Goal: Task Accomplishment & Management: Manage account settings

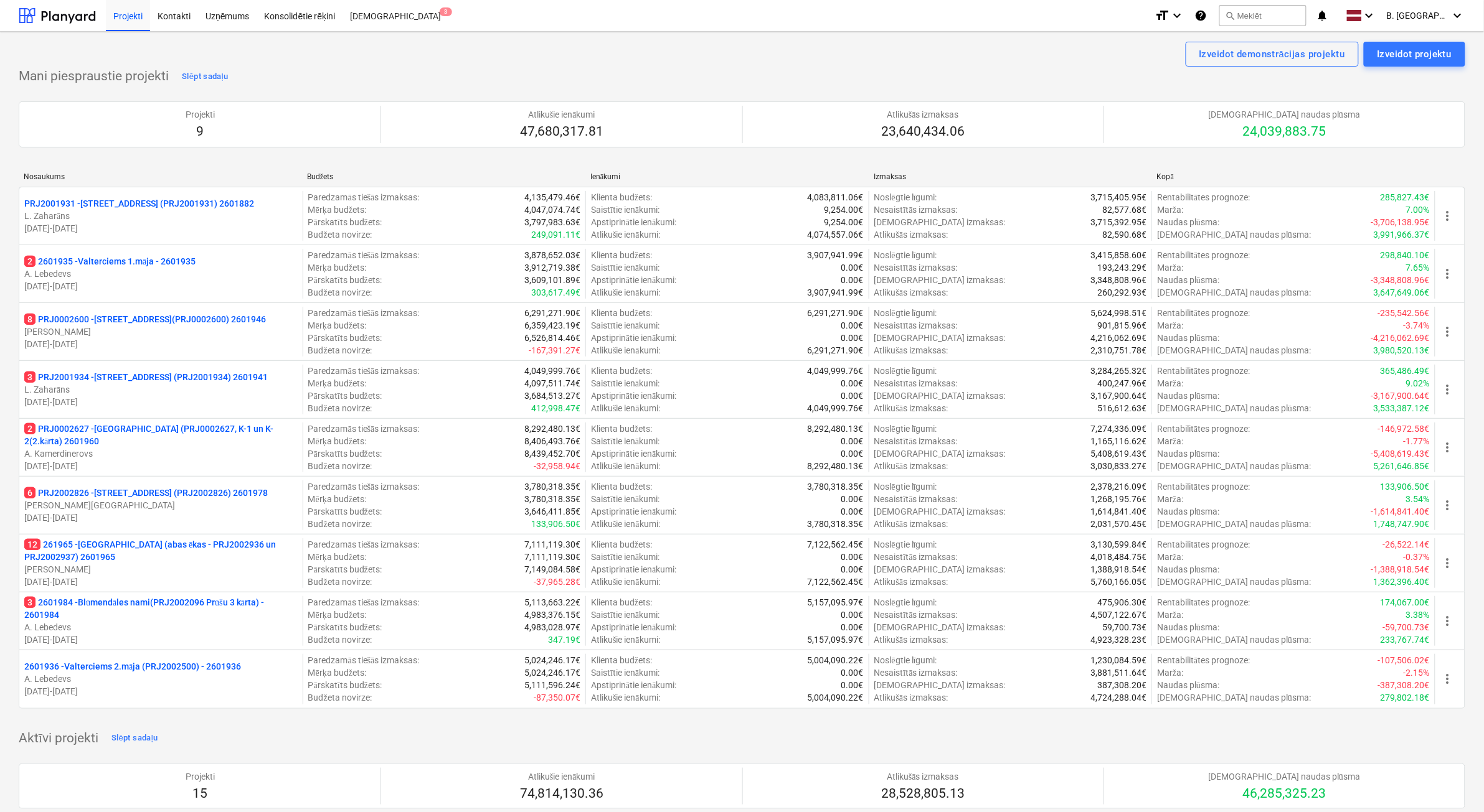
click at [264, 578] on p "[DATE] - [DATE]" at bounding box center [161, 581] width 273 height 12
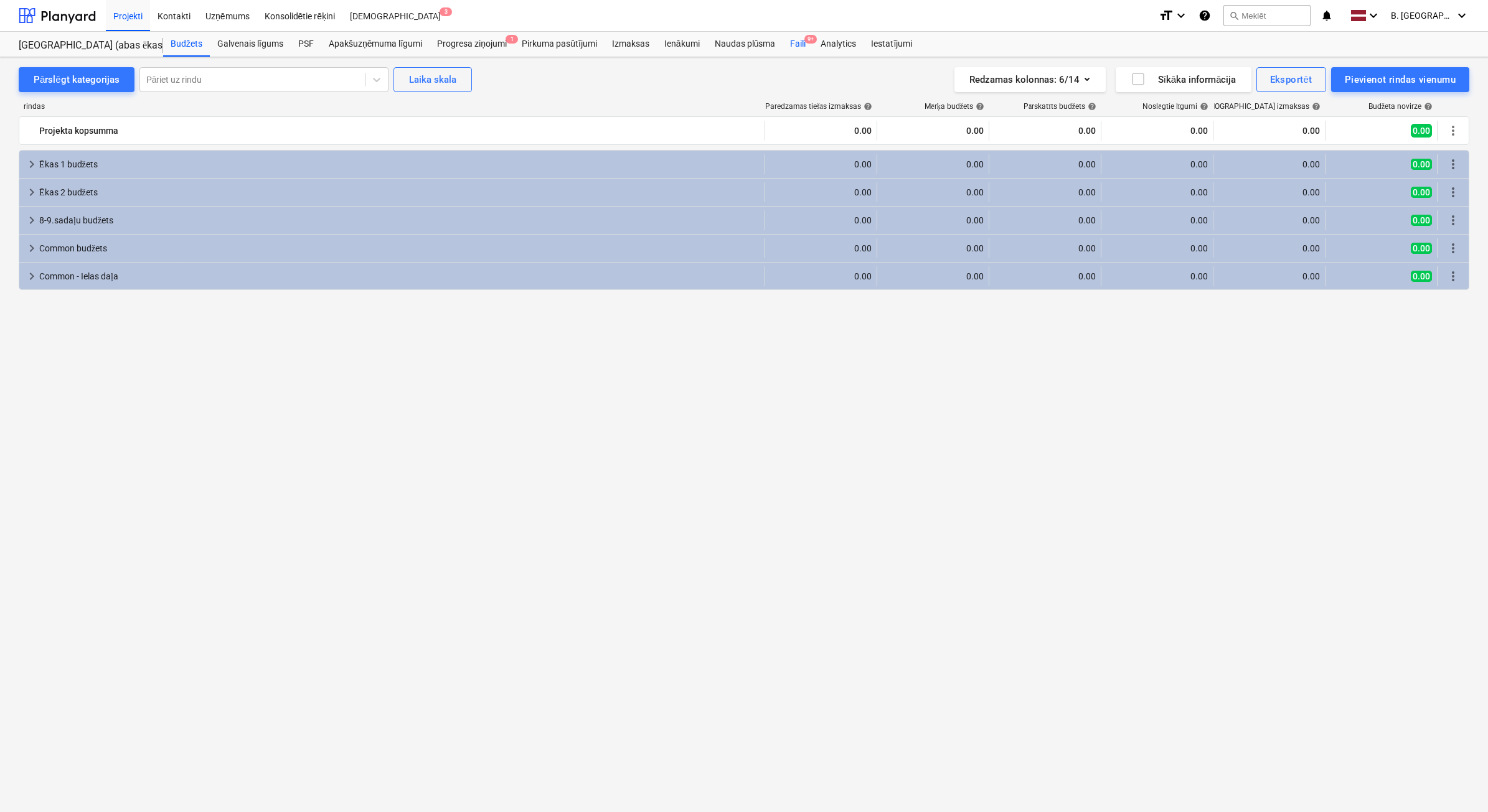
click at [795, 47] on div "Faili 9+" at bounding box center [798, 44] width 31 height 25
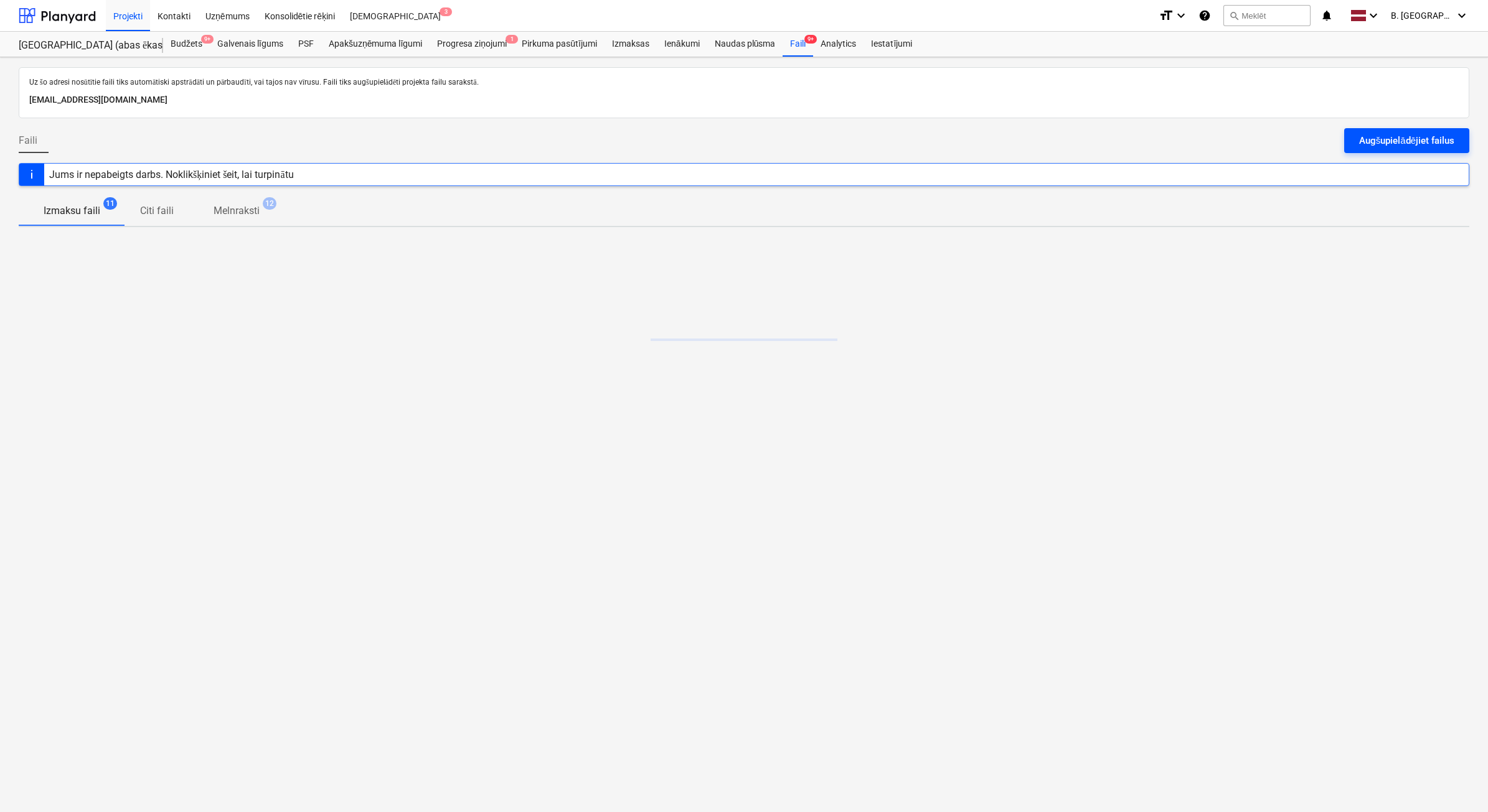
click at [1440, 144] on div "Augšupielādējiet failus" at bounding box center [1406, 140] width 95 height 16
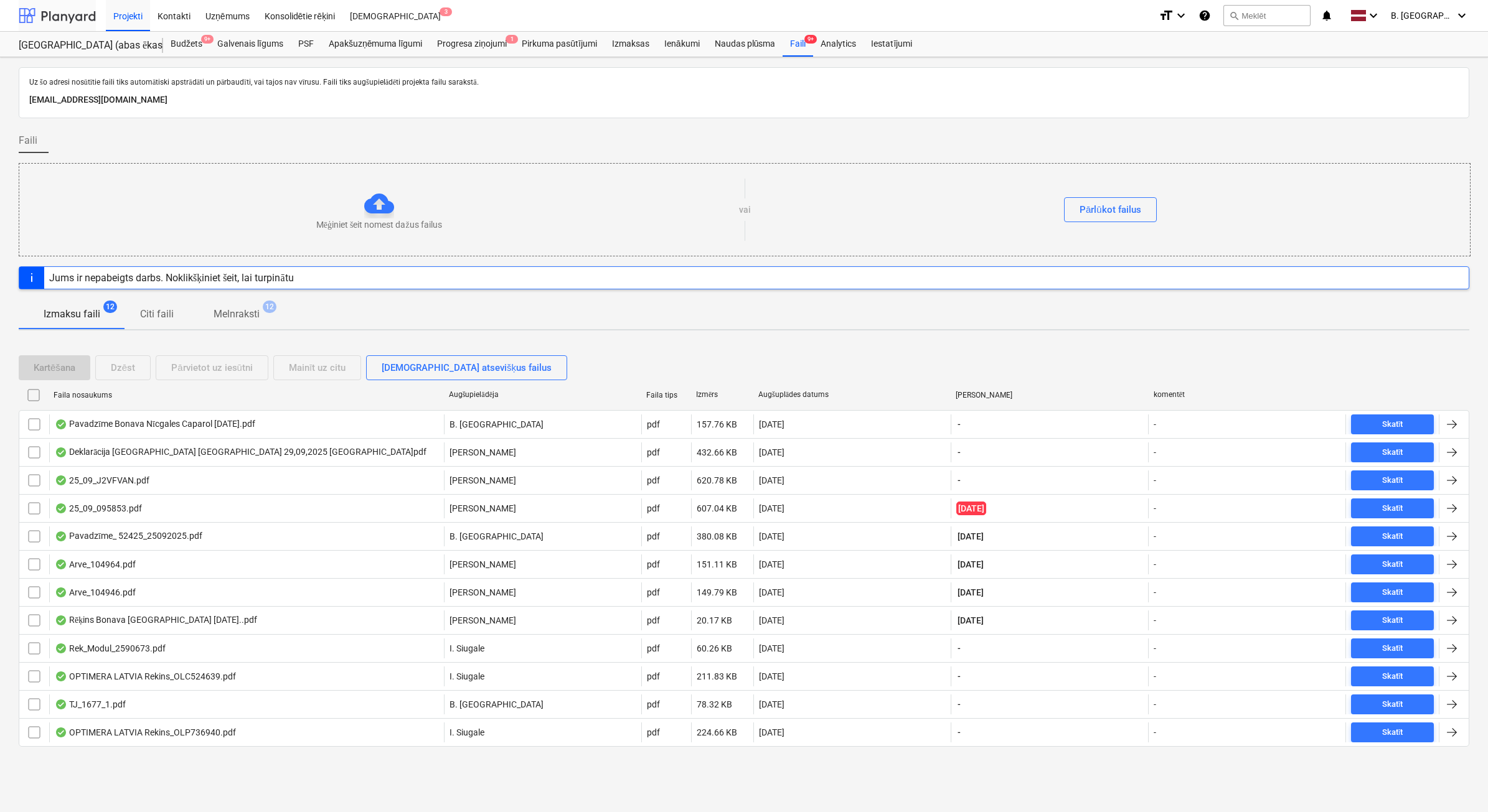
click at [57, 13] on div at bounding box center [57, 15] width 77 height 31
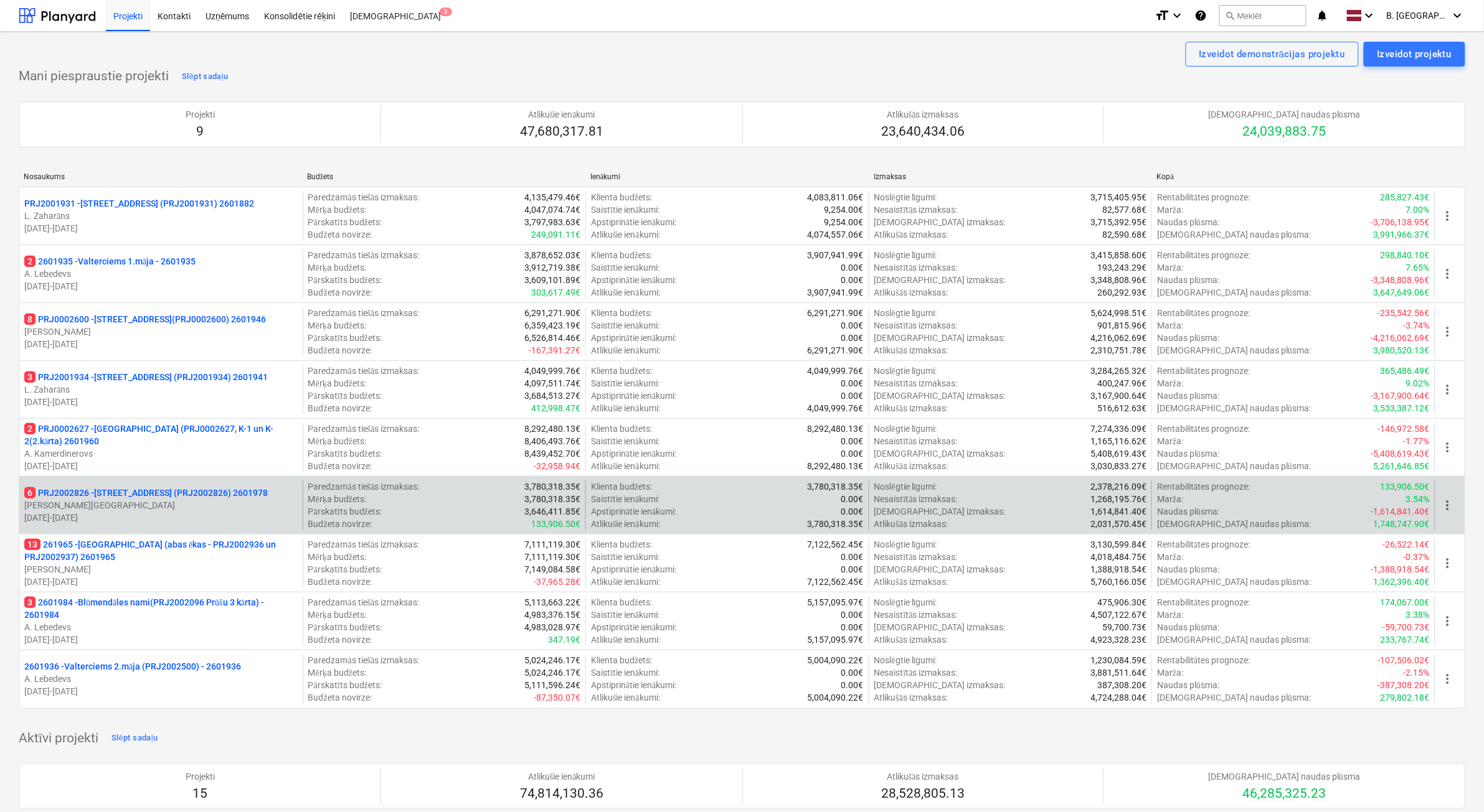
click at [249, 515] on p "[DATE] - [DATE]" at bounding box center [161, 518] width 273 height 12
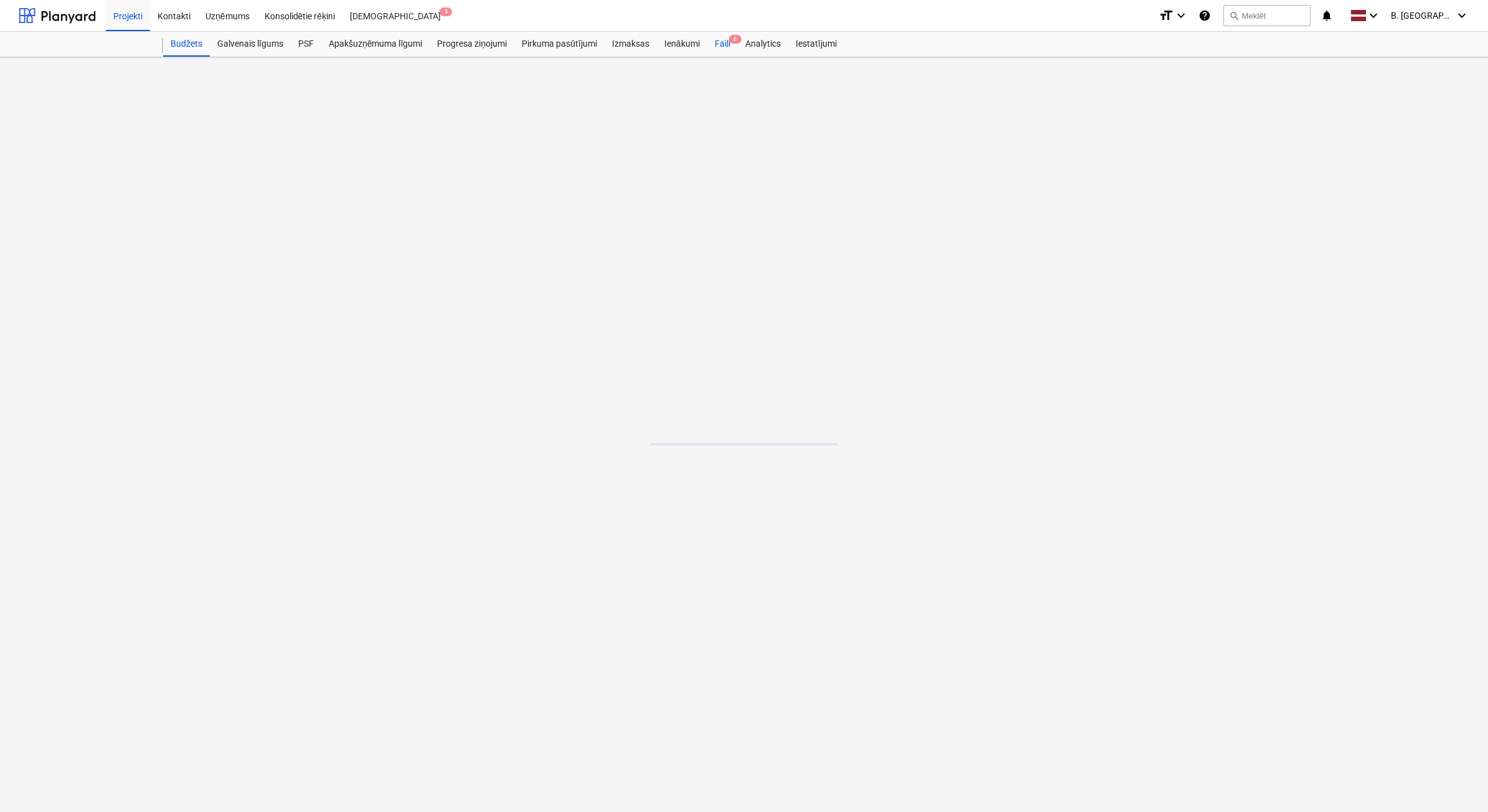
click at [732, 47] on div "Budžets Galvenais līgums PSF Apakšuzņēmuma līgumi Progresa ziņojumi Pirkuma pas…" at bounding box center [816, 44] width 1306 height 25
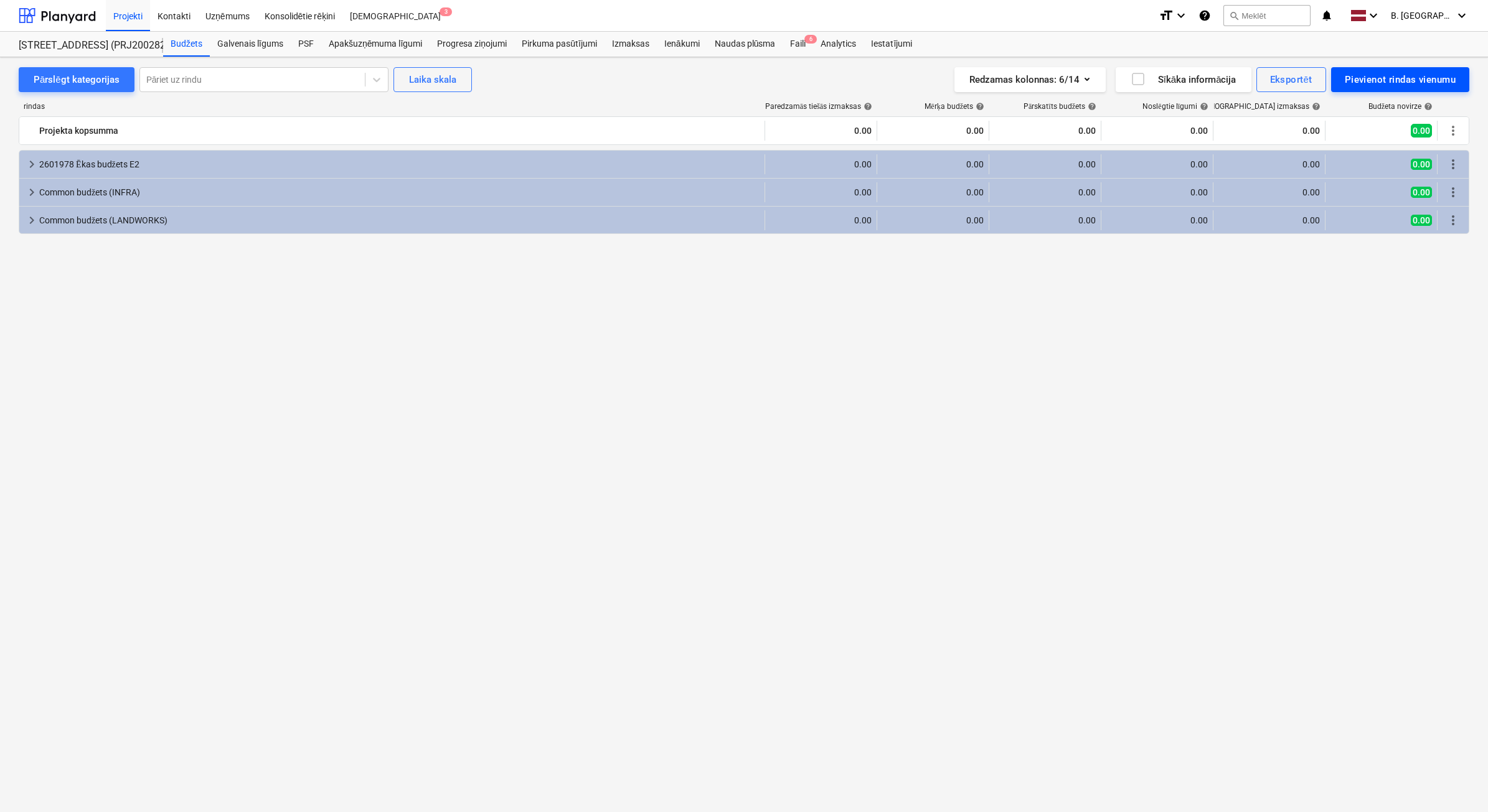
click at [1423, 75] on div "Pievienot rindas vienumu" at bounding box center [1400, 80] width 111 height 16
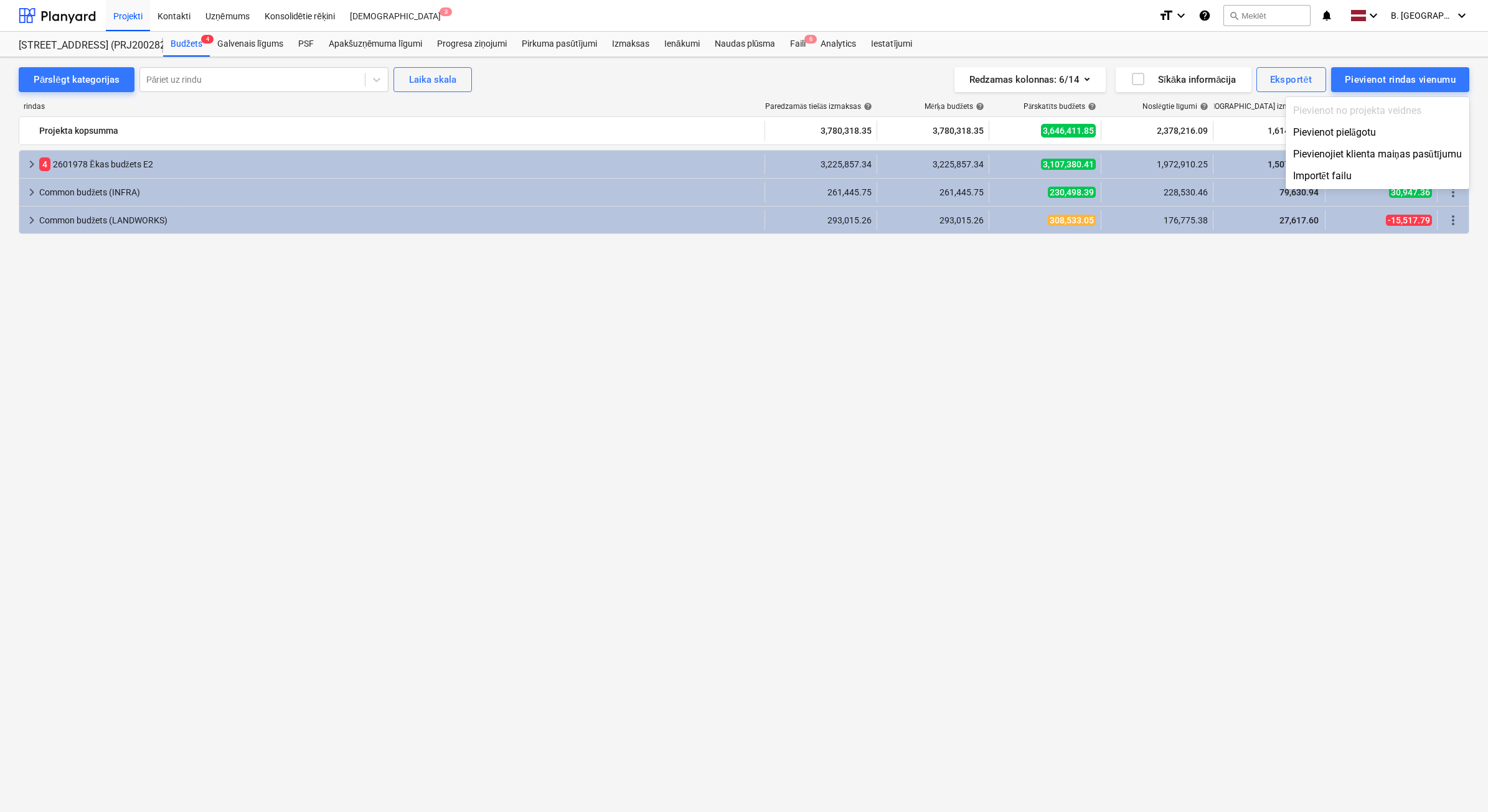
click at [806, 41] on div at bounding box center [744, 406] width 1488 height 812
click at [801, 50] on div "Faili 6" at bounding box center [798, 44] width 31 height 25
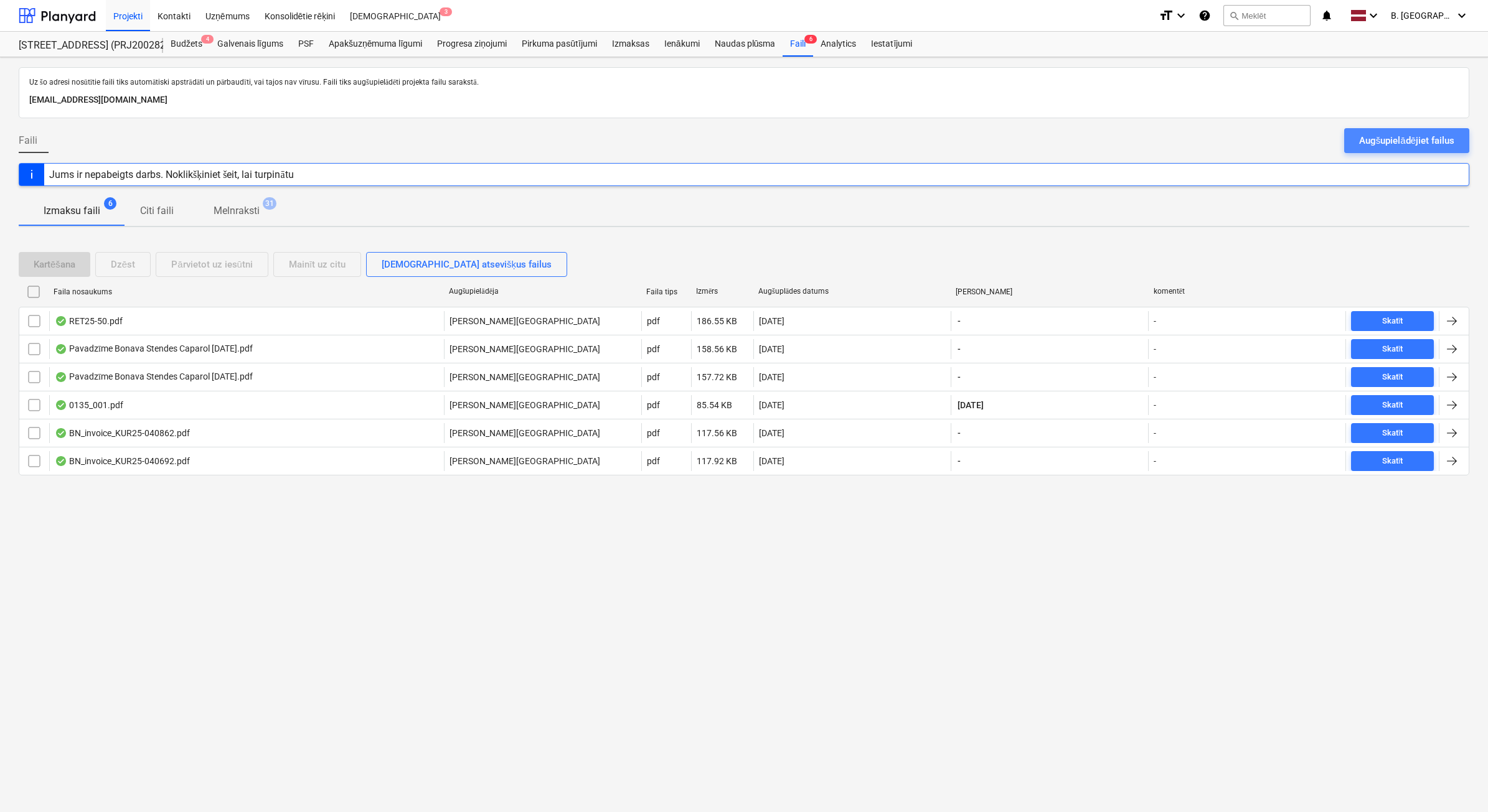
click at [1414, 137] on div "Augšupielādējiet failus" at bounding box center [1406, 140] width 95 height 16
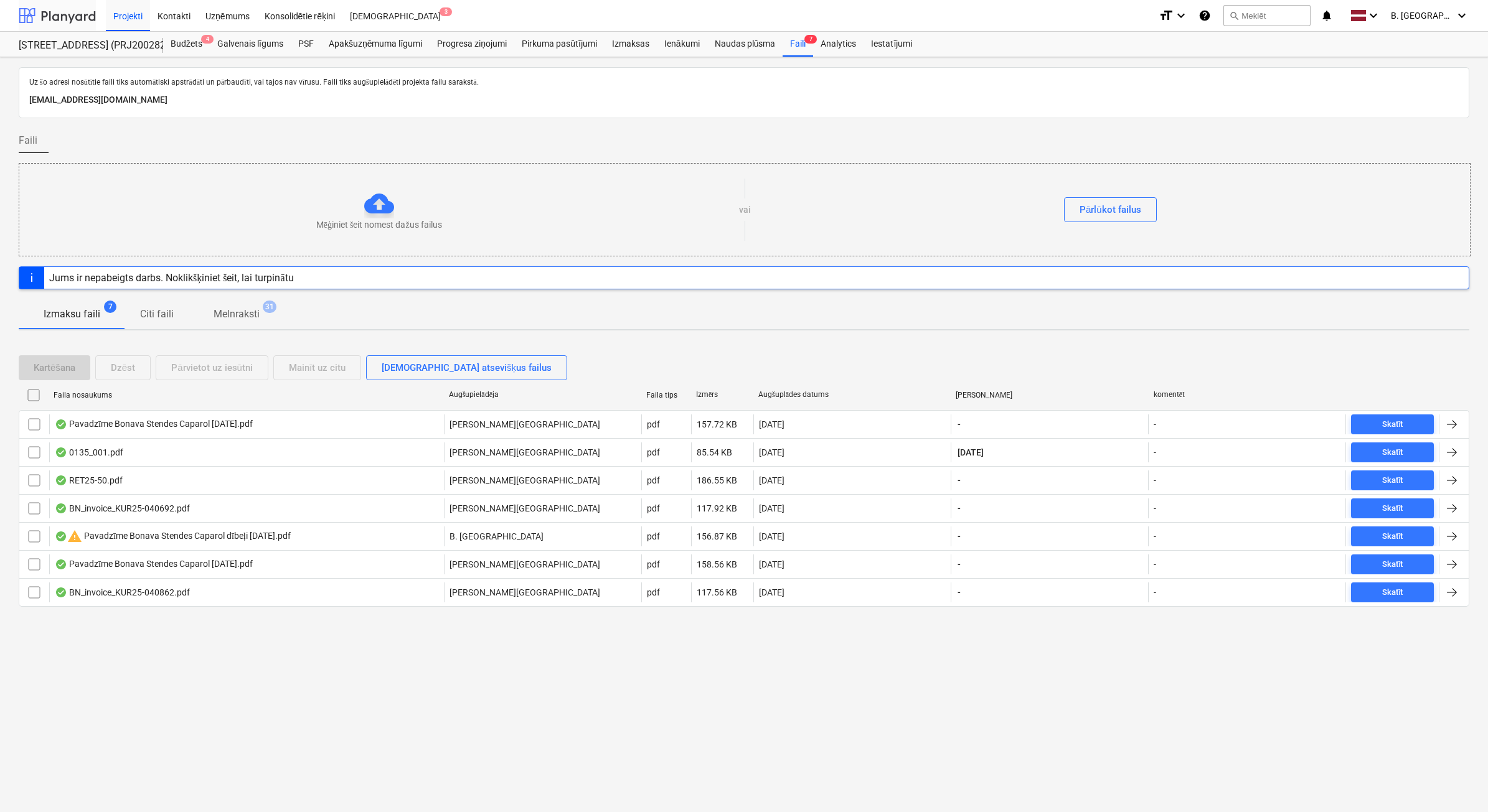
click at [66, 15] on div at bounding box center [57, 15] width 77 height 31
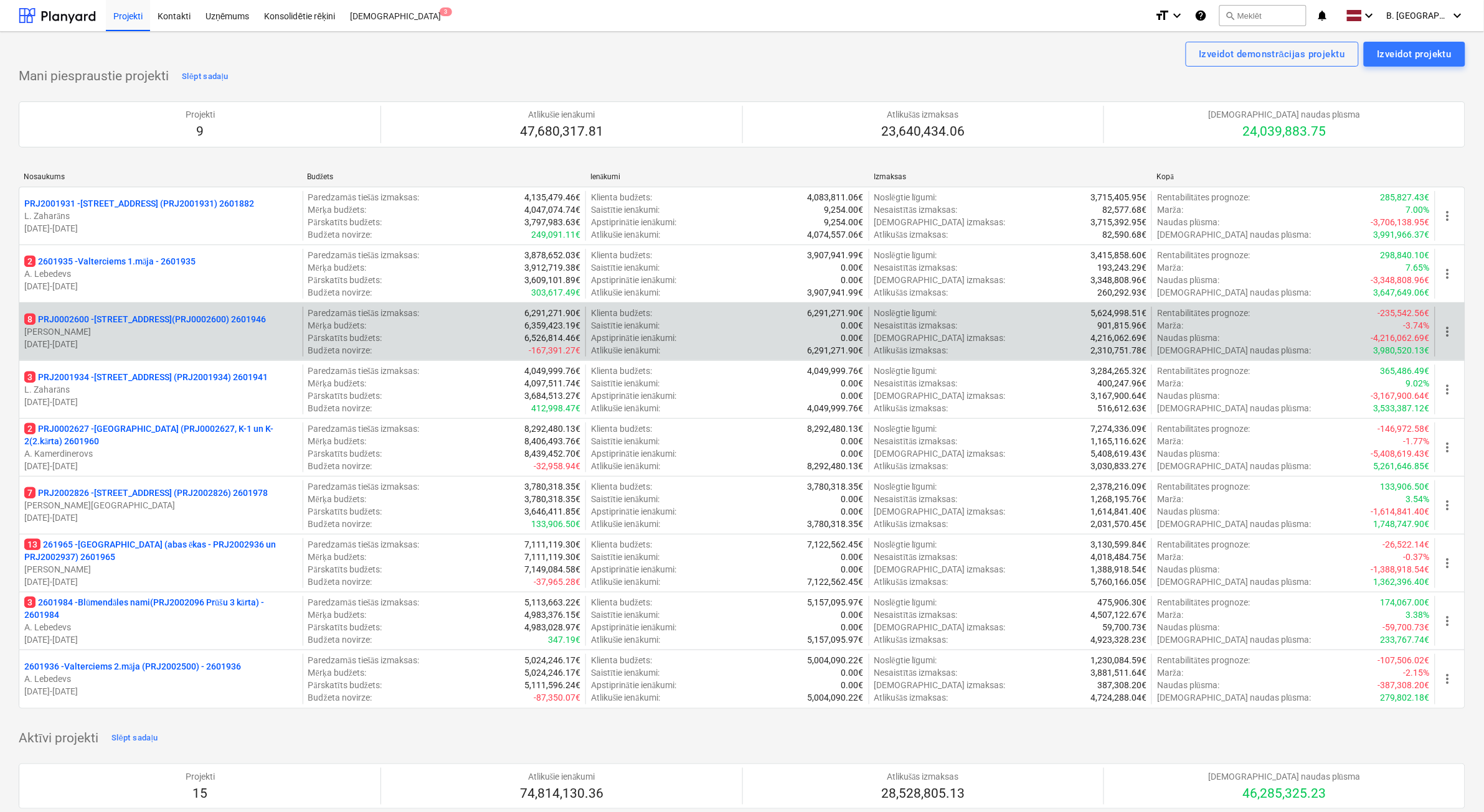
click at [246, 332] on p "[PERSON_NAME]" at bounding box center [161, 332] width 273 height 12
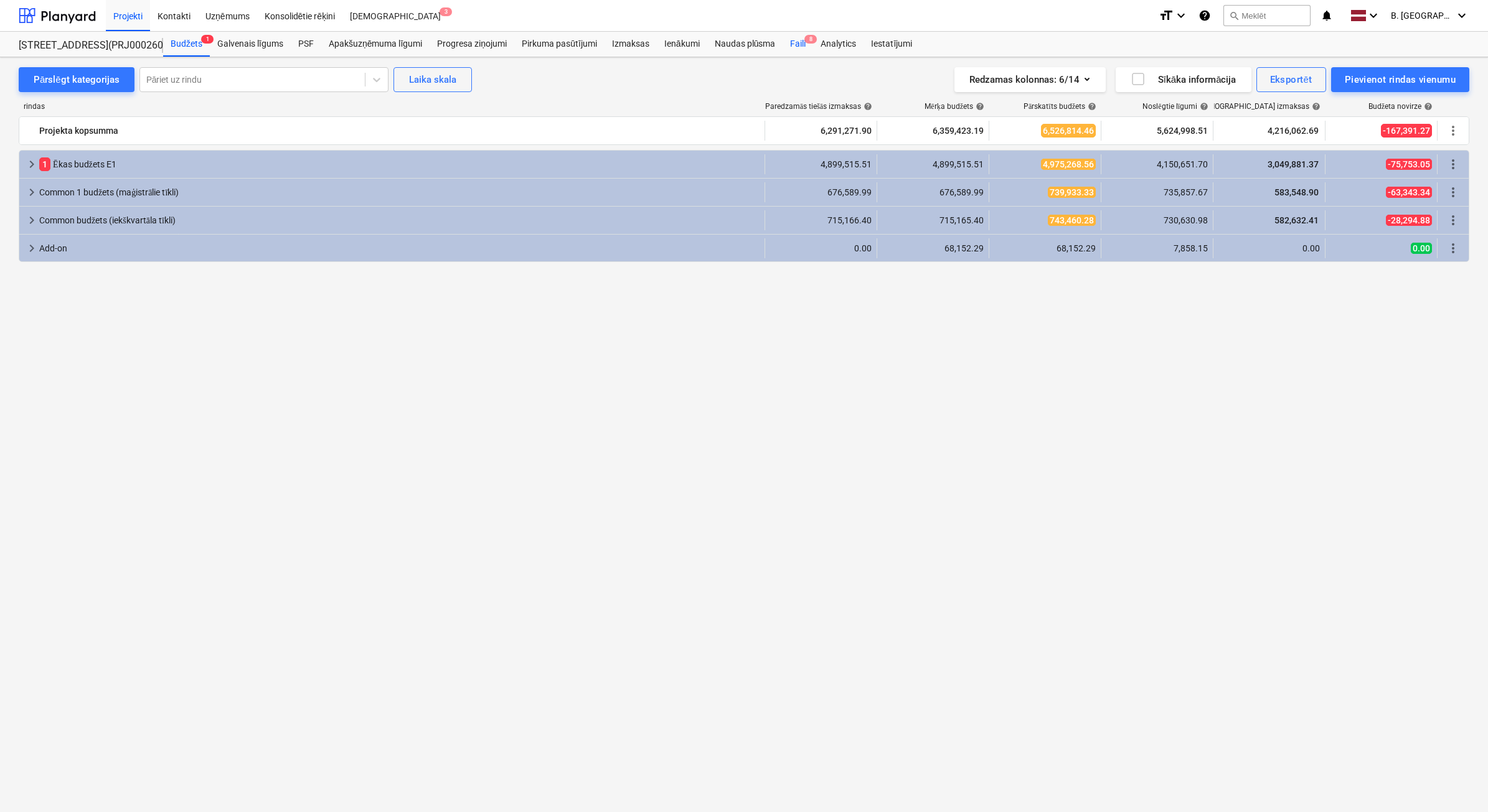
click at [804, 45] on div "Faili 8" at bounding box center [798, 44] width 31 height 25
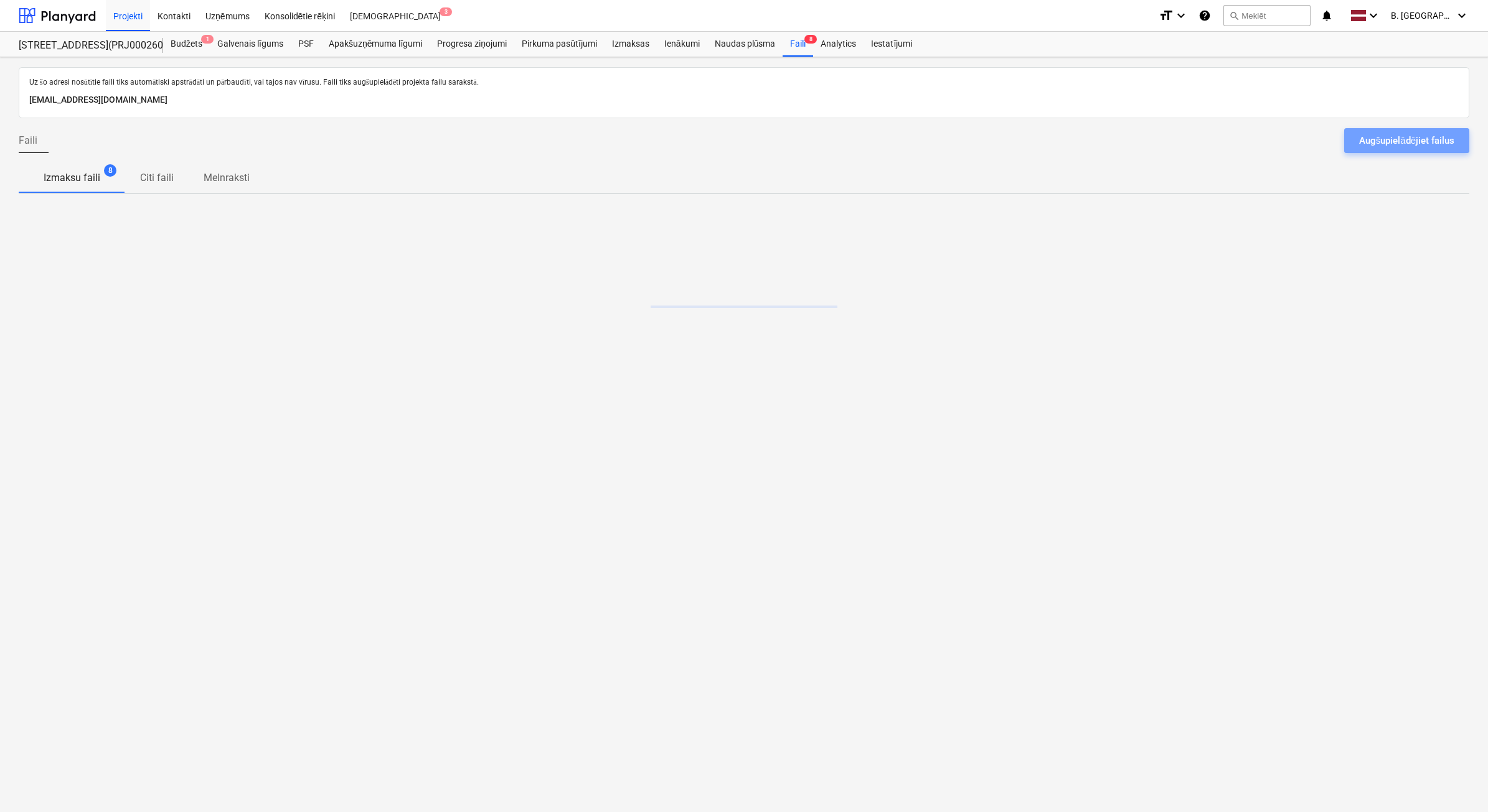
drag, startPoint x: 1386, startPoint y: 134, endPoint x: 1389, endPoint y: 161, distance: 27.2
click at [1389, 161] on div "Faili Augšupielādējiet failus" at bounding box center [744, 145] width 1451 height 35
click at [1392, 137] on div "Augšupielādējiet failus" at bounding box center [1406, 140] width 95 height 16
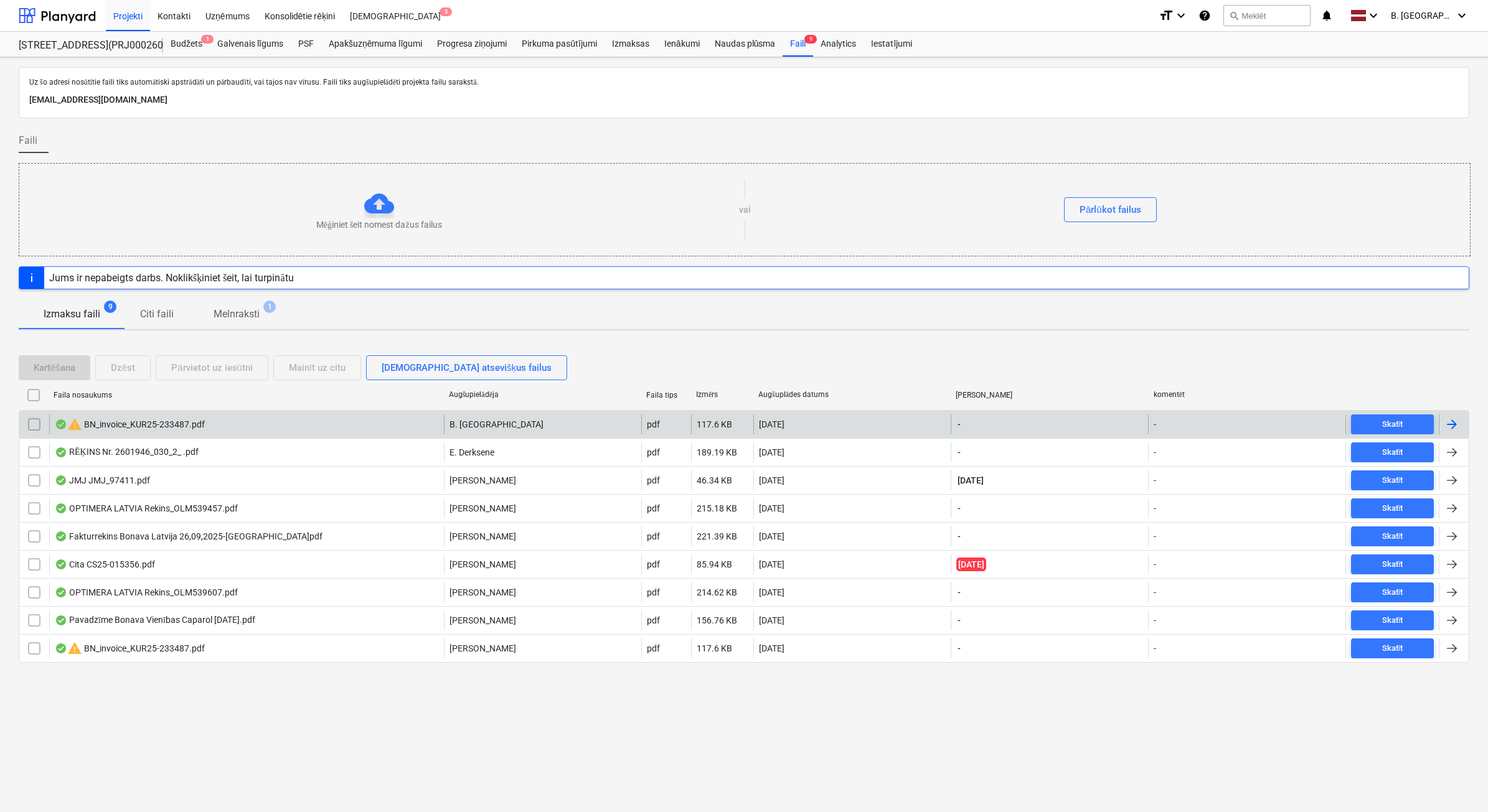
drag, startPoint x: 41, startPoint y: 427, endPoint x: 52, endPoint y: 416, distance: 15.6
click at [41, 427] on input "checkbox" at bounding box center [34, 424] width 20 height 20
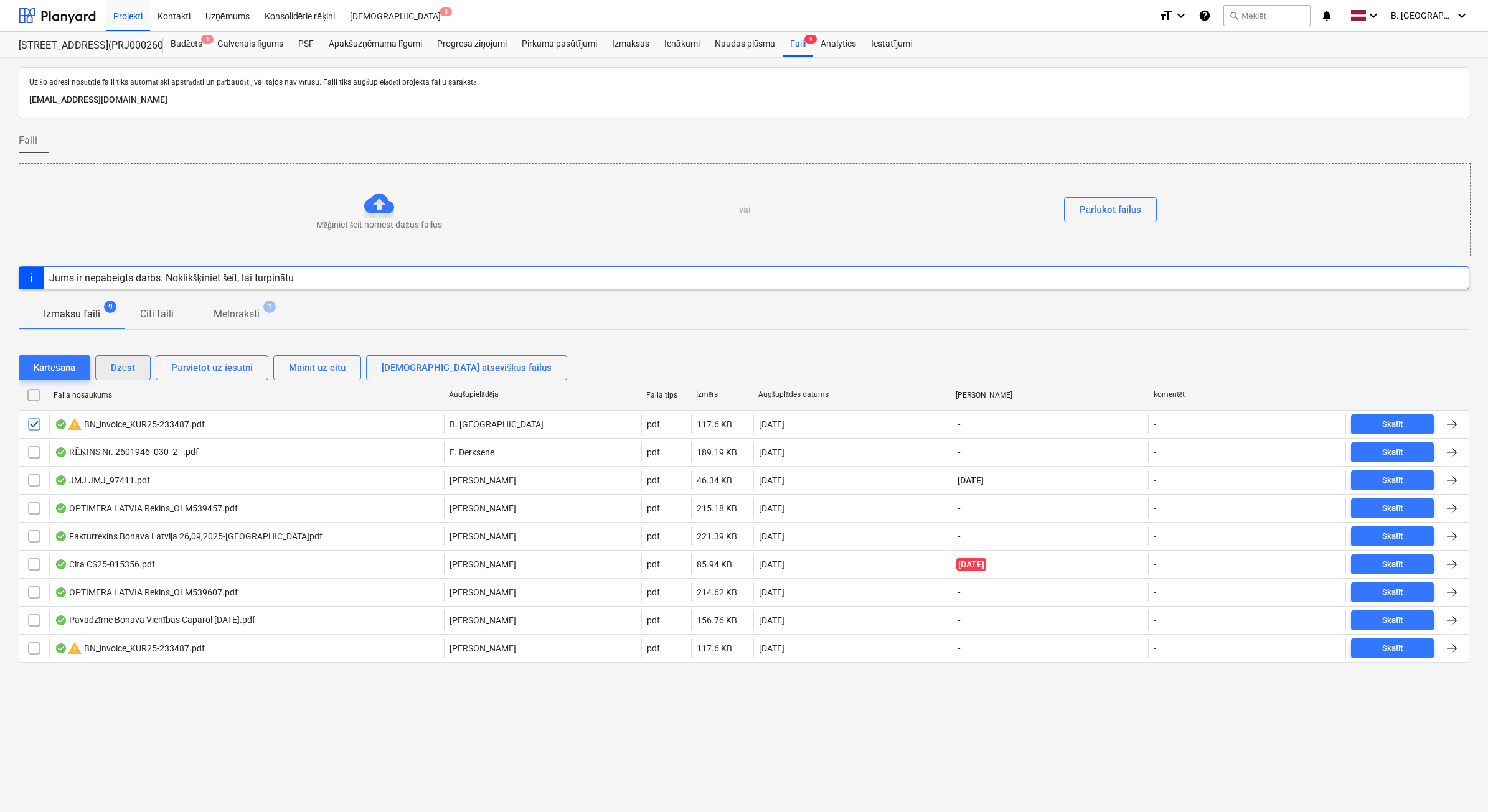
click at [129, 364] on div "Dzēst" at bounding box center [122, 367] width 24 height 16
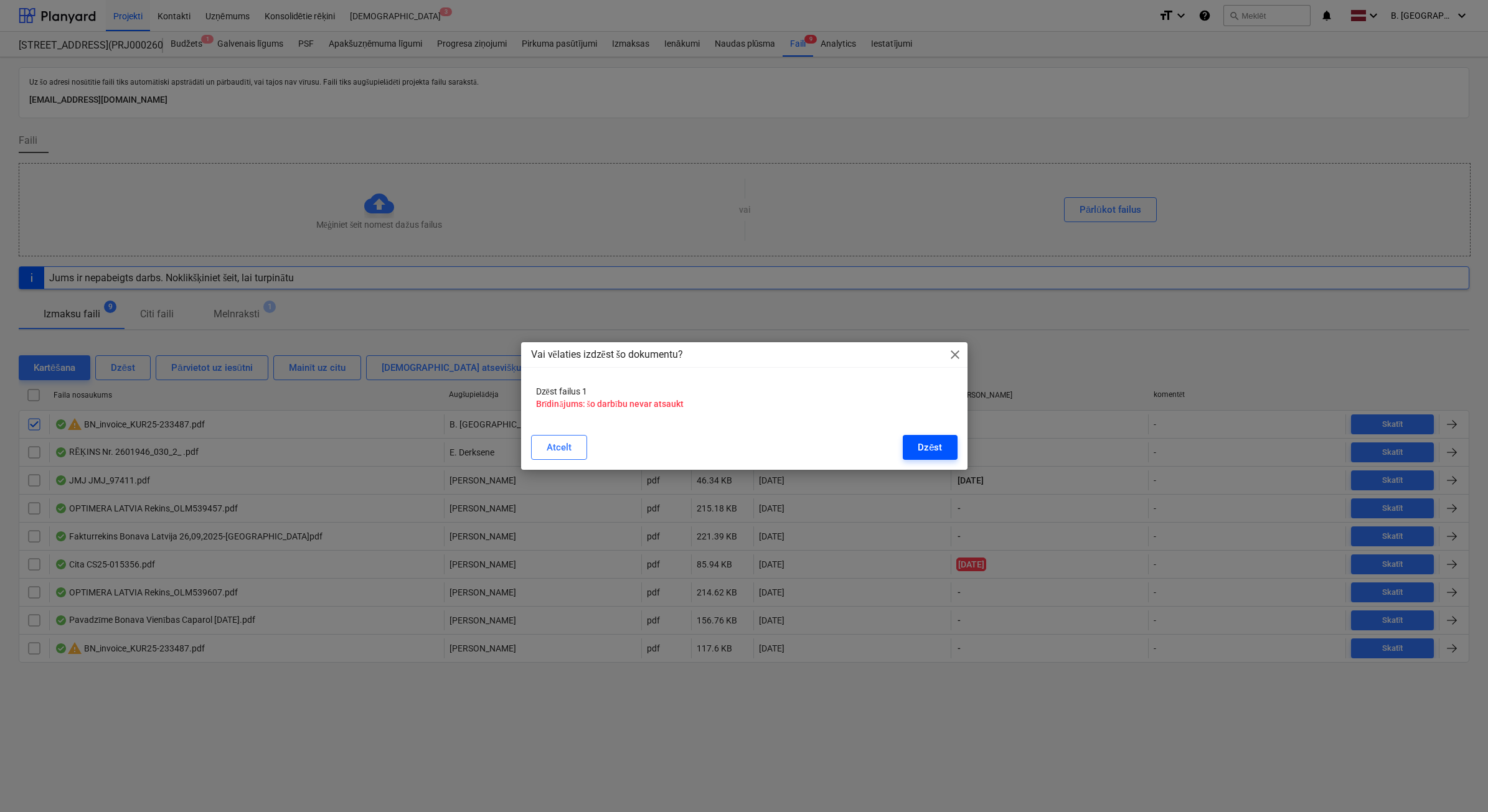
click at [917, 443] on button "Dzēst" at bounding box center [930, 448] width 54 height 25
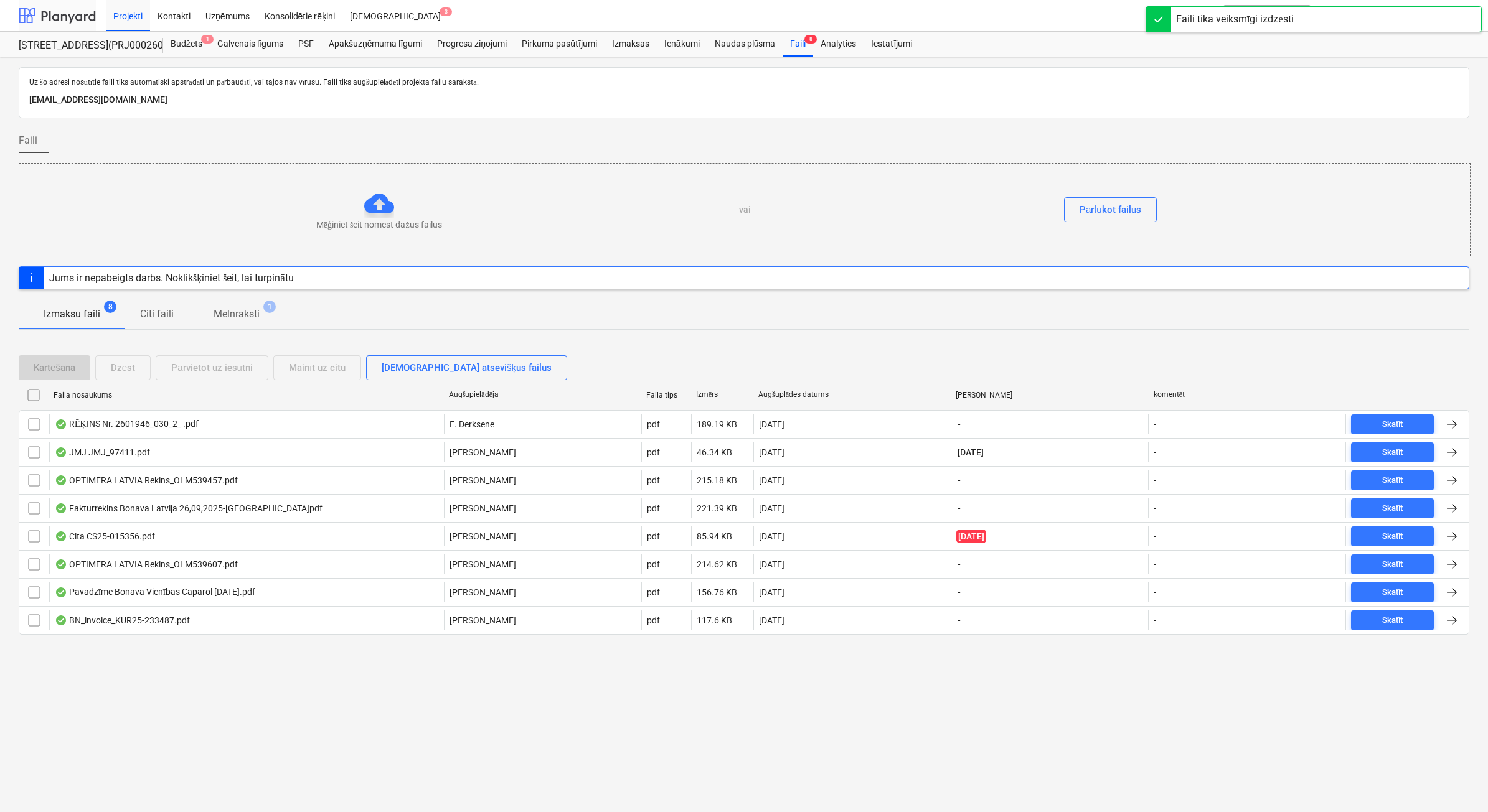
click at [84, 8] on div at bounding box center [57, 15] width 77 height 31
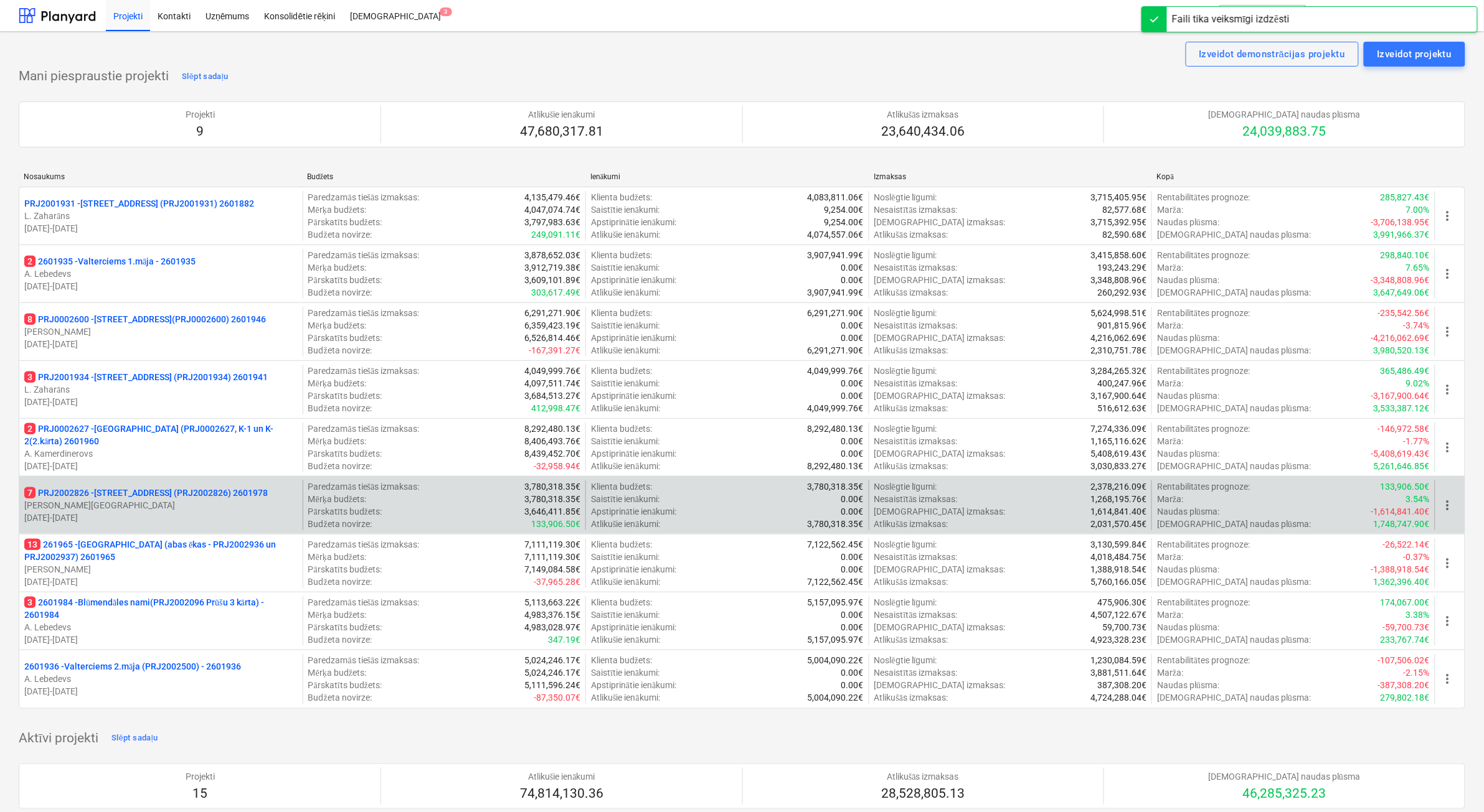
click at [154, 523] on p "[DATE] - [DATE]" at bounding box center [161, 518] width 273 height 12
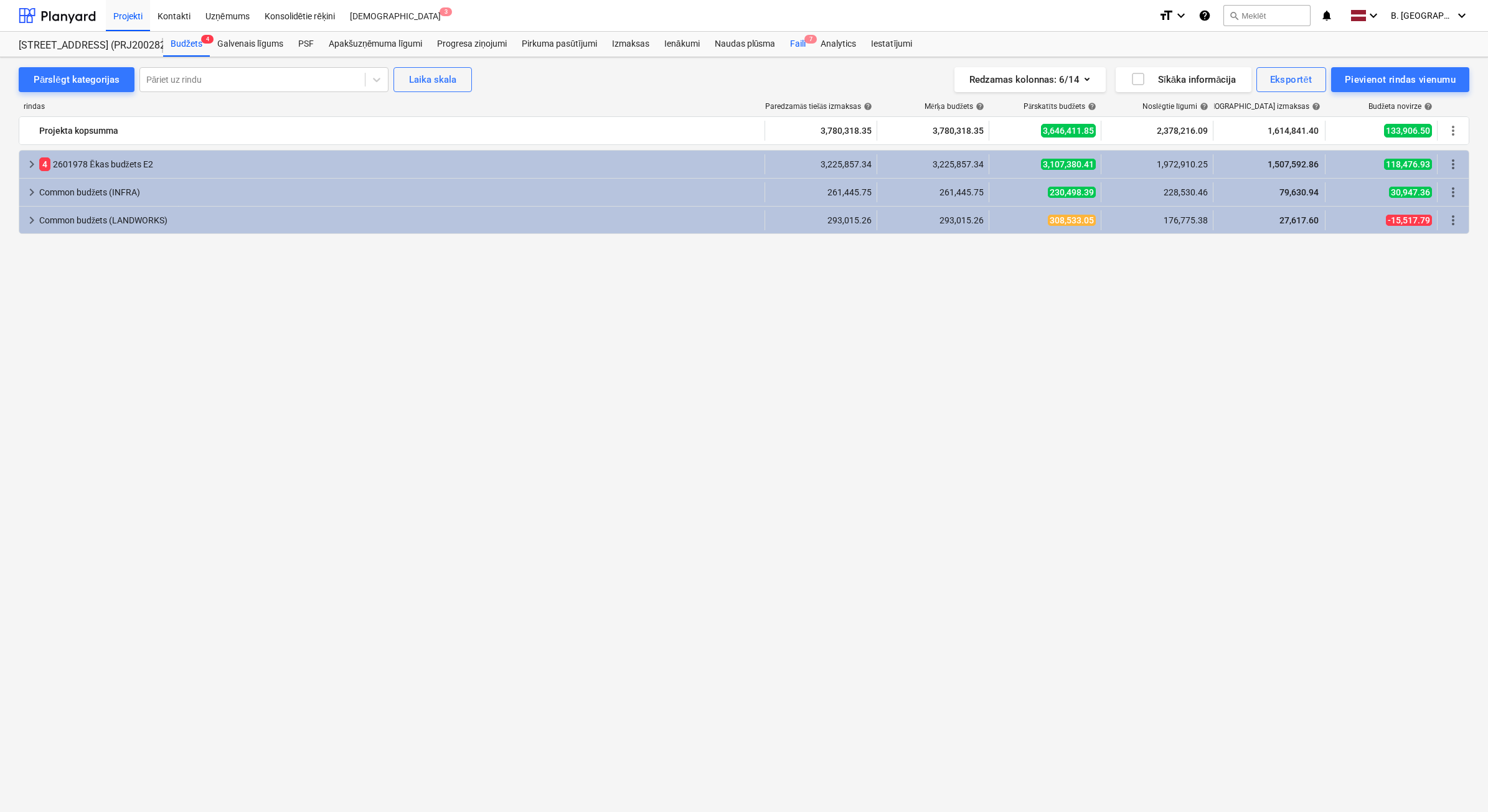
click at [804, 53] on div "Faili 7" at bounding box center [798, 44] width 31 height 25
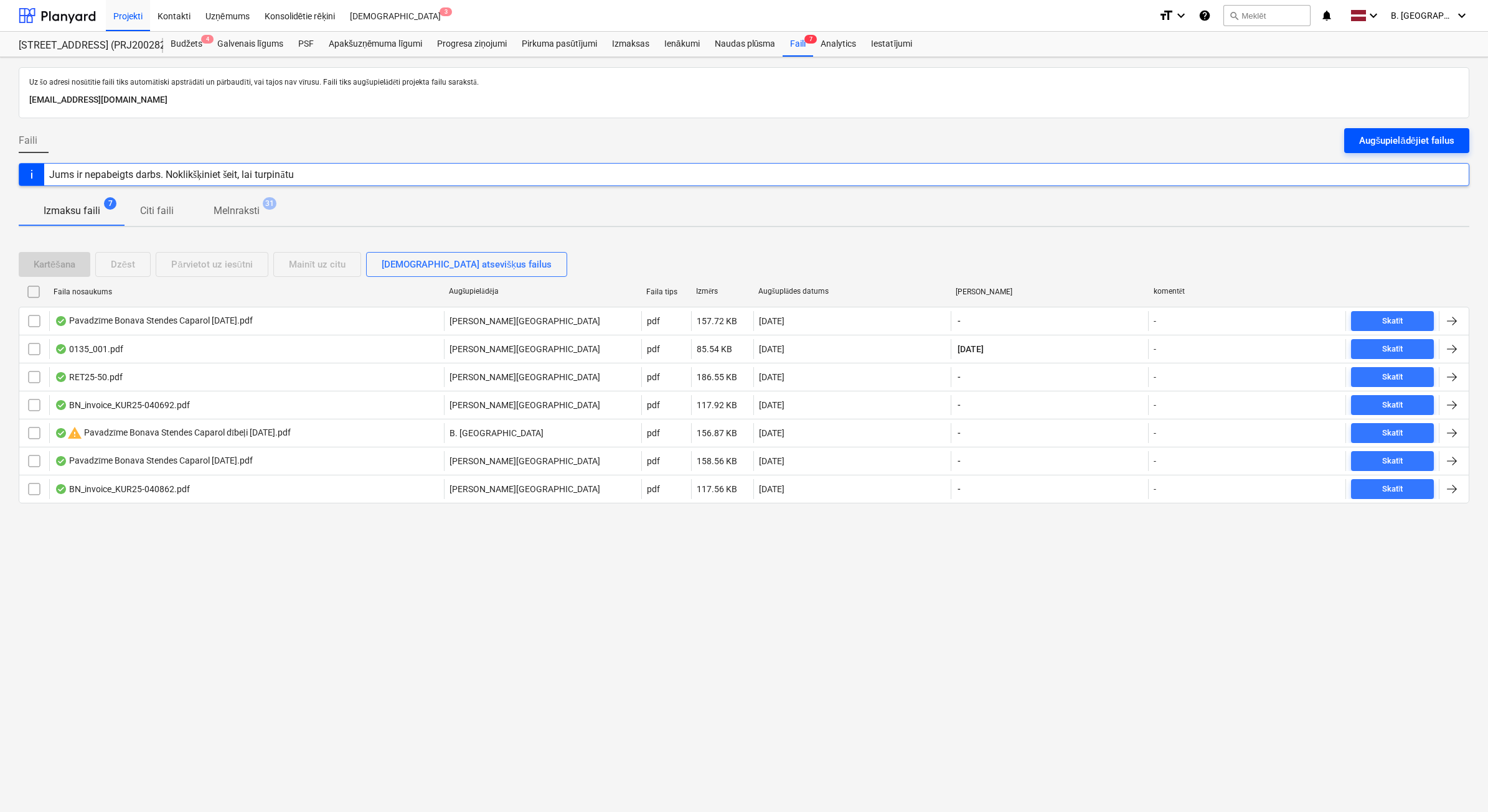
click at [1416, 147] on div "Augšupielādējiet failus" at bounding box center [1406, 140] width 95 height 16
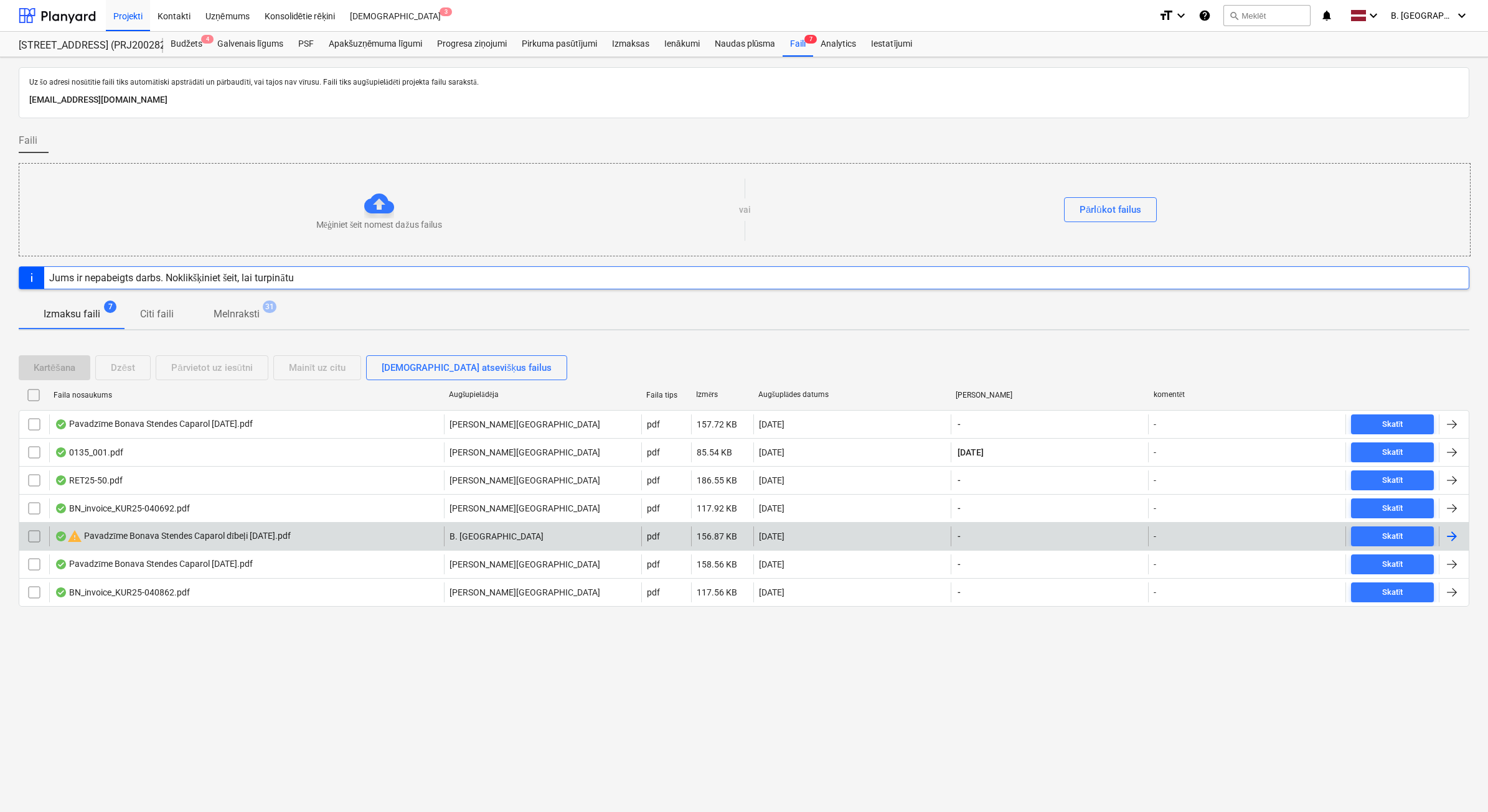
click at [216, 536] on div "warning Pavadzīme Bonava Stendes Caparol dībeļi [DATE].pdf" at bounding box center [173, 537] width 236 height 15
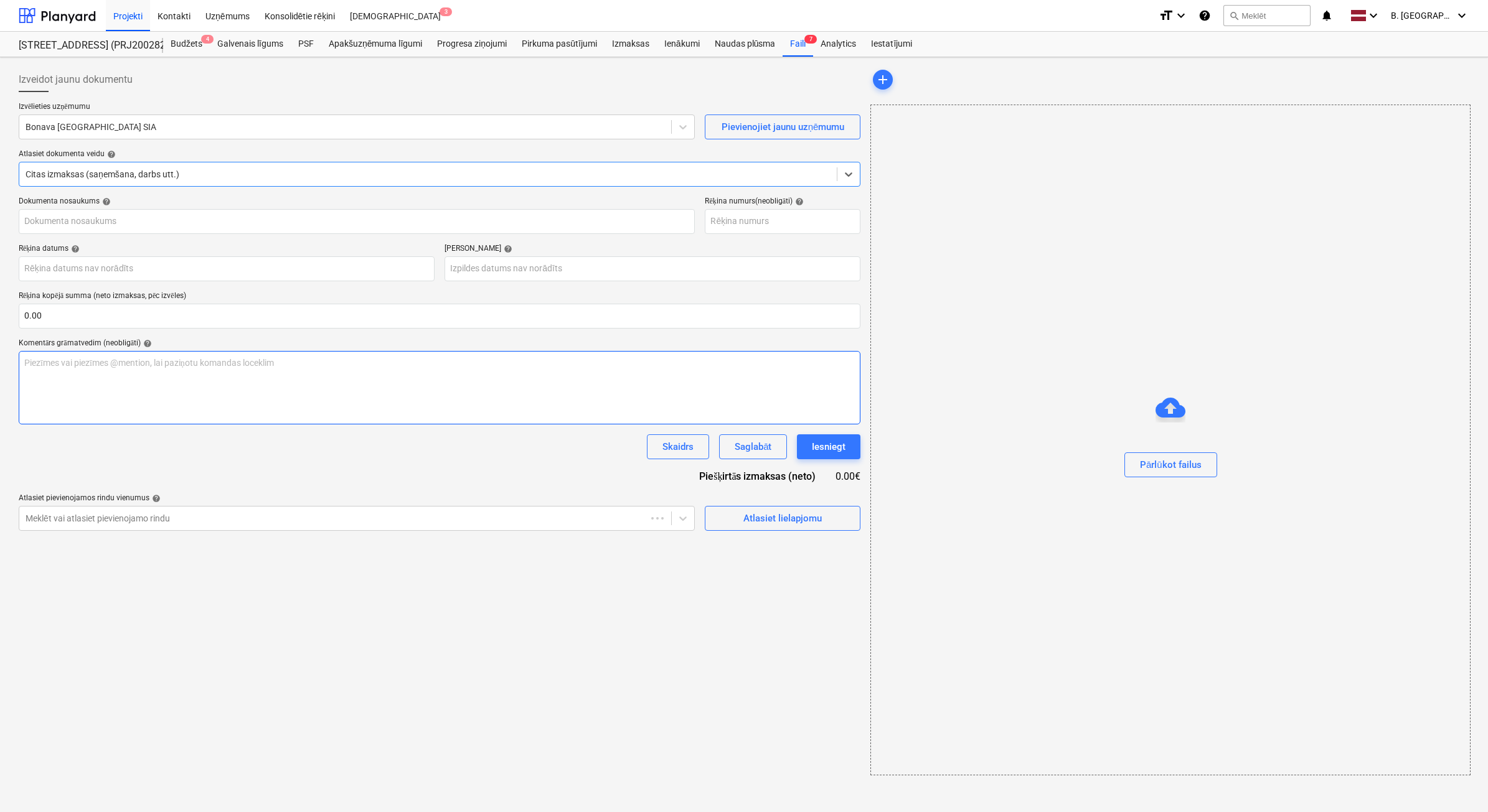
type input "40003941615"
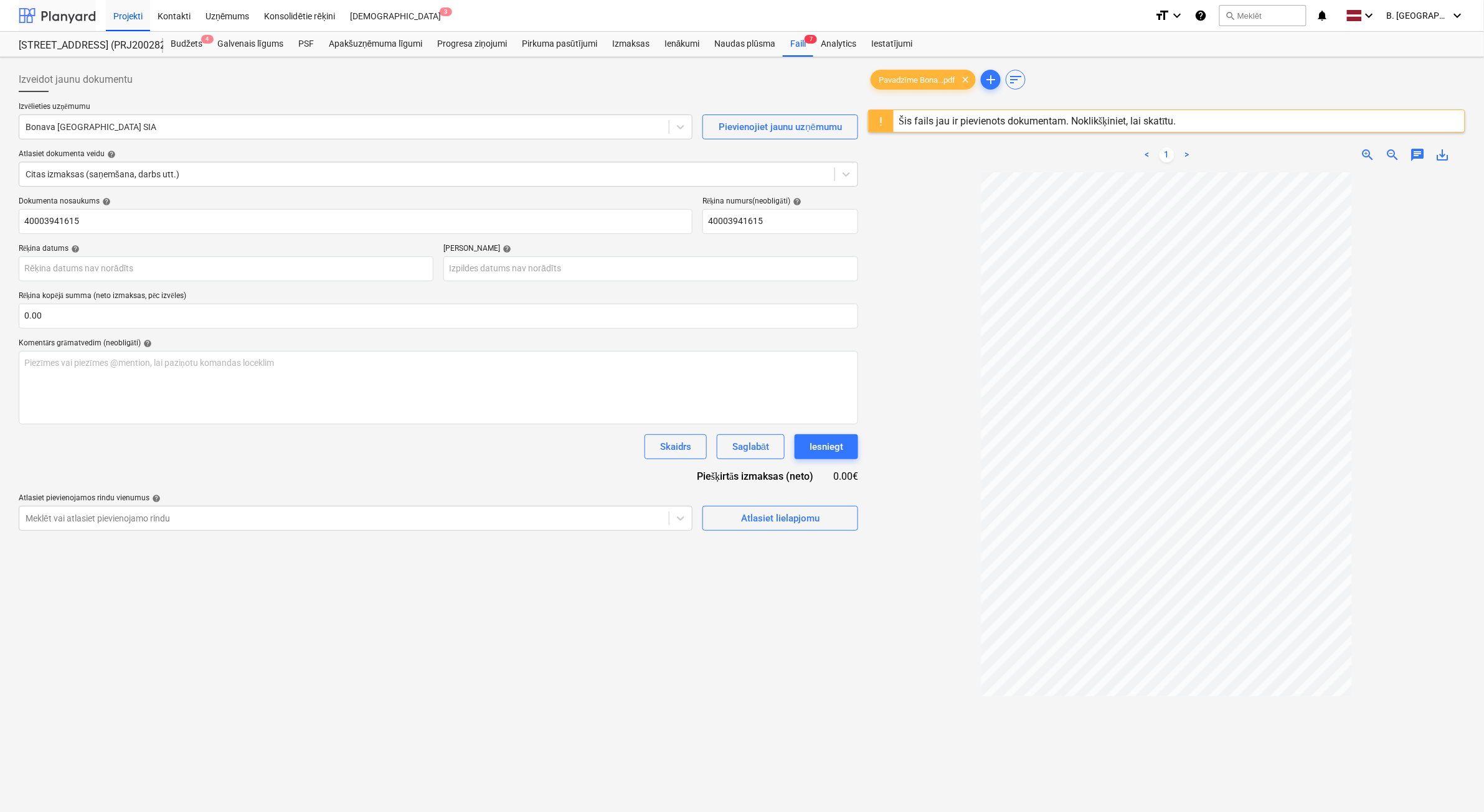
click at [66, 19] on div at bounding box center [57, 15] width 77 height 31
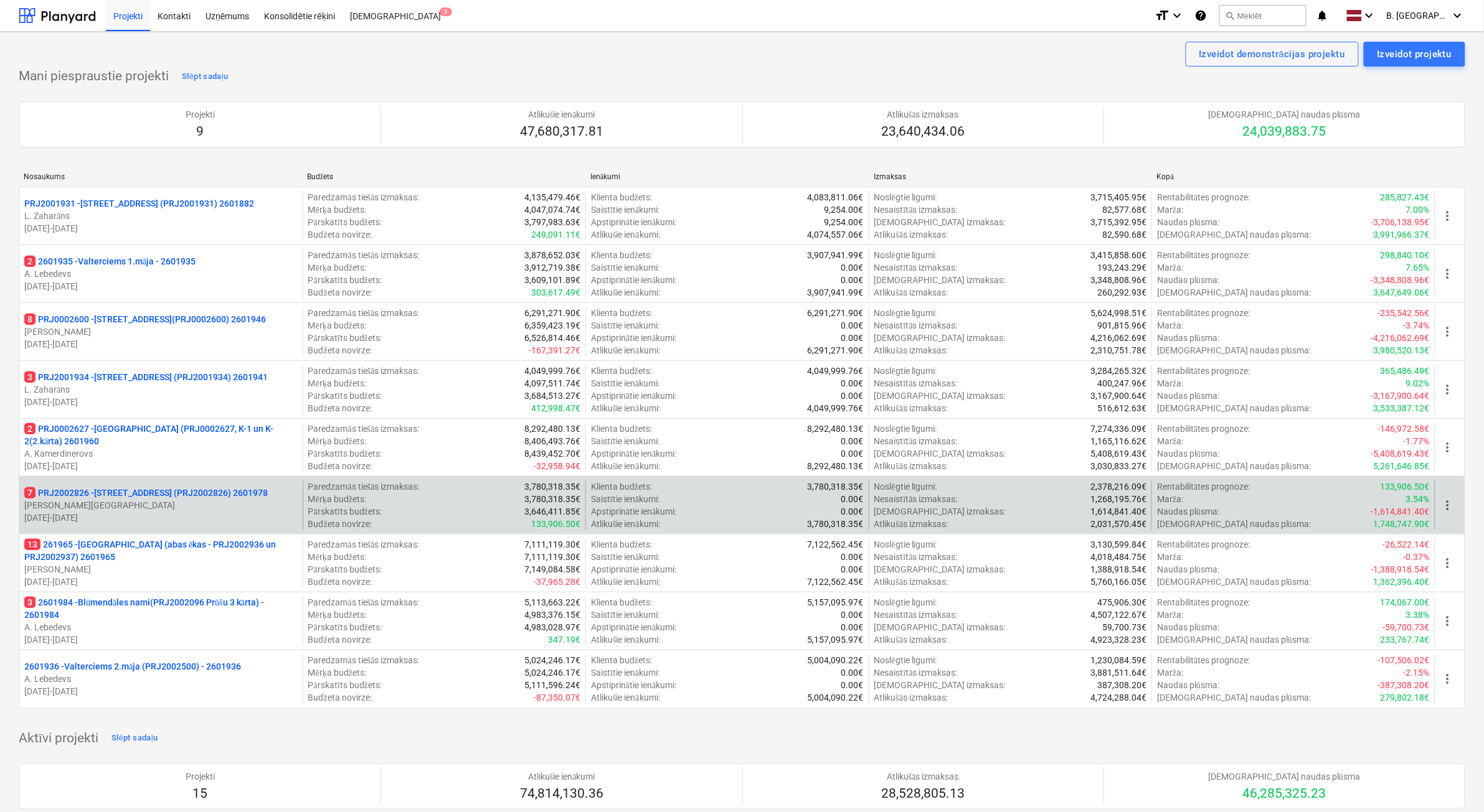
click at [180, 515] on p "[DATE] - [DATE]" at bounding box center [161, 518] width 273 height 12
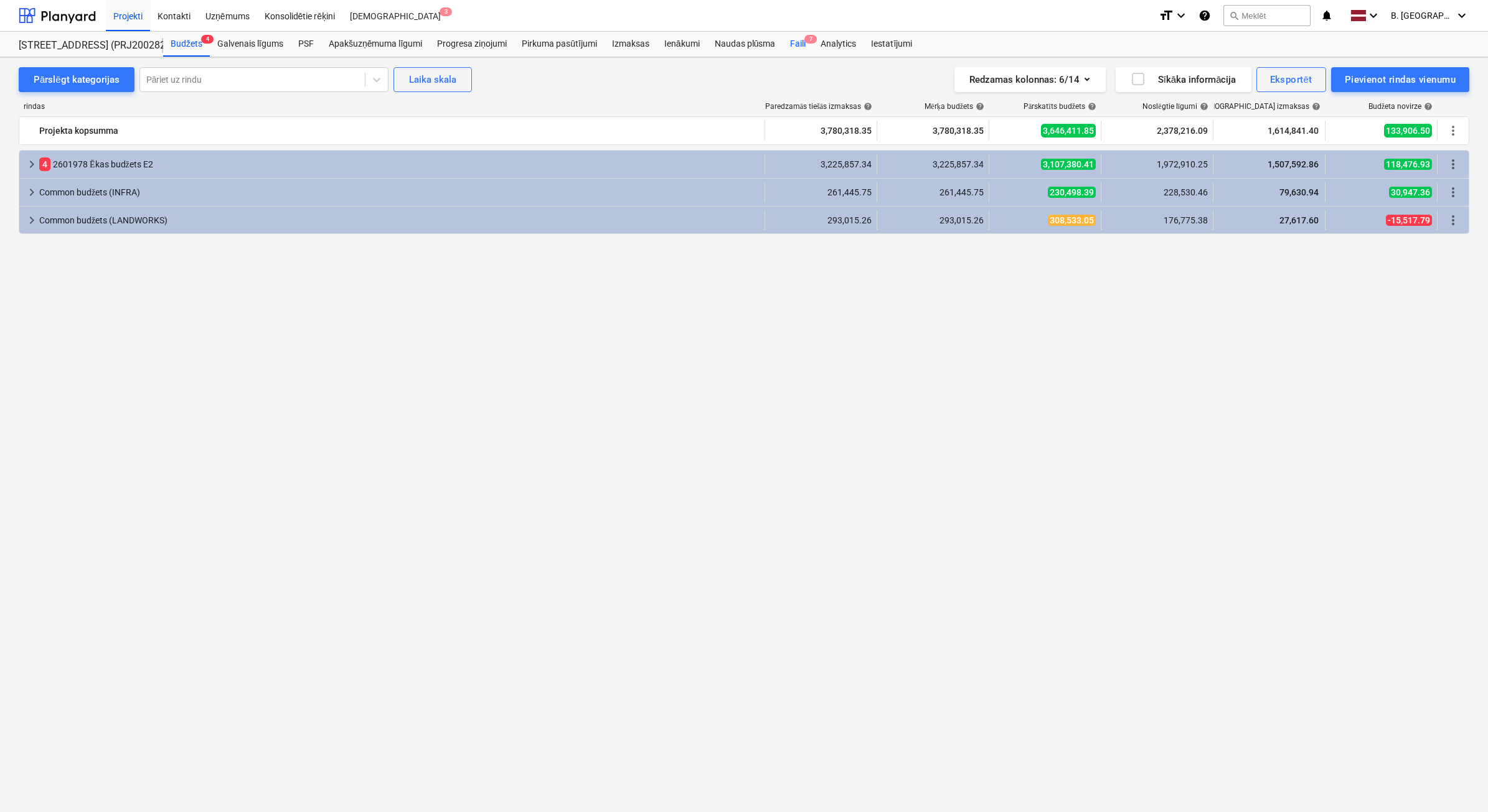
click at [793, 45] on div "Faili 7" at bounding box center [798, 44] width 31 height 25
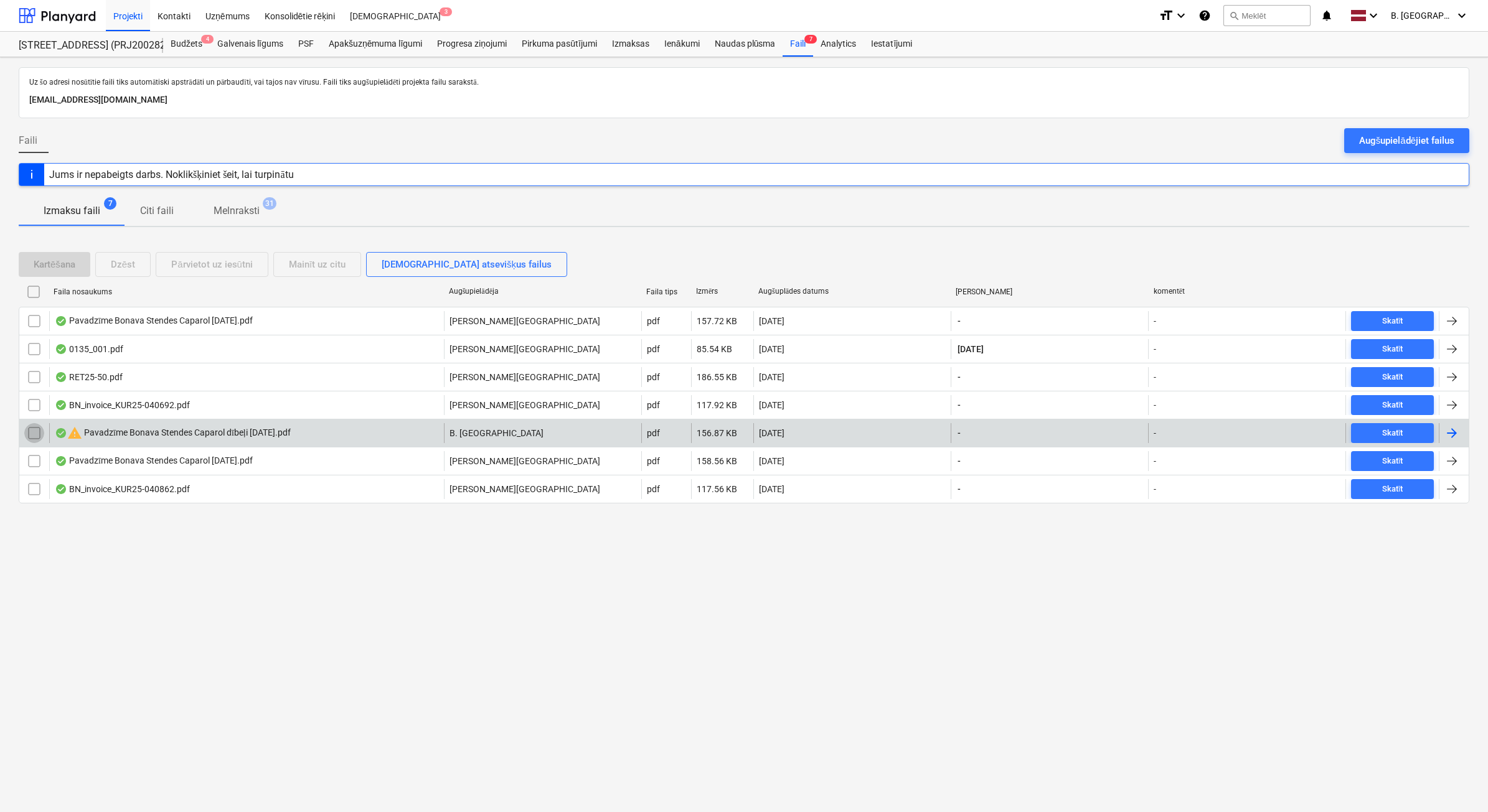
click at [26, 443] on input "checkbox" at bounding box center [34, 433] width 20 height 20
click at [108, 263] on button "Dzēst" at bounding box center [123, 264] width 56 height 25
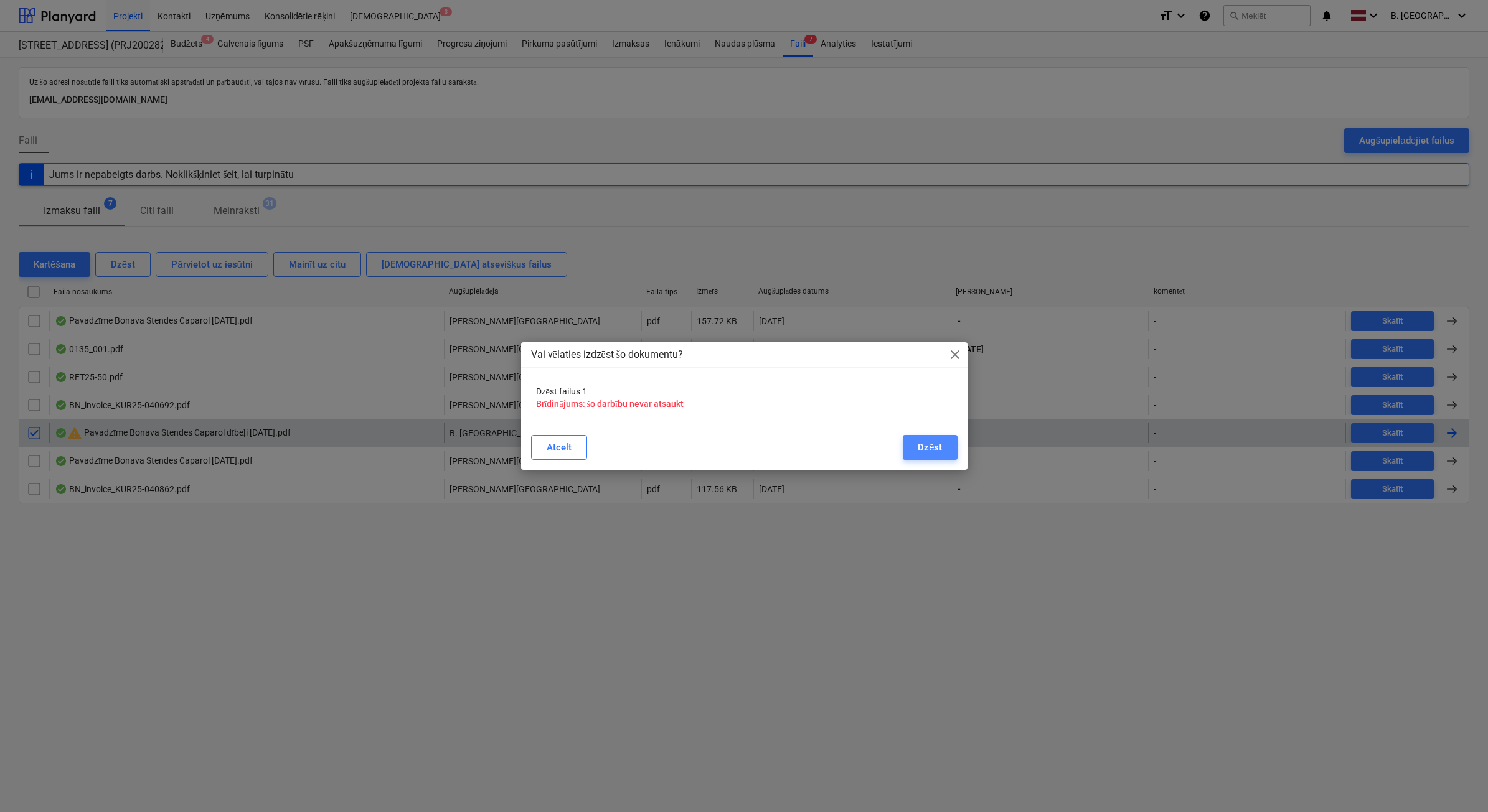
click at [951, 455] on button "Dzēst" at bounding box center [930, 448] width 54 height 25
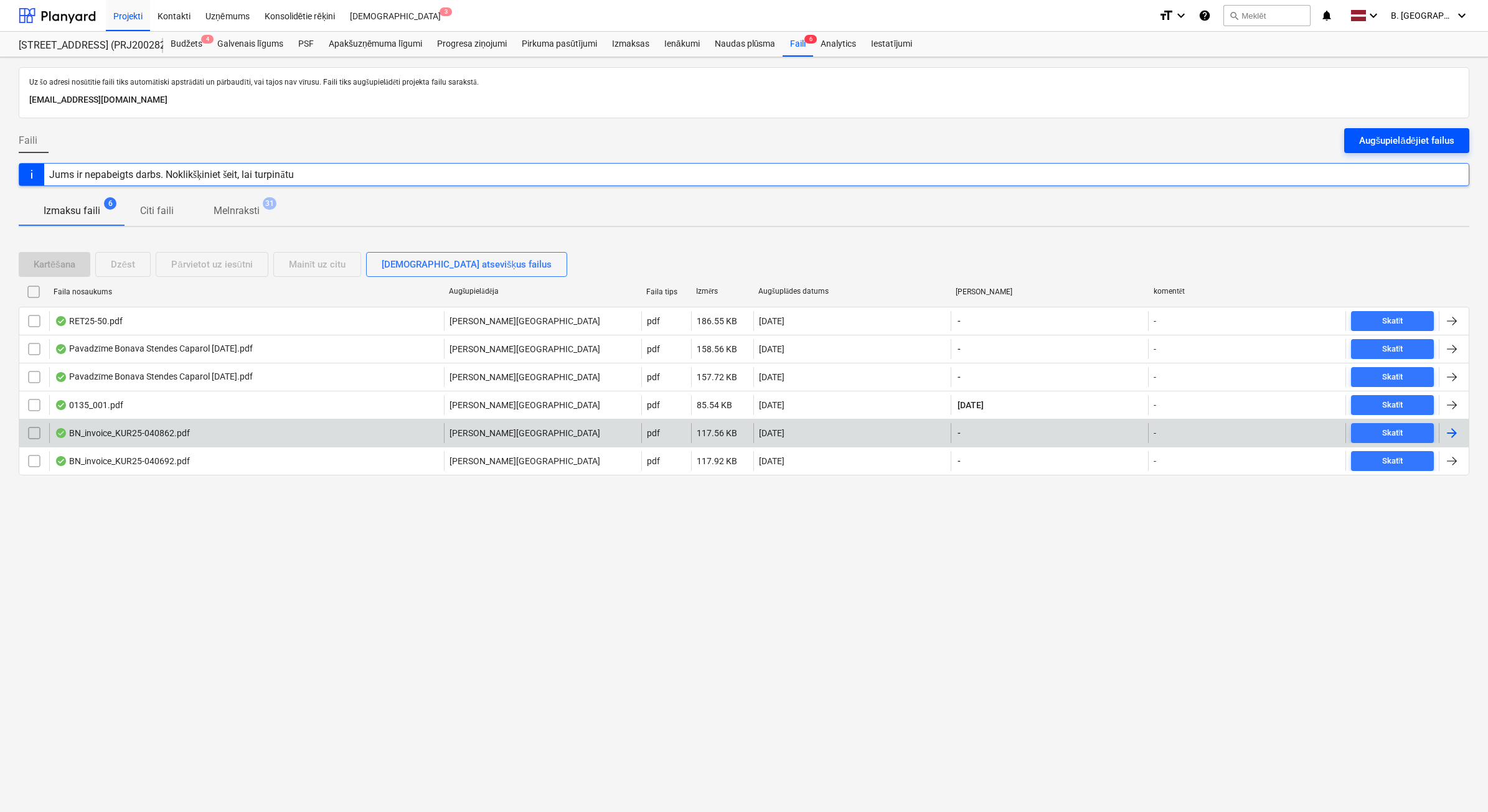
click at [1434, 140] on div "Augšupielādējiet failus" at bounding box center [1406, 140] width 95 height 16
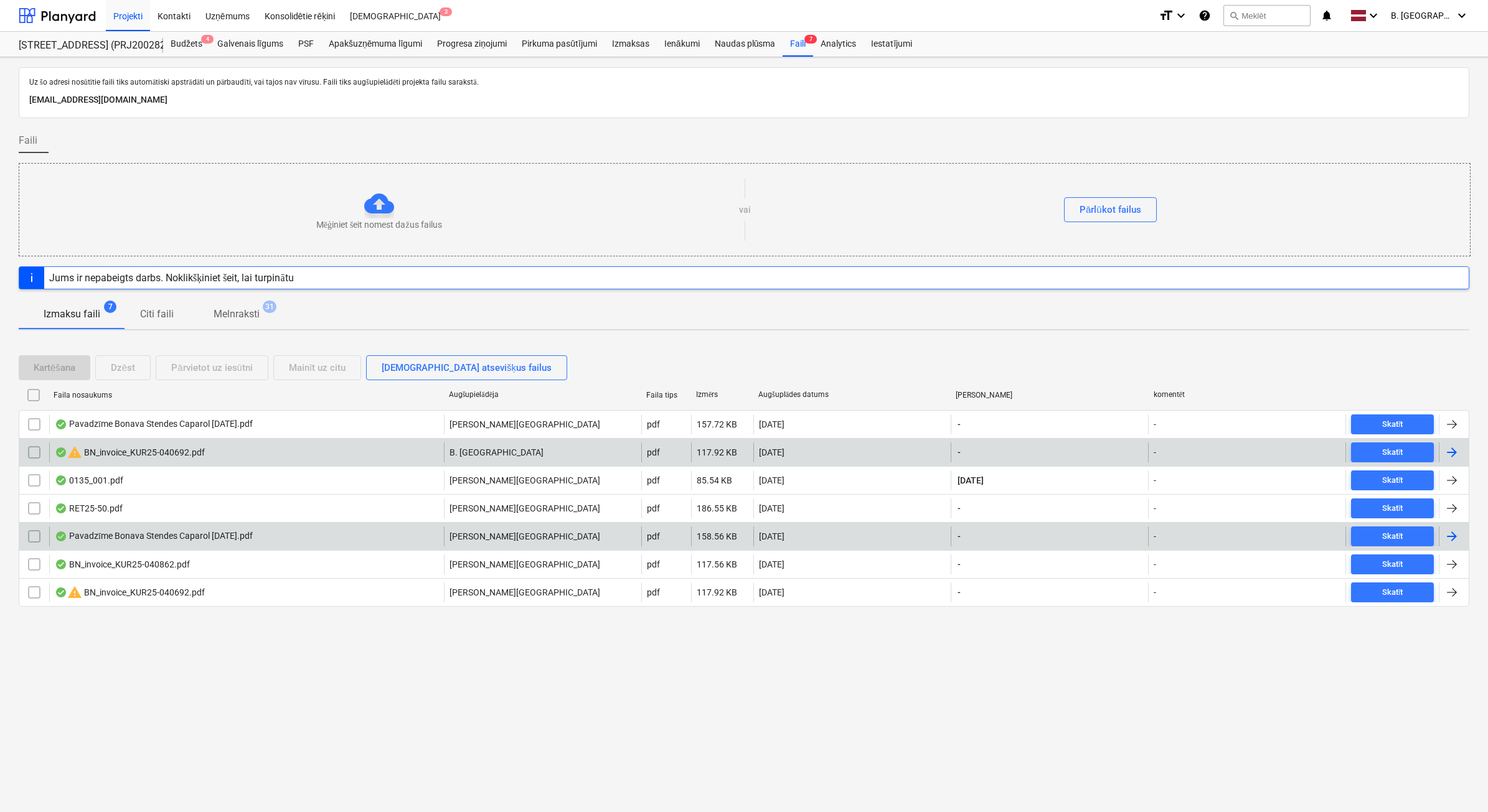
click at [37, 452] on input "checkbox" at bounding box center [34, 453] width 20 height 20
click at [135, 375] on div "Dzēst" at bounding box center [122, 367] width 24 height 16
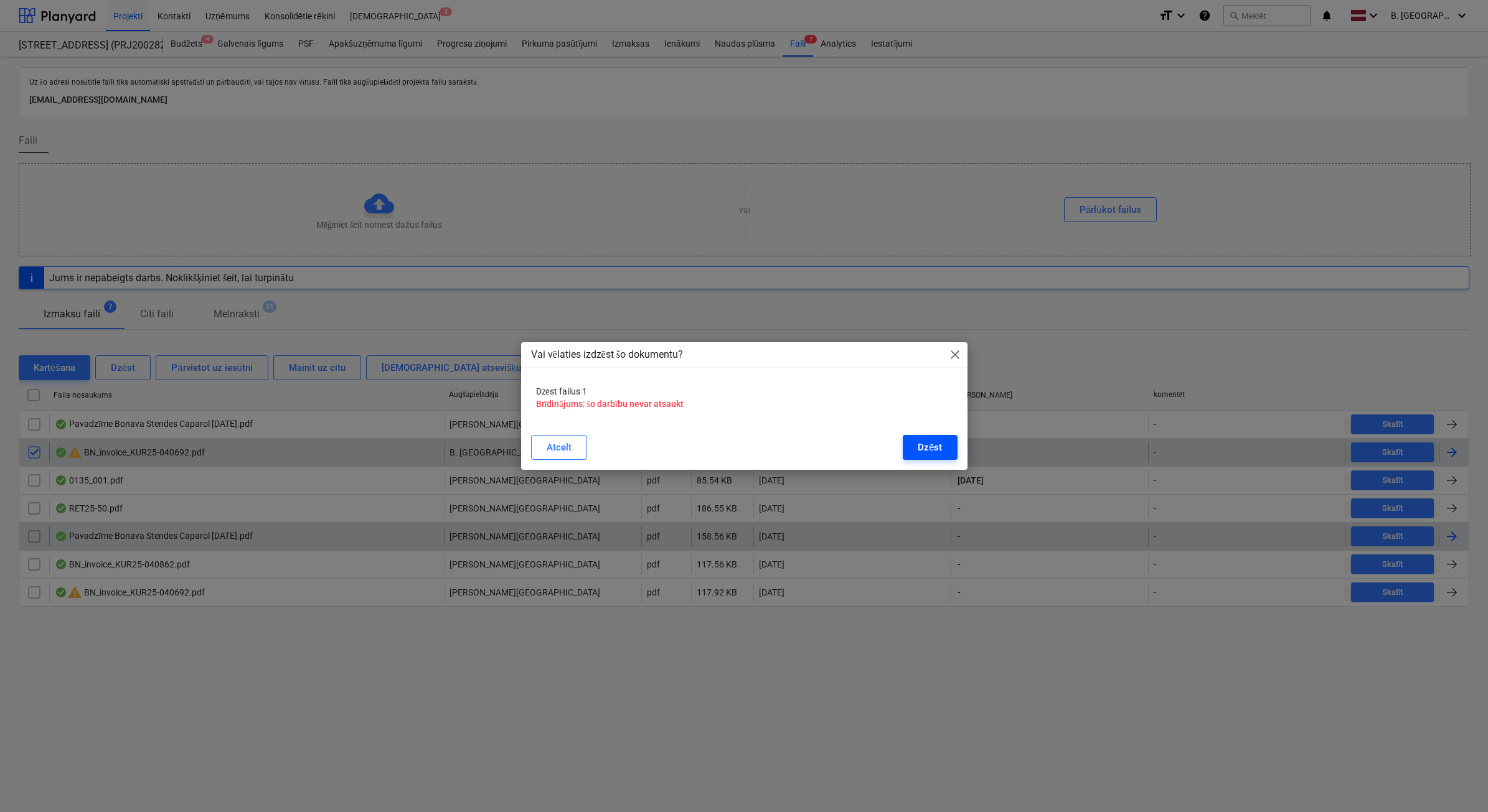
click at [919, 457] on button "Dzēst" at bounding box center [930, 448] width 54 height 25
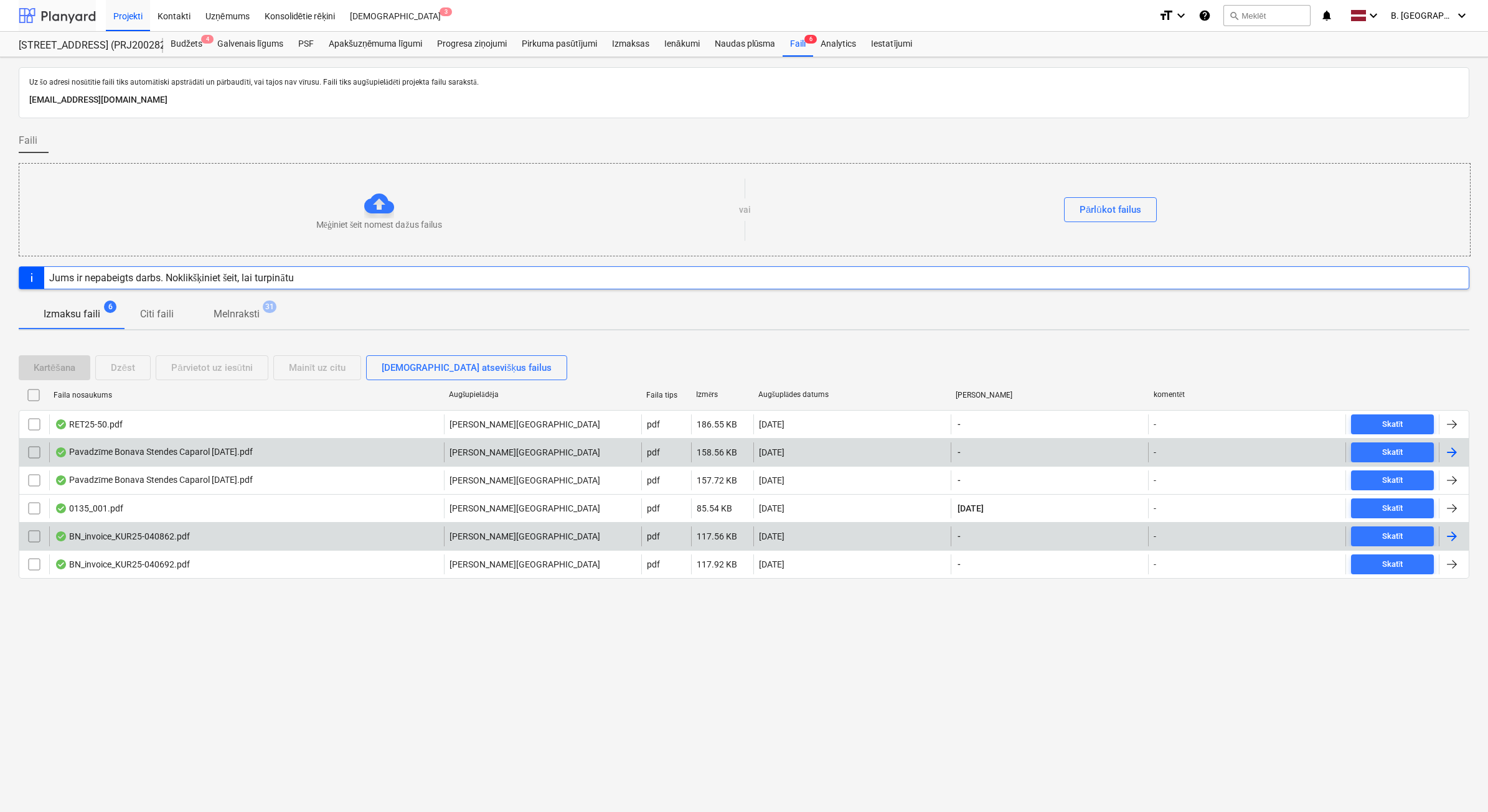
click at [58, 19] on div at bounding box center [57, 15] width 77 height 31
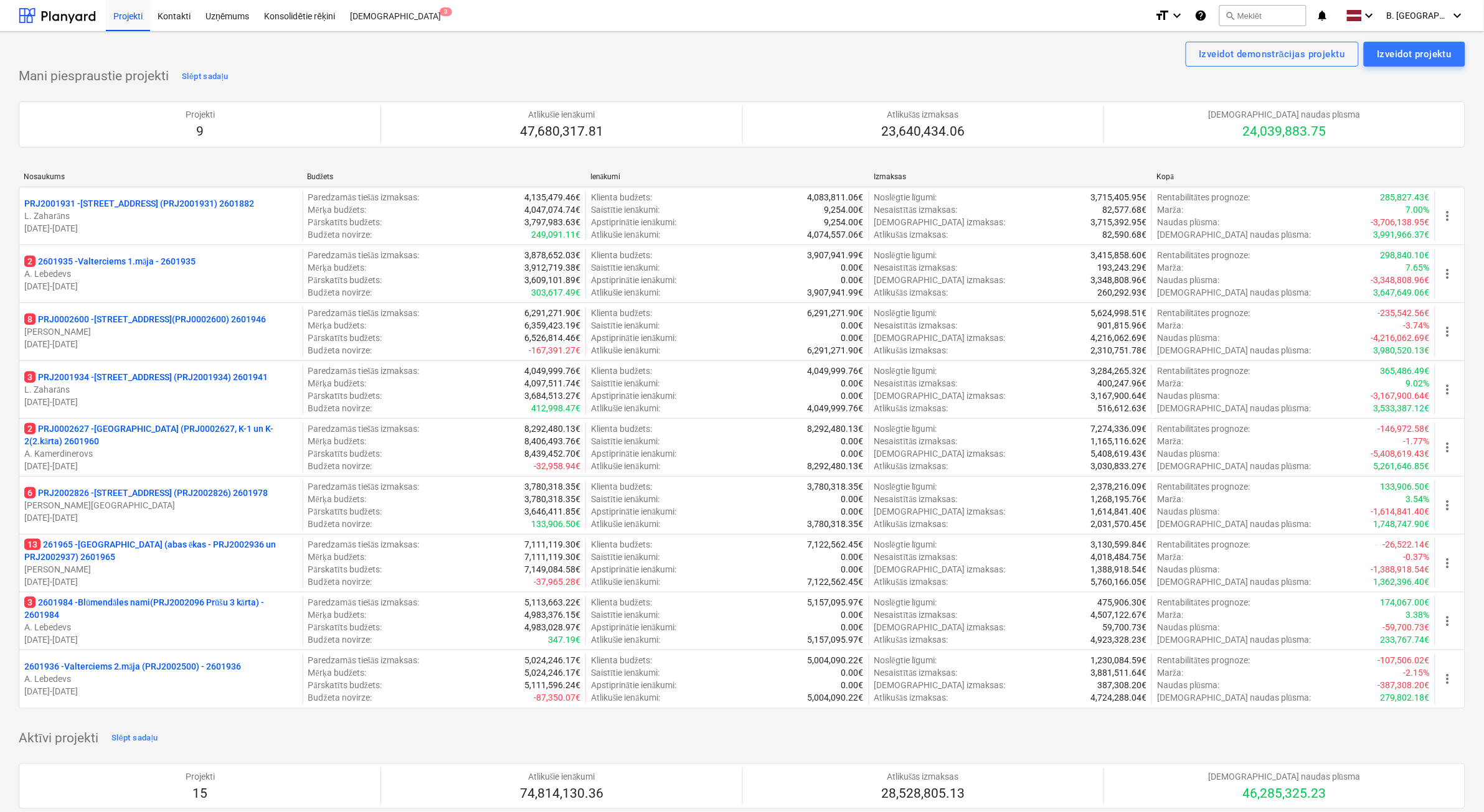
click at [136, 446] on p "2 PRJ0002627 - [GEOGRAPHIC_DATA] (PRJ0002627, K-1 un K-2(2.kārta) 2601960" at bounding box center [161, 435] width 273 height 25
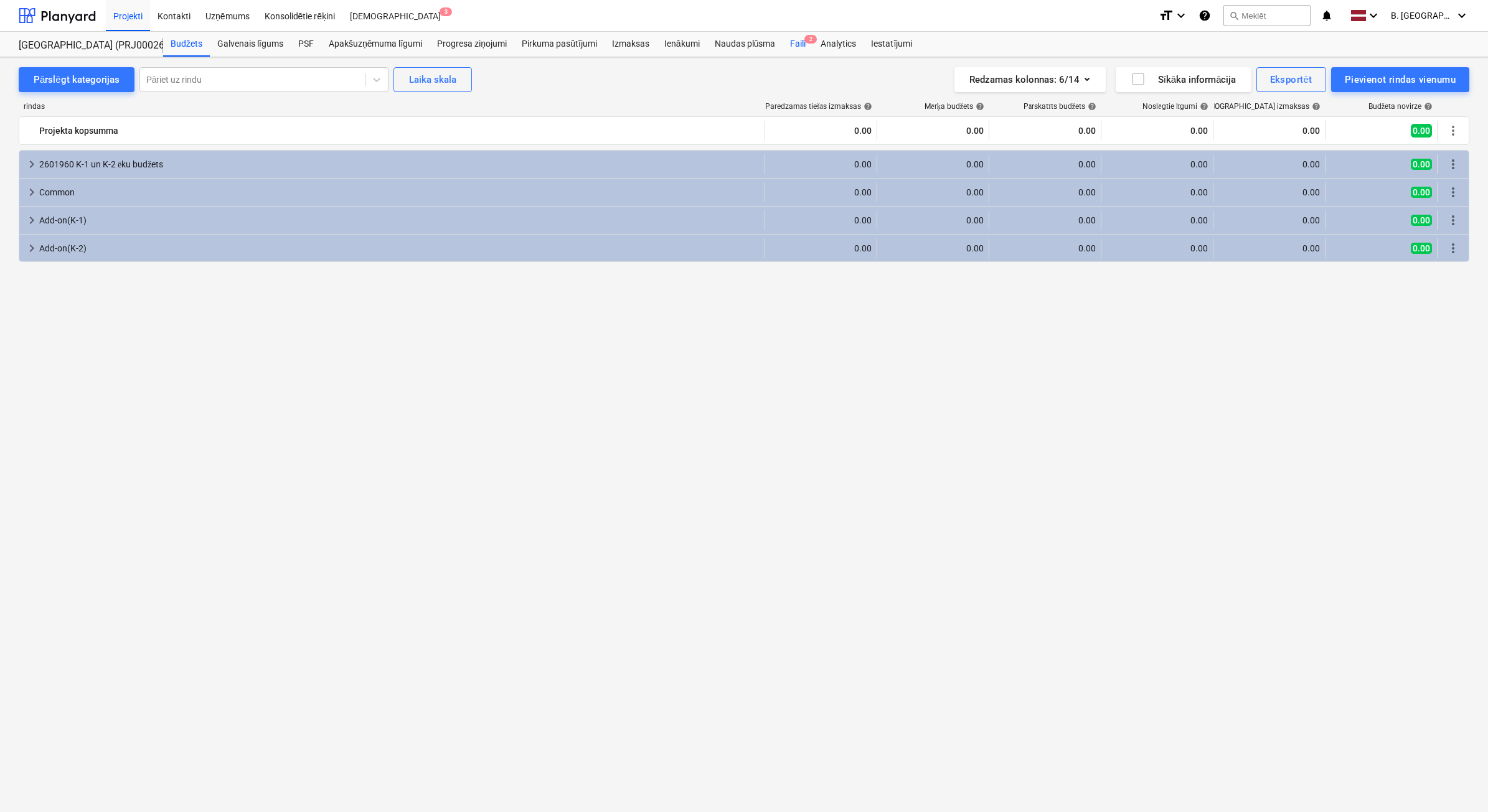
click at [791, 49] on div "Faili 2" at bounding box center [798, 44] width 31 height 25
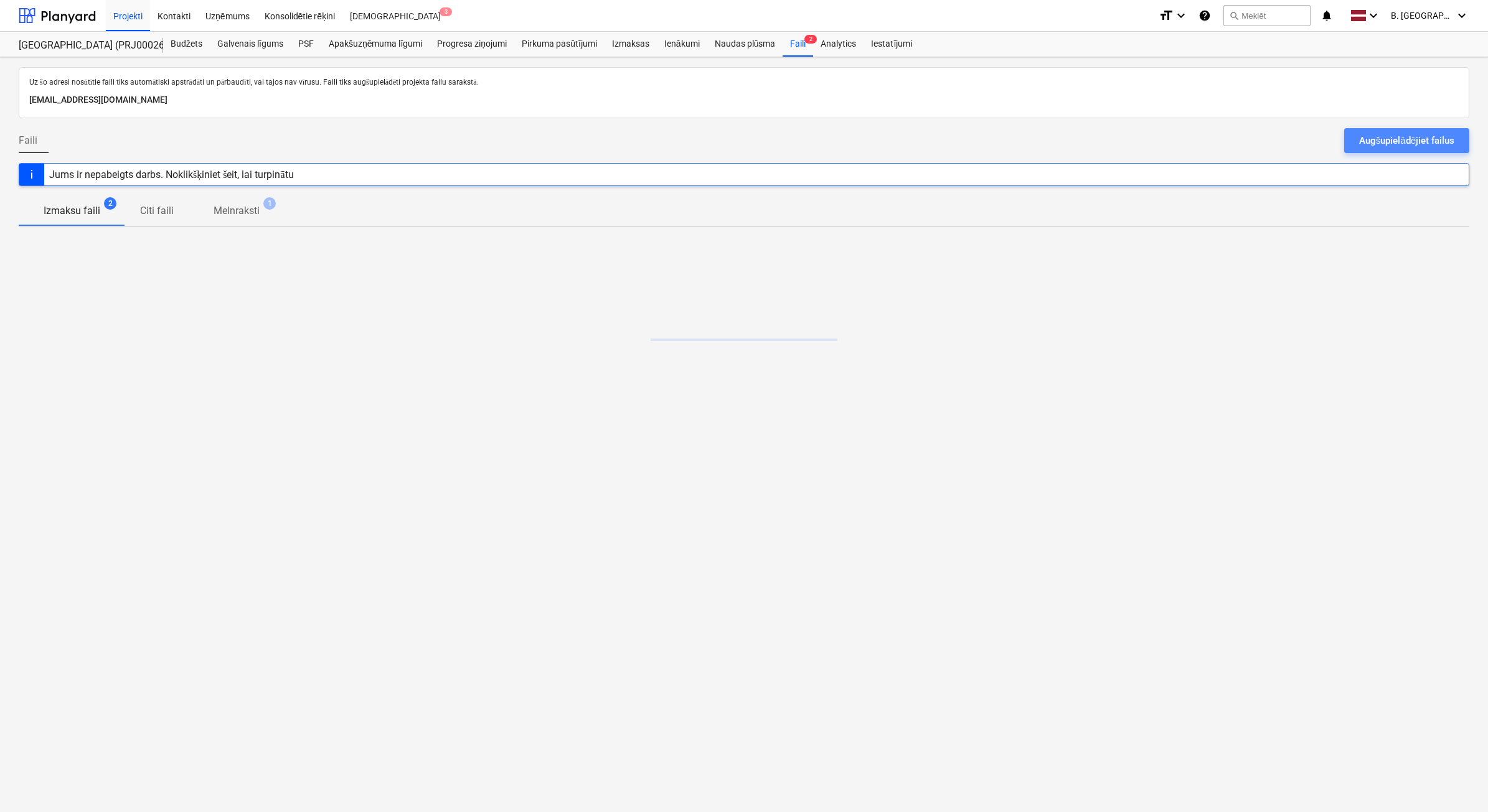
click at [1352, 147] on button "Augšupielādējiet failus" at bounding box center [1407, 140] width 125 height 25
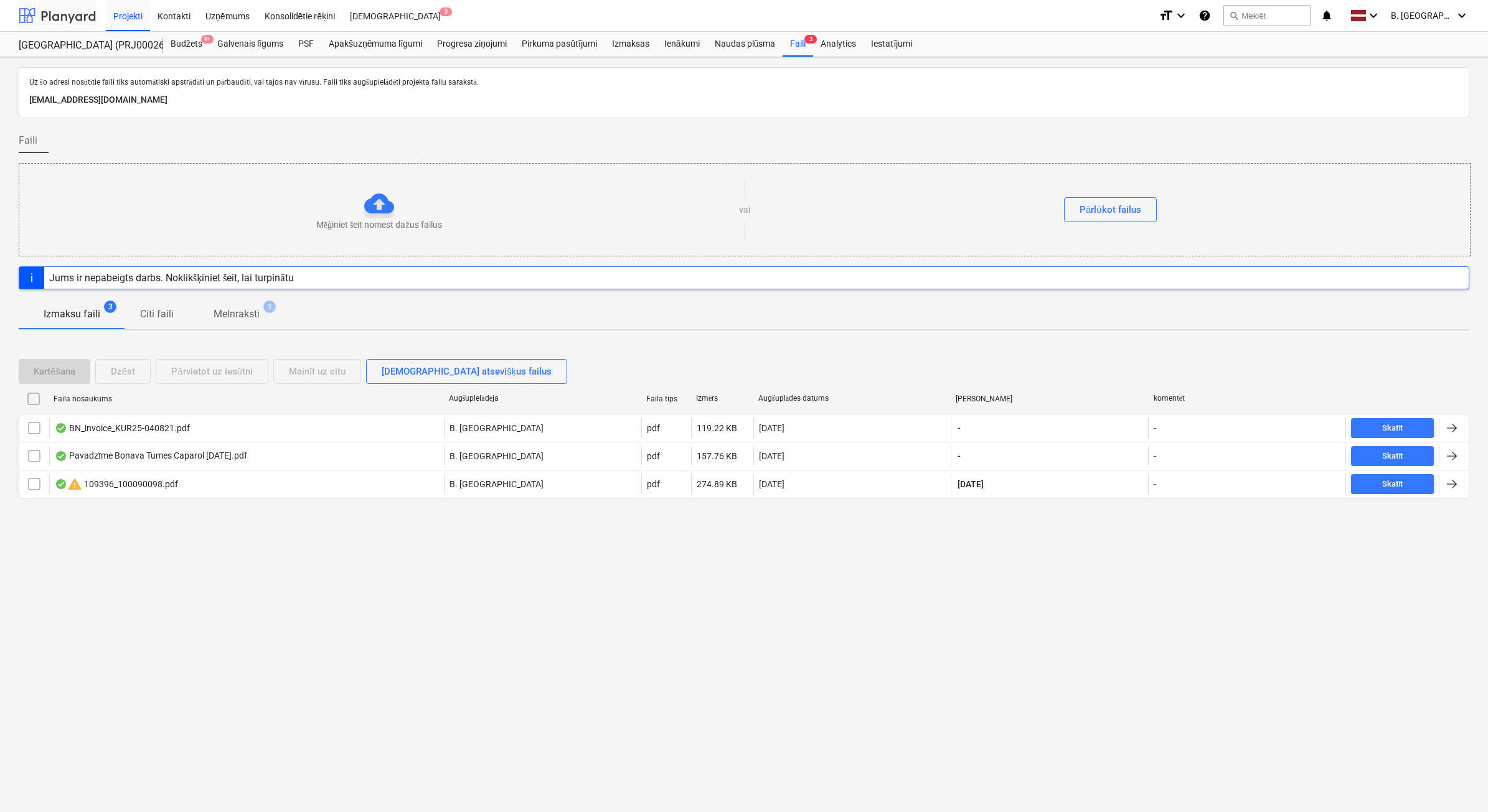
click at [82, 14] on div at bounding box center [57, 15] width 77 height 31
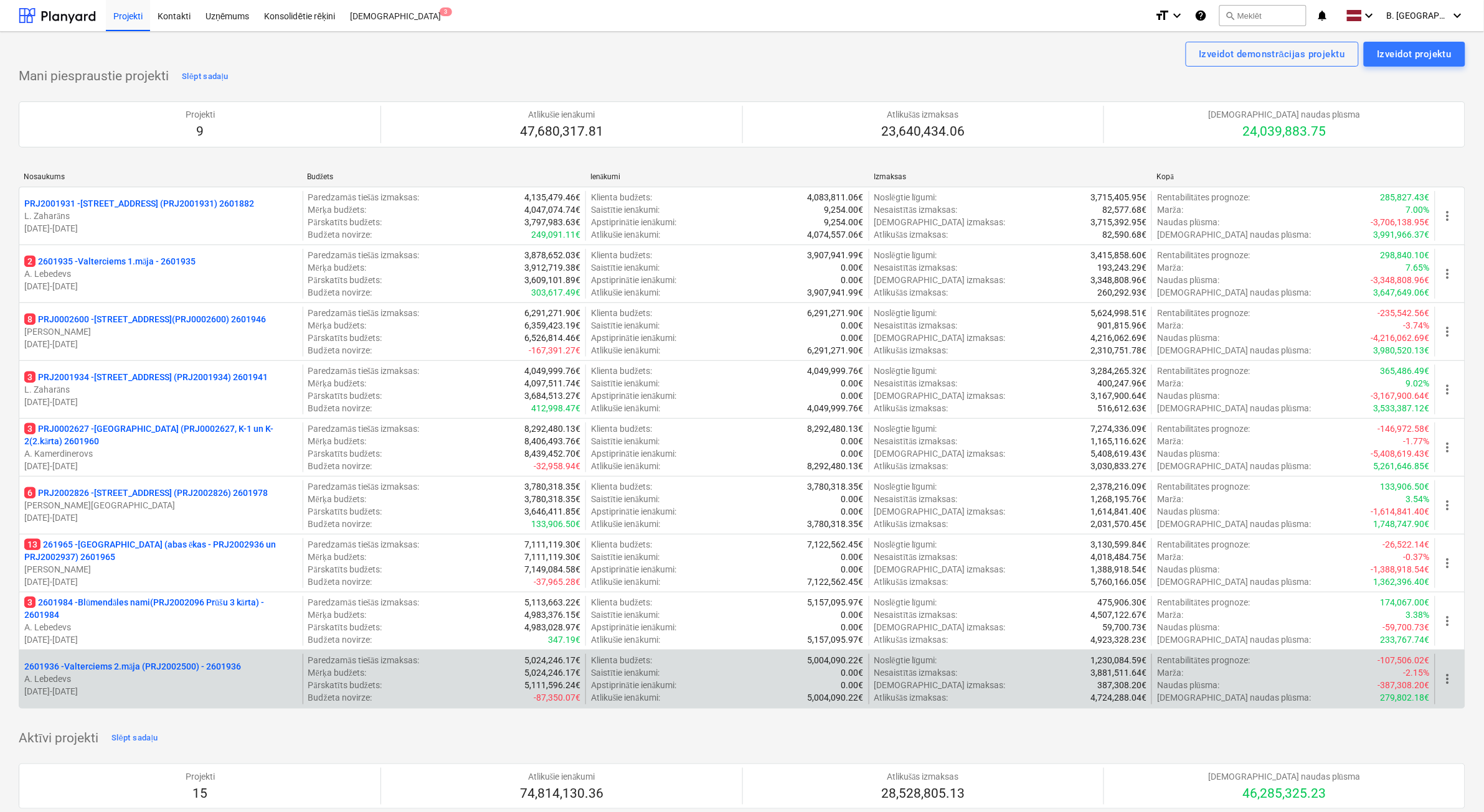
click at [190, 688] on p "[DATE] - [DATE]" at bounding box center [161, 691] width 273 height 12
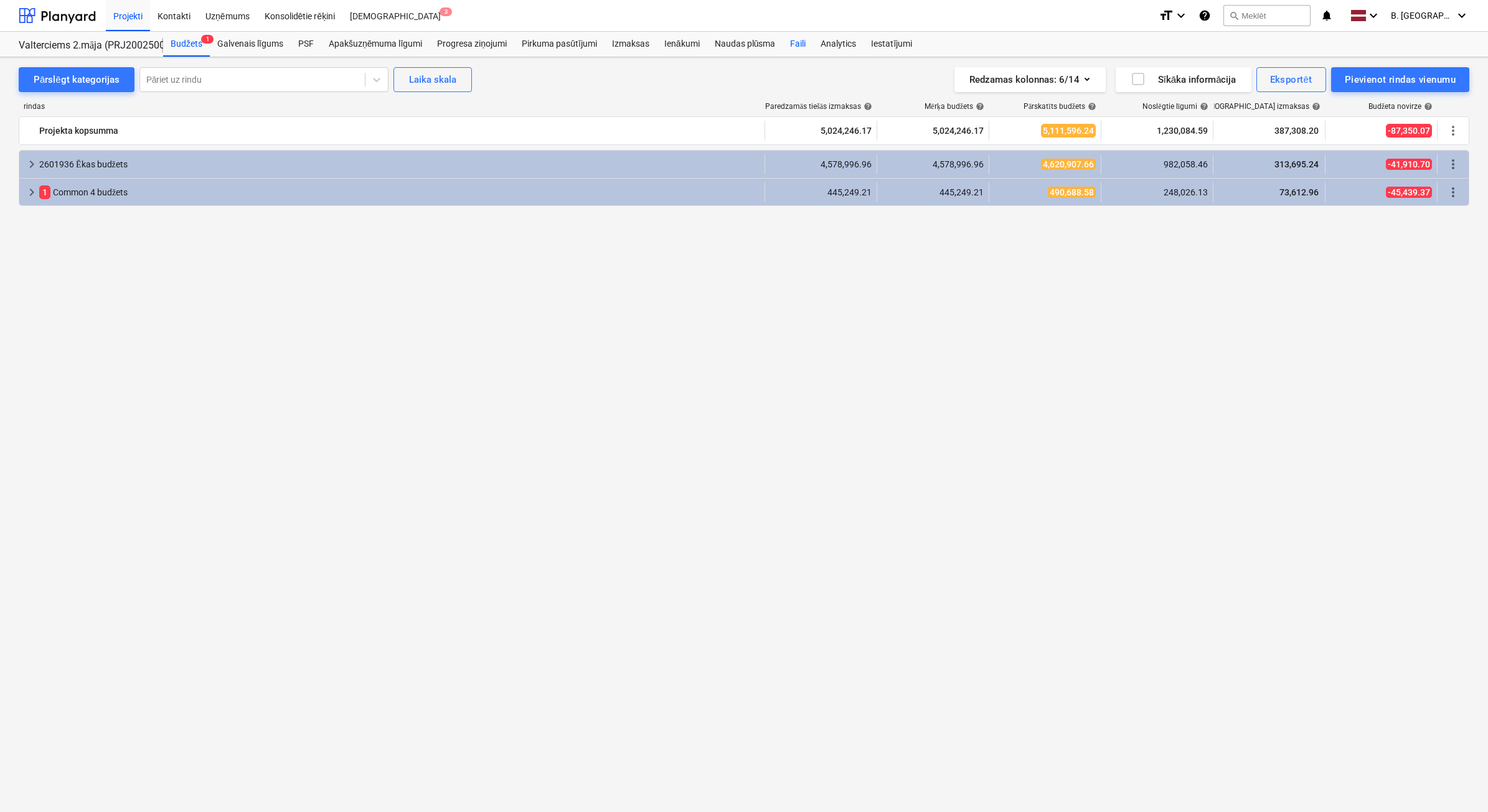
click at [810, 47] on div "Faili" at bounding box center [798, 44] width 31 height 25
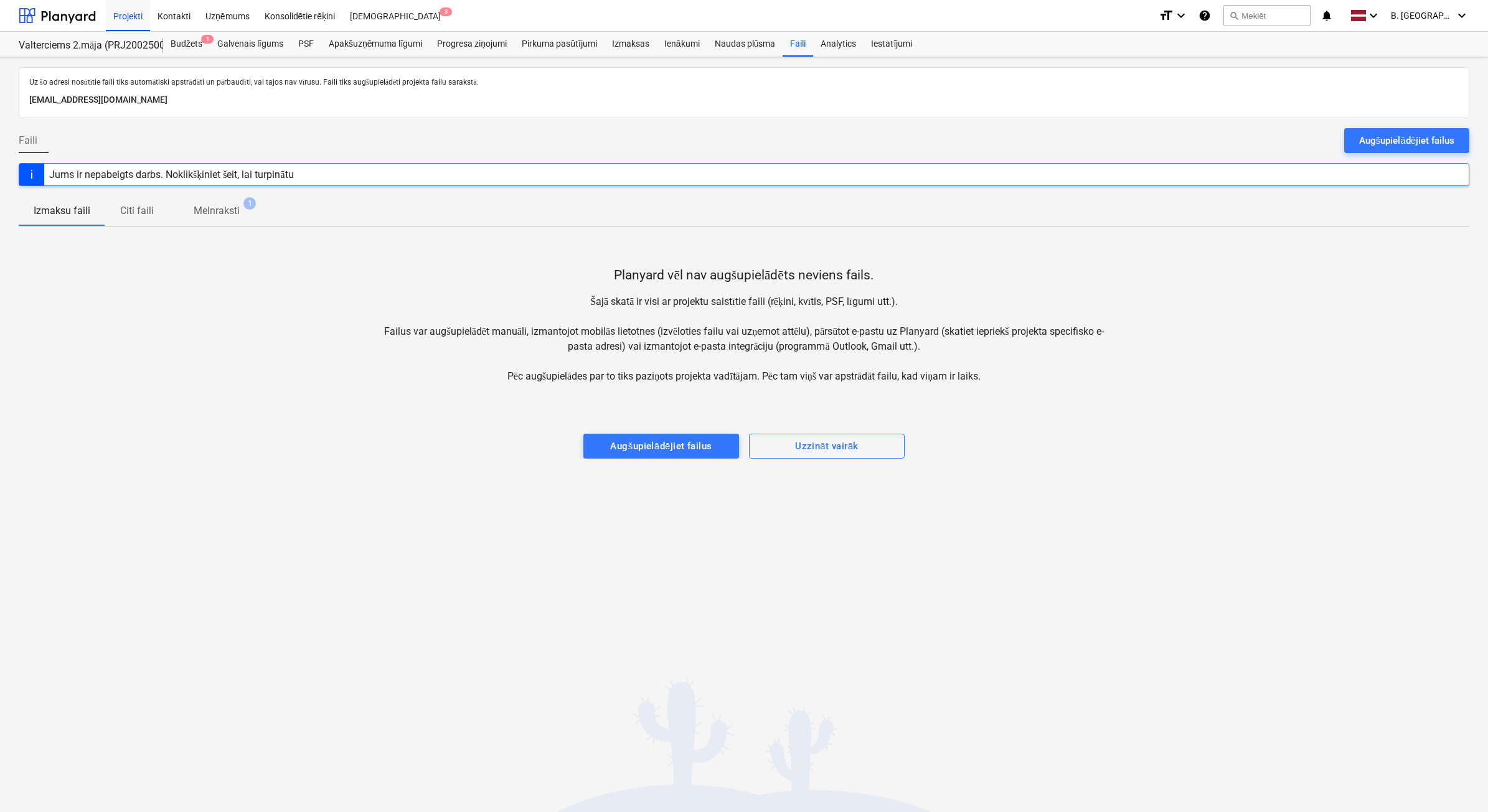
click at [1384, 144] on div "Augšupielādējiet failus" at bounding box center [1406, 140] width 95 height 16
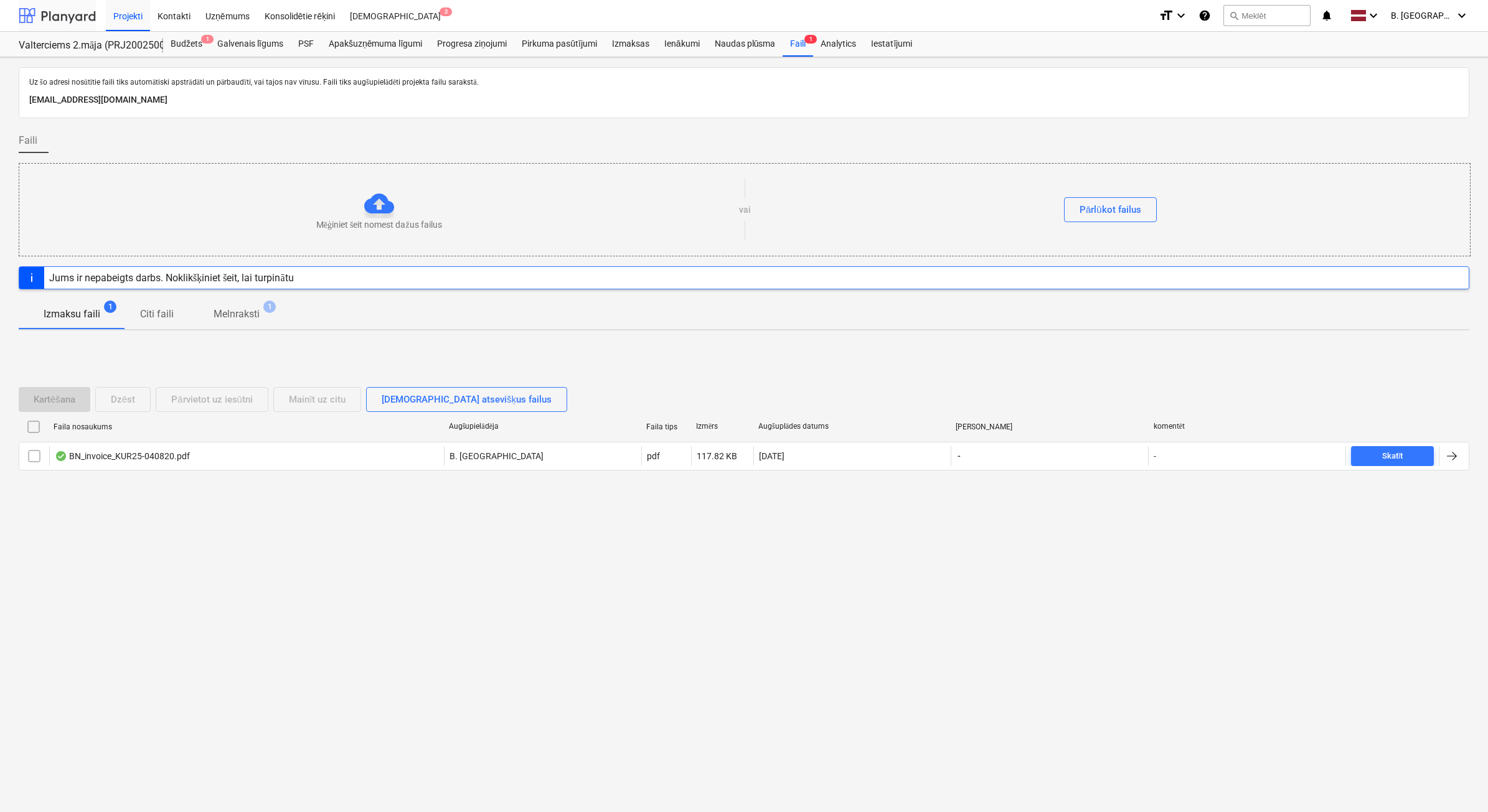
click at [61, 20] on div at bounding box center [57, 15] width 77 height 31
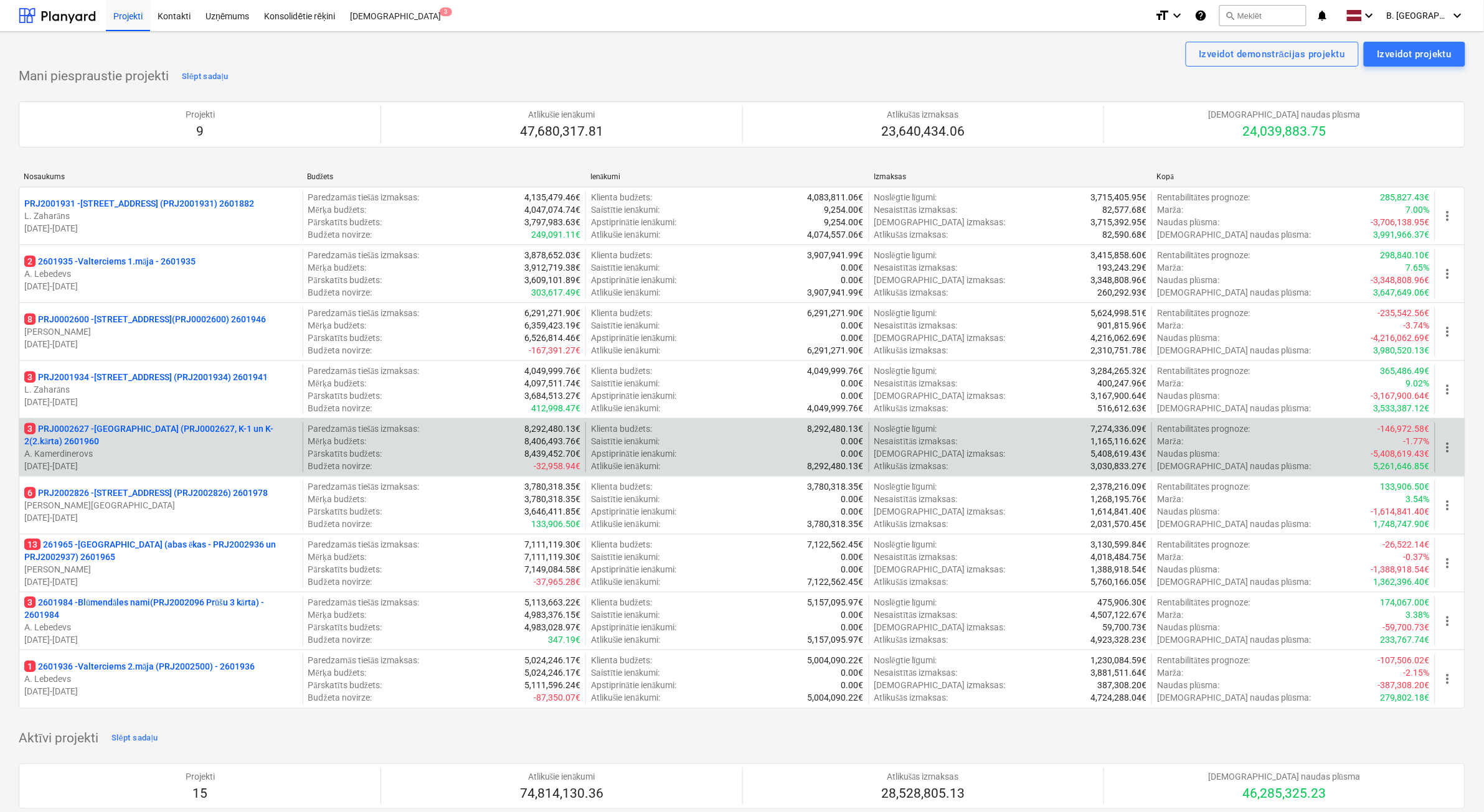
click at [238, 462] on p "[DATE] - [DATE]" at bounding box center [161, 466] width 273 height 12
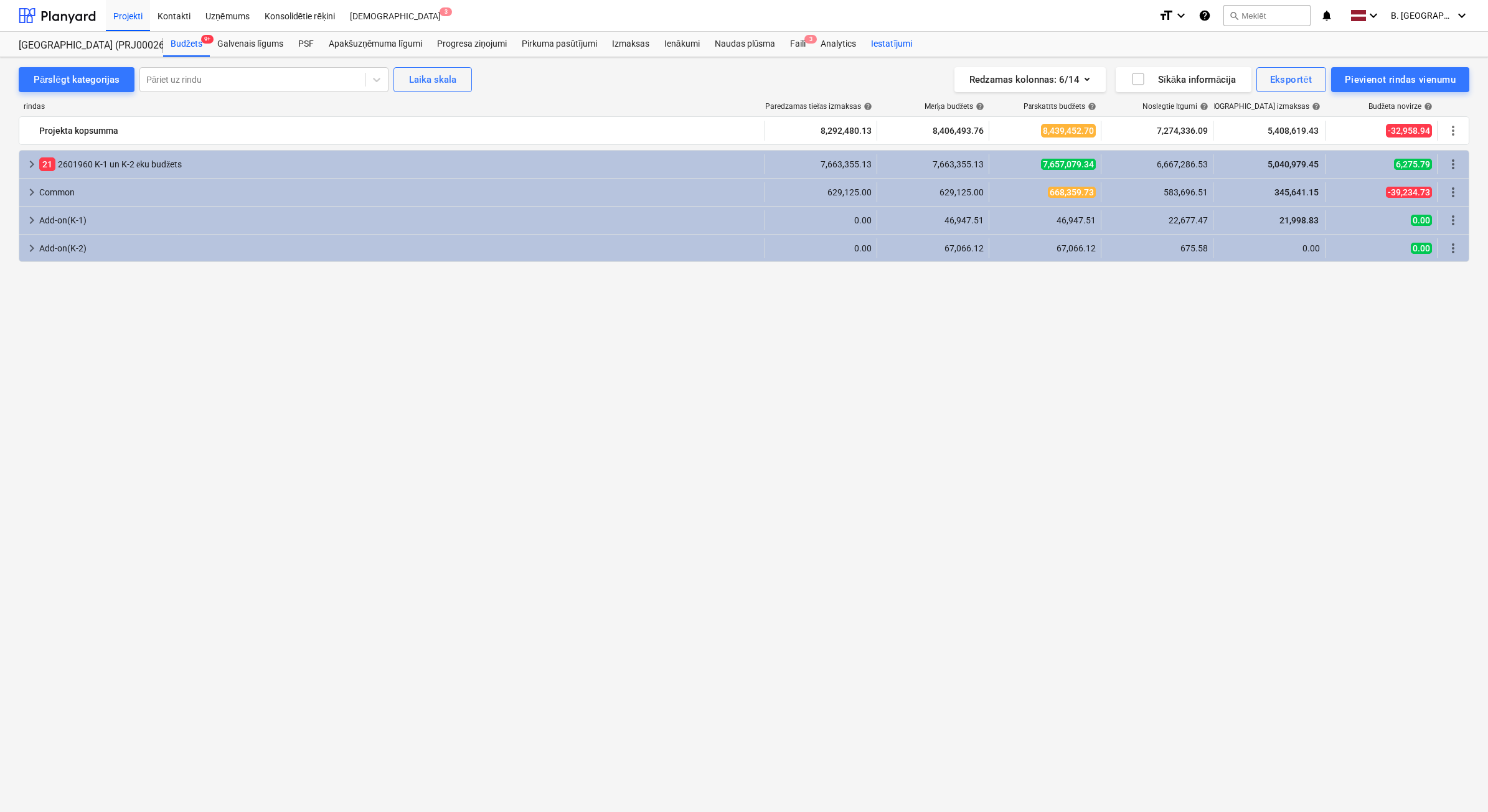
click at [804, 42] on div "Faili 3" at bounding box center [798, 44] width 31 height 25
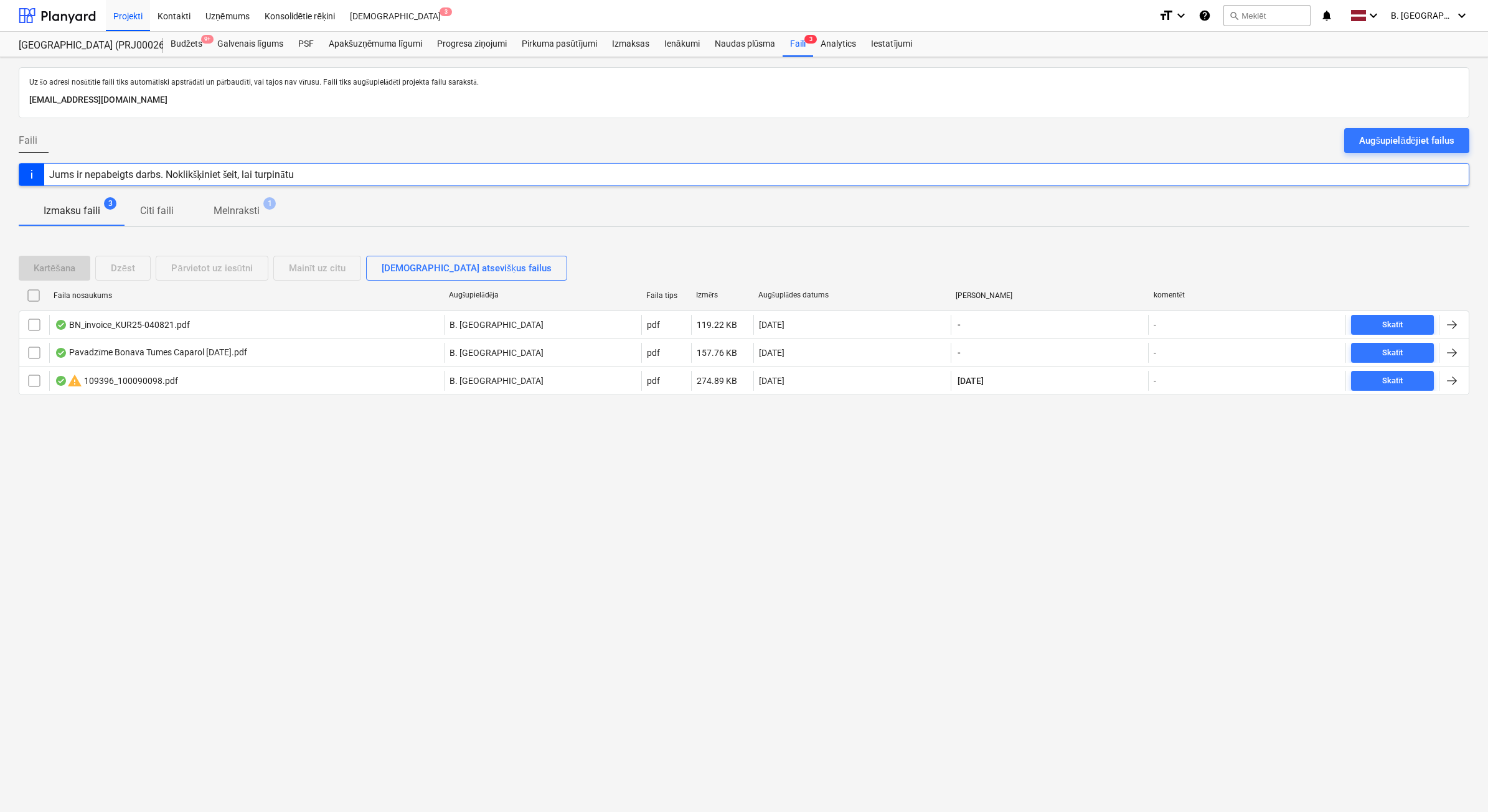
click at [1426, 146] on div "Augšupielādējiet failus" at bounding box center [1406, 140] width 95 height 16
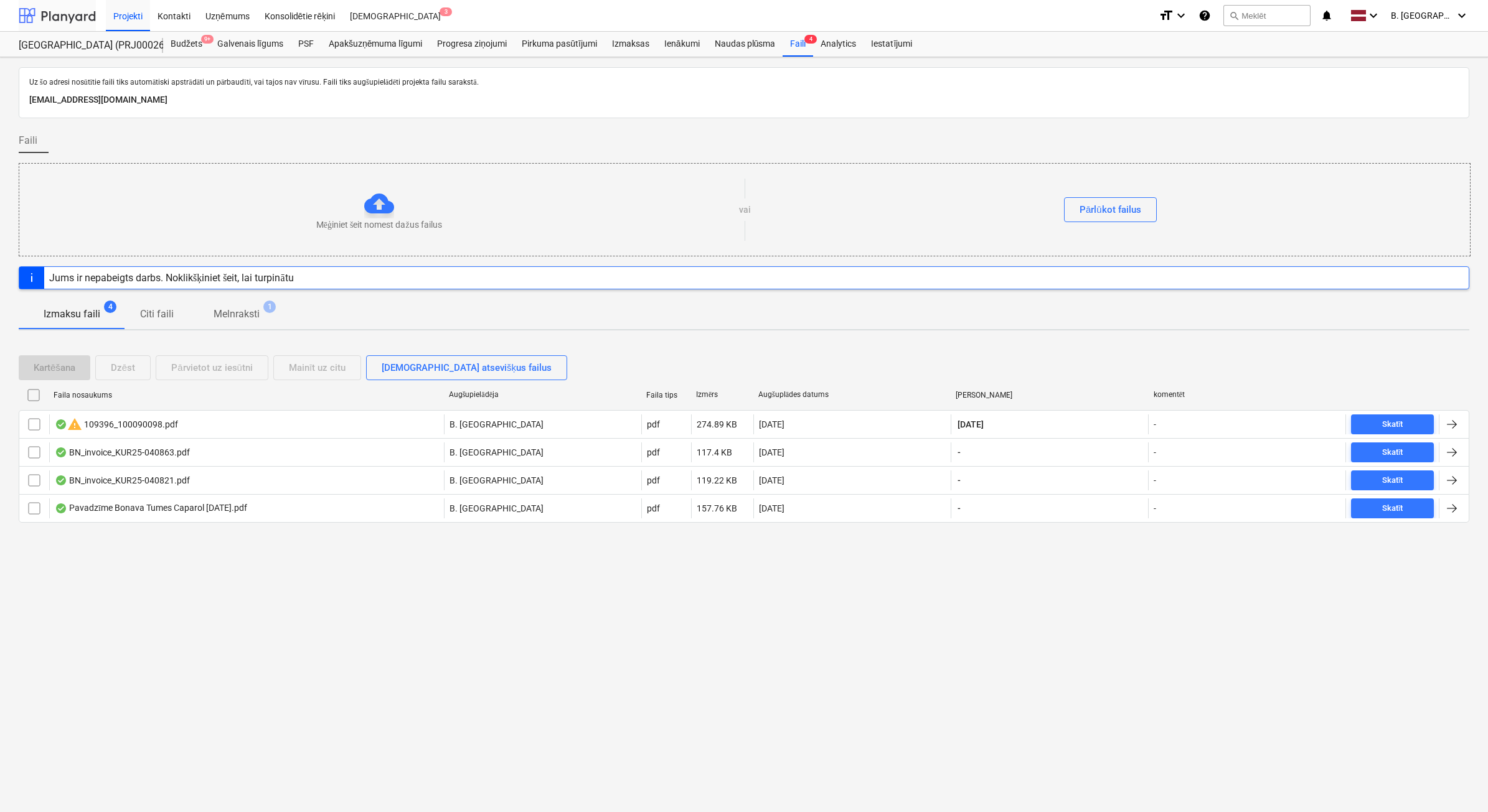
click at [39, 20] on div at bounding box center [57, 15] width 77 height 31
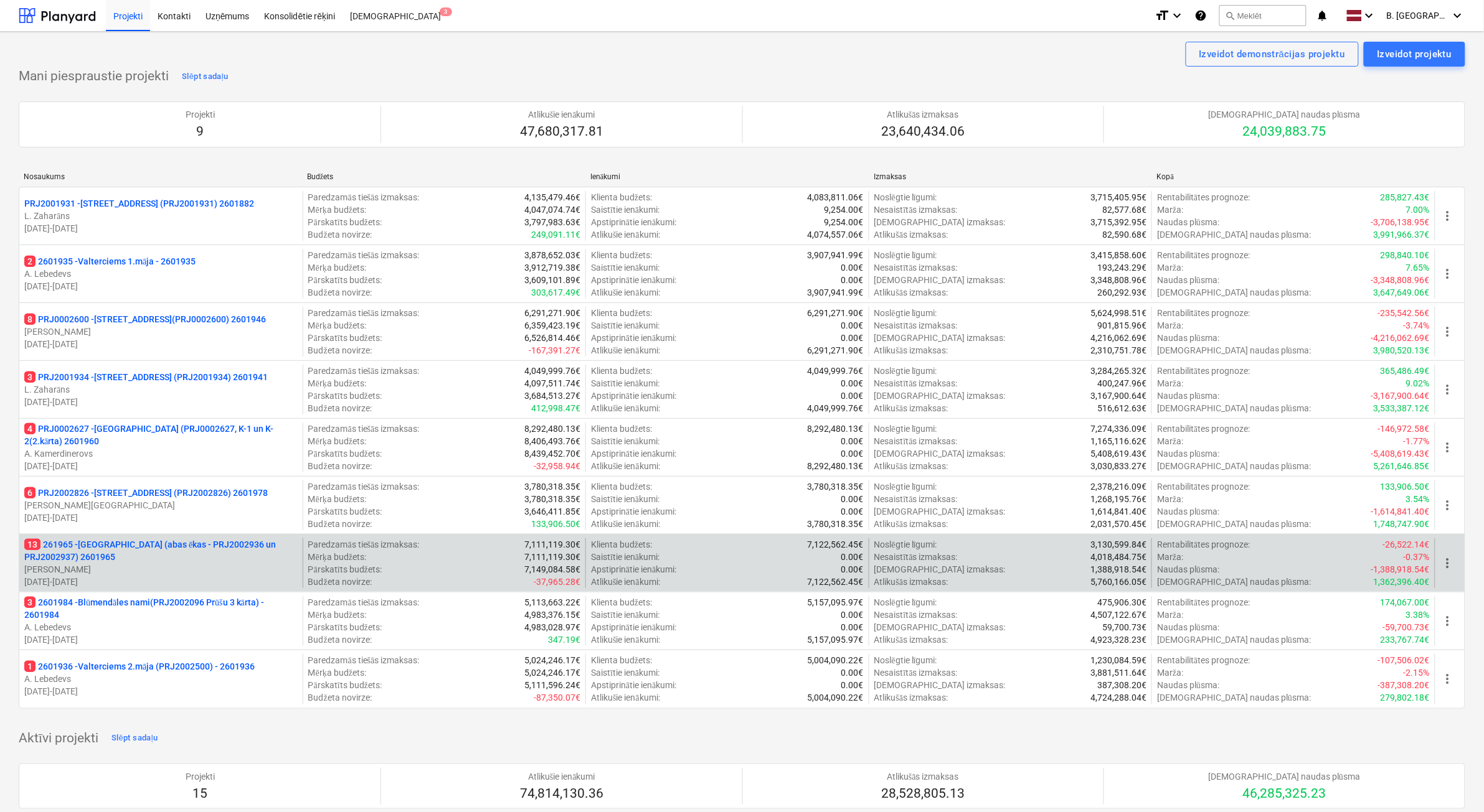
click at [228, 575] on p "[PERSON_NAME]" at bounding box center [161, 569] width 273 height 12
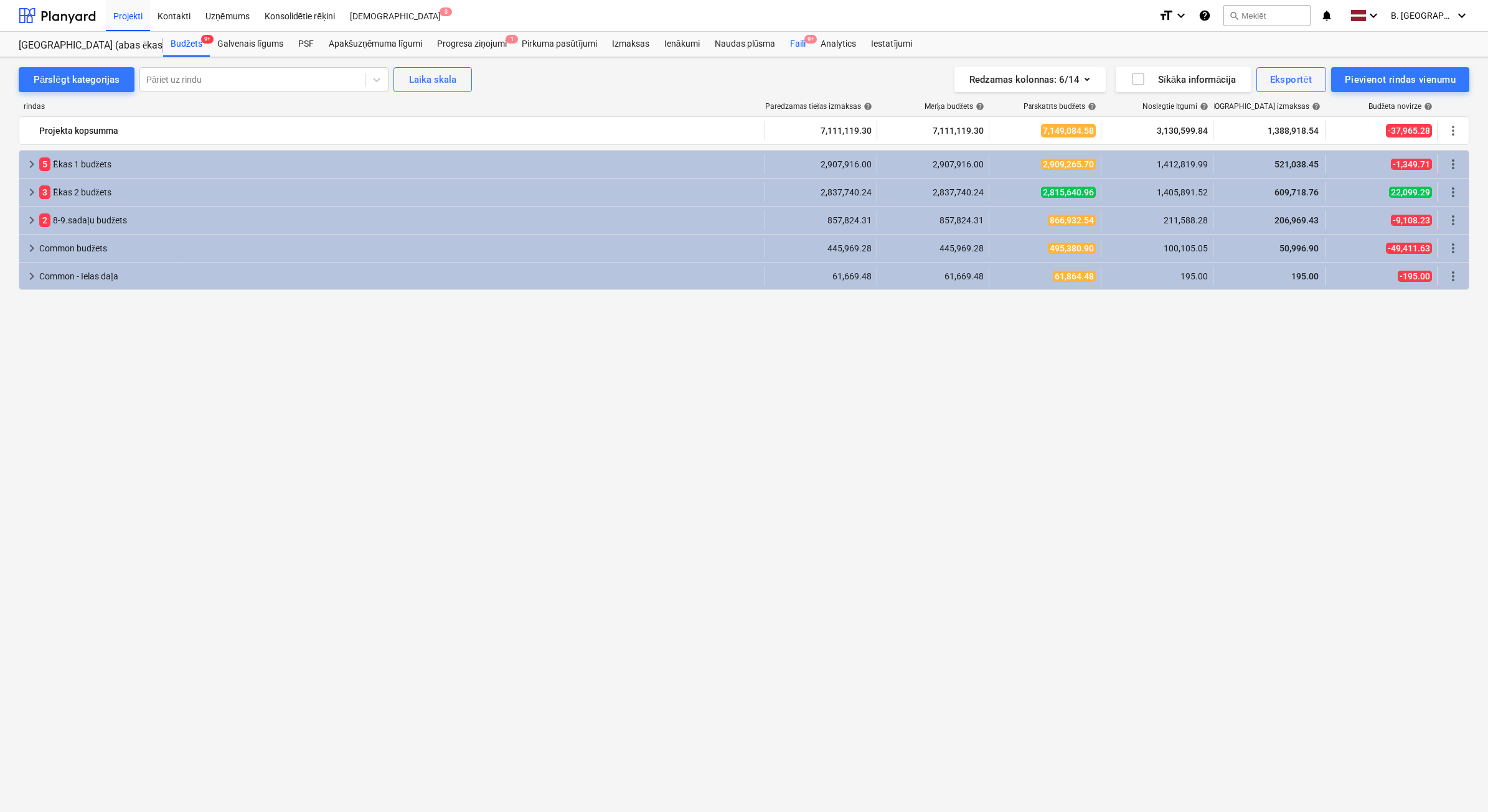
drag, startPoint x: 795, startPoint y: 48, endPoint x: 807, endPoint y: 55, distance: 13.9
click at [795, 49] on div "Faili 9+" at bounding box center [798, 44] width 31 height 25
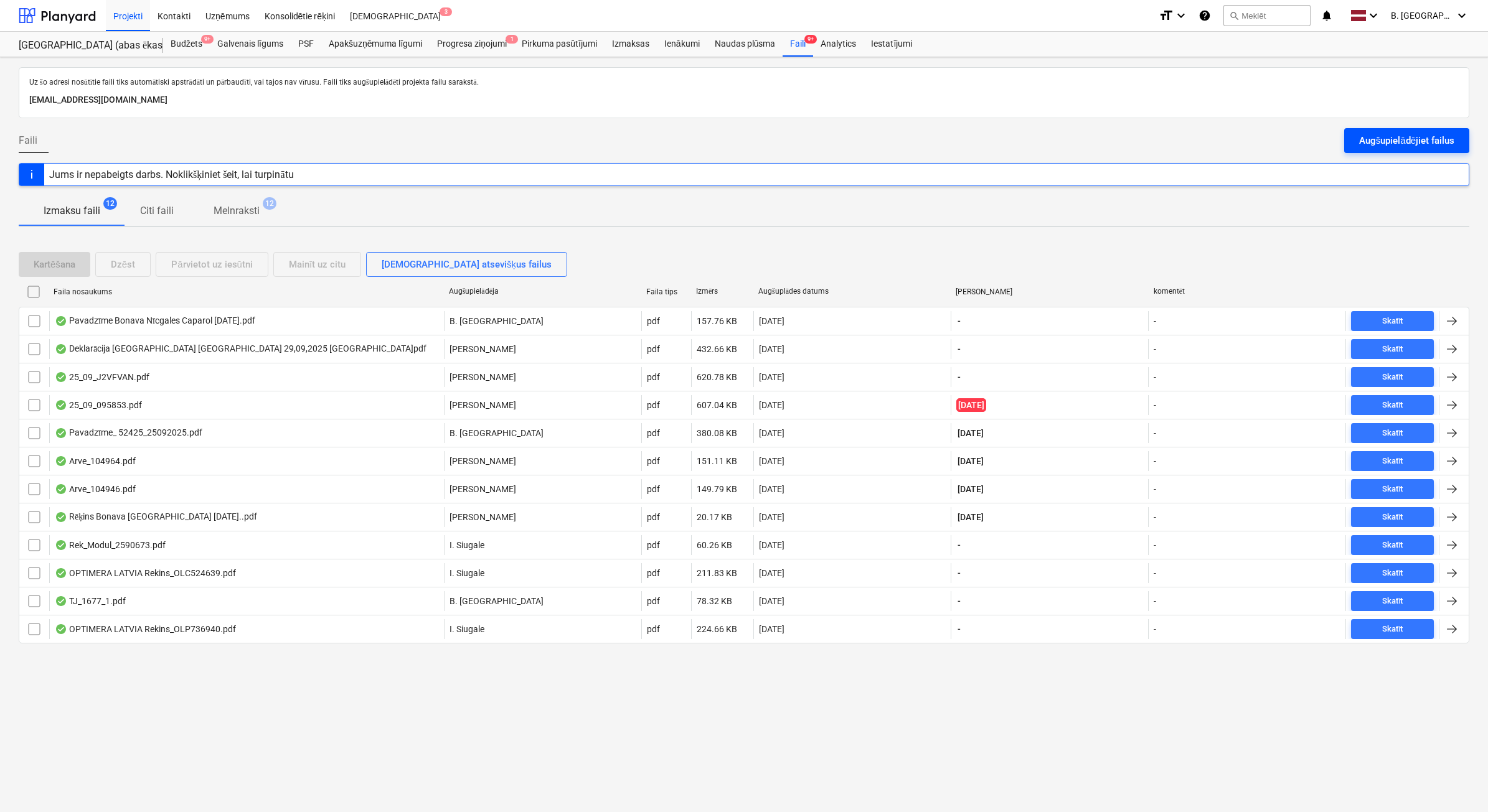
click at [1444, 146] on div "Augšupielādējiet failus" at bounding box center [1406, 140] width 95 height 16
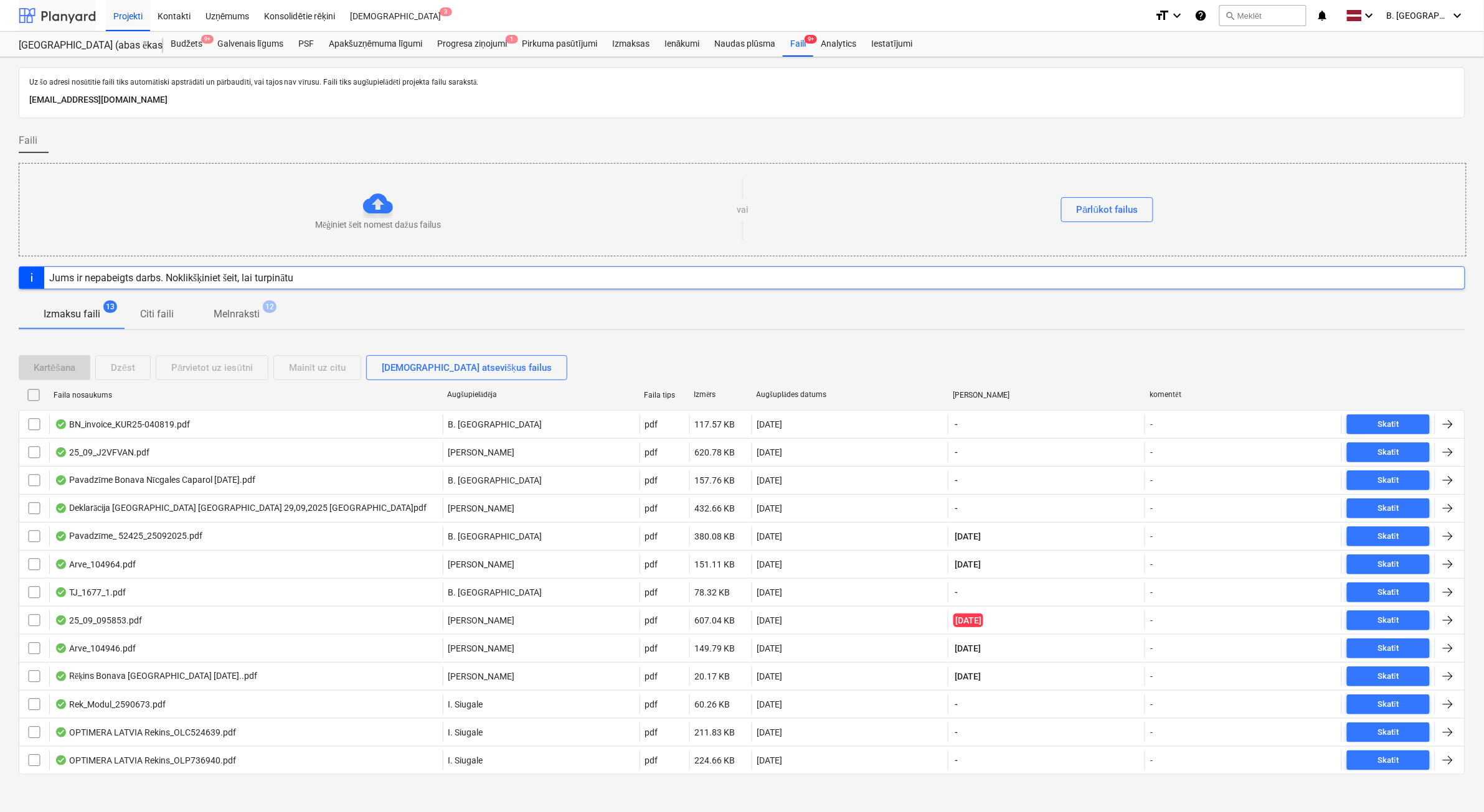
click at [72, 26] on div at bounding box center [57, 15] width 77 height 31
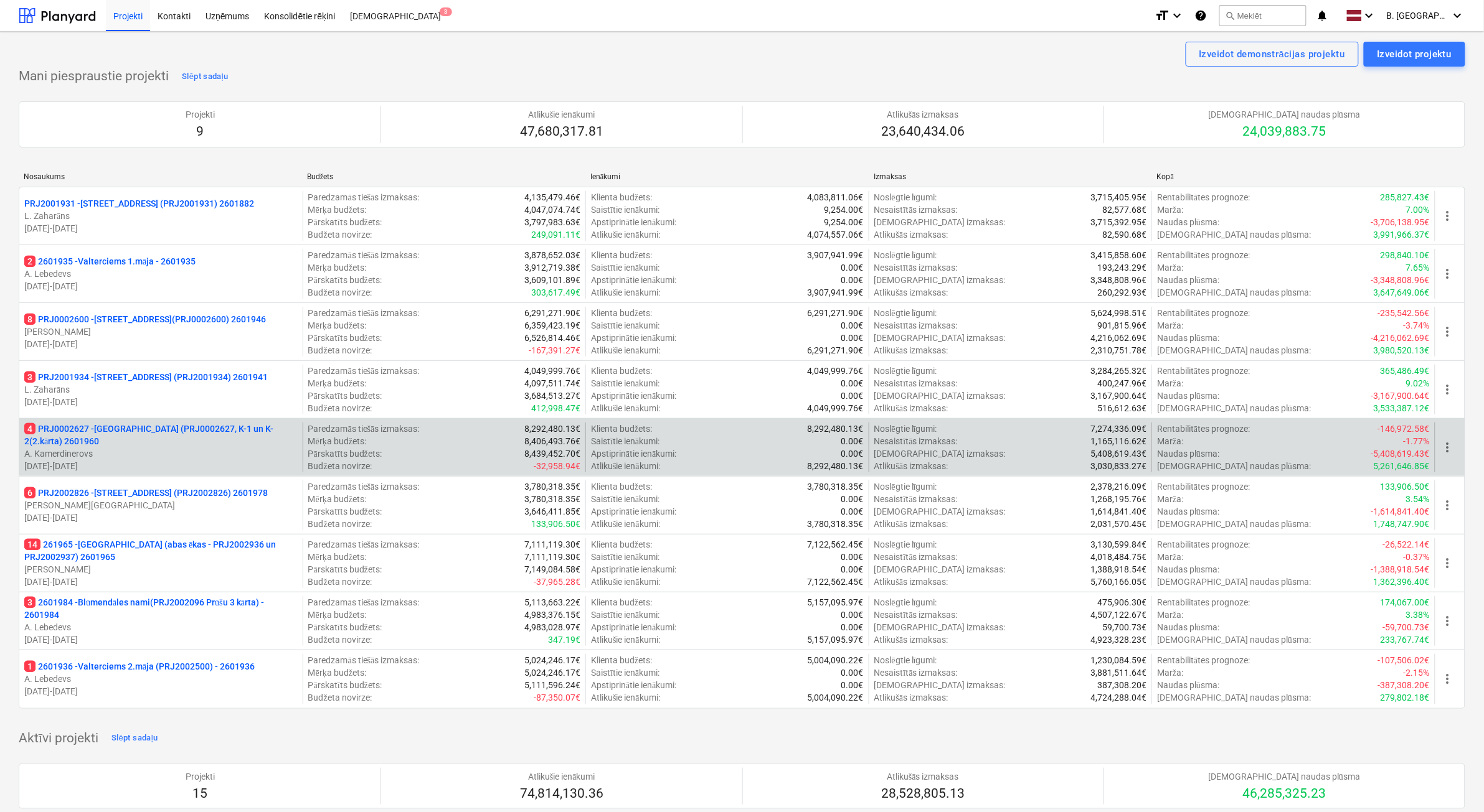
click at [180, 469] on p "[DATE] - [DATE]" at bounding box center [161, 466] width 273 height 12
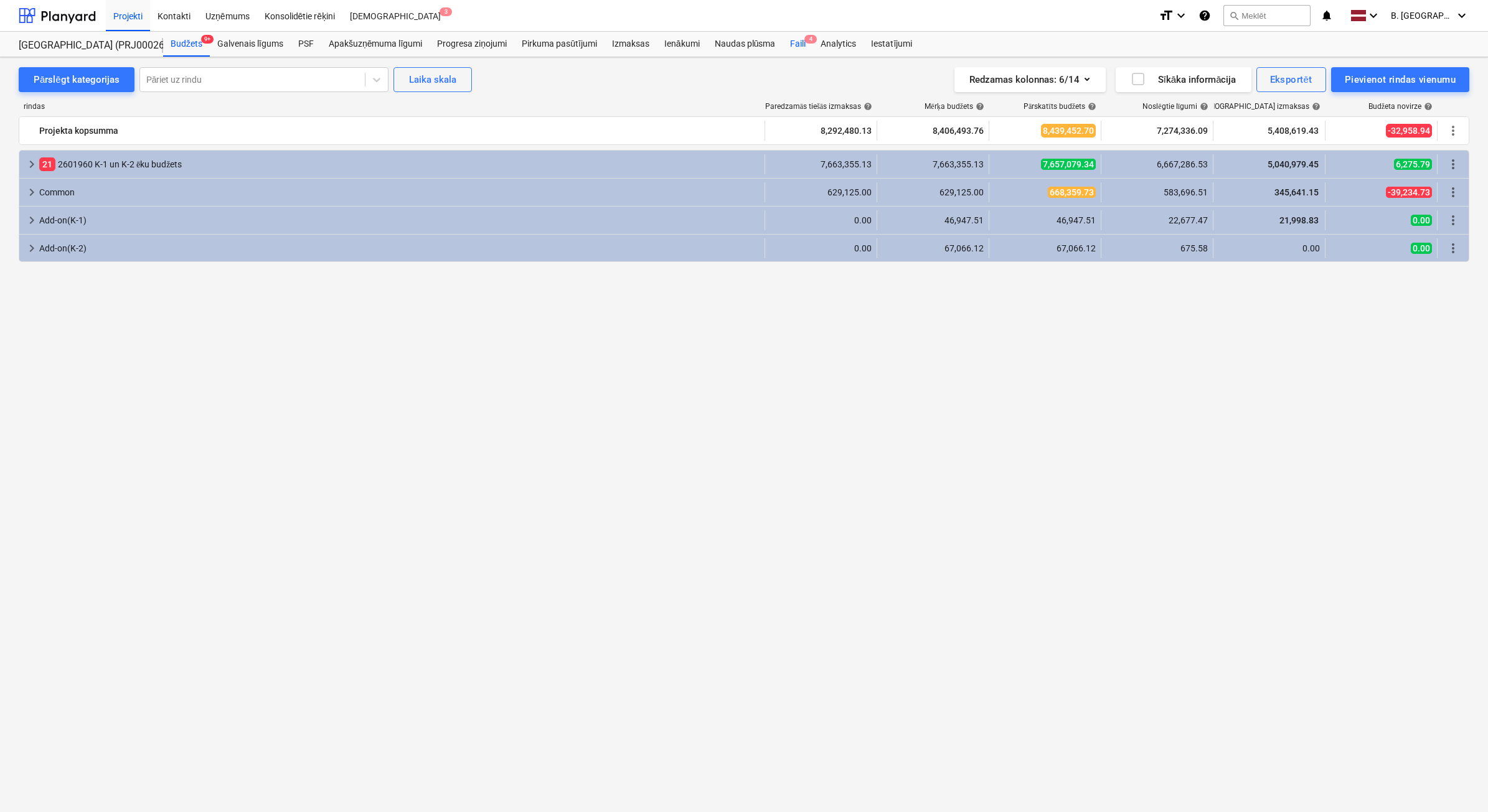
click at [810, 40] on span "4" at bounding box center [810, 38] width 12 height 9
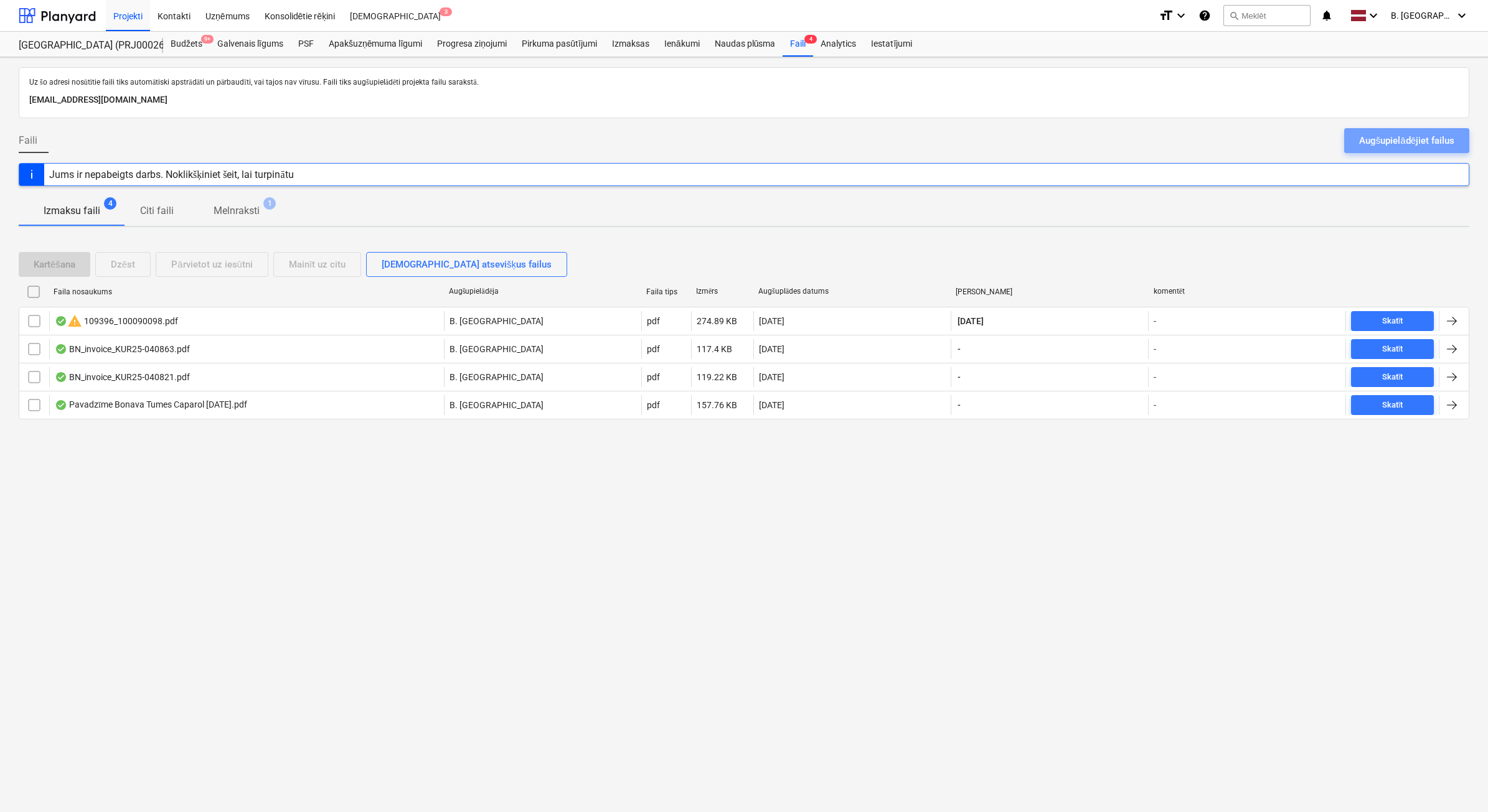
click at [1354, 137] on button "Augšupielādējiet failus" at bounding box center [1407, 140] width 125 height 25
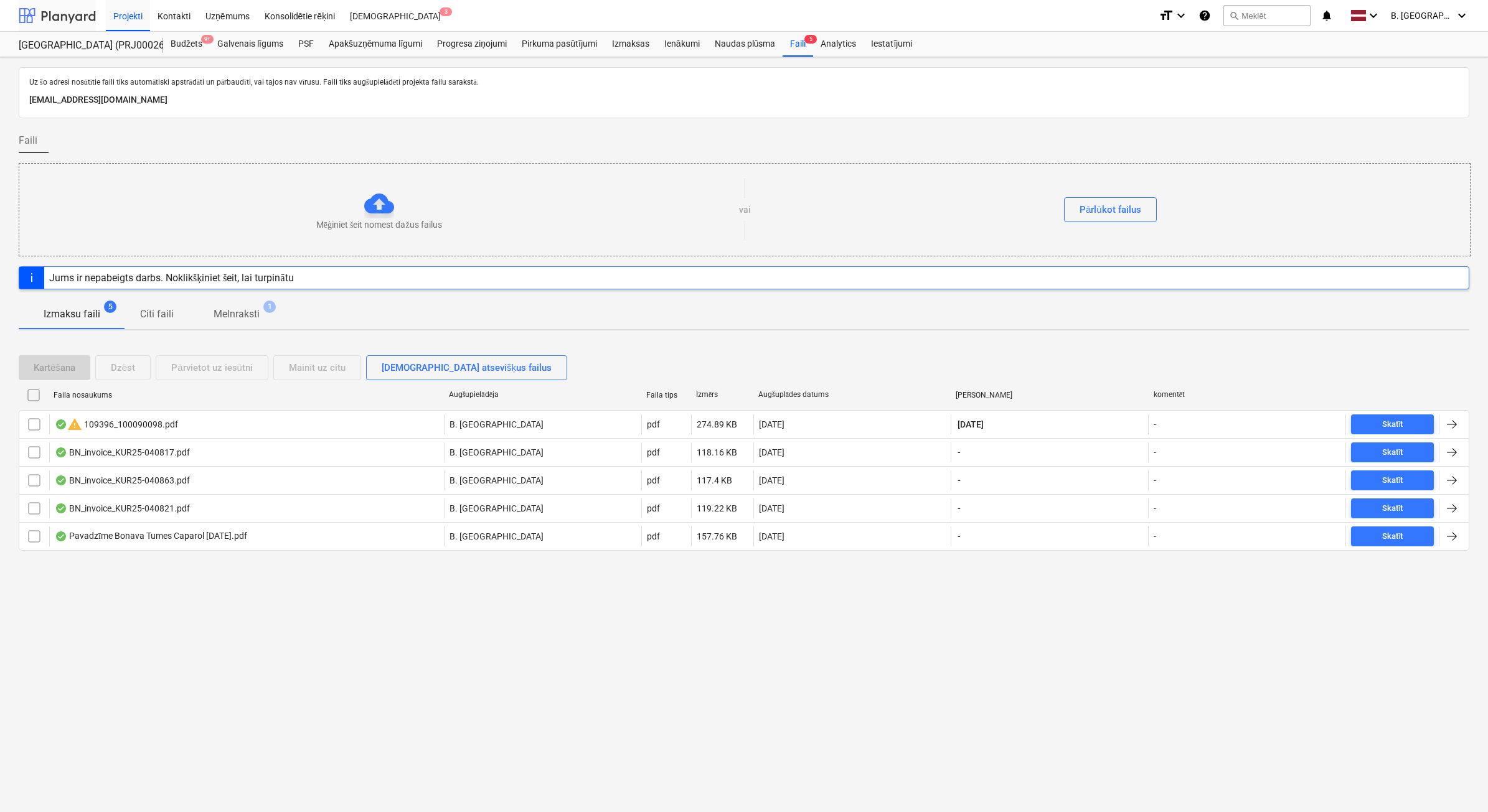
click at [54, 10] on div at bounding box center [57, 15] width 77 height 31
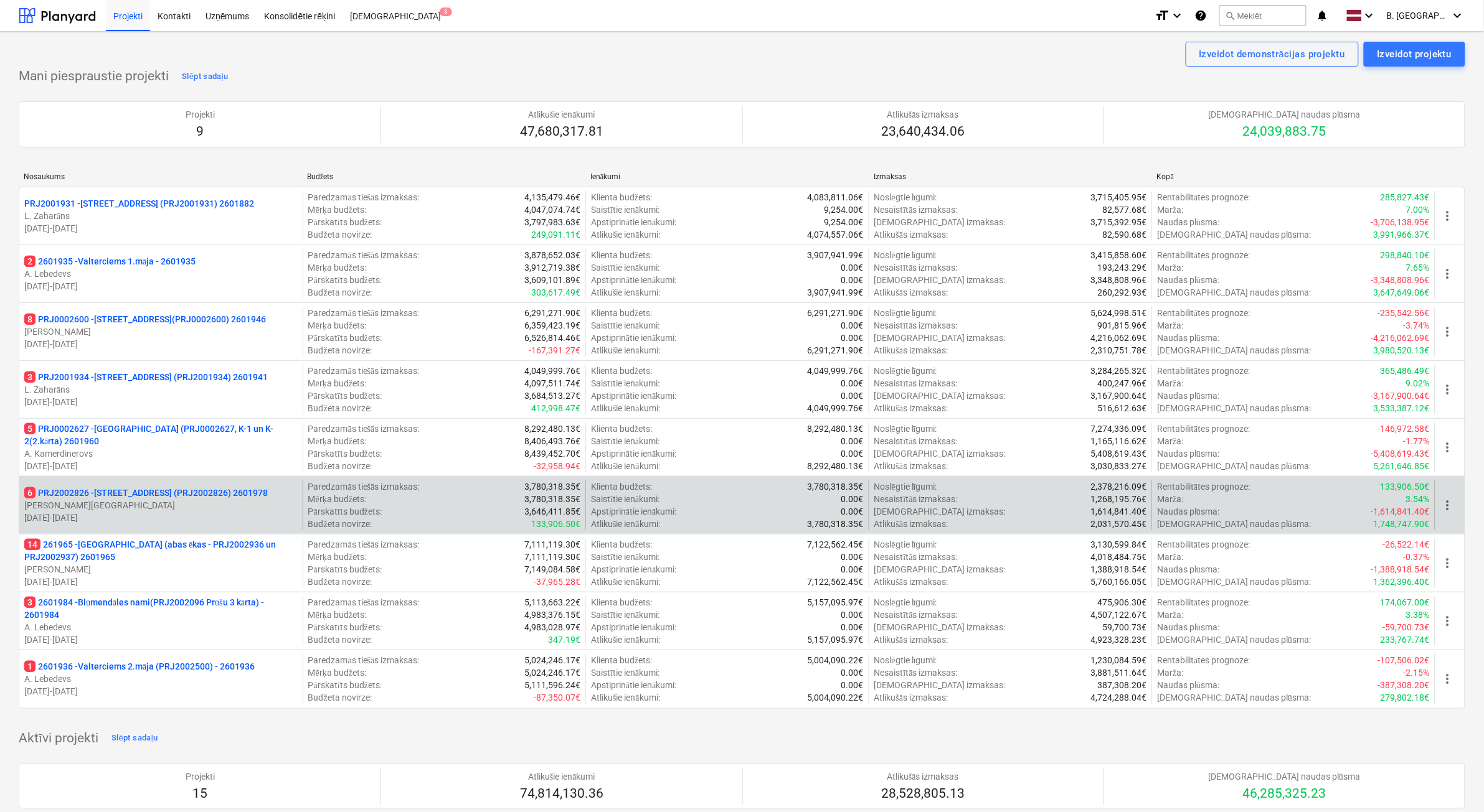
click at [168, 508] on p "[PERSON_NAME][GEOGRAPHIC_DATA]" at bounding box center [161, 505] width 273 height 12
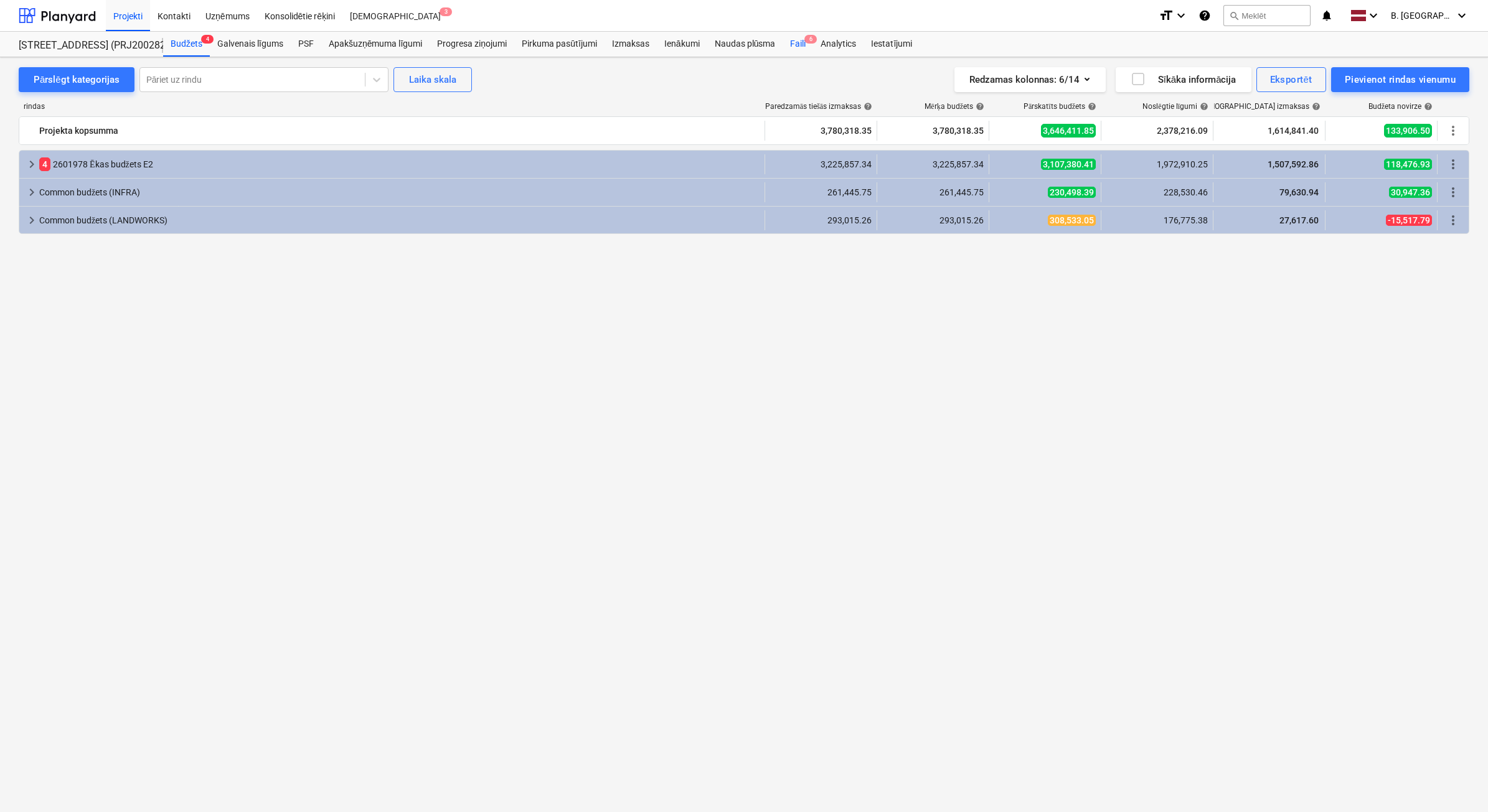
click at [807, 39] on span "6" at bounding box center [810, 38] width 12 height 9
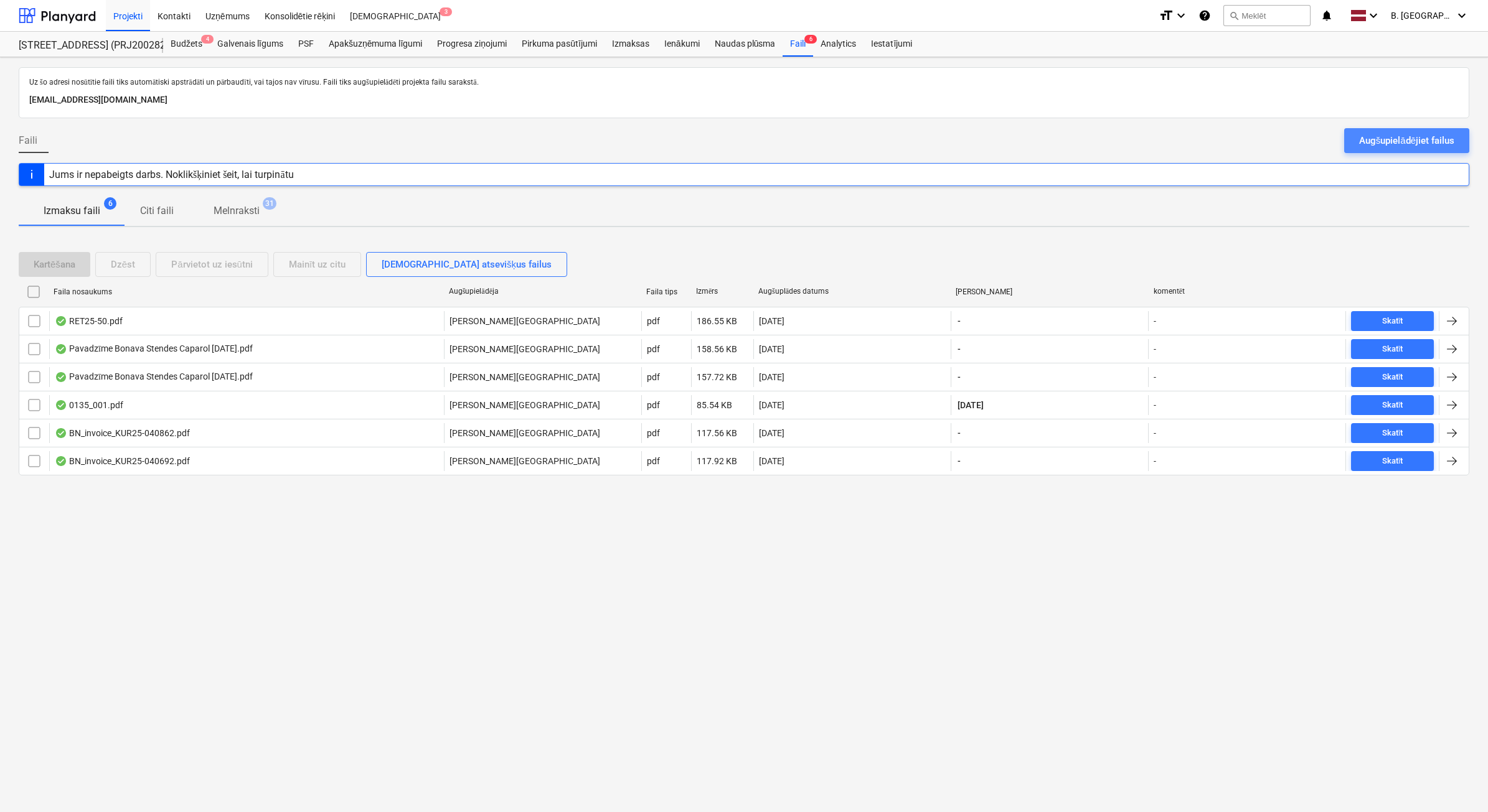
click at [1448, 147] on div "Augšupielādējiet failus" at bounding box center [1406, 140] width 95 height 16
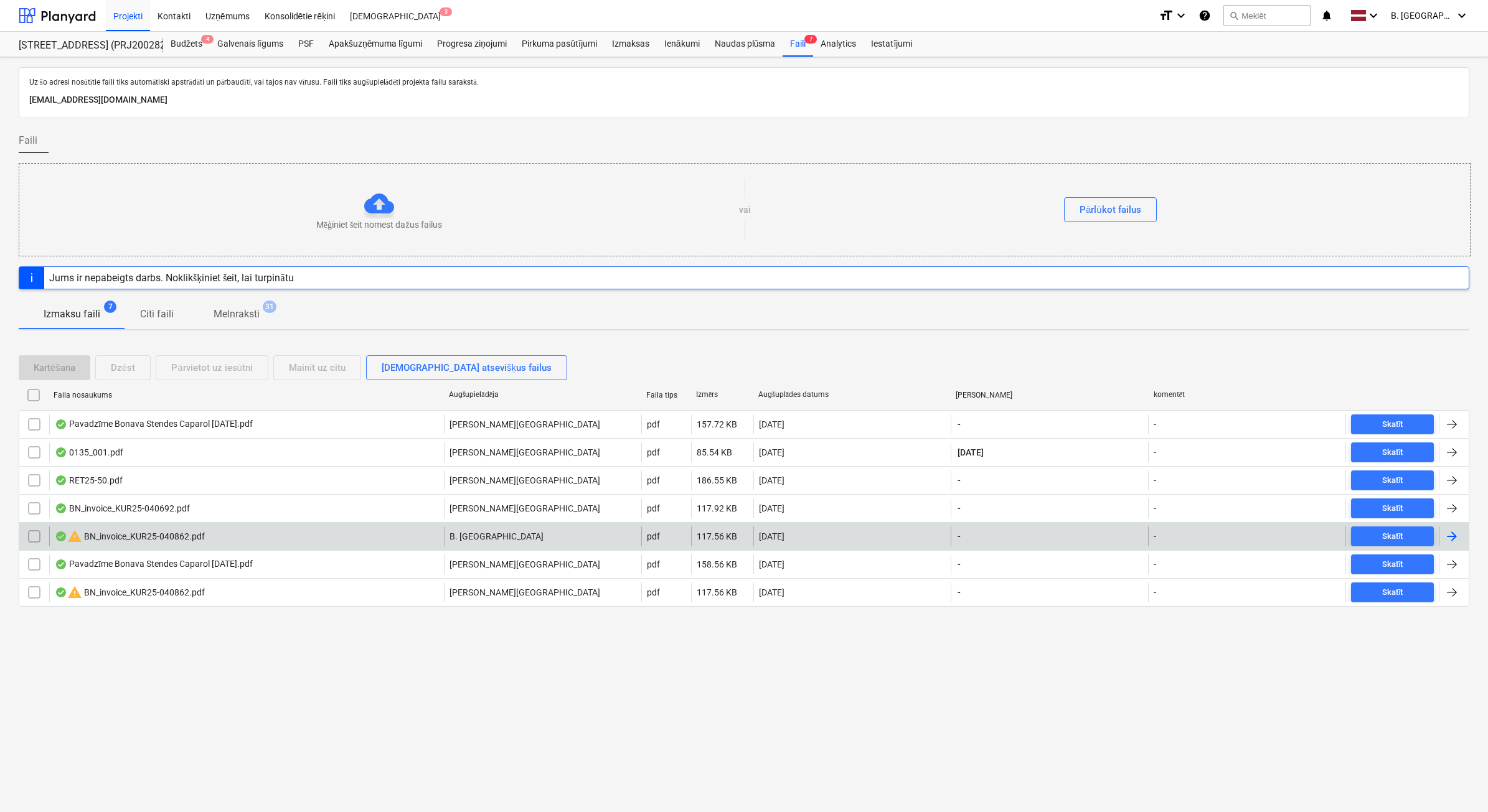
click at [37, 540] on input "checkbox" at bounding box center [34, 536] width 20 height 20
click at [123, 362] on div "Dzēst" at bounding box center [122, 367] width 24 height 16
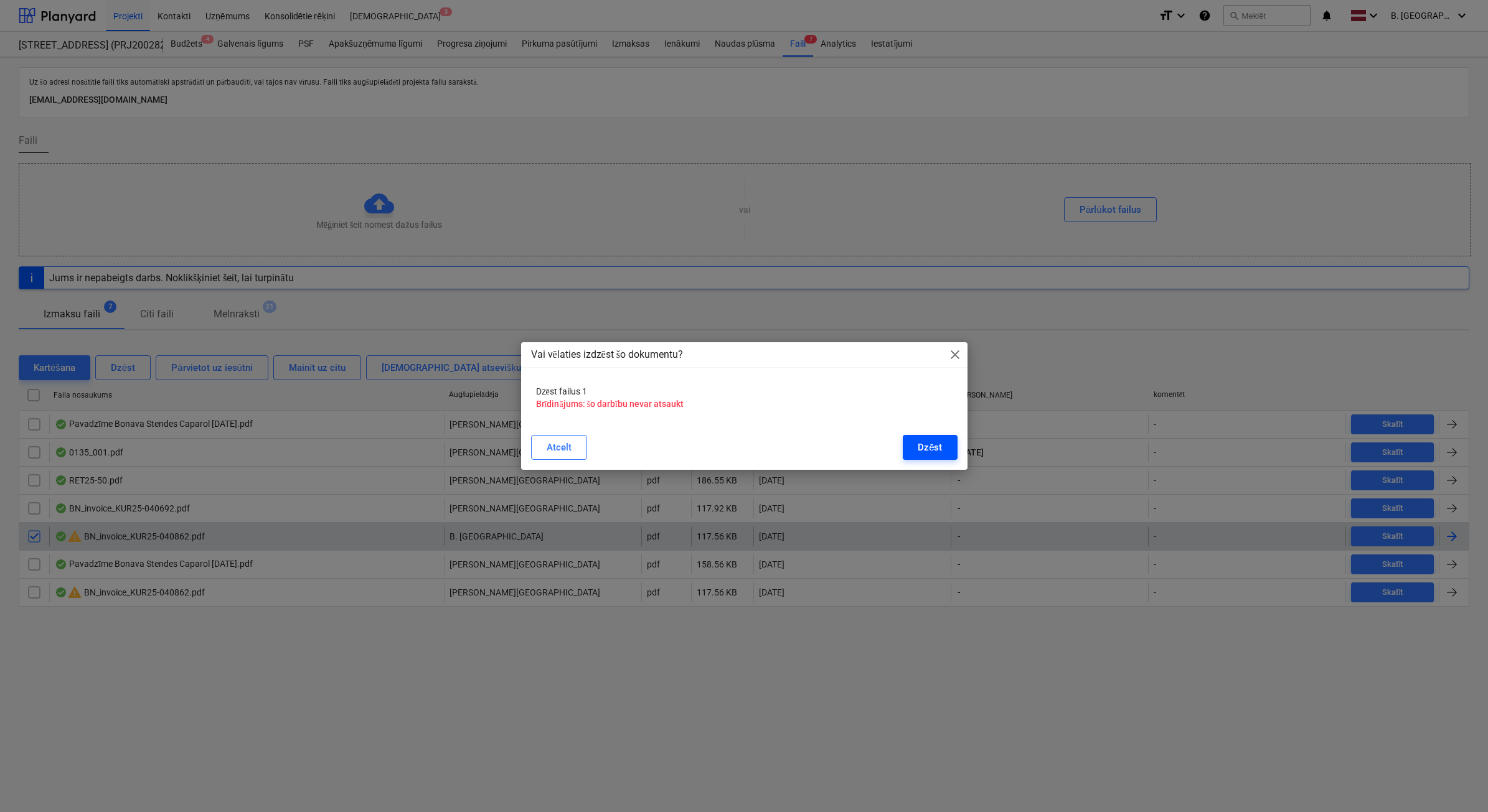
click at [944, 435] on button "Dzēst" at bounding box center [930, 448] width 54 height 25
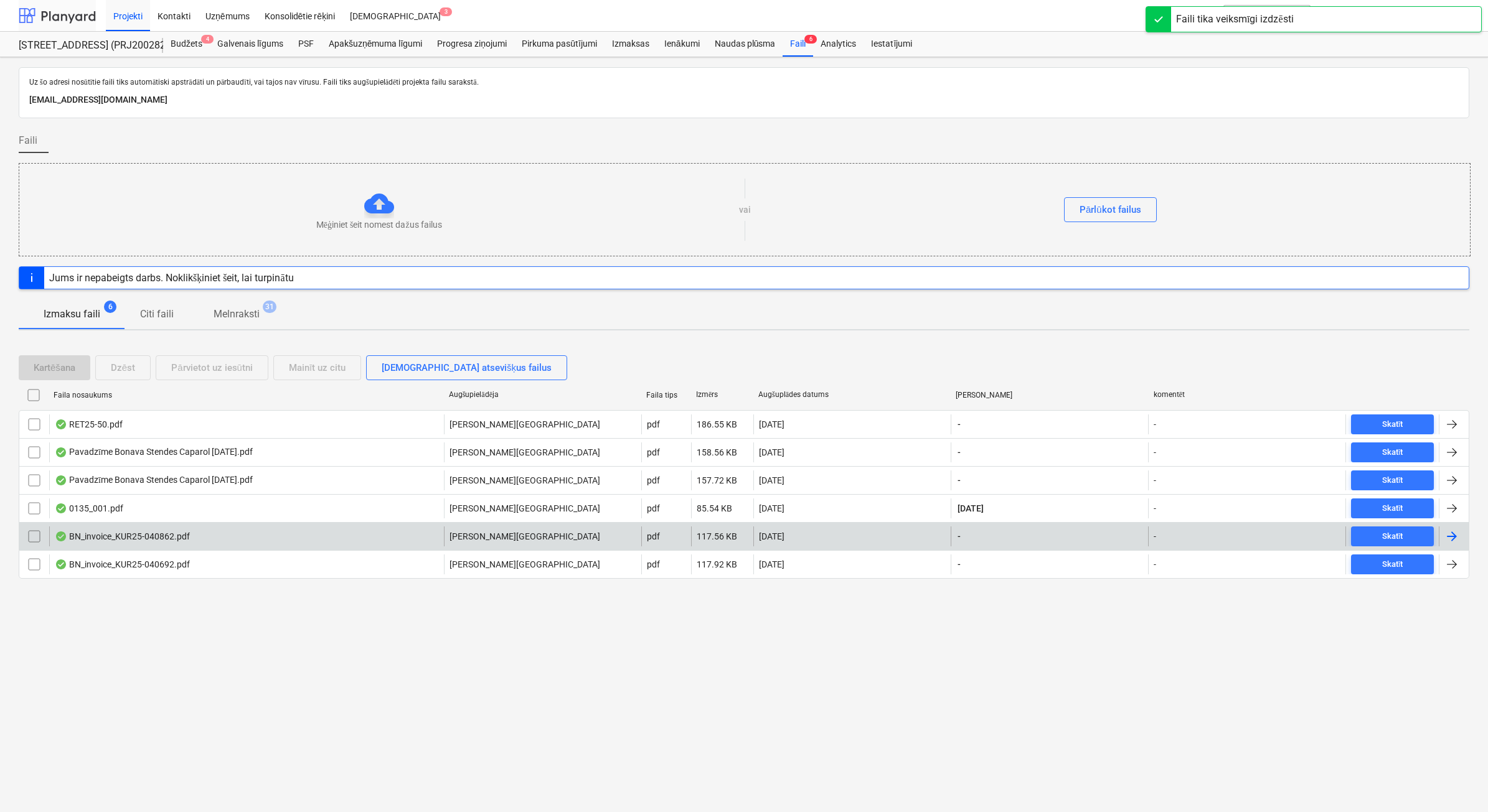
click at [75, 14] on div at bounding box center [57, 15] width 77 height 31
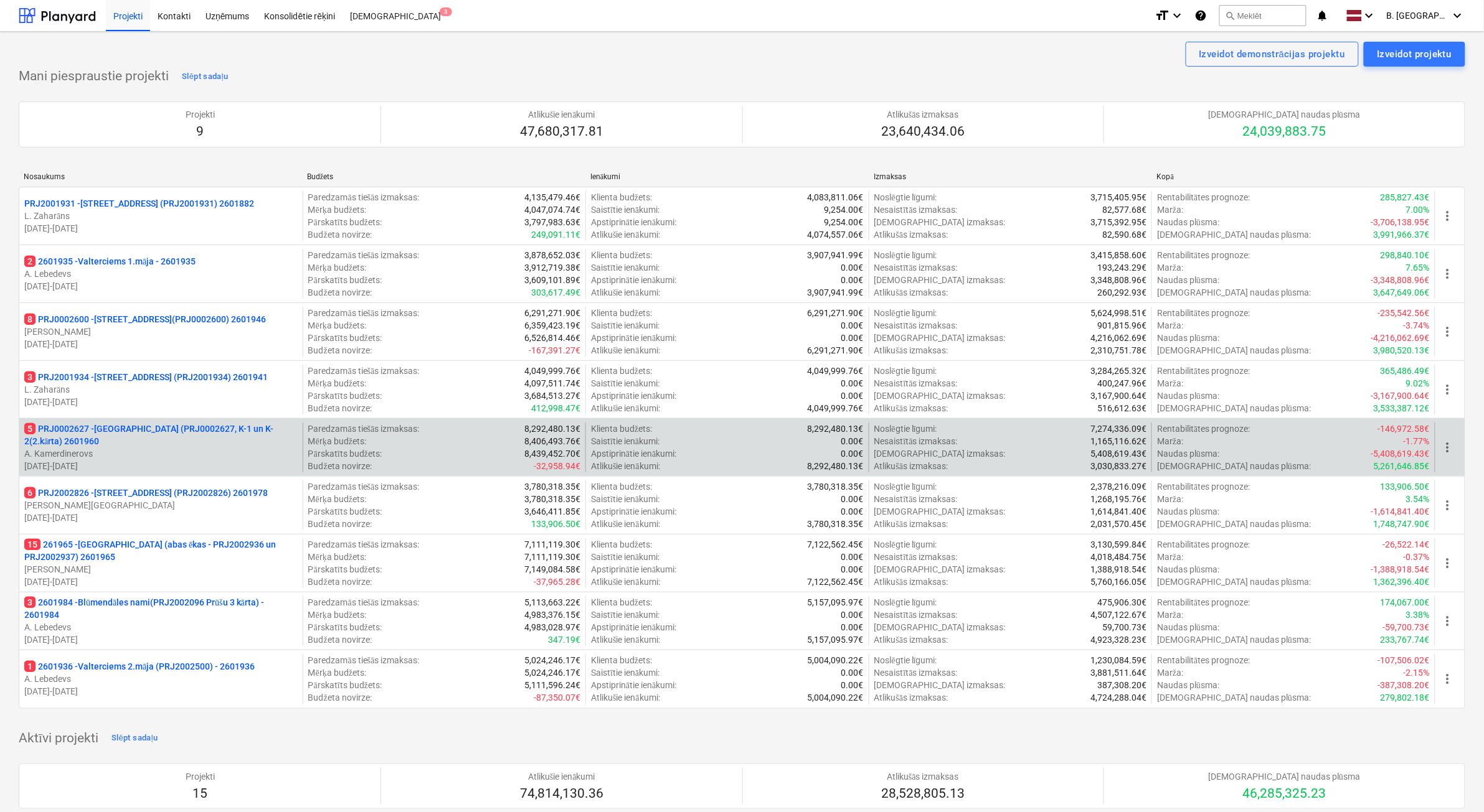
click at [245, 454] on p "A. Kamerdinerovs" at bounding box center [161, 454] width 273 height 12
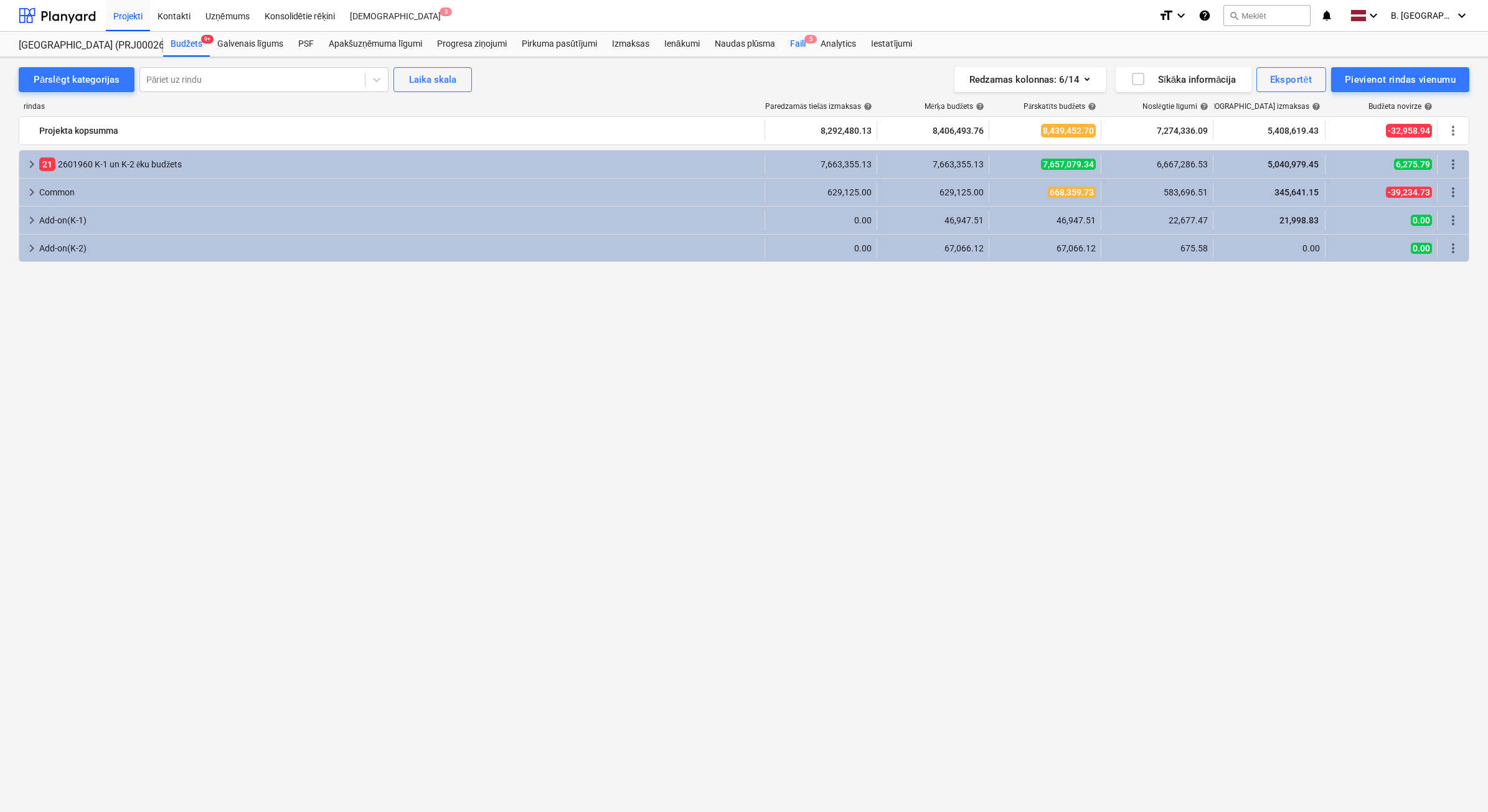
click at [807, 48] on div "Faili 5" at bounding box center [798, 44] width 31 height 25
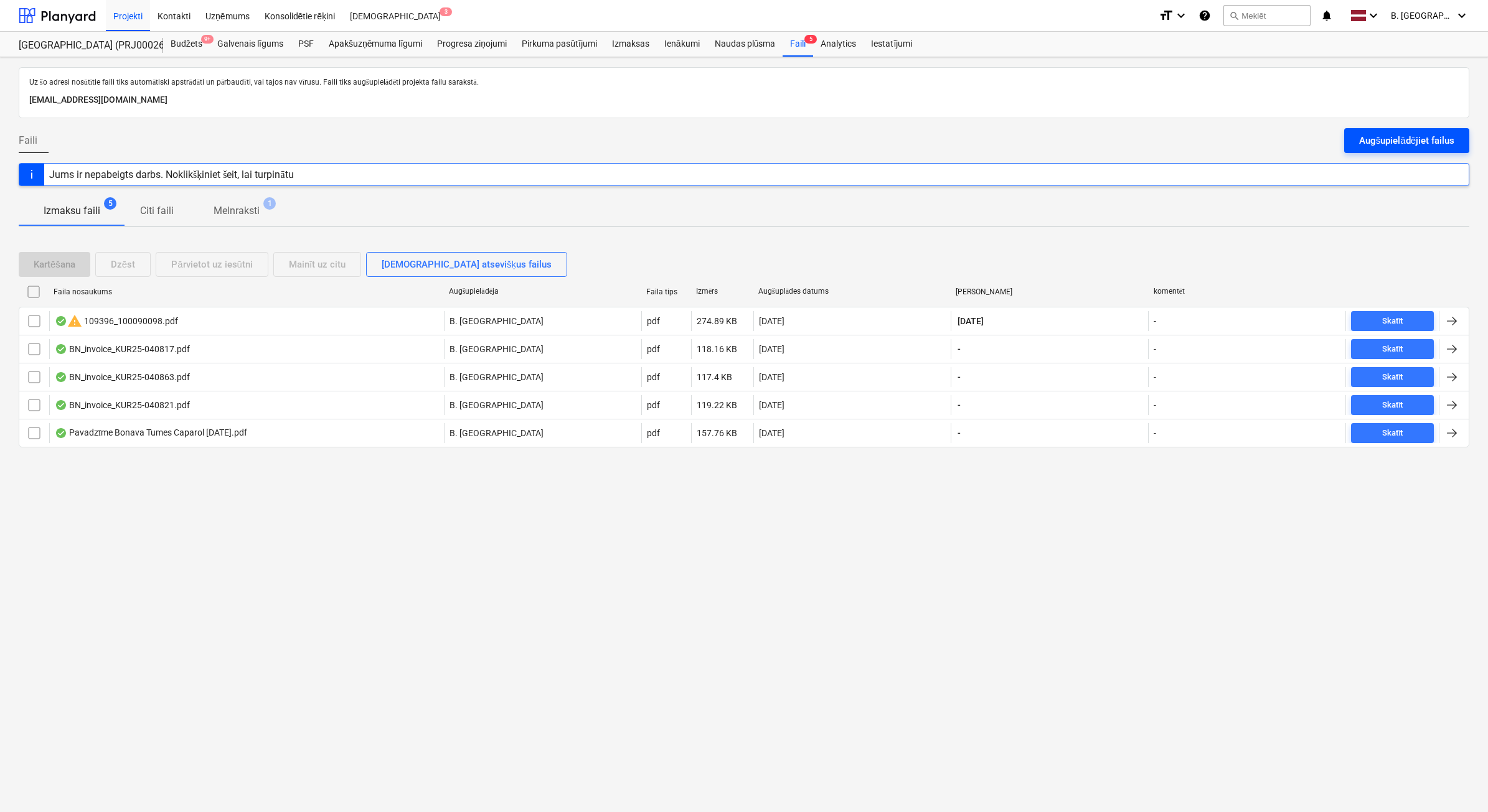
click at [1384, 135] on div "Augšupielādējiet failus" at bounding box center [1406, 140] width 95 height 16
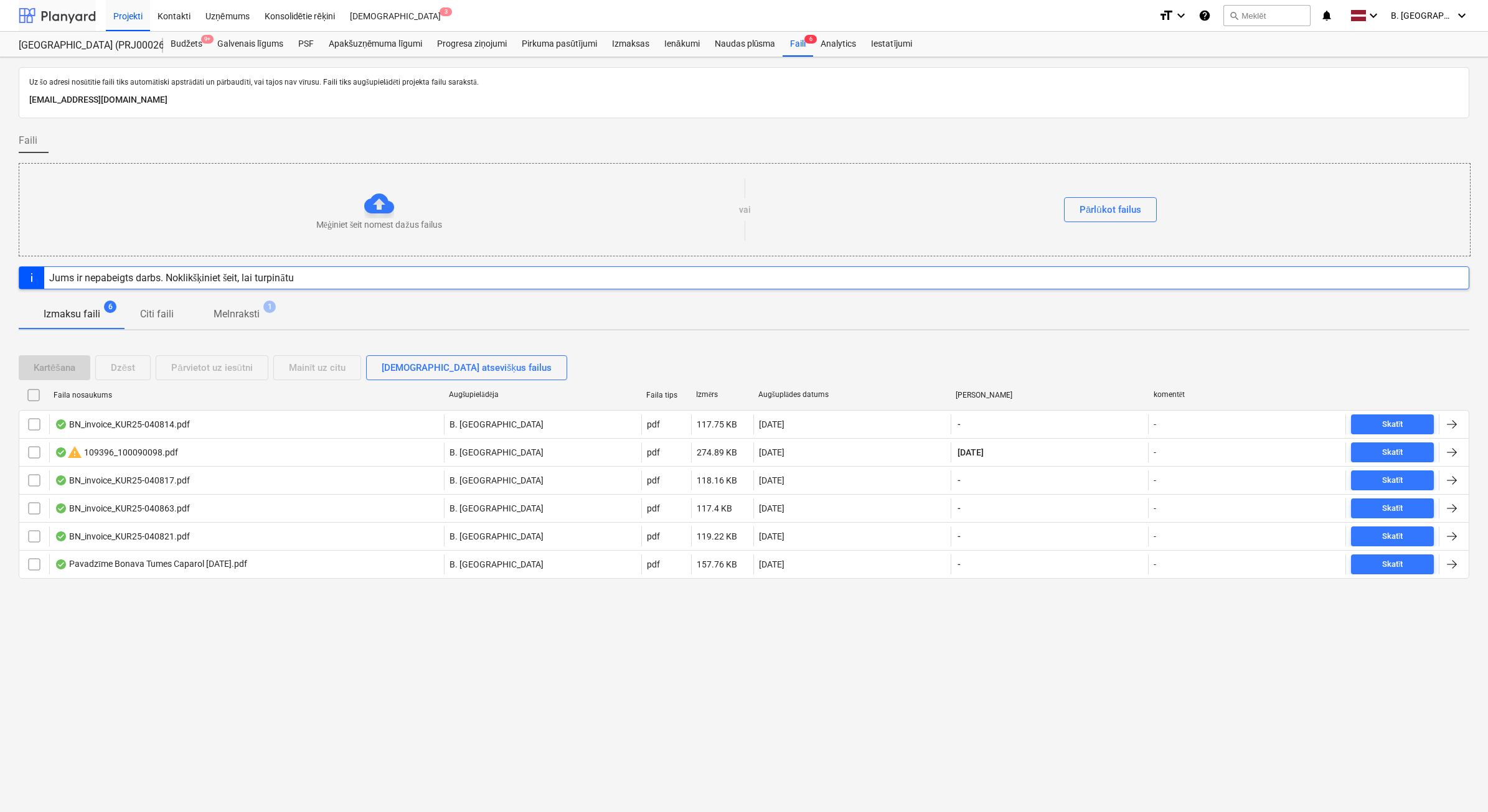
click at [72, 12] on div at bounding box center [57, 15] width 77 height 31
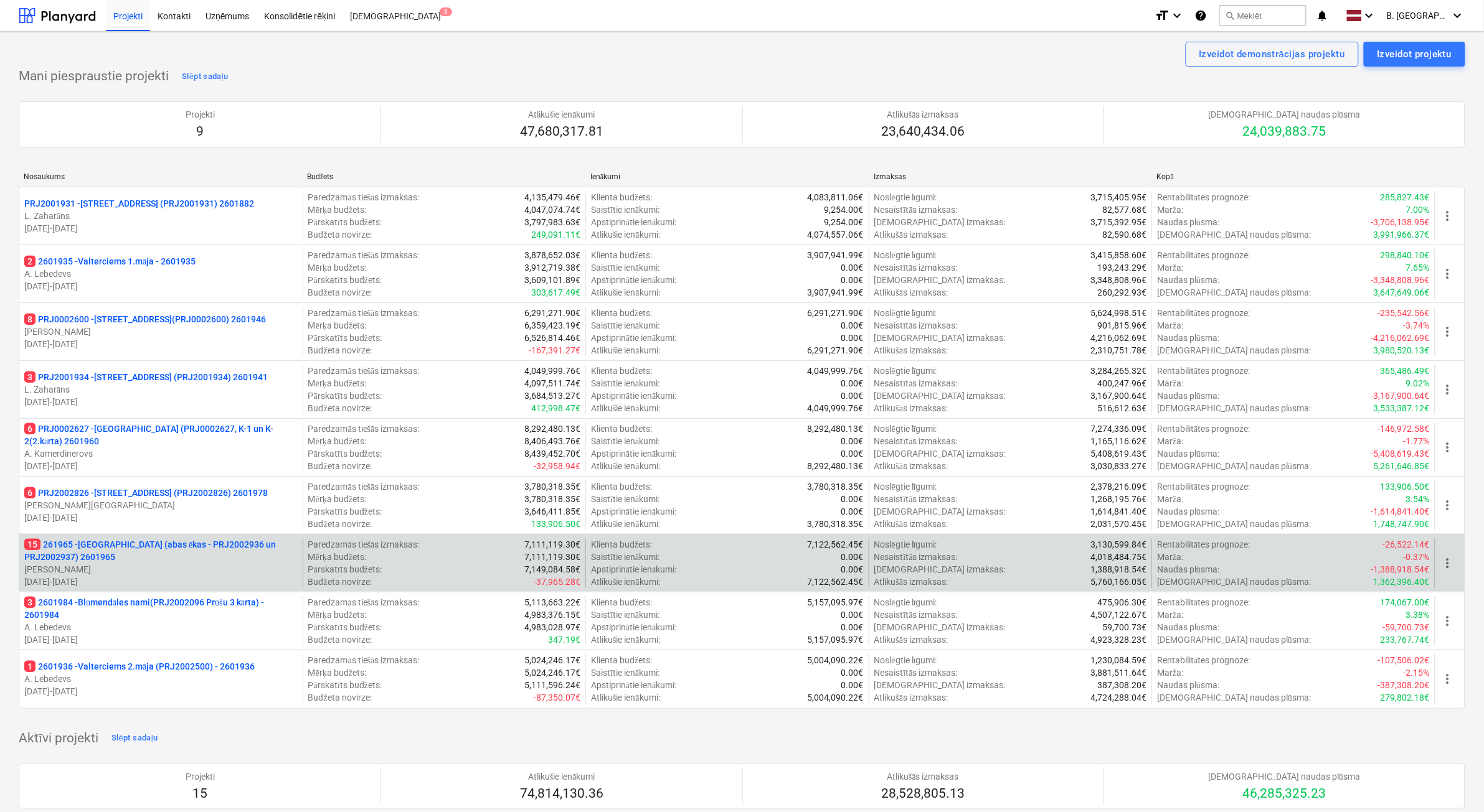
click at [194, 567] on p "[PERSON_NAME]" at bounding box center [161, 569] width 273 height 12
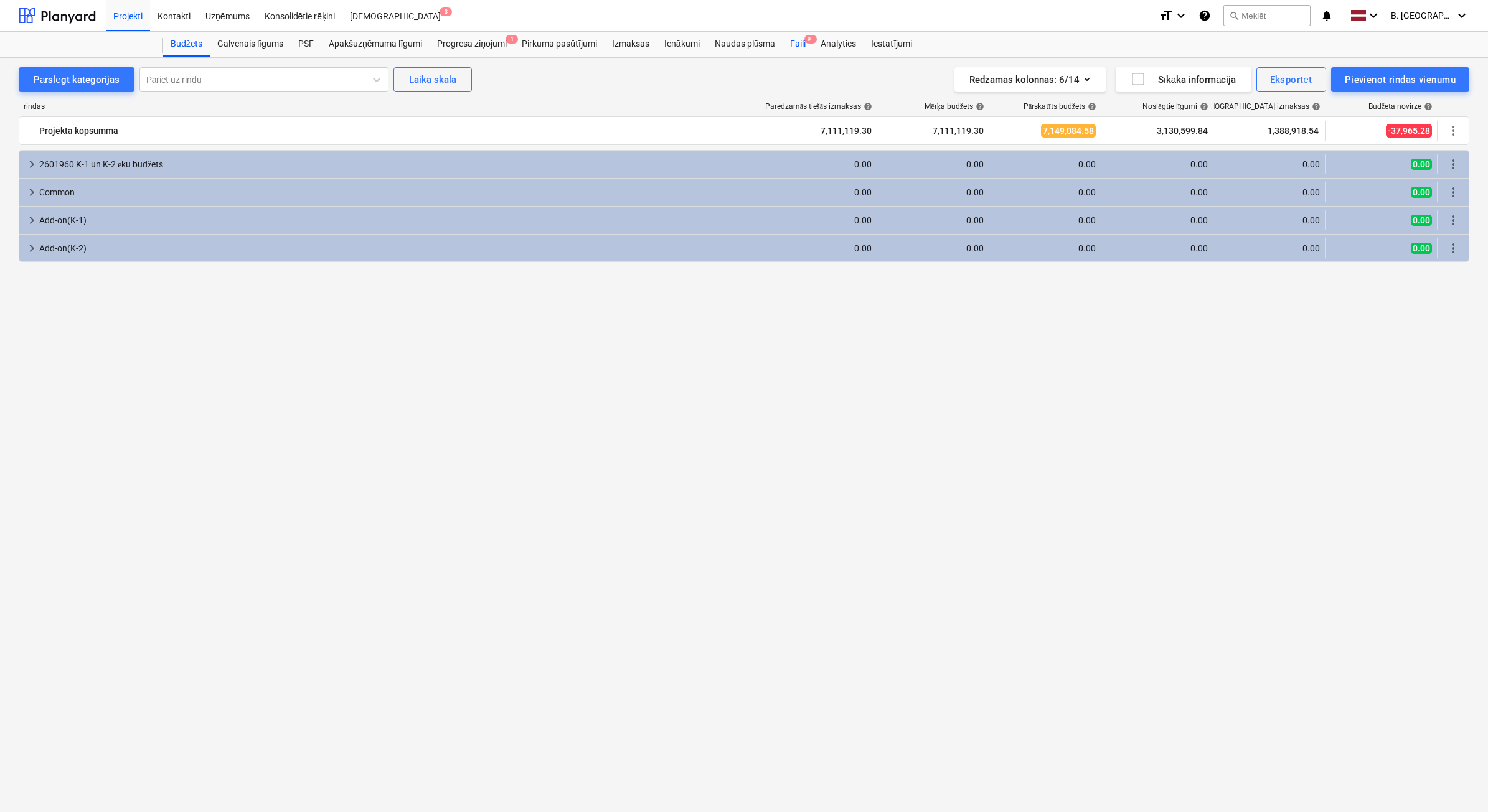
click at [799, 50] on div "Faili 9+" at bounding box center [798, 44] width 31 height 25
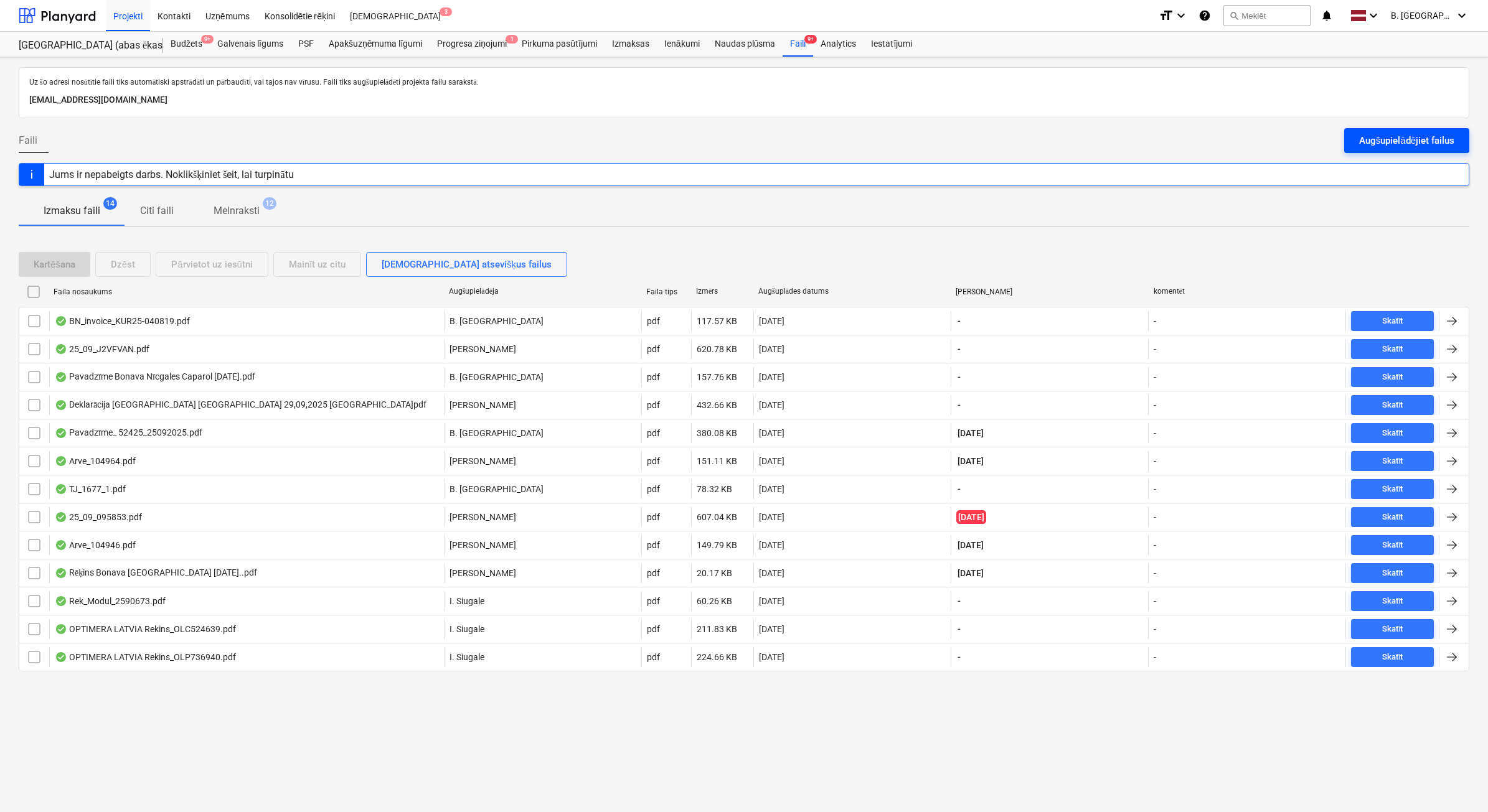
click at [1421, 128] on button "Augšupielādējiet failus" at bounding box center [1407, 140] width 125 height 25
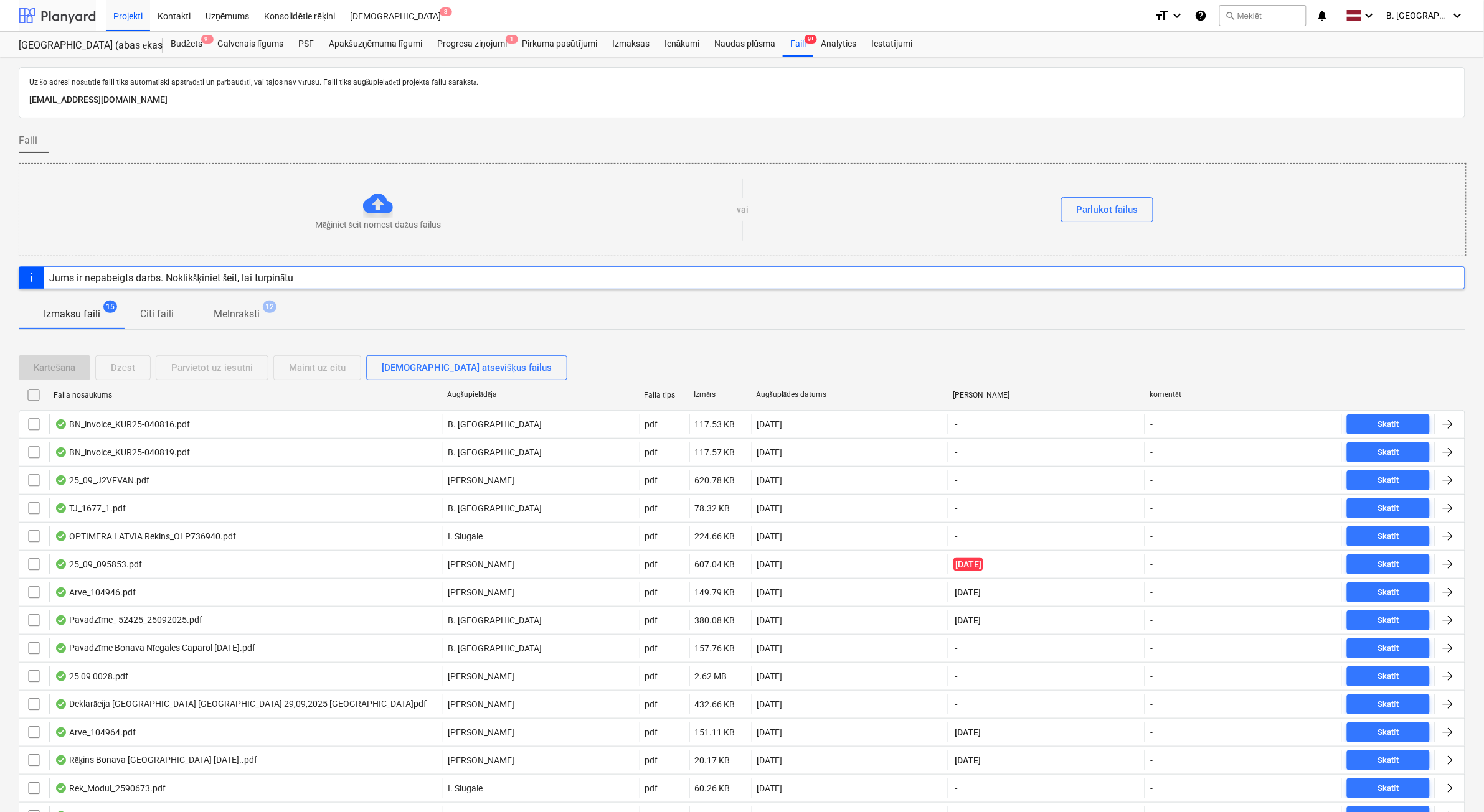
click at [57, 10] on div at bounding box center [57, 15] width 77 height 31
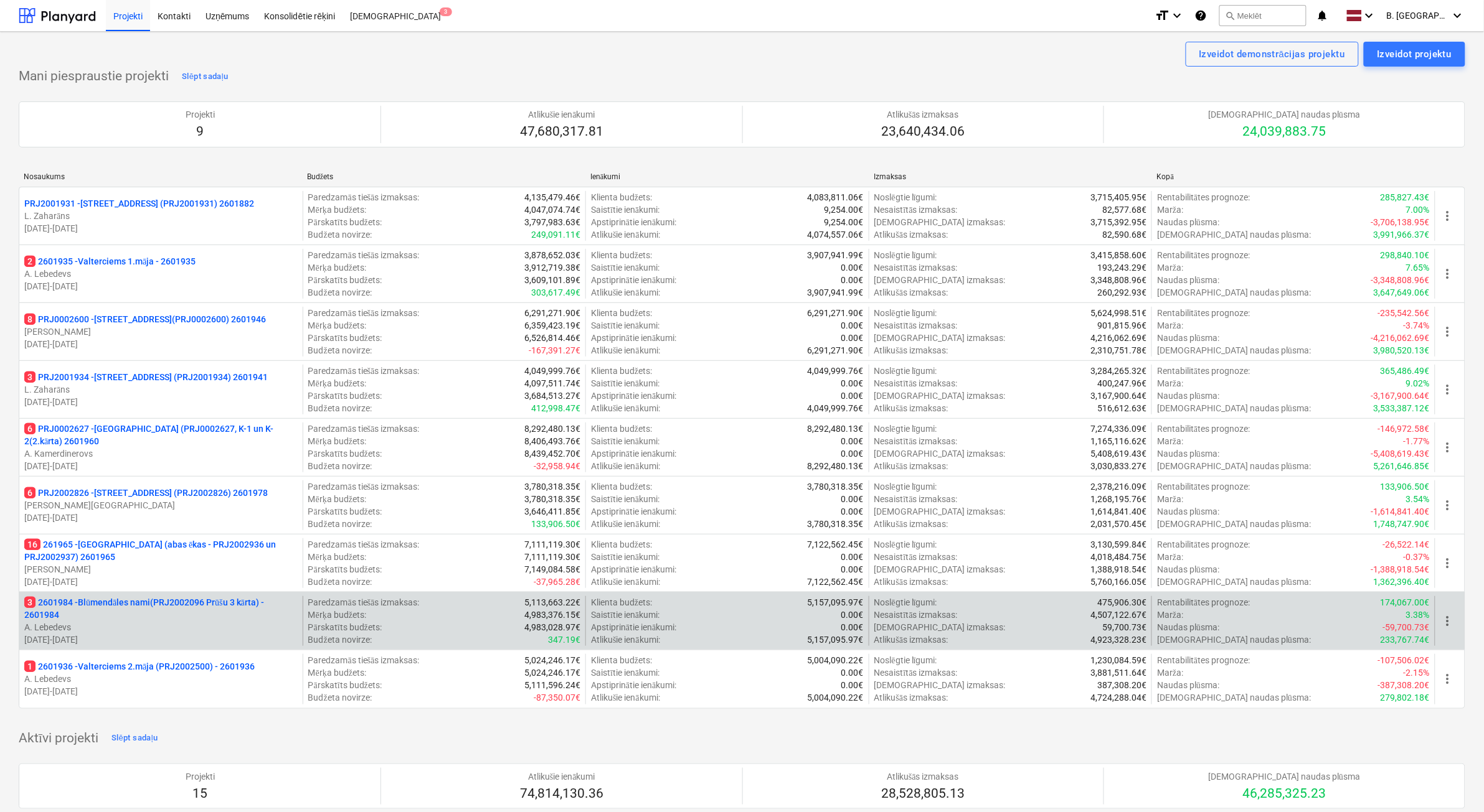
click at [227, 635] on p "[DATE] - [DATE]" at bounding box center [161, 640] width 273 height 12
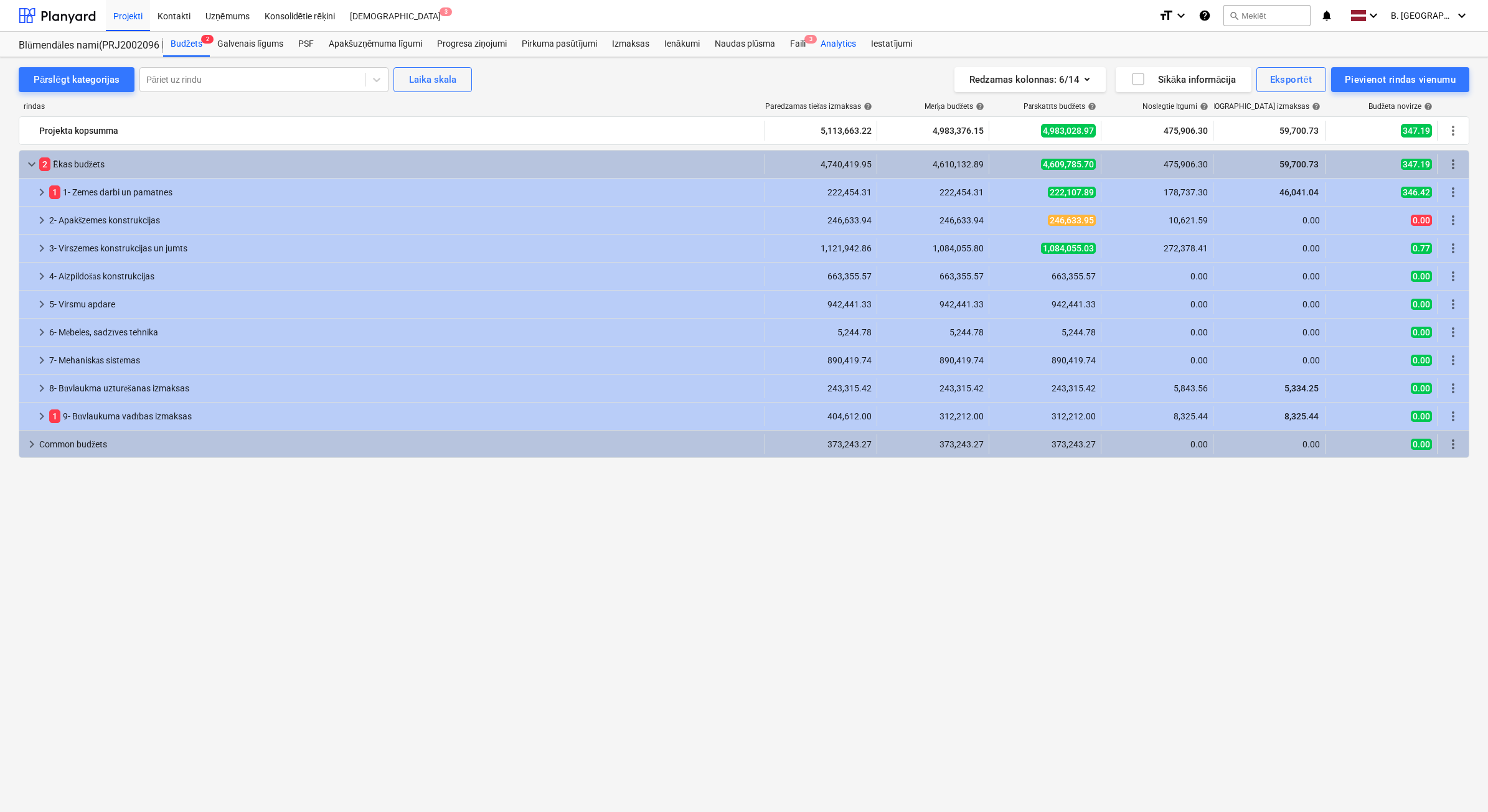
drag, startPoint x: 807, startPoint y: 50, endPoint x: 852, endPoint y: 56, distance: 45.4
click at [807, 50] on div "Faili 3" at bounding box center [798, 44] width 31 height 25
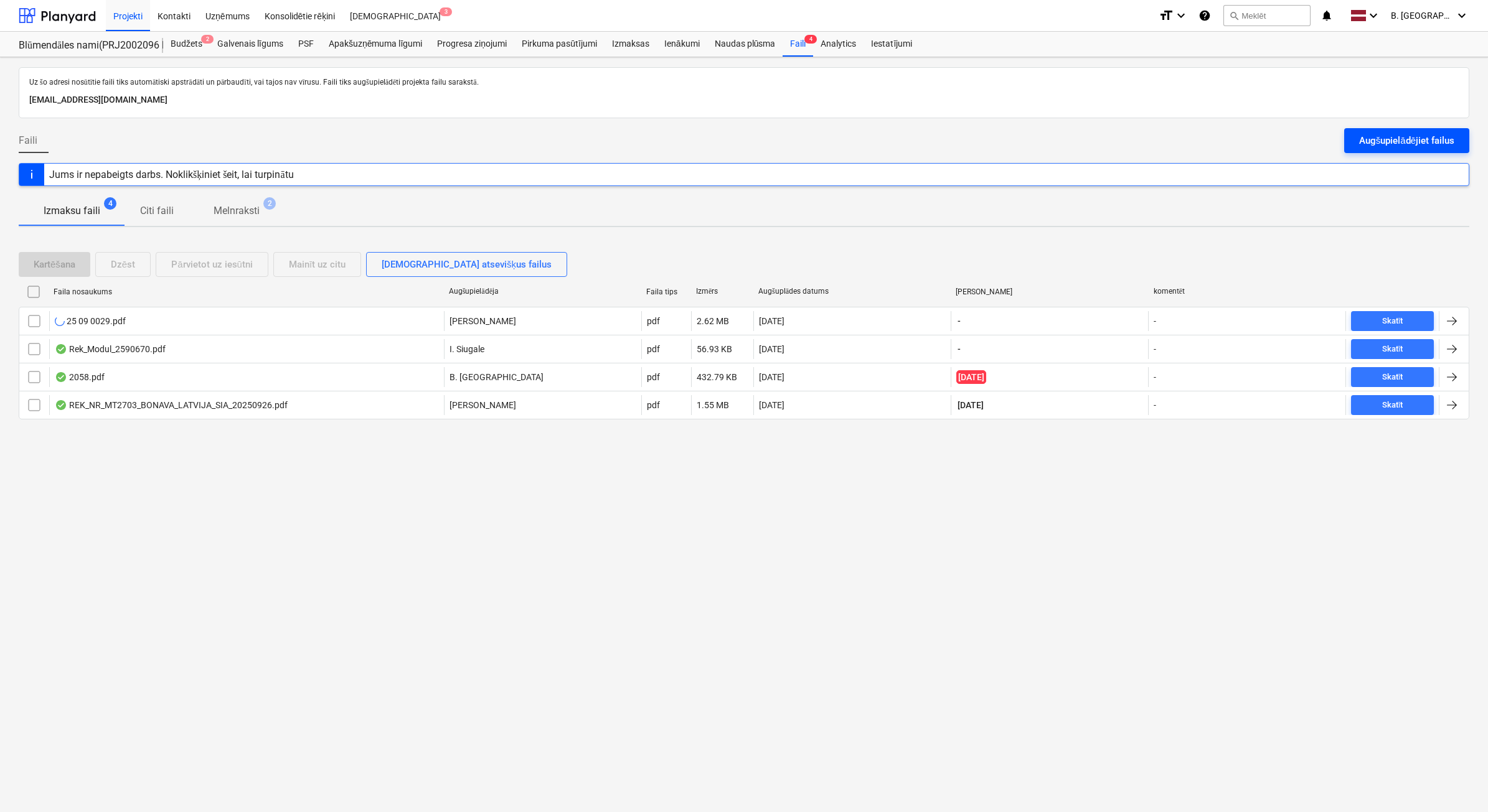
click at [1369, 137] on div "Augšupielādējiet failus" at bounding box center [1406, 140] width 95 height 16
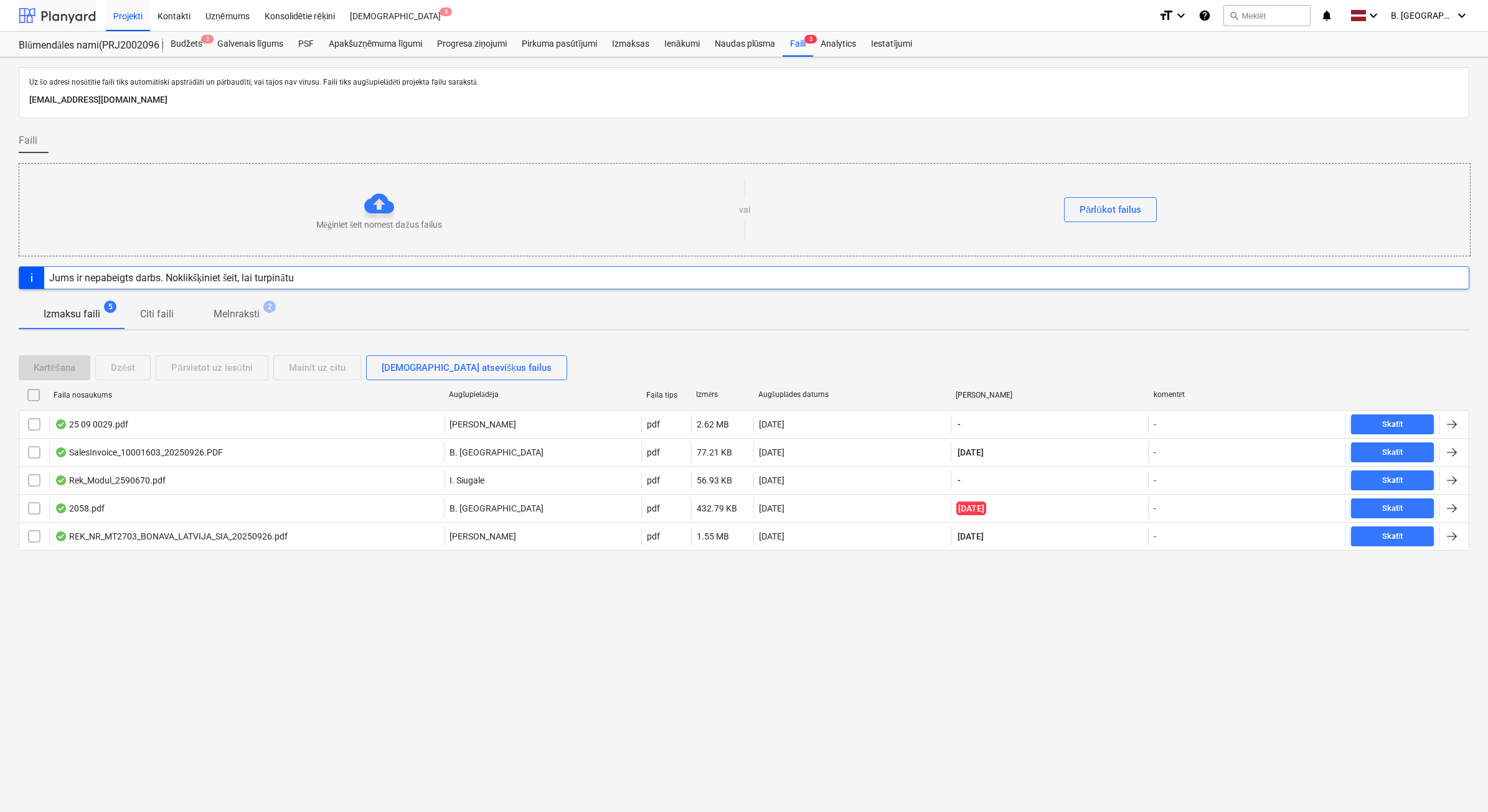
click at [76, 11] on div at bounding box center [57, 15] width 77 height 31
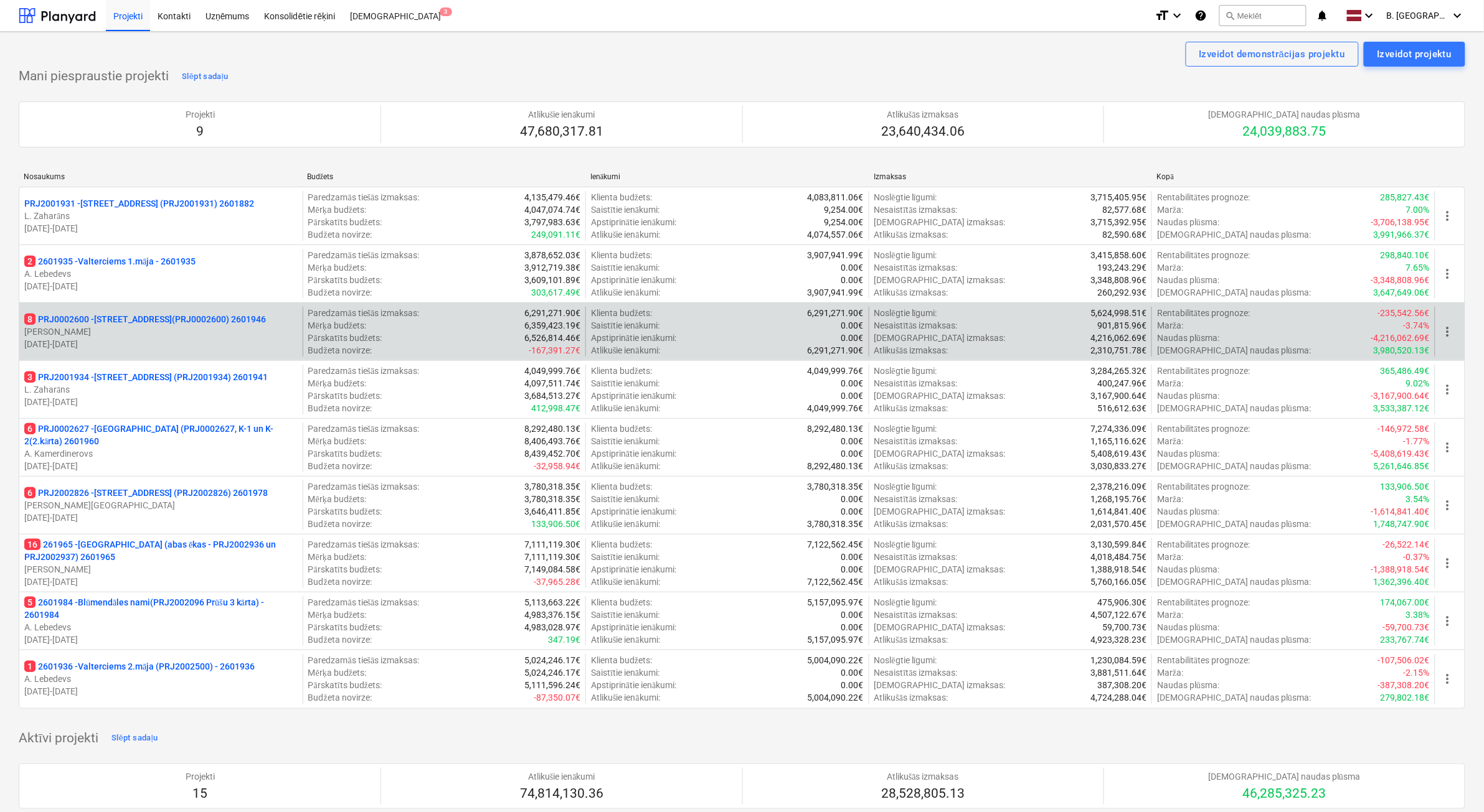
click at [206, 348] on p "[DATE] - [DATE]" at bounding box center [161, 344] width 273 height 12
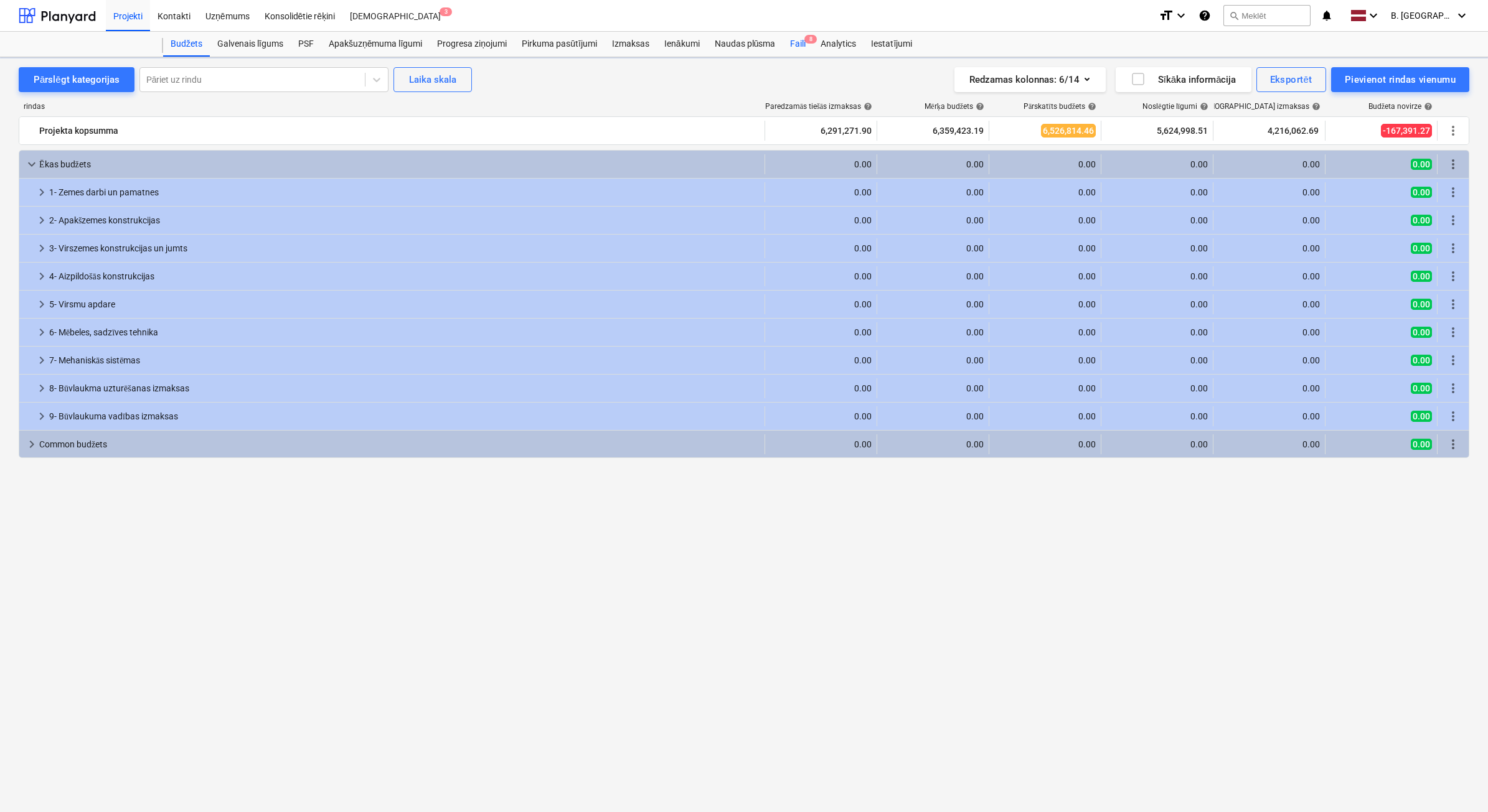
click at [806, 51] on div "Faili 8" at bounding box center [798, 44] width 31 height 25
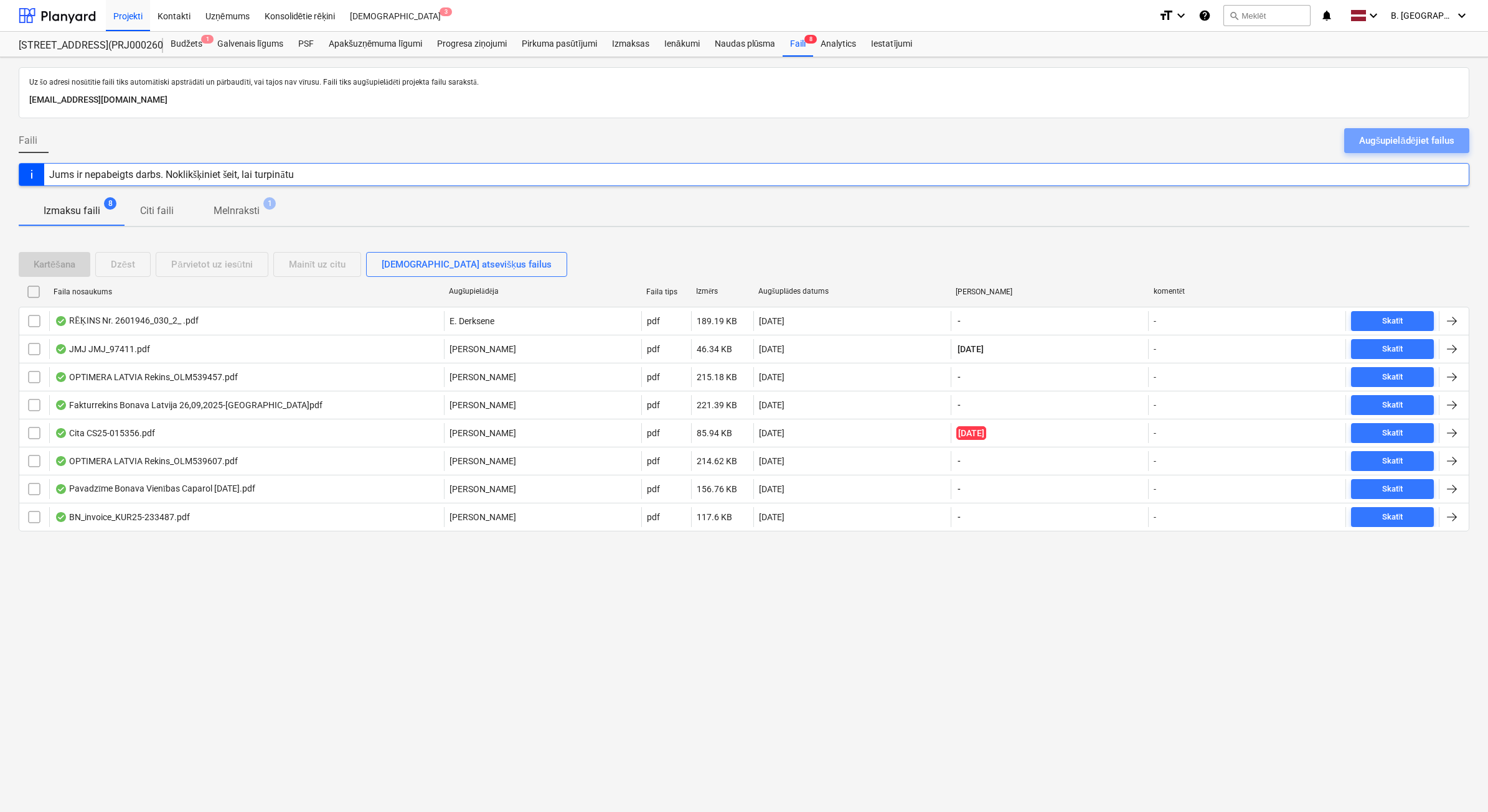
drag, startPoint x: 1415, startPoint y: 149, endPoint x: 1405, endPoint y: 150, distance: 10.0
click at [1416, 149] on button "Augšupielādējiet failus" at bounding box center [1407, 140] width 125 height 25
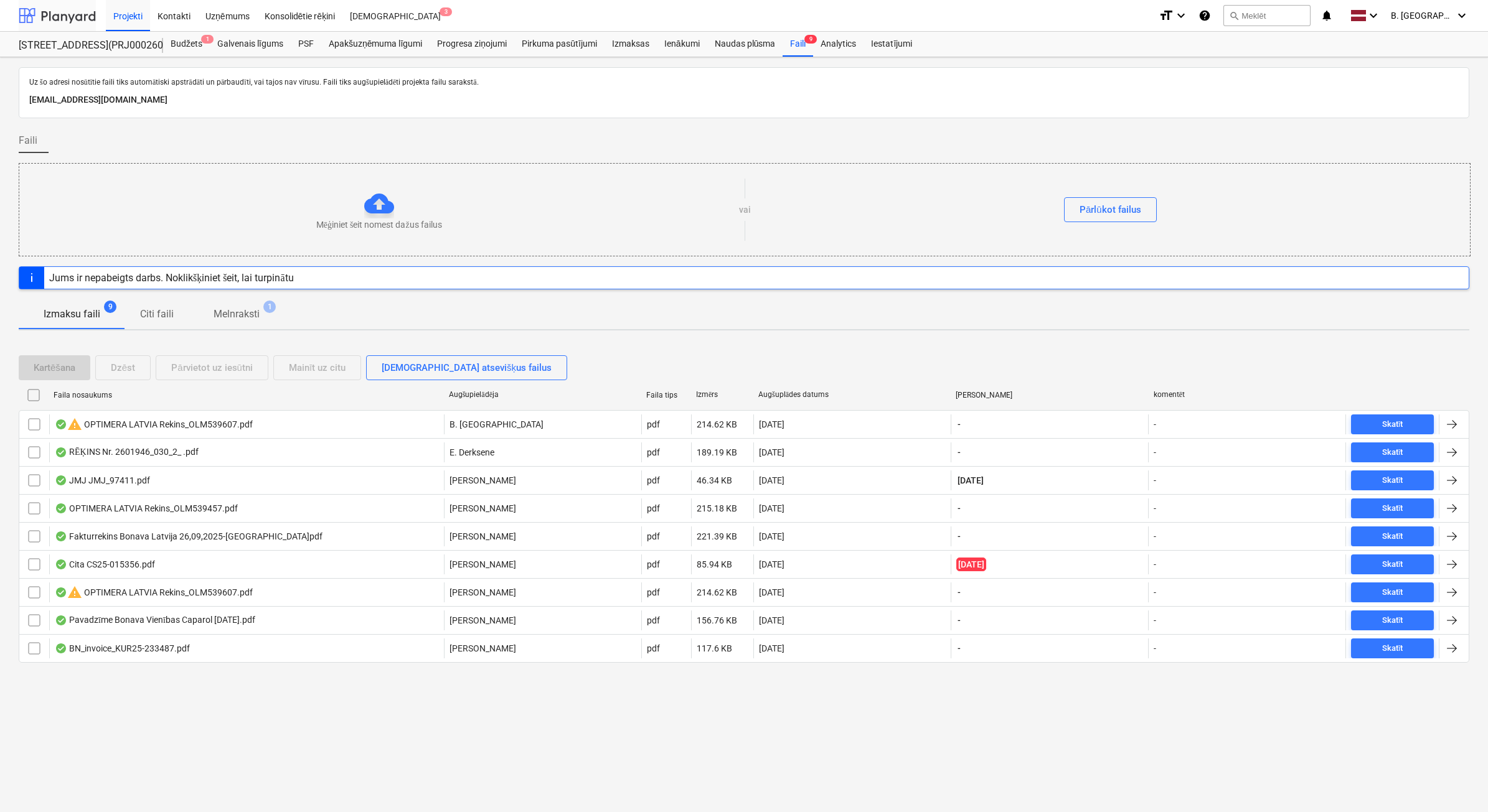
click at [49, 10] on div at bounding box center [57, 15] width 77 height 31
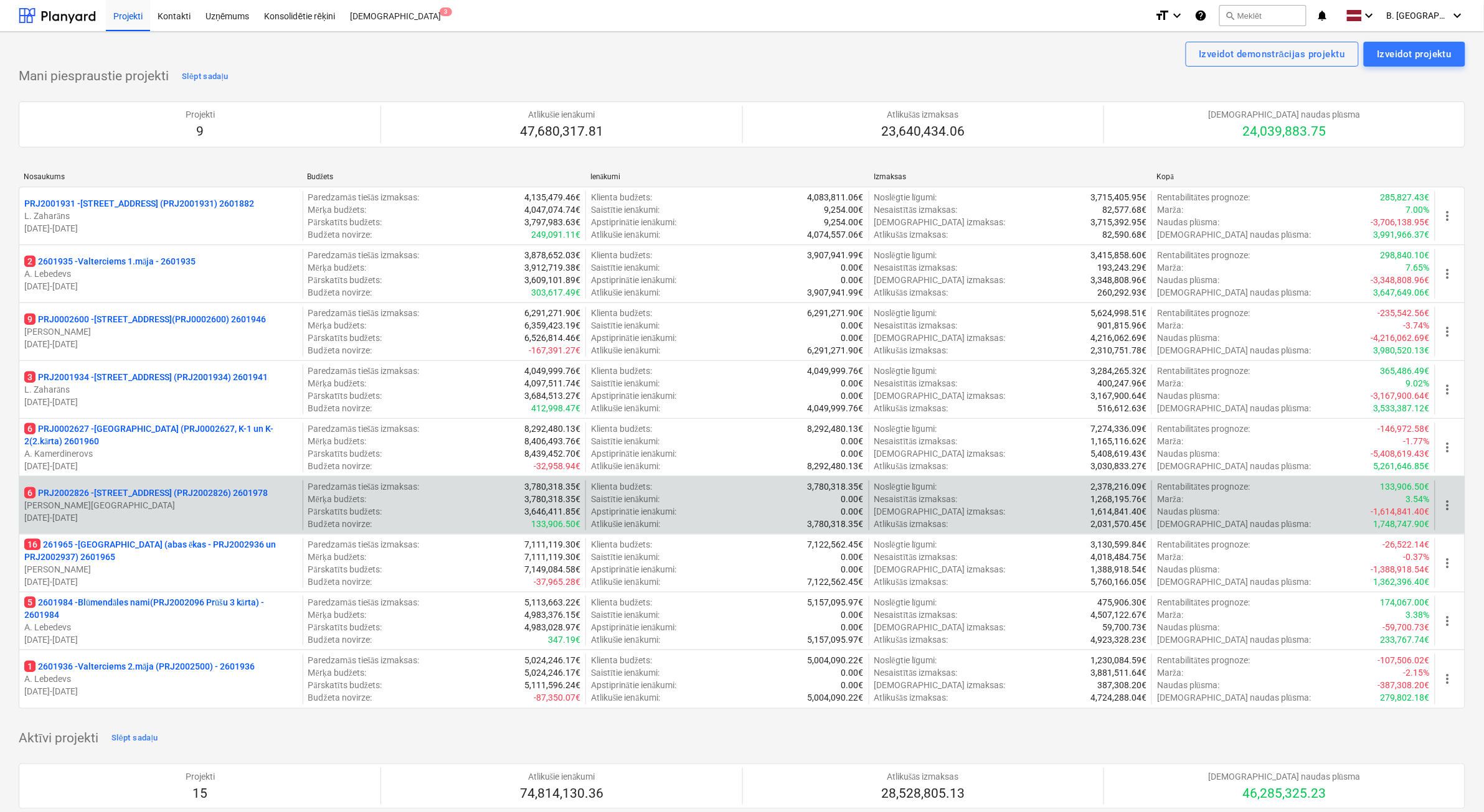
click at [222, 502] on p "[PERSON_NAME][GEOGRAPHIC_DATA]" at bounding box center [161, 505] width 273 height 12
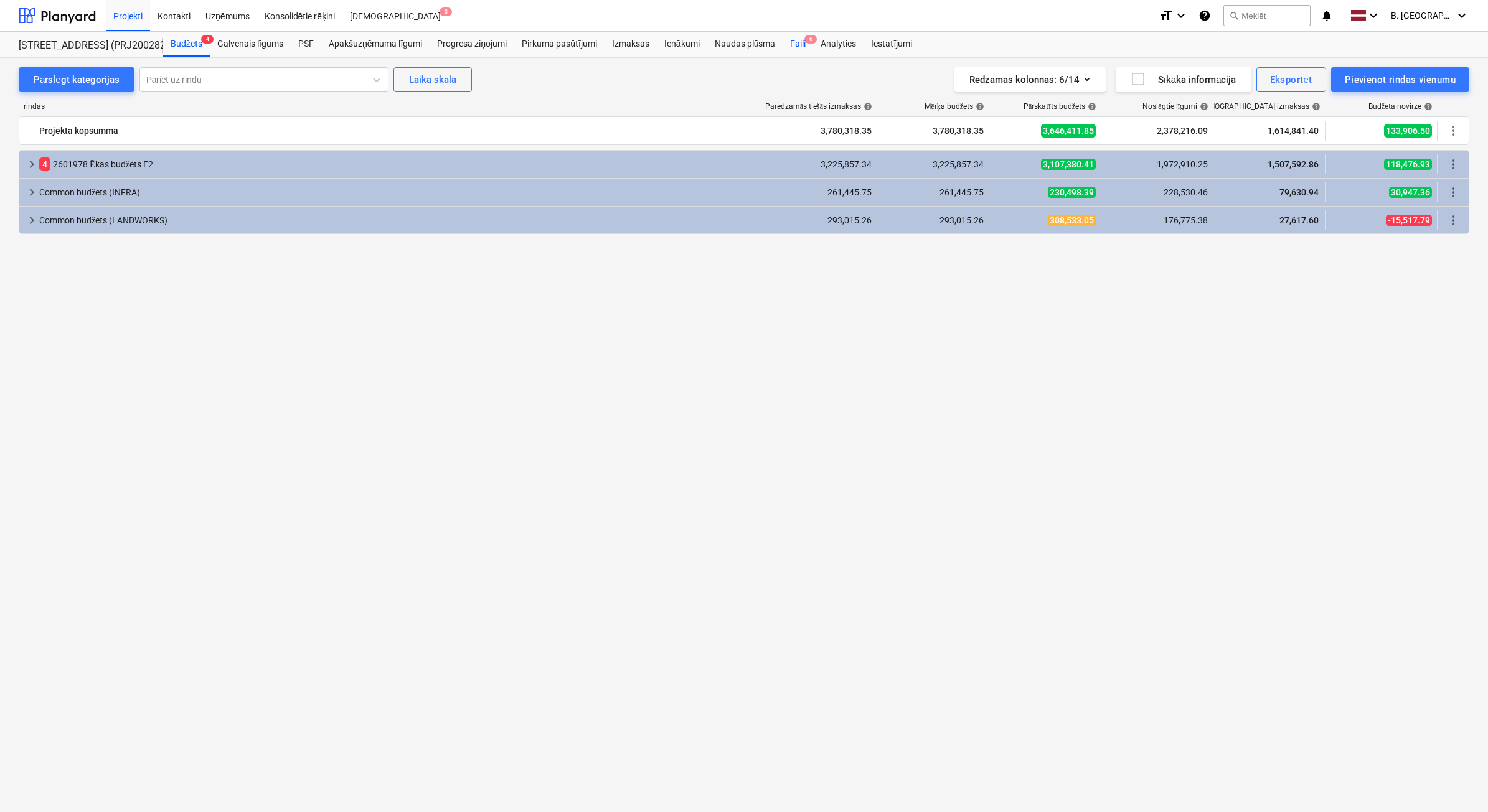
click at [797, 45] on div "Faili 6" at bounding box center [798, 44] width 31 height 25
click at [45, 20] on div at bounding box center [57, 15] width 77 height 31
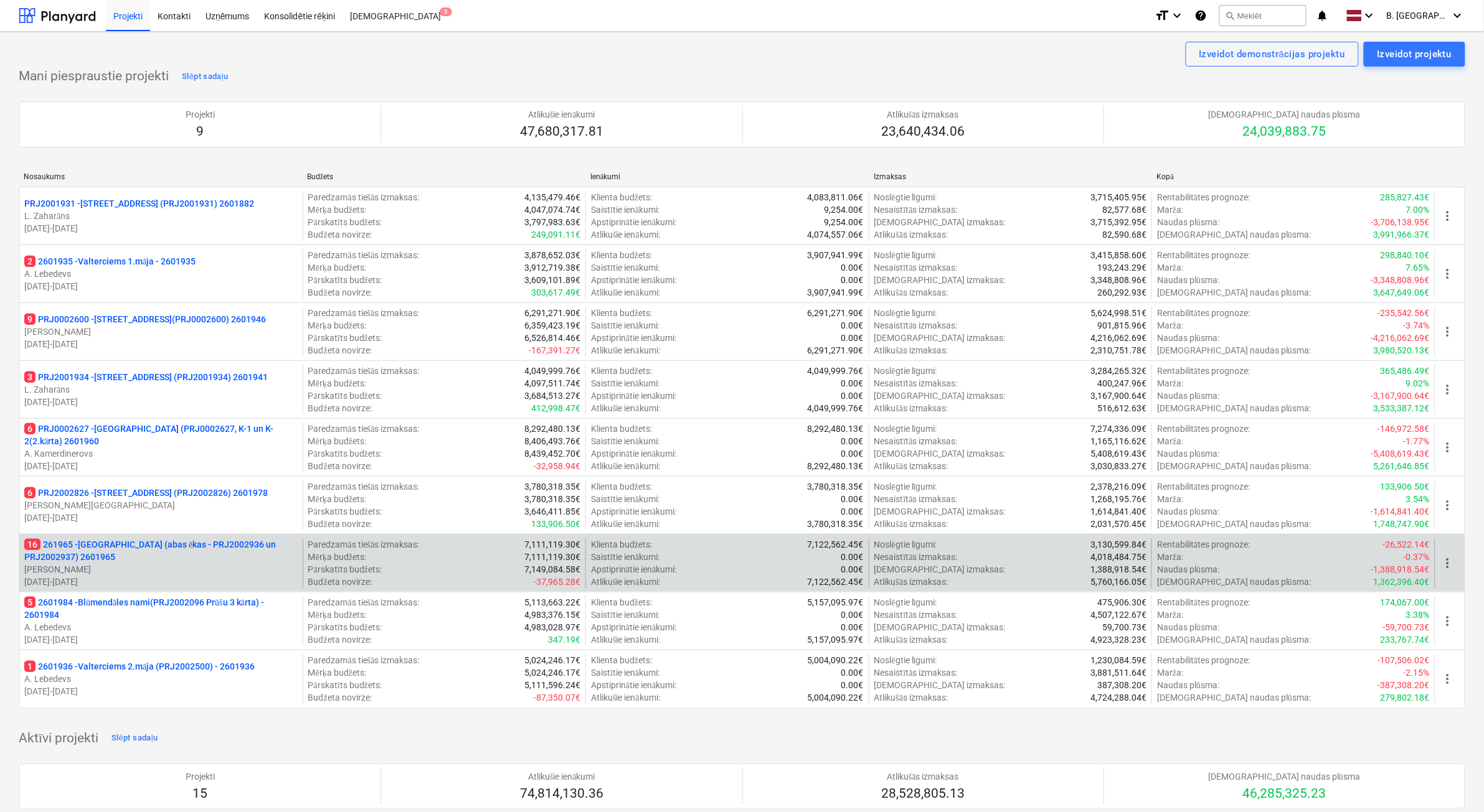
click at [213, 565] on p "[PERSON_NAME]" at bounding box center [161, 569] width 273 height 12
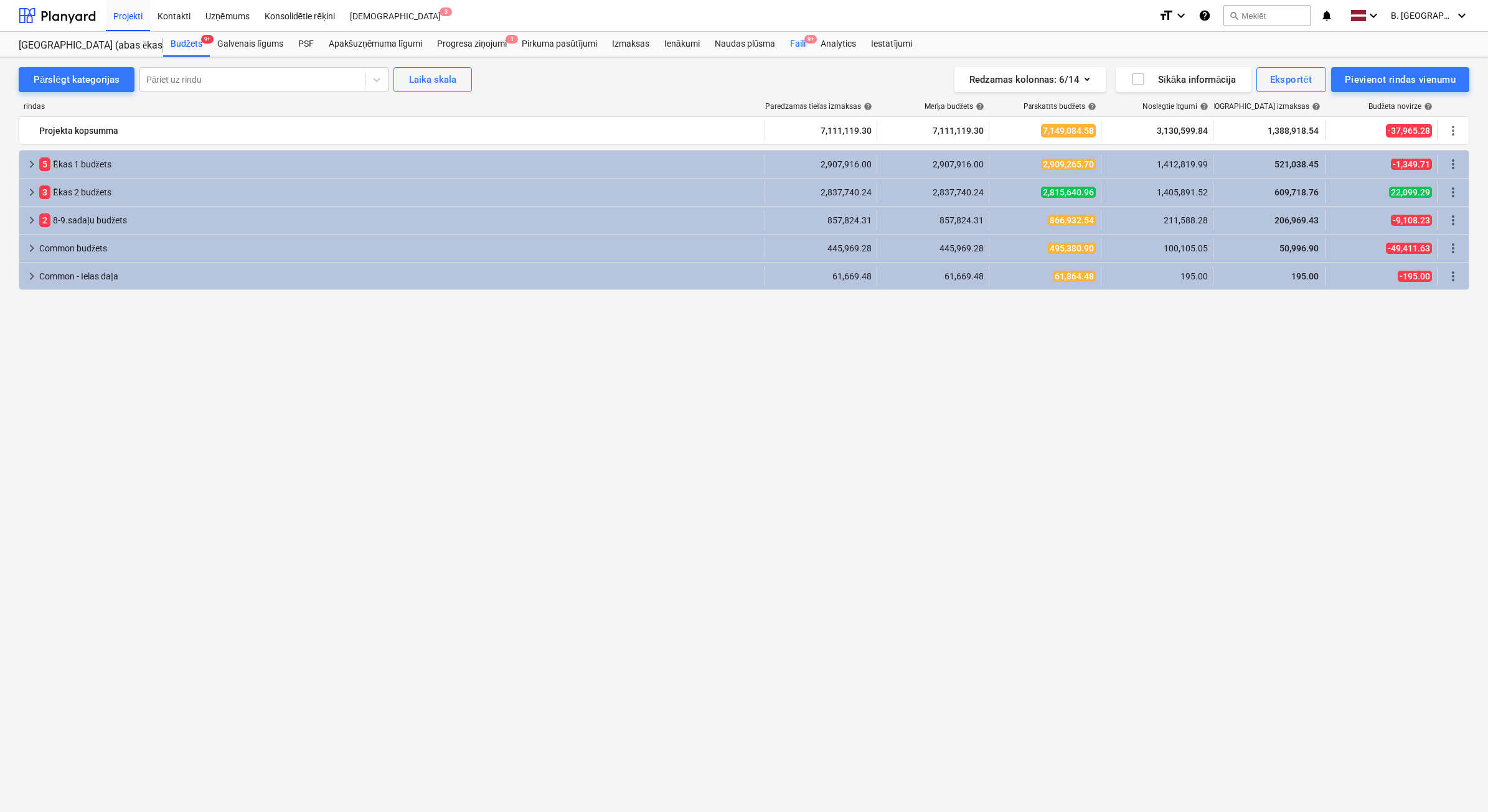
click at [795, 44] on div "Faili 9+" at bounding box center [798, 44] width 31 height 25
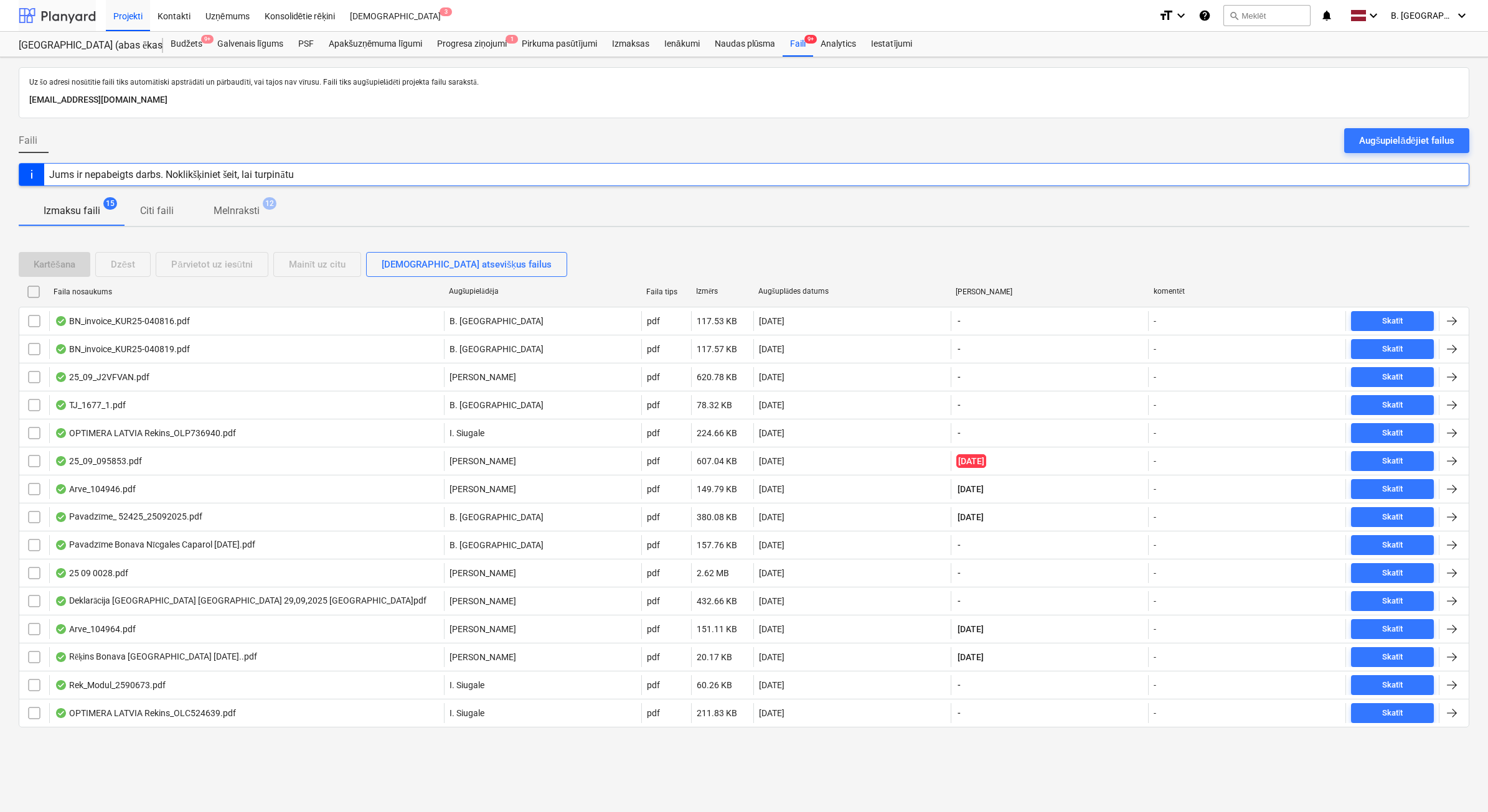
click at [57, 15] on div at bounding box center [57, 15] width 77 height 31
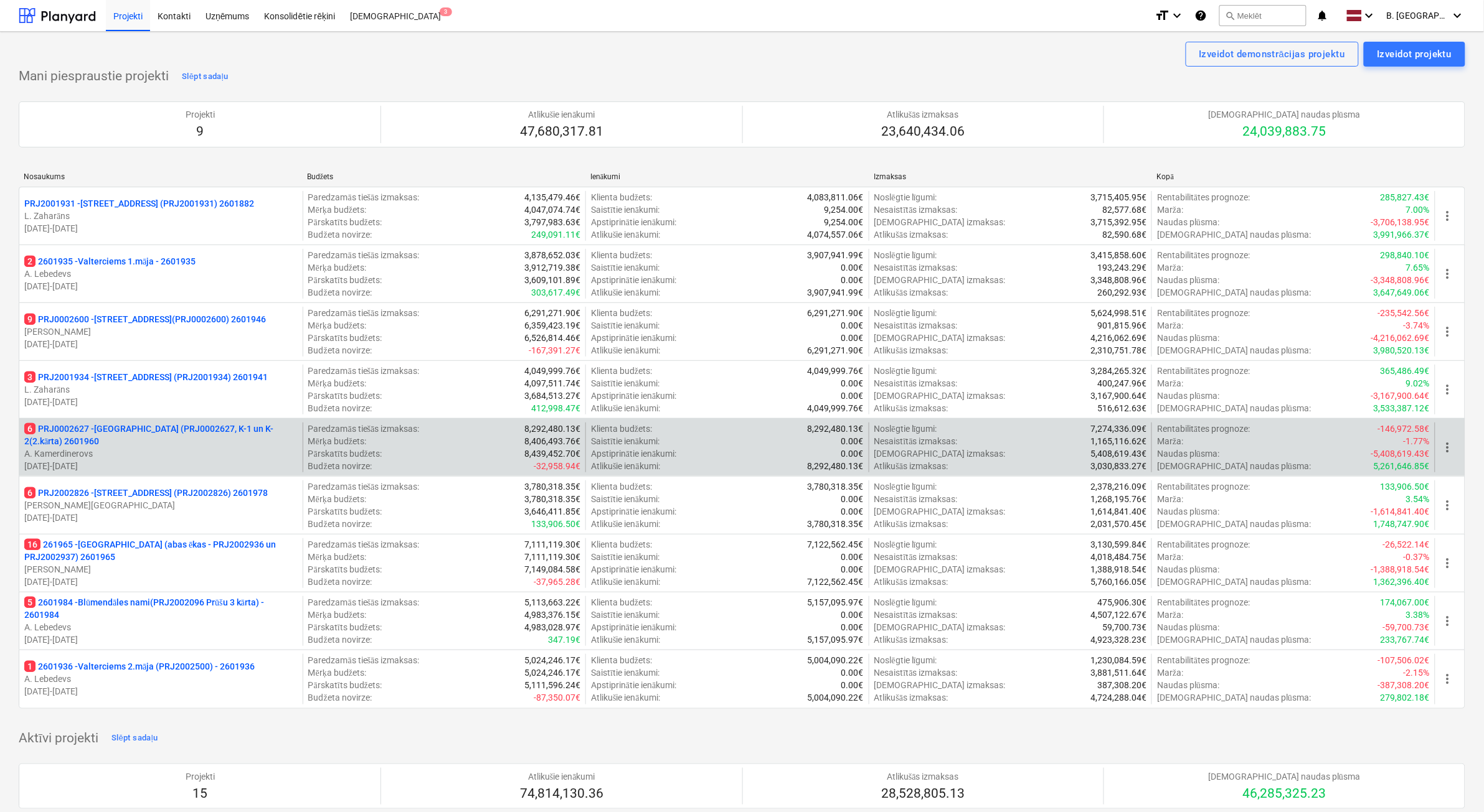
click at [197, 455] on p "A. Kamerdinerovs" at bounding box center [161, 454] width 273 height 12
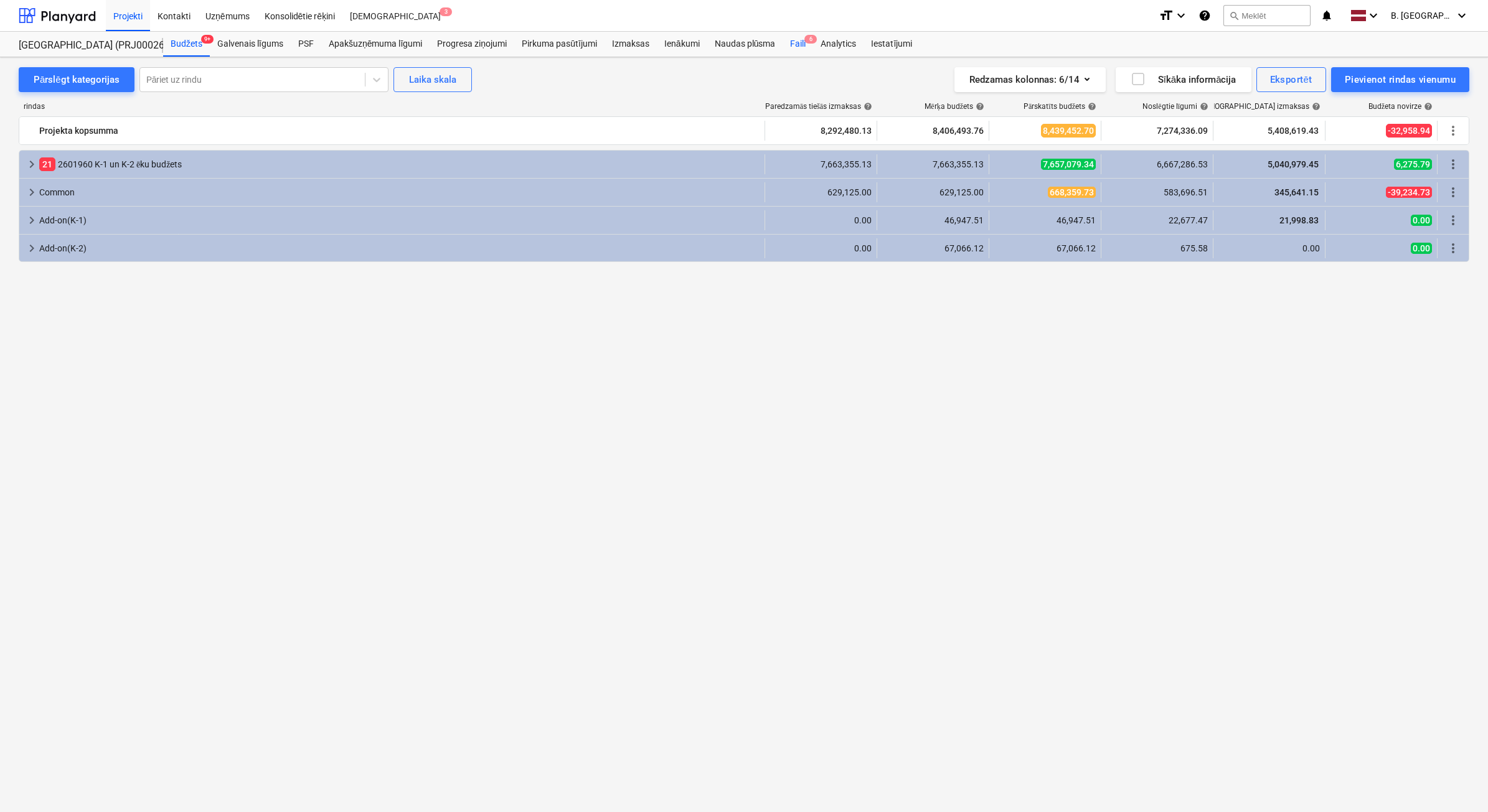
click at [807, 47] on div "Faili 6" at bounding box center [798, 44] width 31 height 25
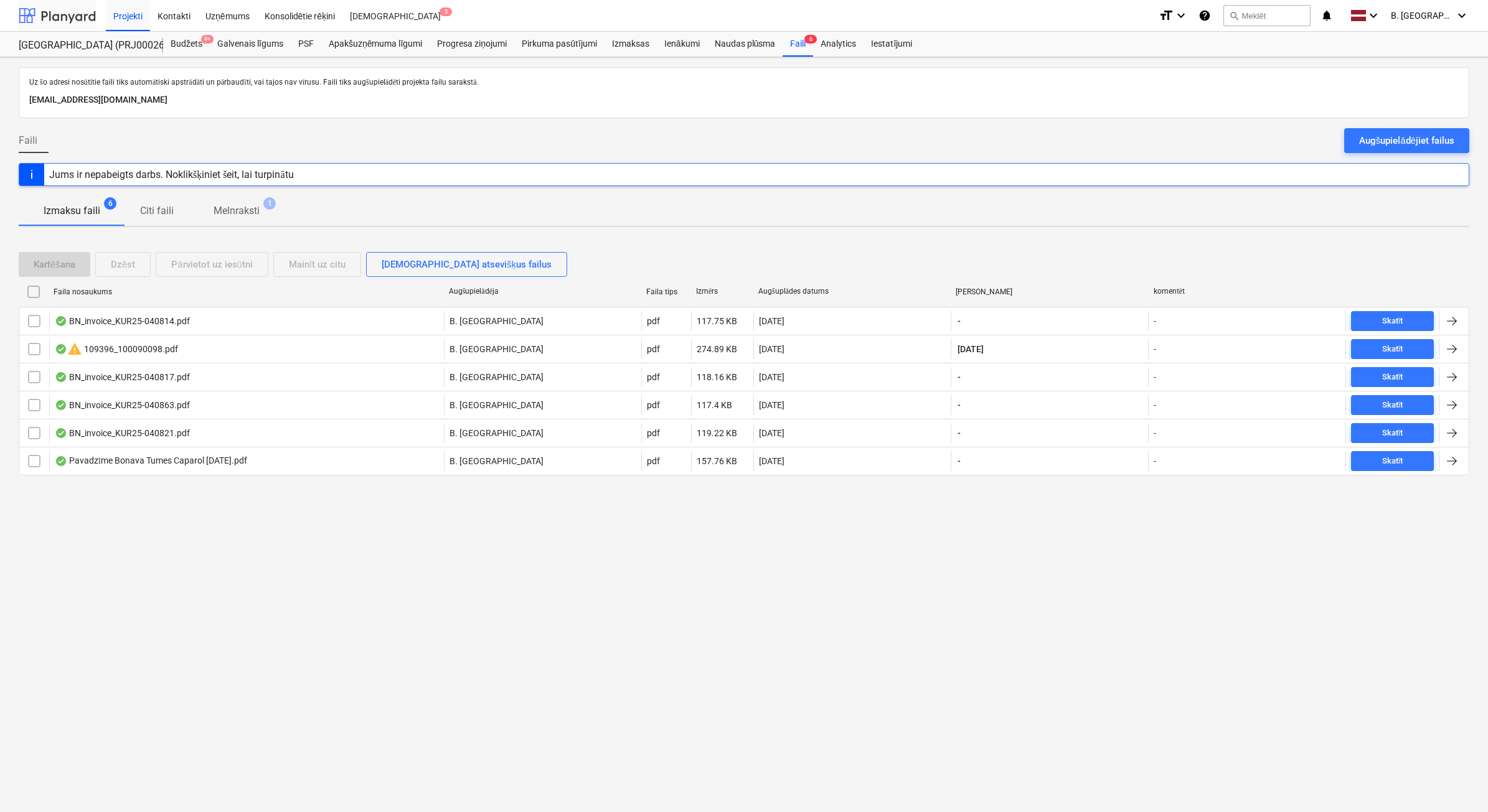
click at [54, 18] on div at bounding box center [57, 15] width 77 height 31
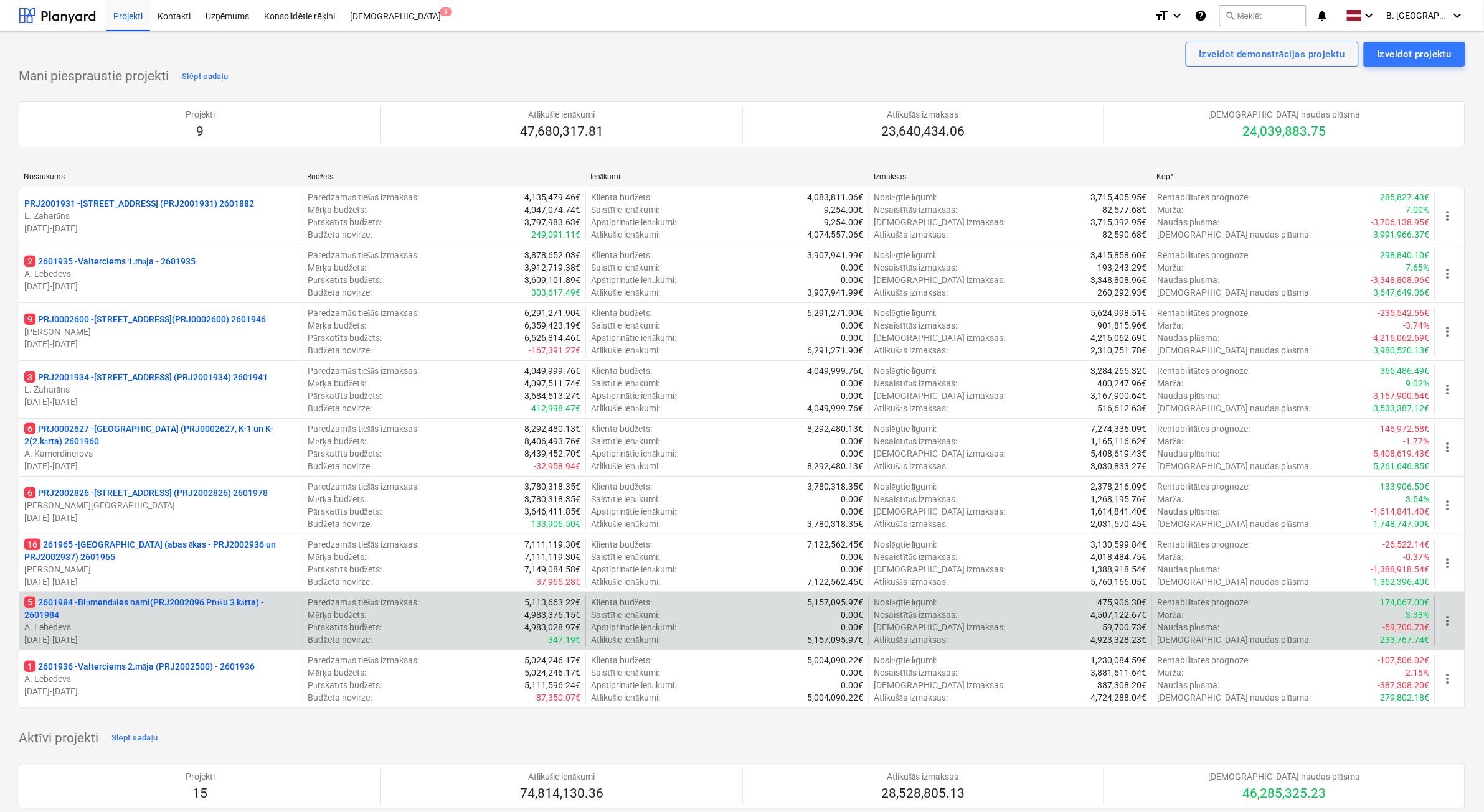
click at [179, 626] on p "A. Lebedevs" at bounding box center [161, 627] width 273 height 12
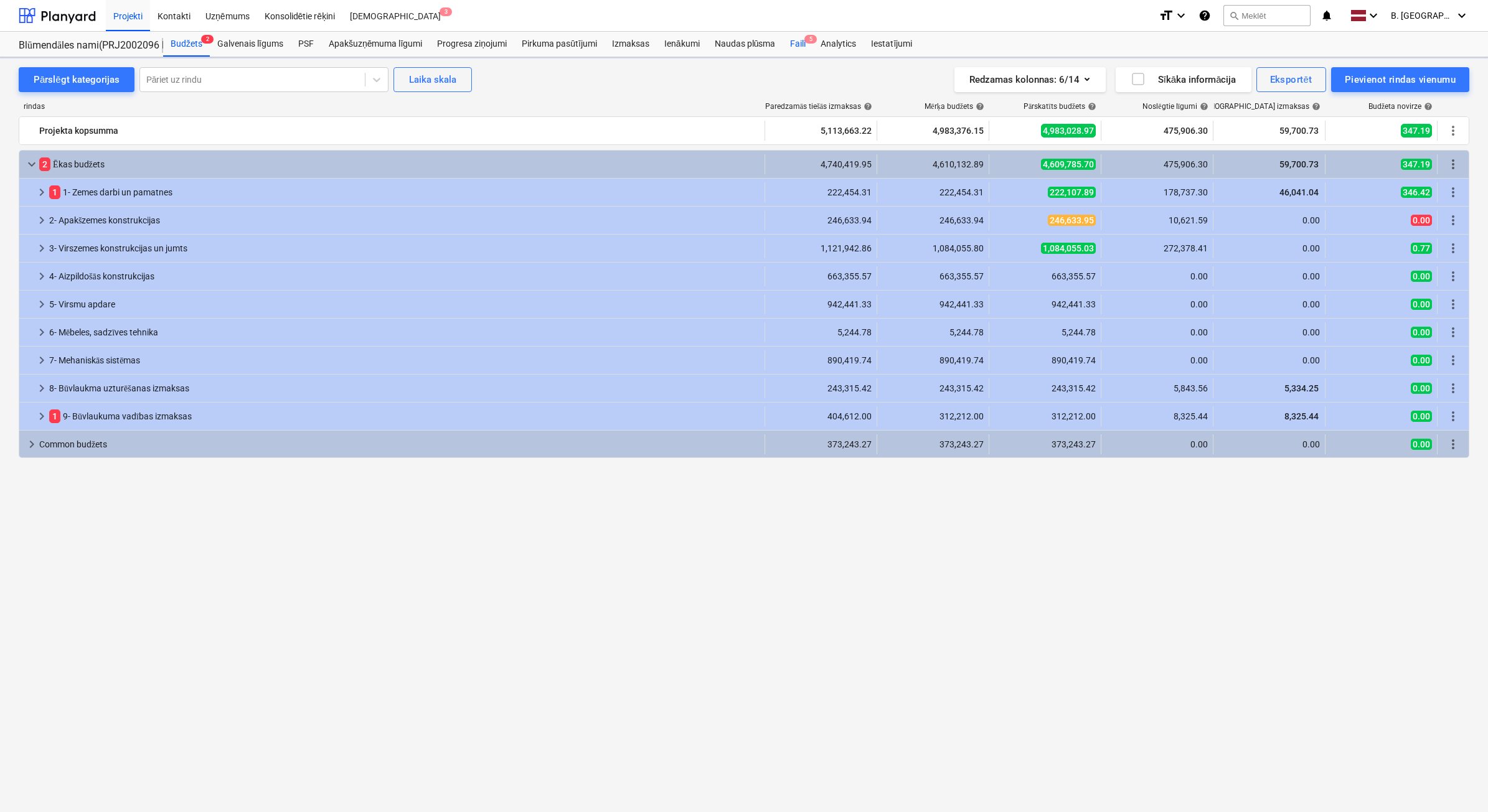
click at [799, 38] on div "Faili 5" at bounding box center [798, 44] width 31 height 25
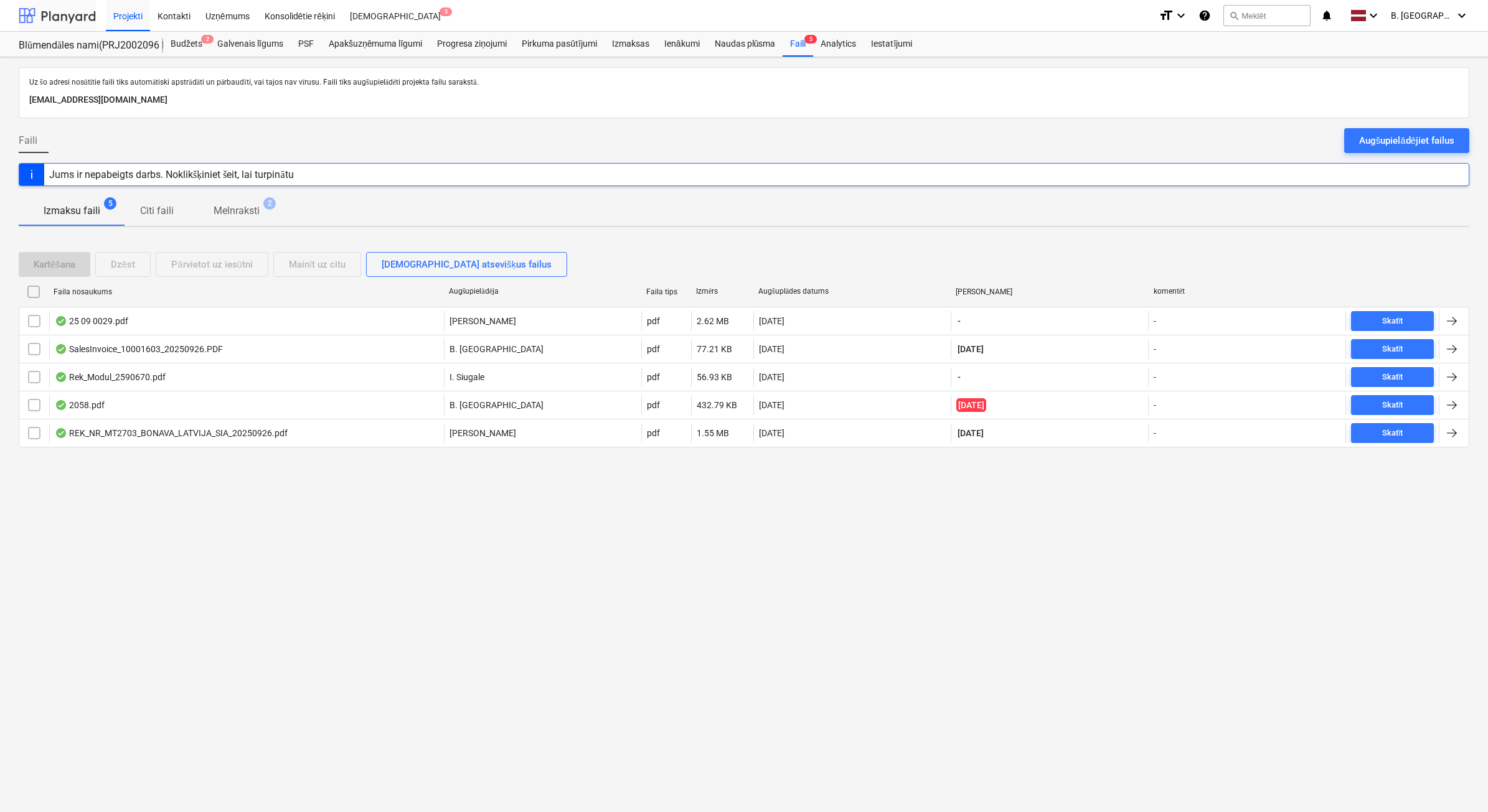
click at [54, 12] on div at bounding box center [57, 15] width 77 height 31
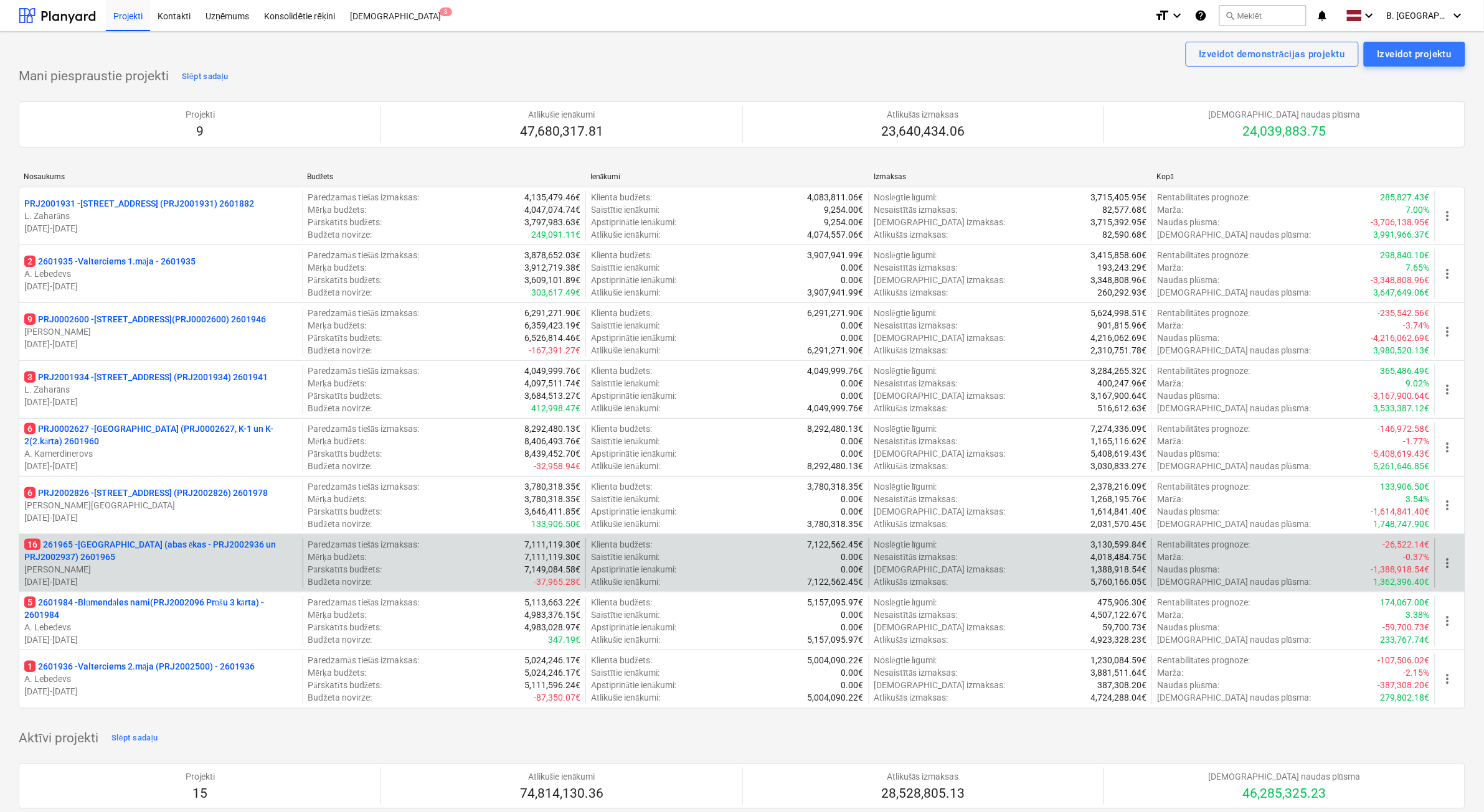
click at [211, 565] on p "[PERSON_NAME]" at bounding box center [161, 569] width 273 height 12
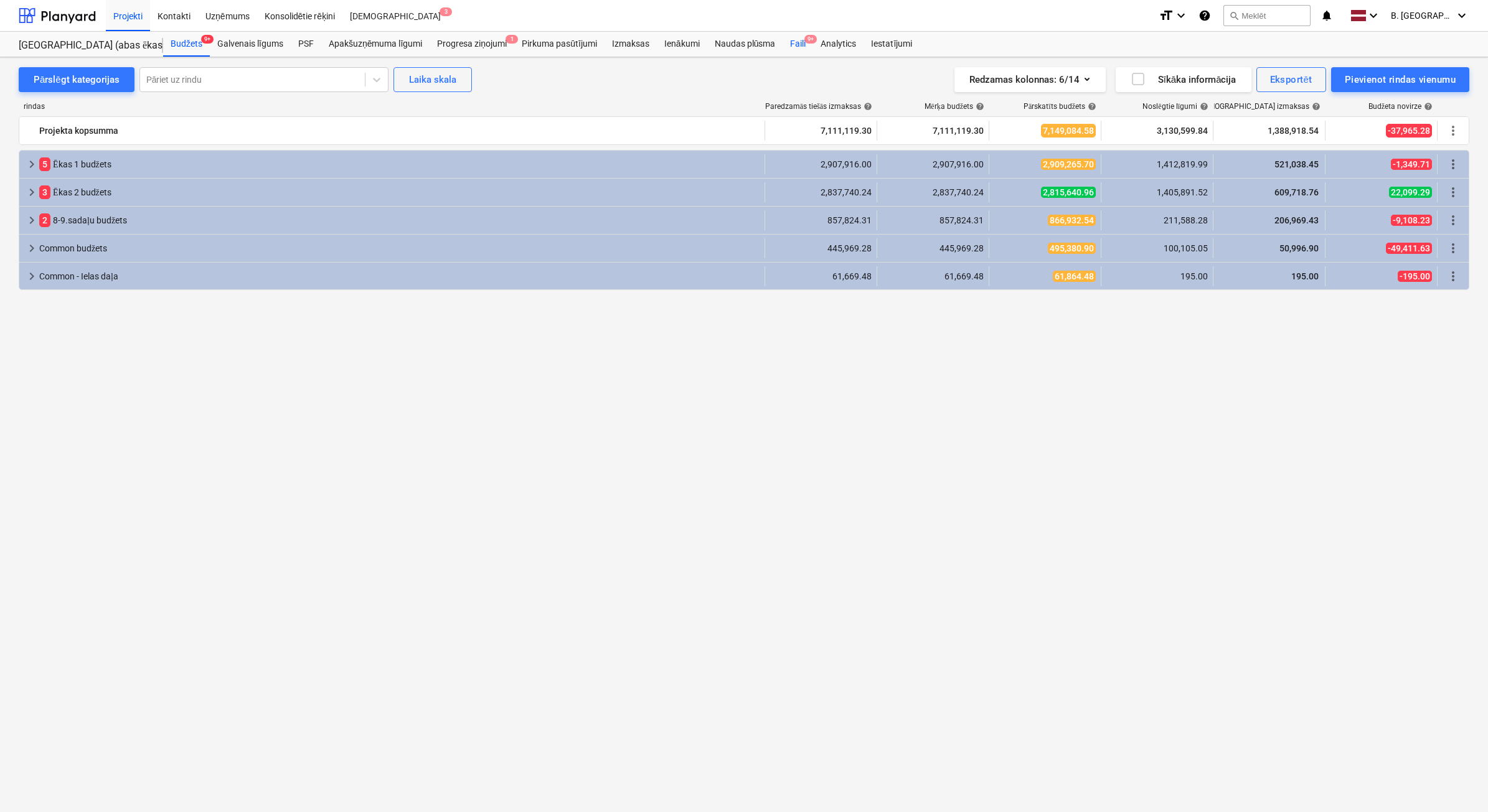
click at [797, 39] on div "Faili 9+" at bounding box center [798, 44] width 31 height 25
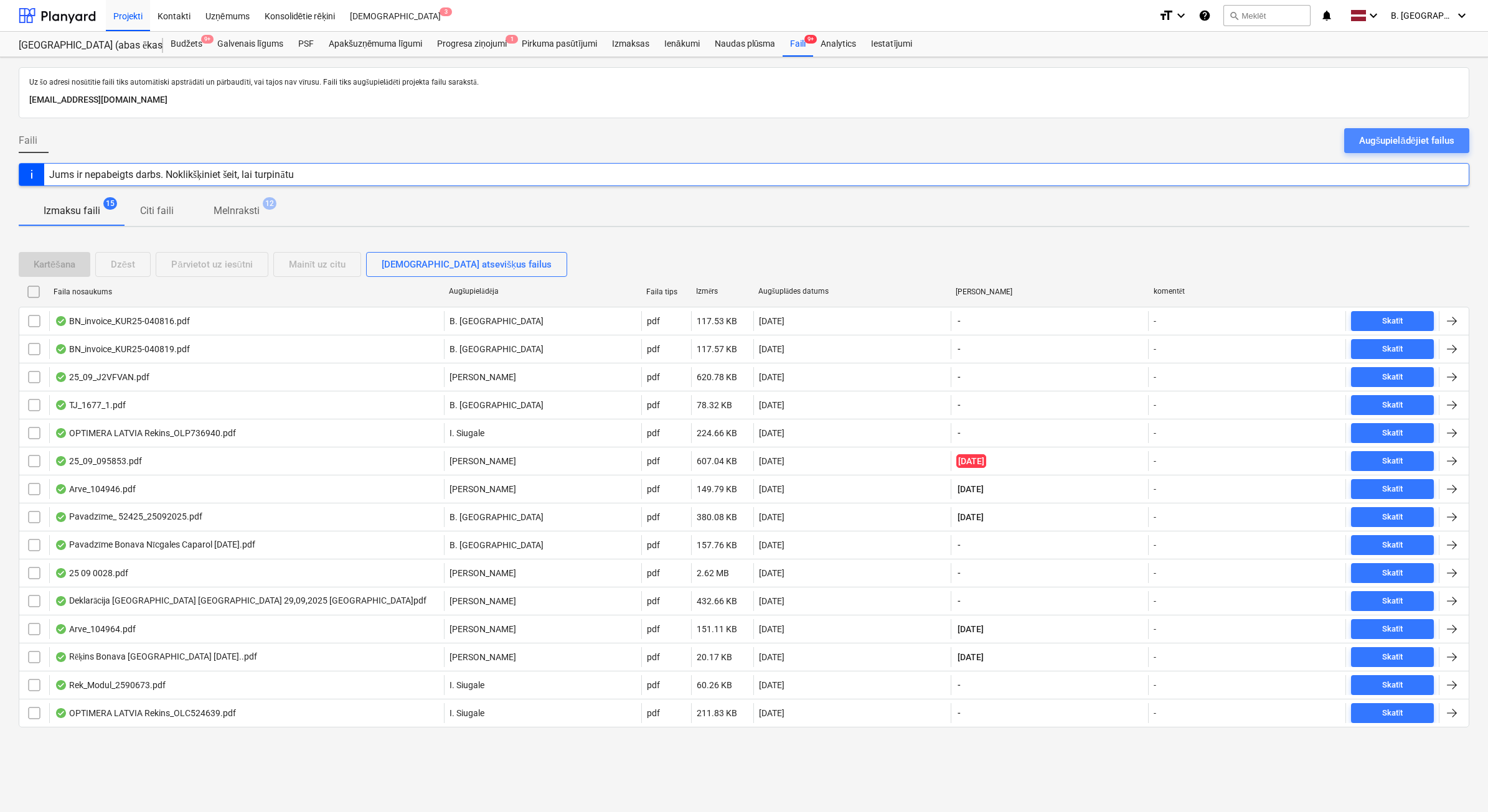
click at [1400, 135] on div "Augšupielādējiet failus" at bounding box center [1406, 140] width 95 height 16
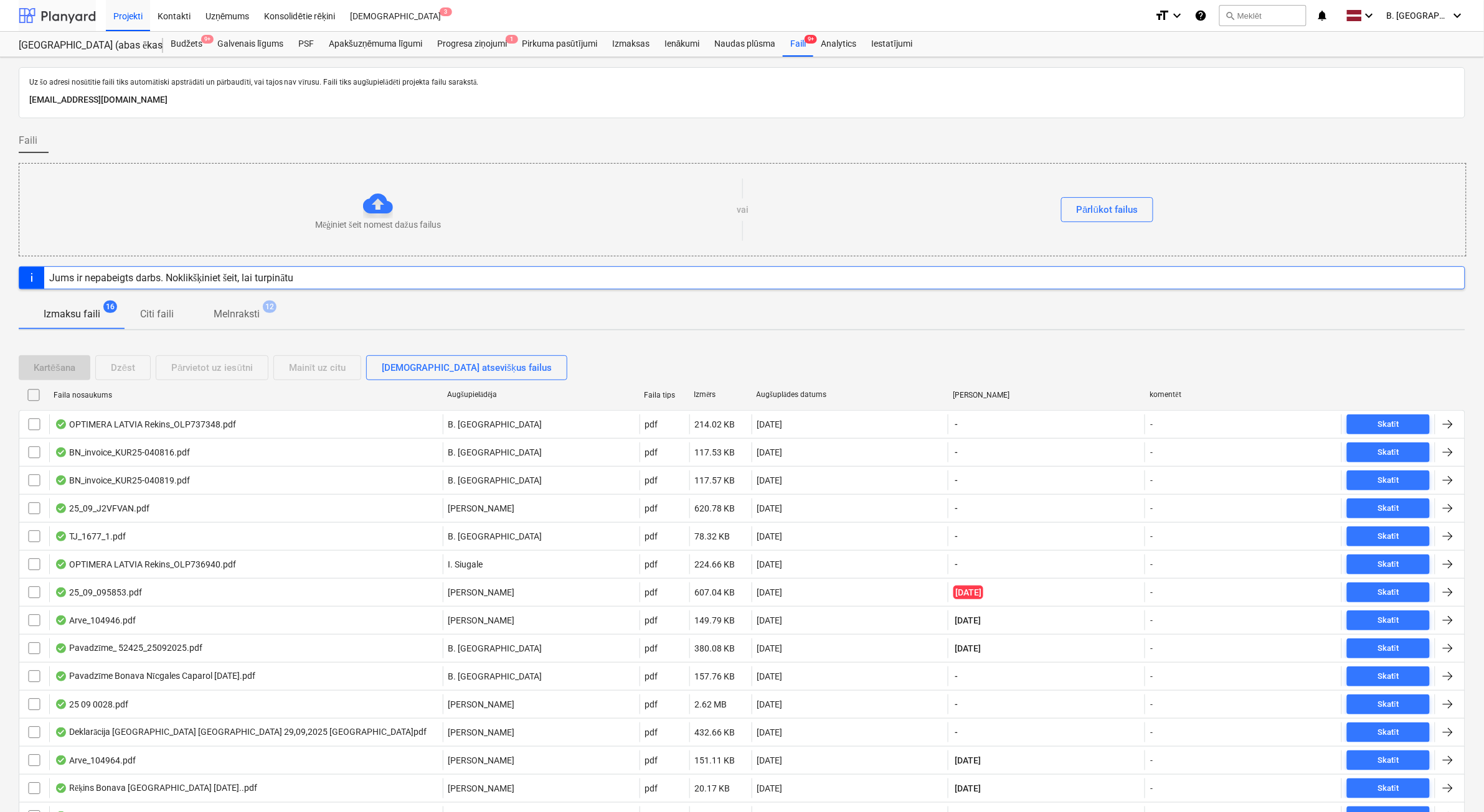
click at [92, 15] on div at bounding box center [57, 15] width 77 height 31
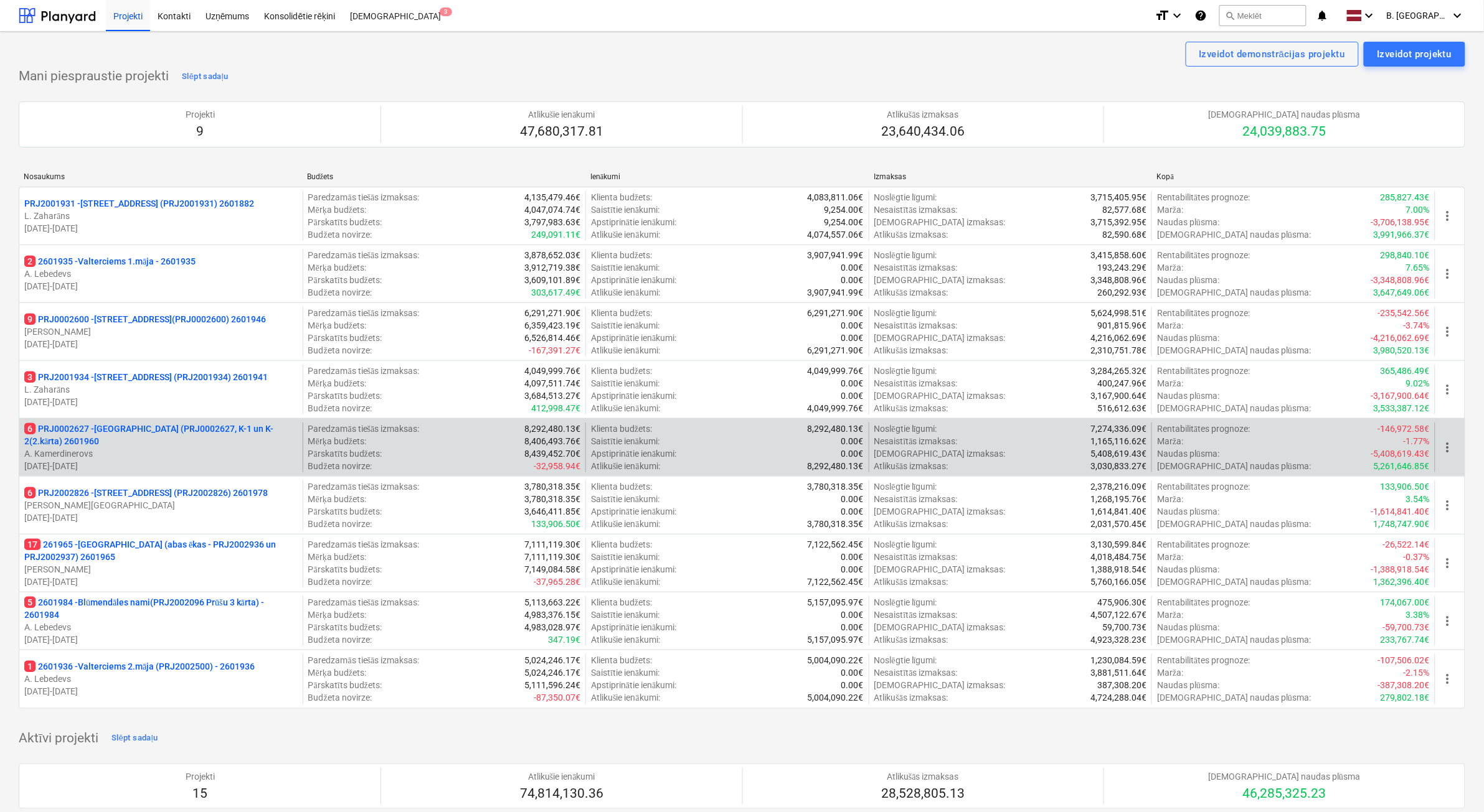
click at [172, 458] on p "A. Kamerdinerovs" at bounding box center [161, 454] width 273 height 12
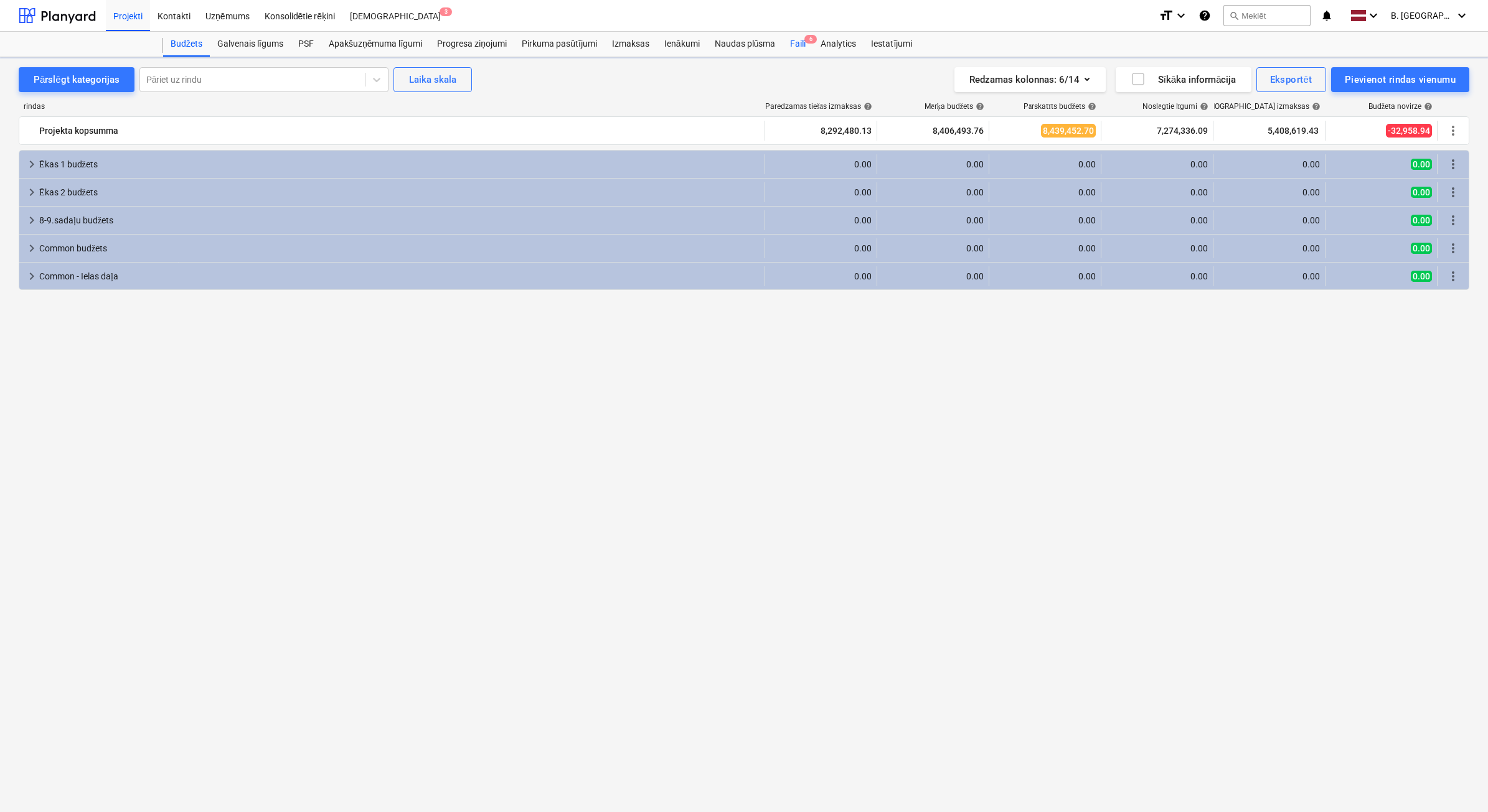
drag, startPoint x: 795, startPoint y: 47, endPoint x: 807, endPoint y: 48, distance: 12.0
click at [796, 47] on div "Faili 6" at bounding box center [798, 44] width 31 height 25
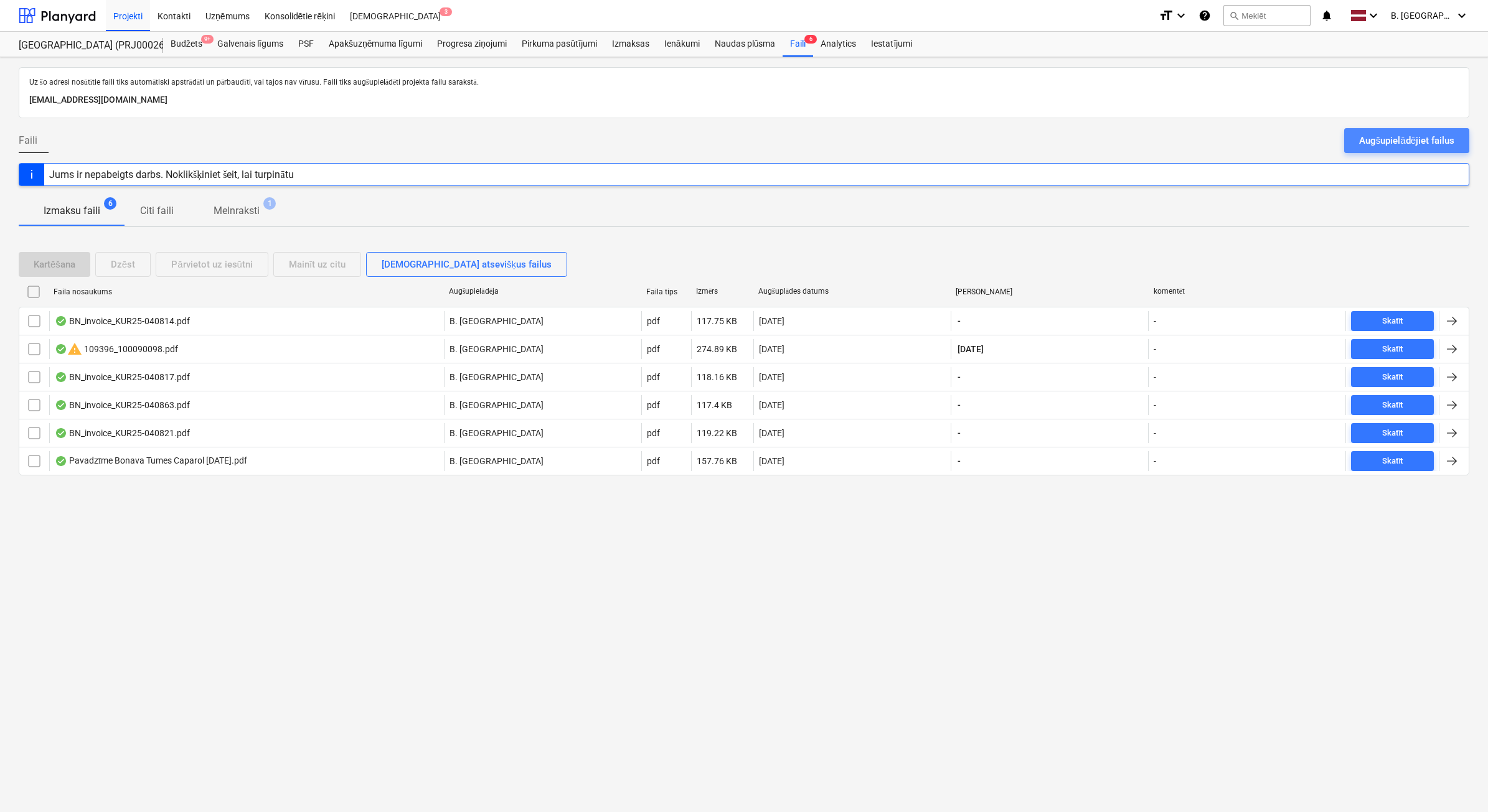
click at [1381, 144] on div "Augšupielādējiet failus" at bounding box center [1406, 140] width 95 height 16
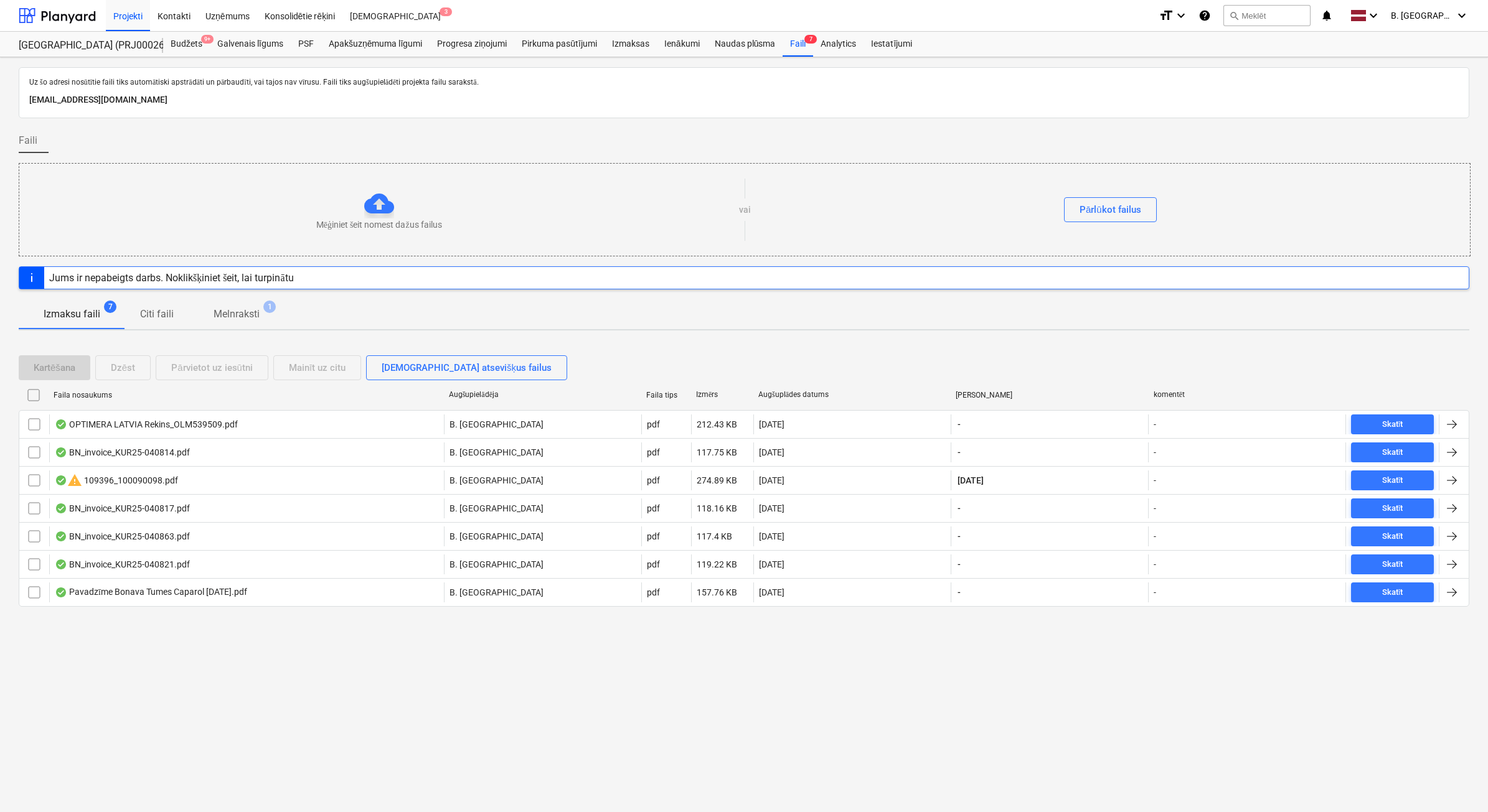
drag, startPoint x: 79, startPoint y: 17, endPoint x: 103, endPoint y: 28, distance: 26.4
click at [79, 17] on div at bounding box center [57, 15] width 77 height 31
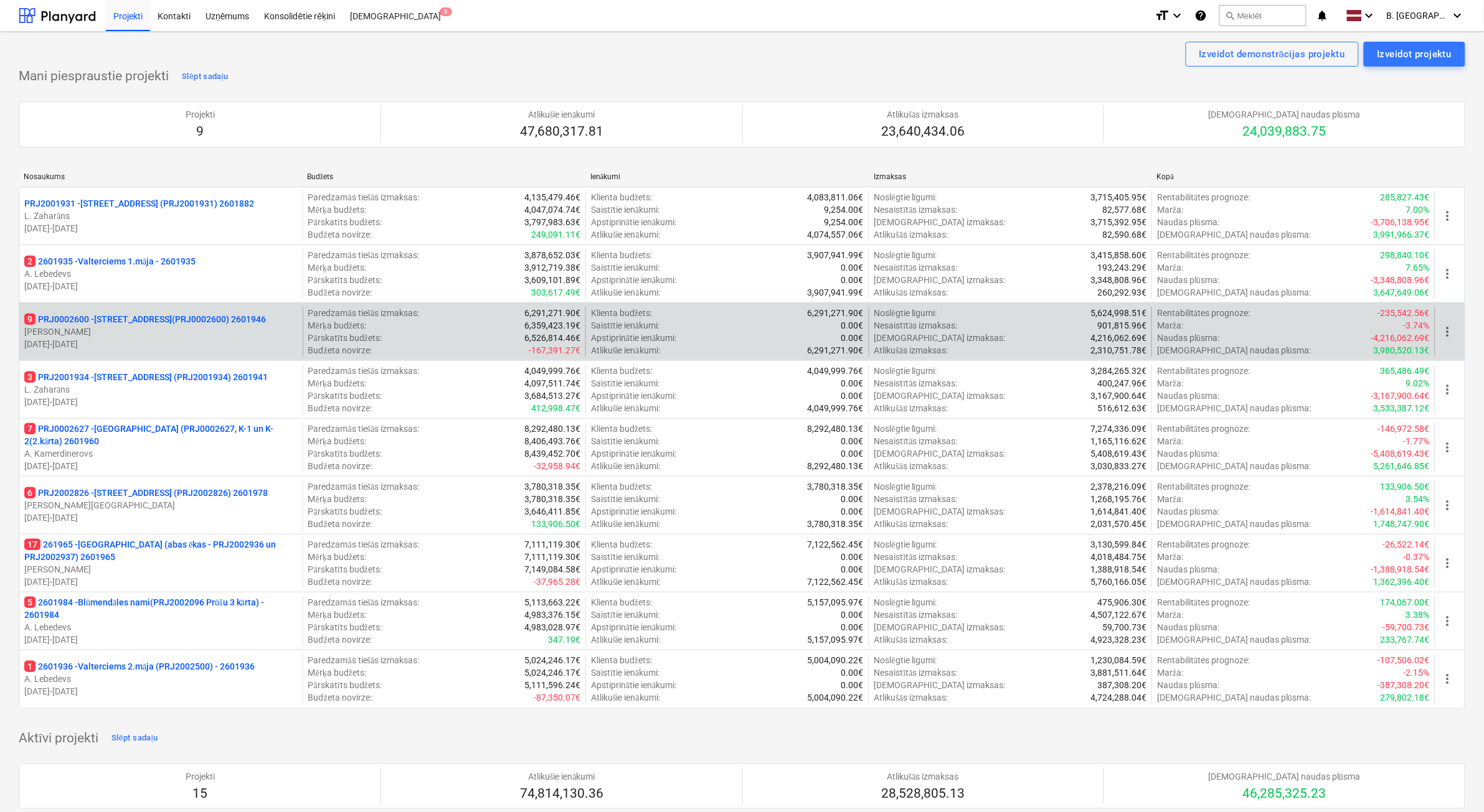
click at [178, 342] on p "[DATE] - [DATE]" at bounding box center [161, 344] width 273 height 12
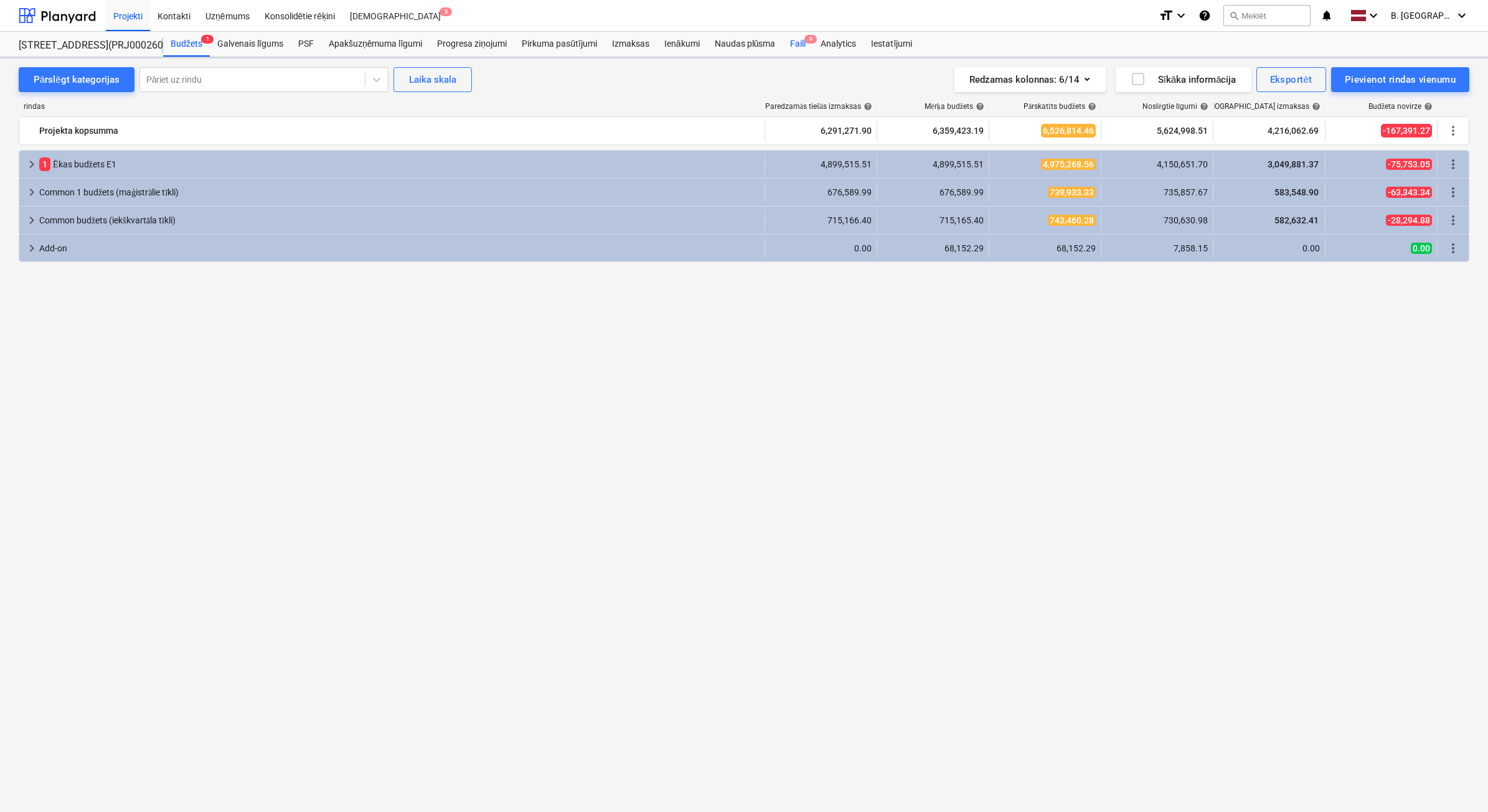
click at [807, 38] on span "9" at bounding box center [810, 38] width 12 height 9
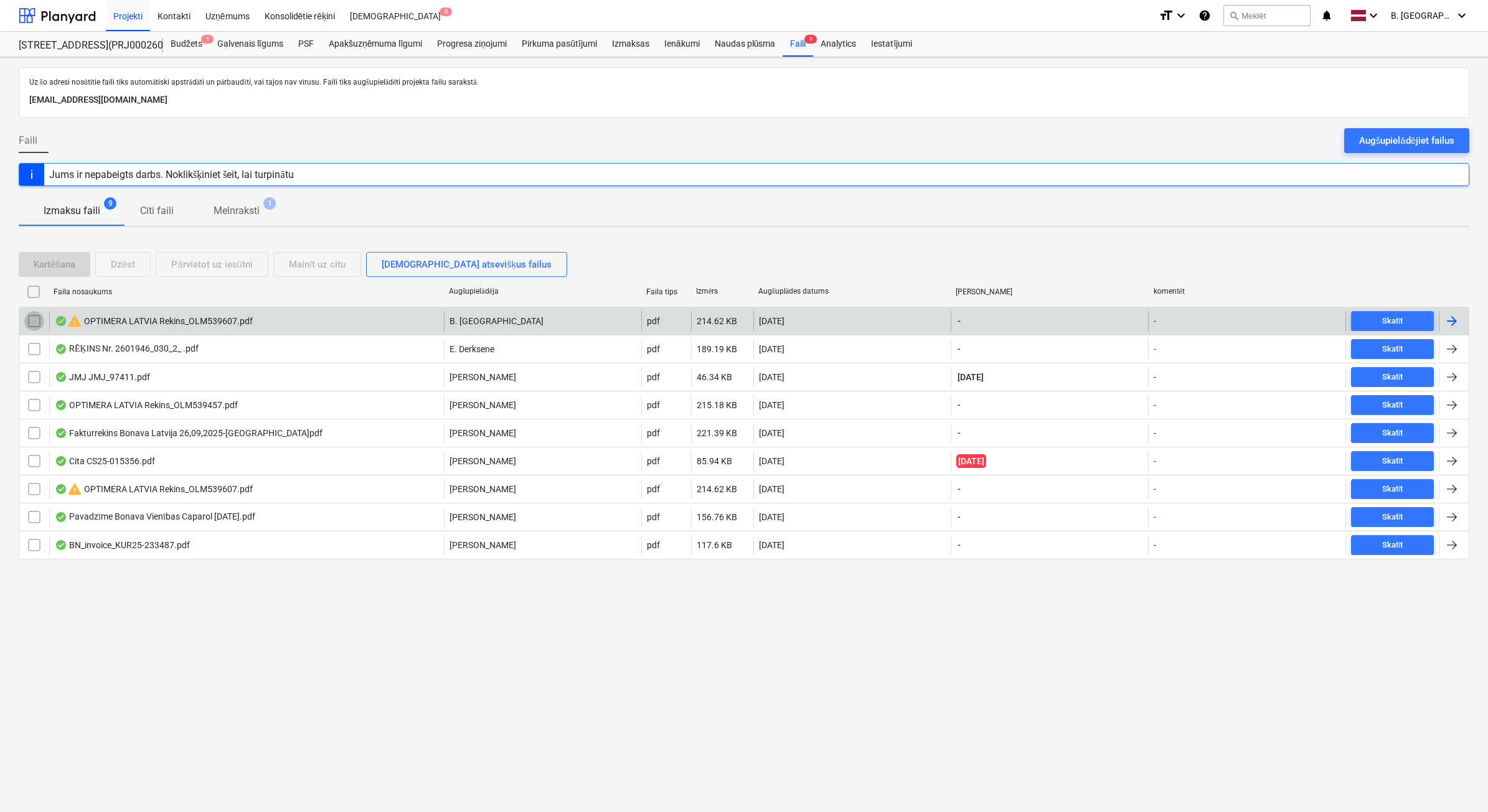
click at [42, 325] on input "checkbox" at bounding box center [34, 321] width 20 height 20
click at [117, 265] on div "Dzēst" at bounding box center [122, 264] width 24 height 16
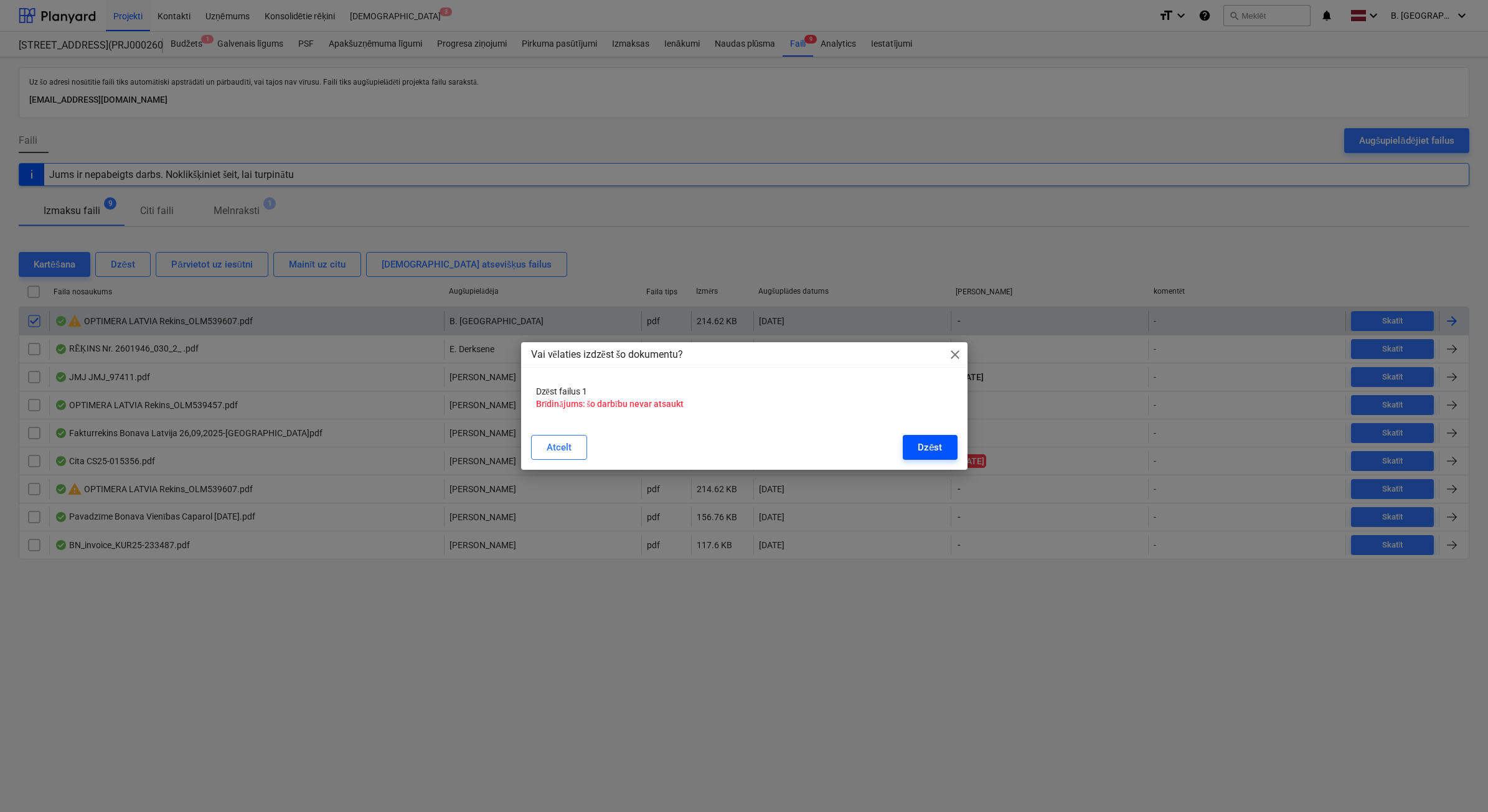
click at [917, 442] on button "Dzēst" at bounding box center [930, 448] width 54 height 25
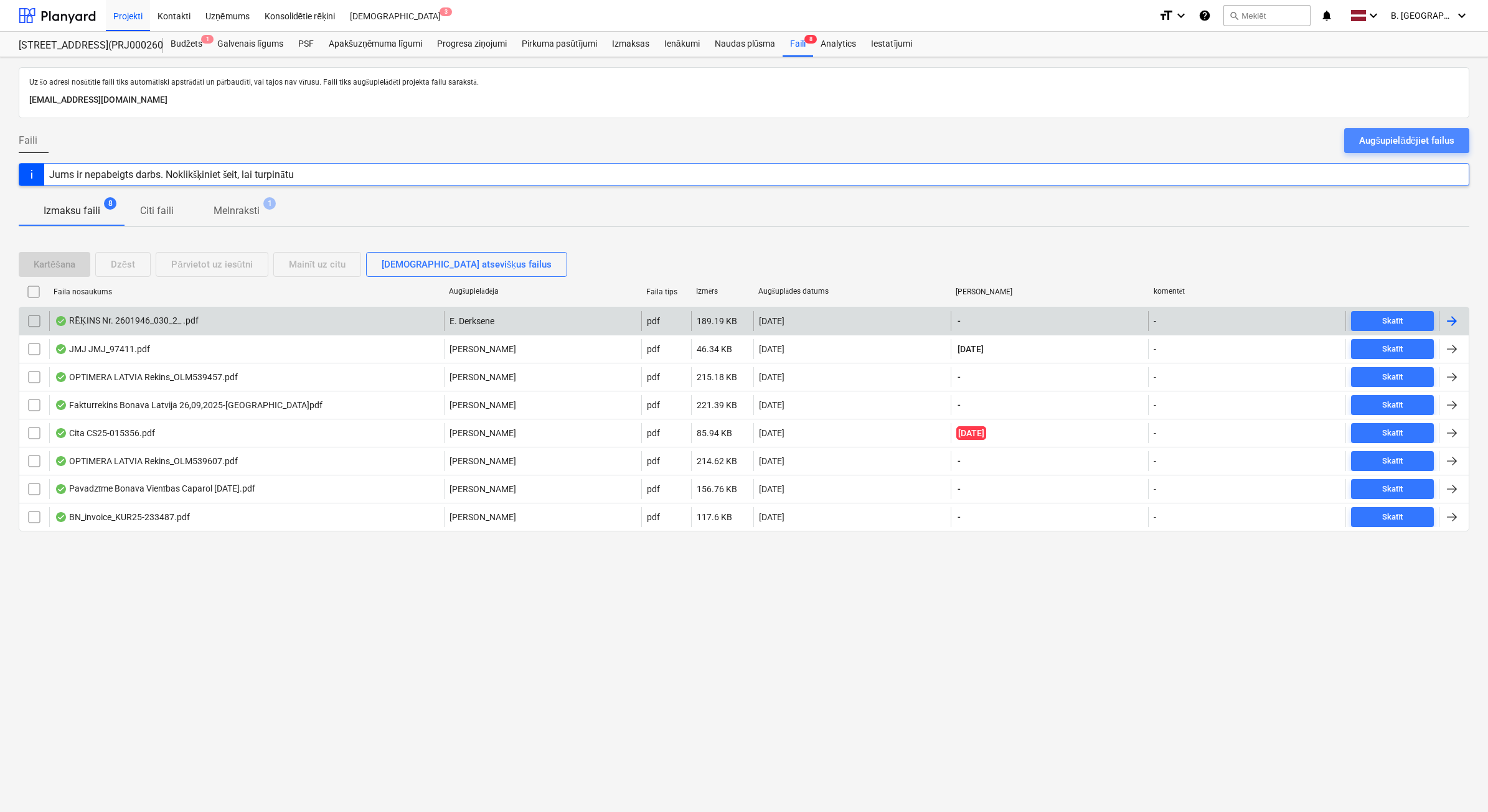
click at [1434, 148] on div "Augšupielādējiet failus" at bounding box center [1406, 140] width 95 height 16
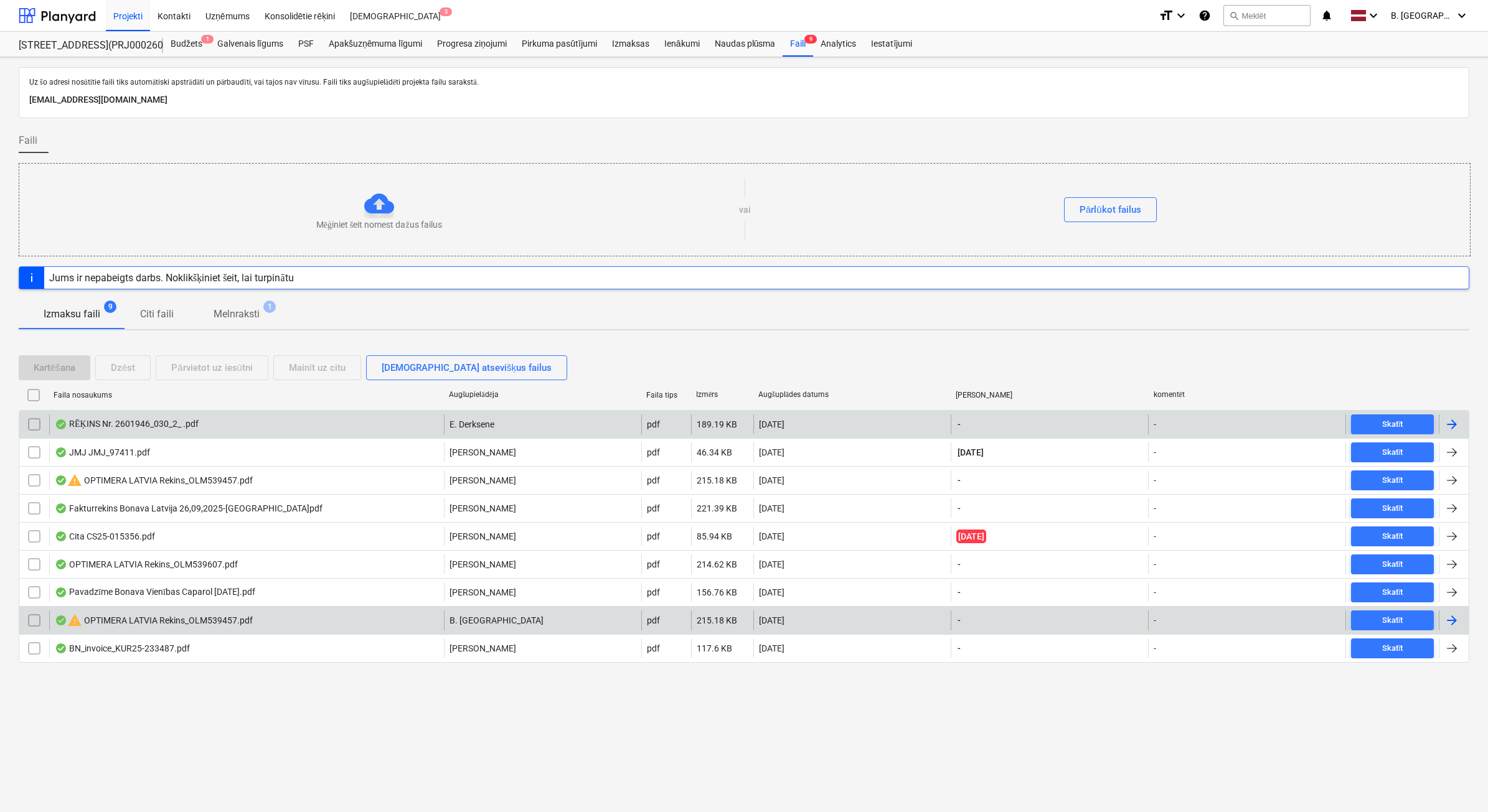
click at [31, 623] on input "checkbox" at bounding box center [34, 621] width 20 height 20
click at [132, 371] on div "Dzēst" at bounding box center [122, 367] width 24 height 16
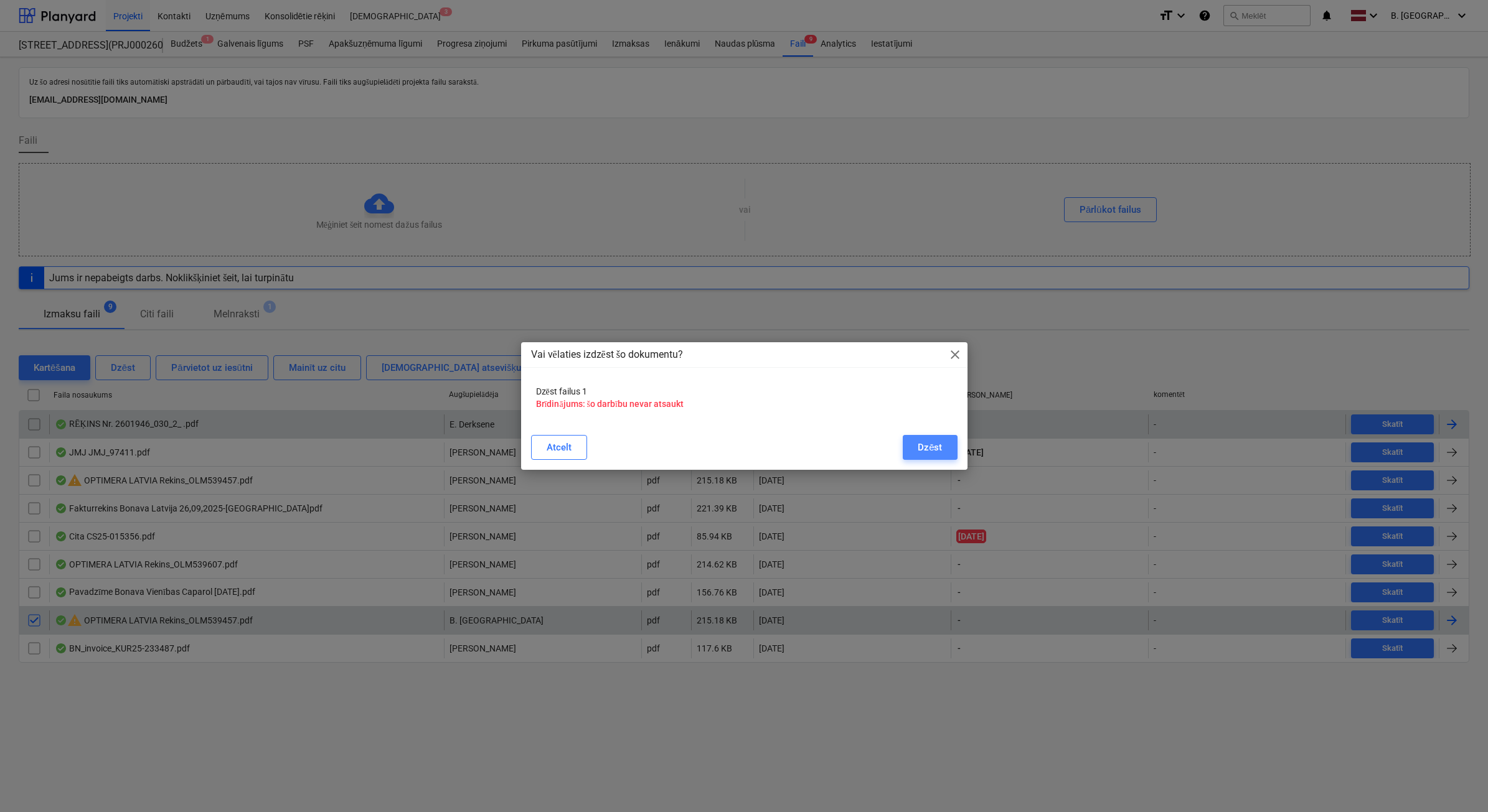
click at [926, 449] on div "Dzēst" at bounding box center [930, 447] width 24 height 16
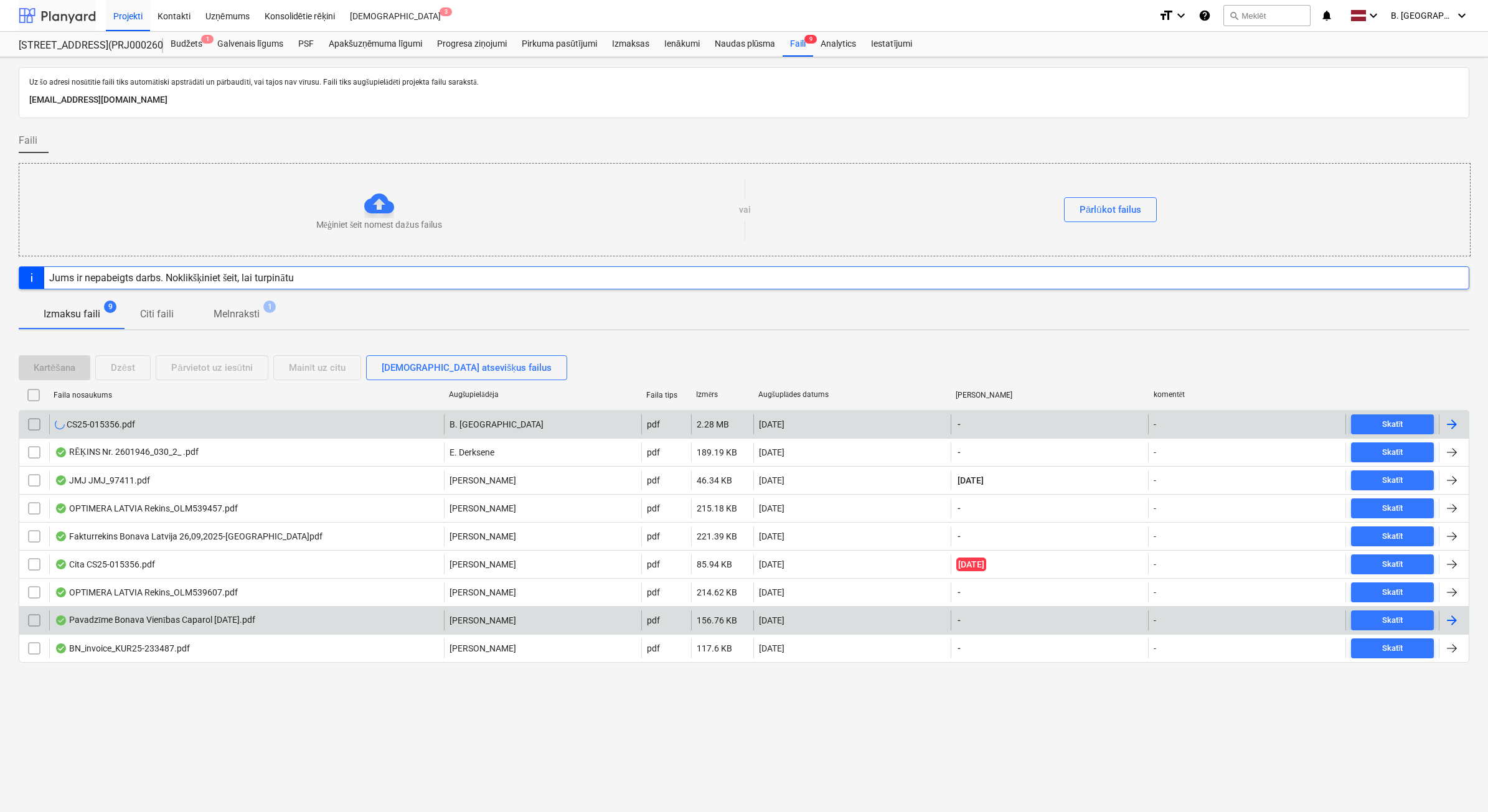
click at [77, 17] on div at bounding box center [57, 15] width 77 height 31
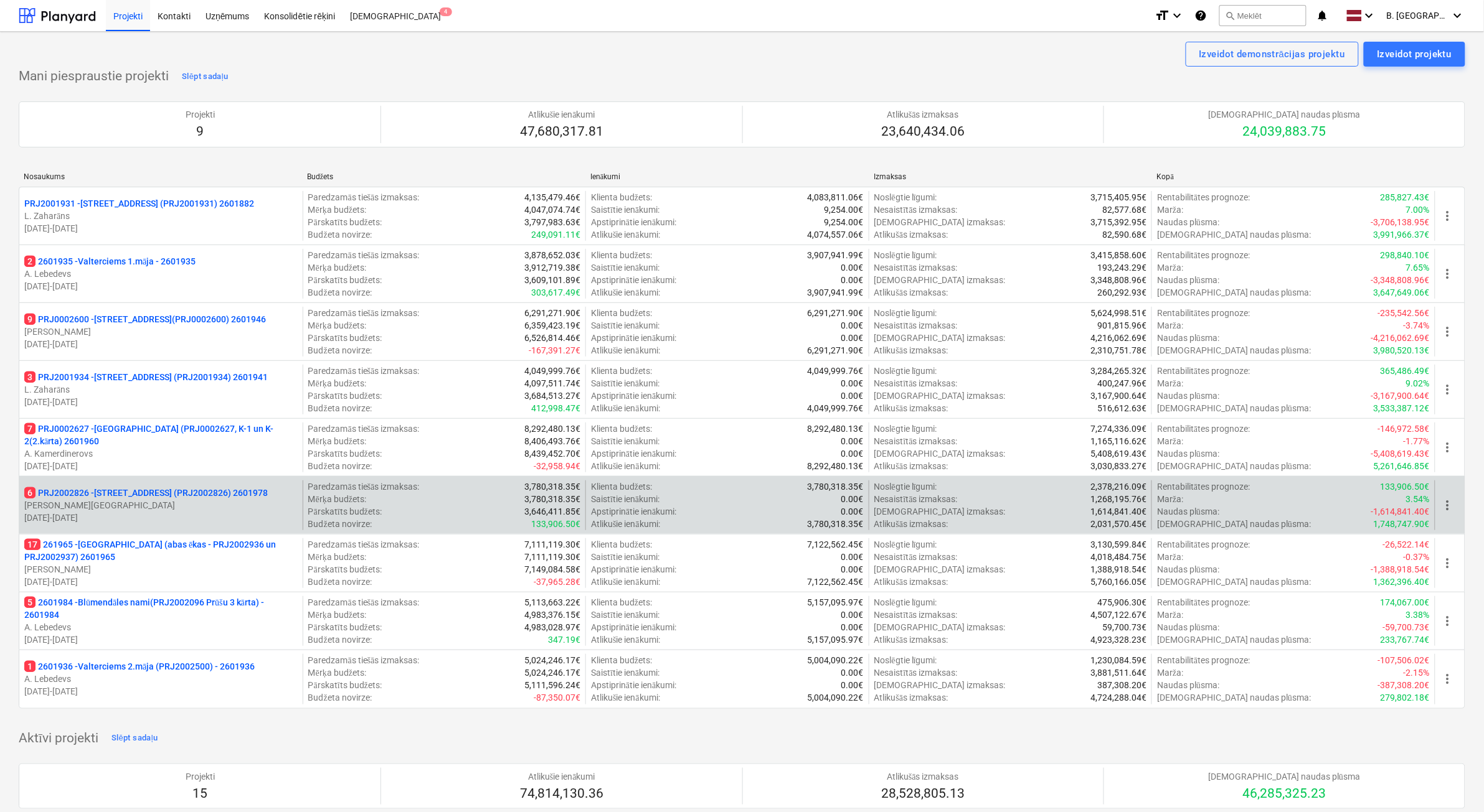
click at [186, 523] on p "[DATE] - [DATE]" at bounding box center [161, 518] width 273 height 12
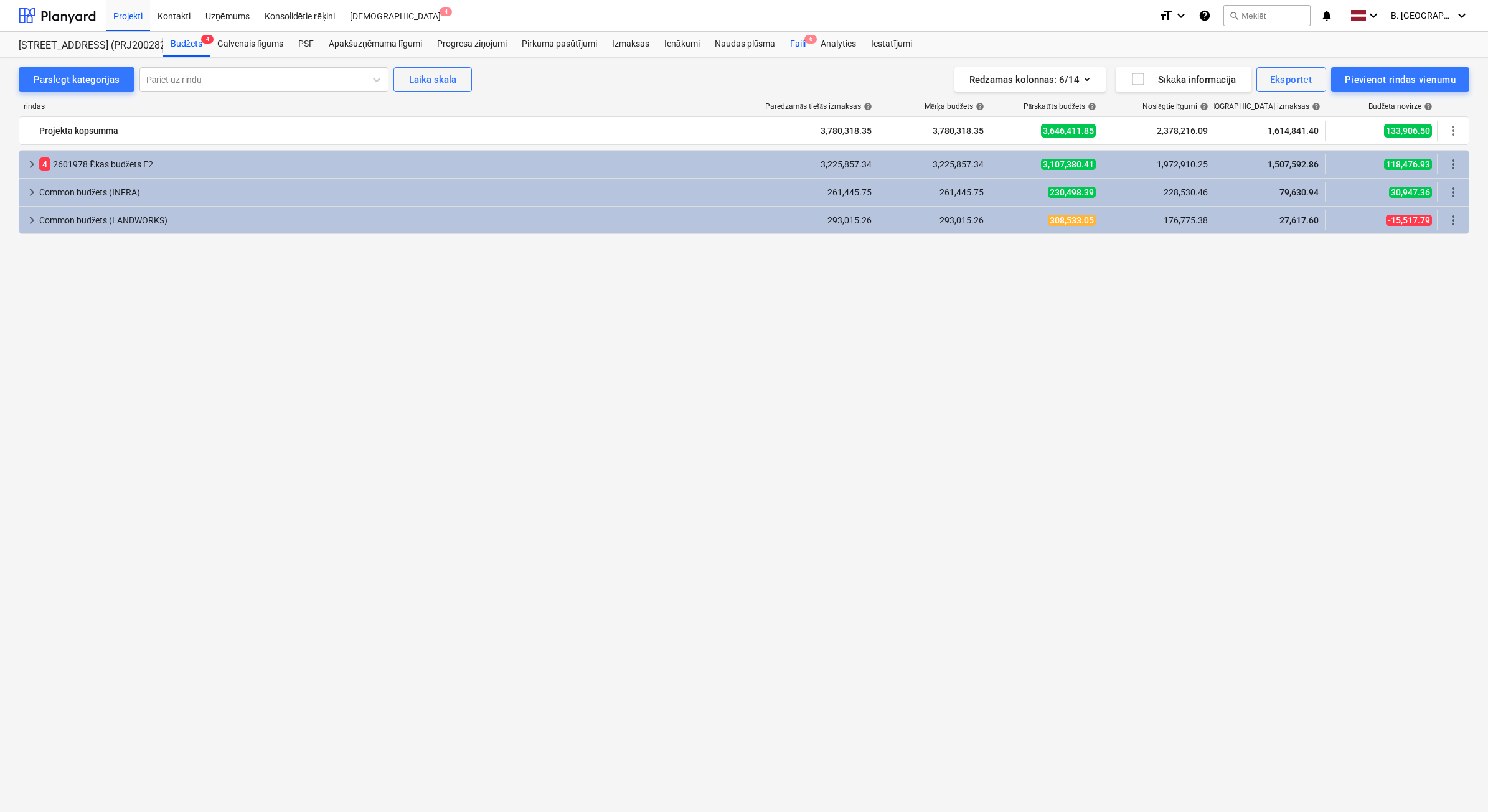
click at [795, 48] on div "Faili 6" at bounding box center [798, 44] width 31 height 25
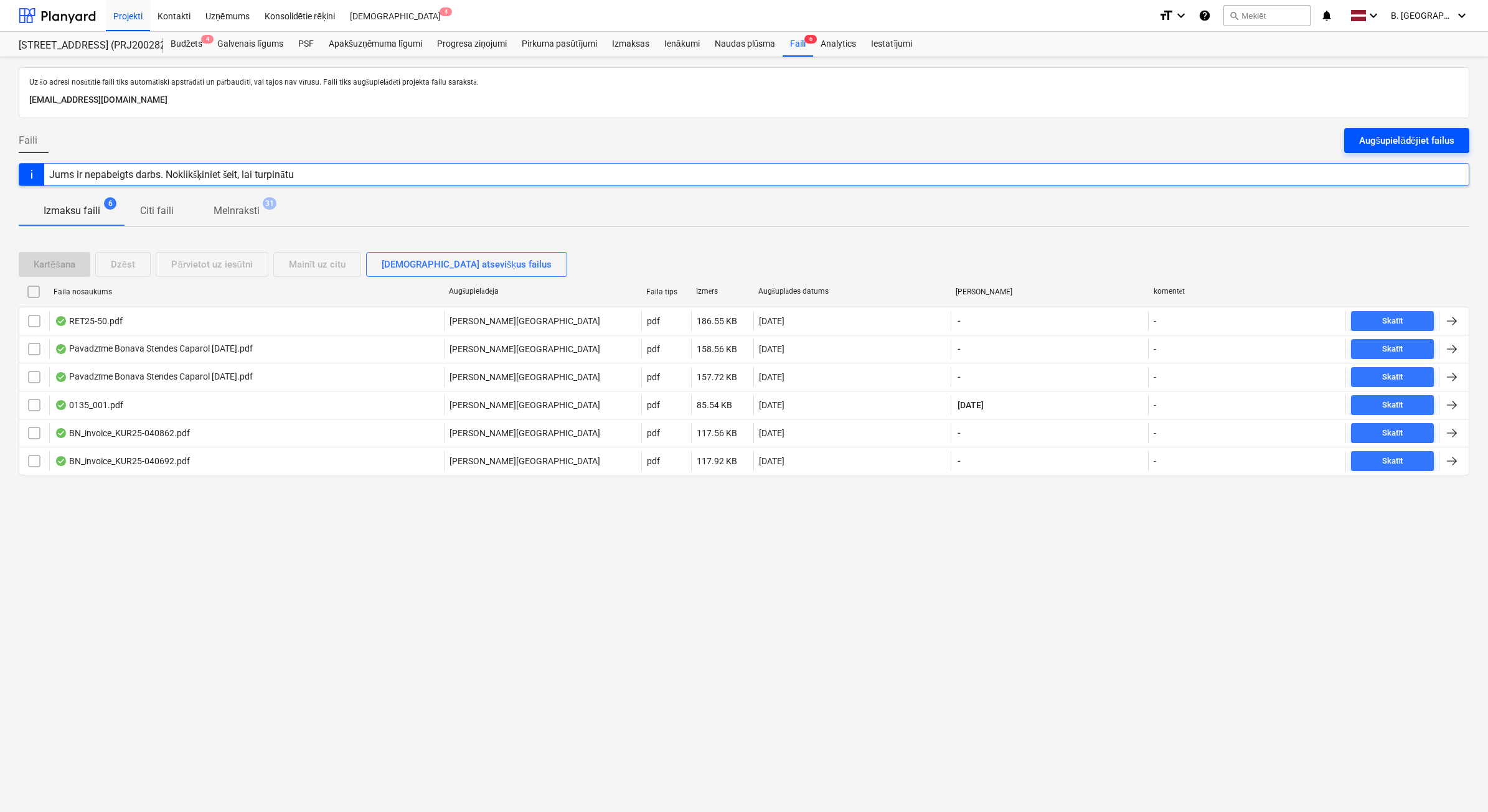
click at [1428, 141] on div "Augšupielādējiet failus" at bounding box center [1406, 140] width 95 height 16
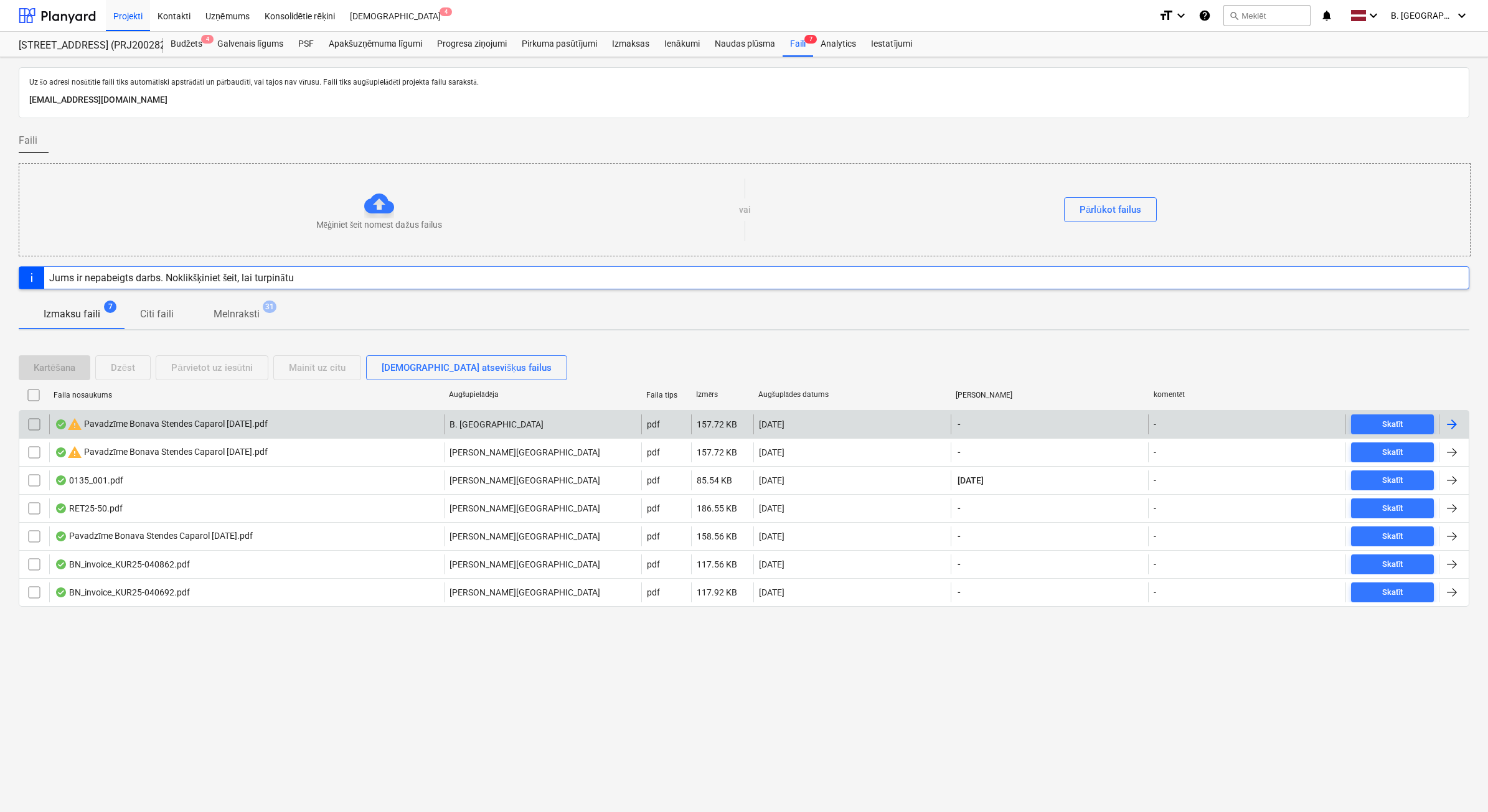
click at [41, 427] on input "checkbox" at bounding box center [34, 424] width 20 height 20
click at [151, 361] on div "Kartēšana Dzēst Pārvietot uz iesūtni Mainīt uz citu [DEMOGRAPHIC_DATA] atsevišķ…" at bounding box center [295, 368] width 554 height 25
click at [146, 361] on button "Dzēst" at bounding box center [123, 368] width 56 height 25
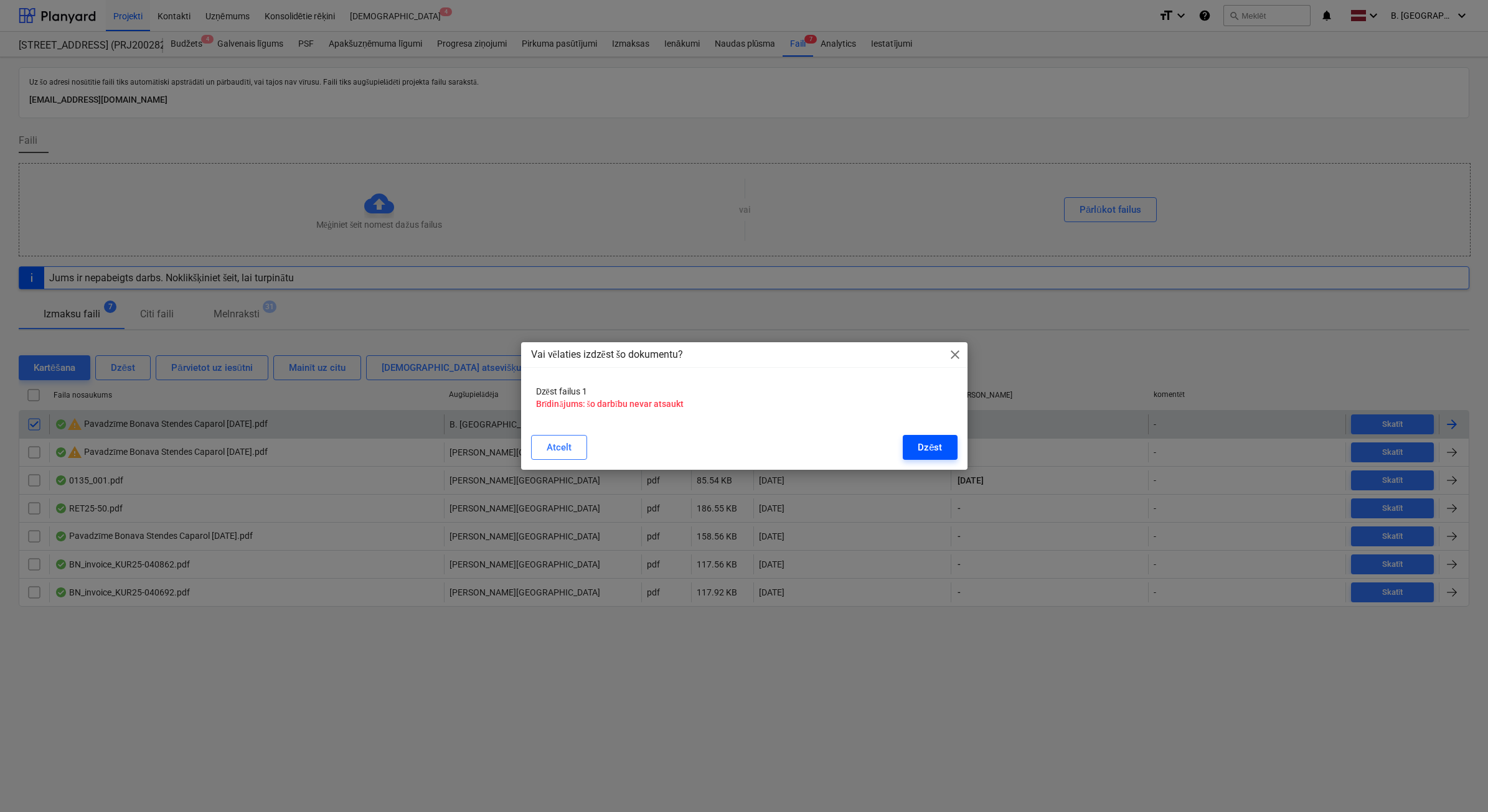
click at [954, 444] on button "Dzēst" at bounding box center [930, 448] width 54 height 25
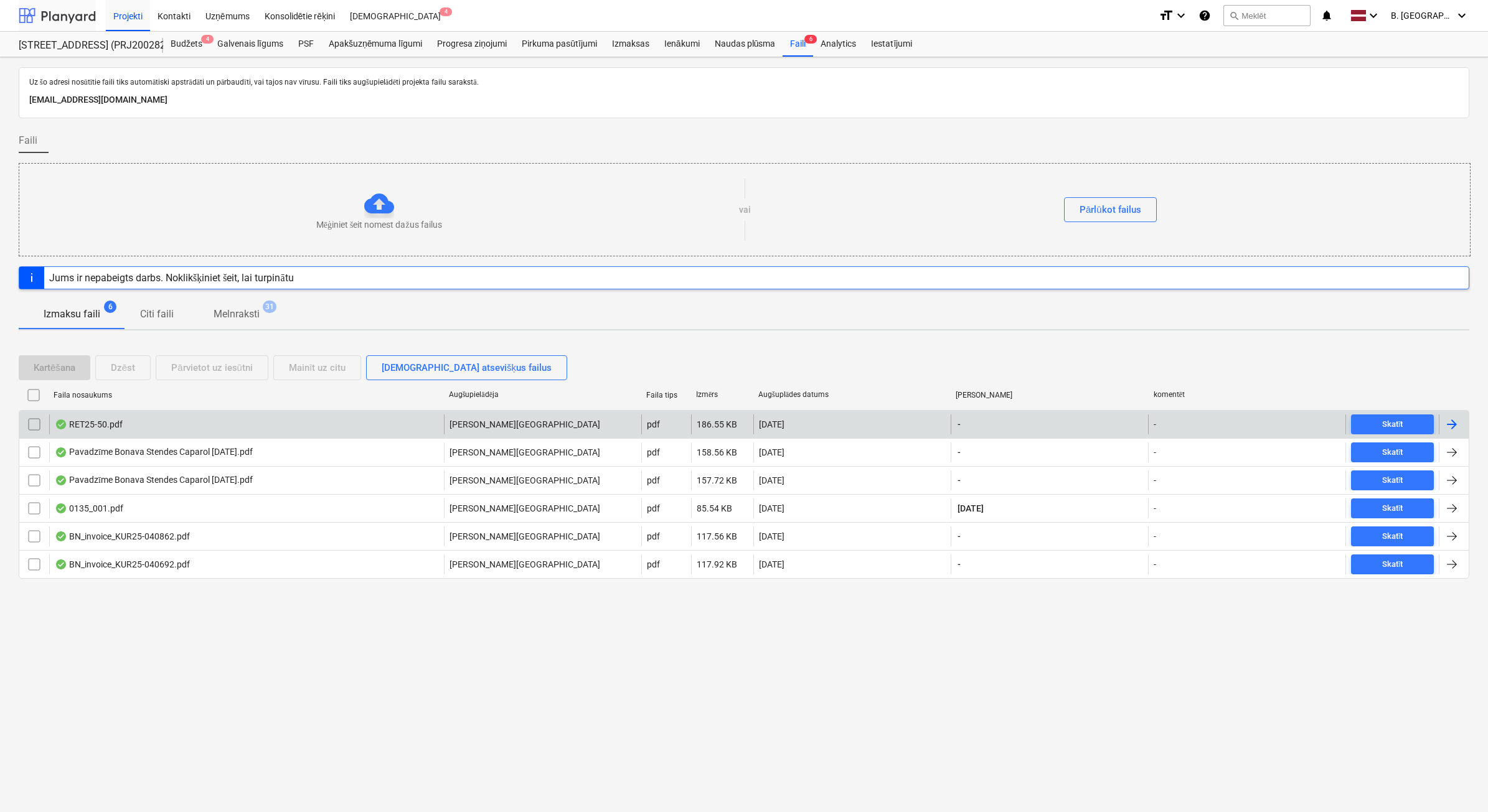
click at [89, 12] on div at bounding box center [57, 15] width 77 height 31
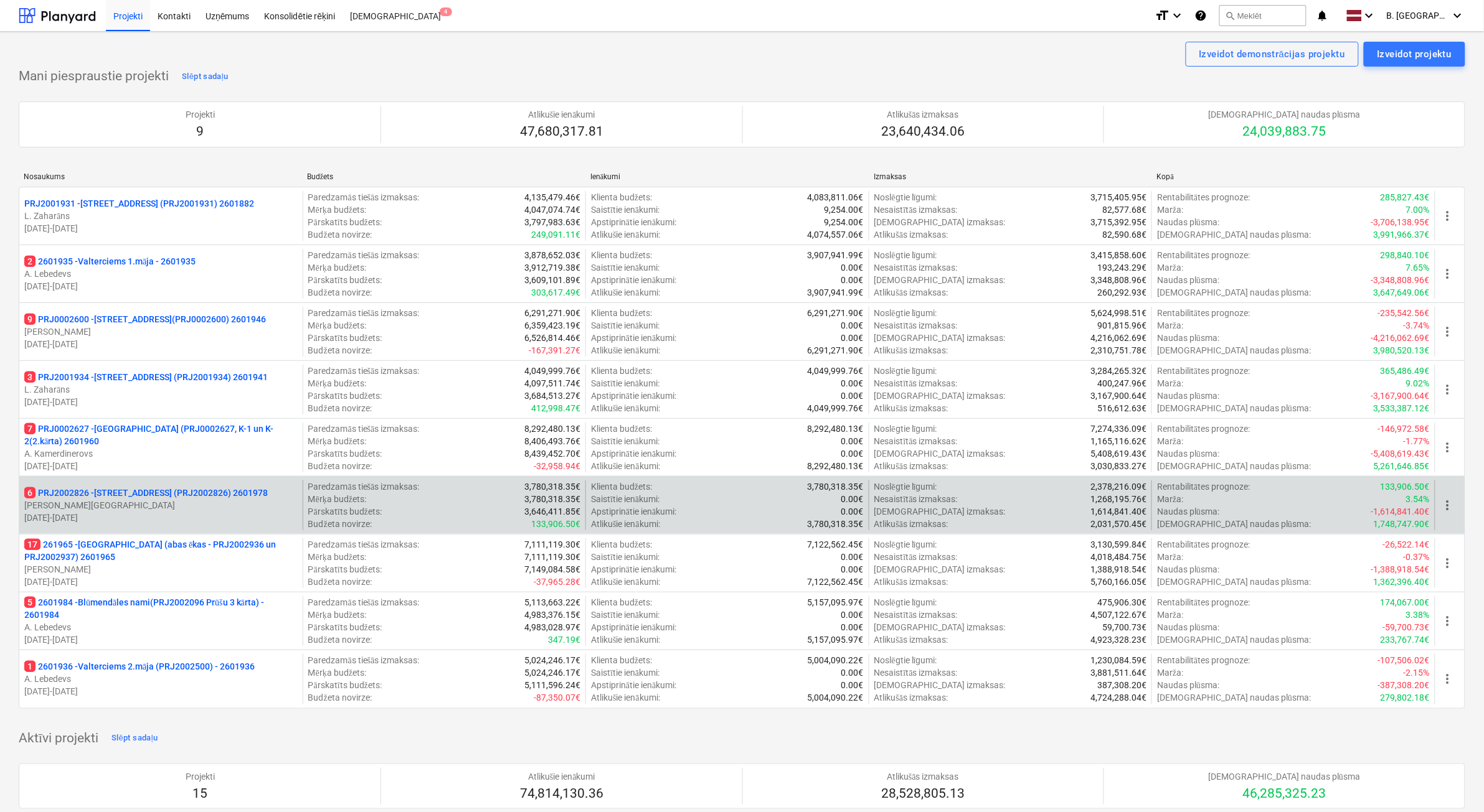
click at [182, 517] on p "[DATE] - [DATE]" at bounding box center [161, 518] width 273 height 12
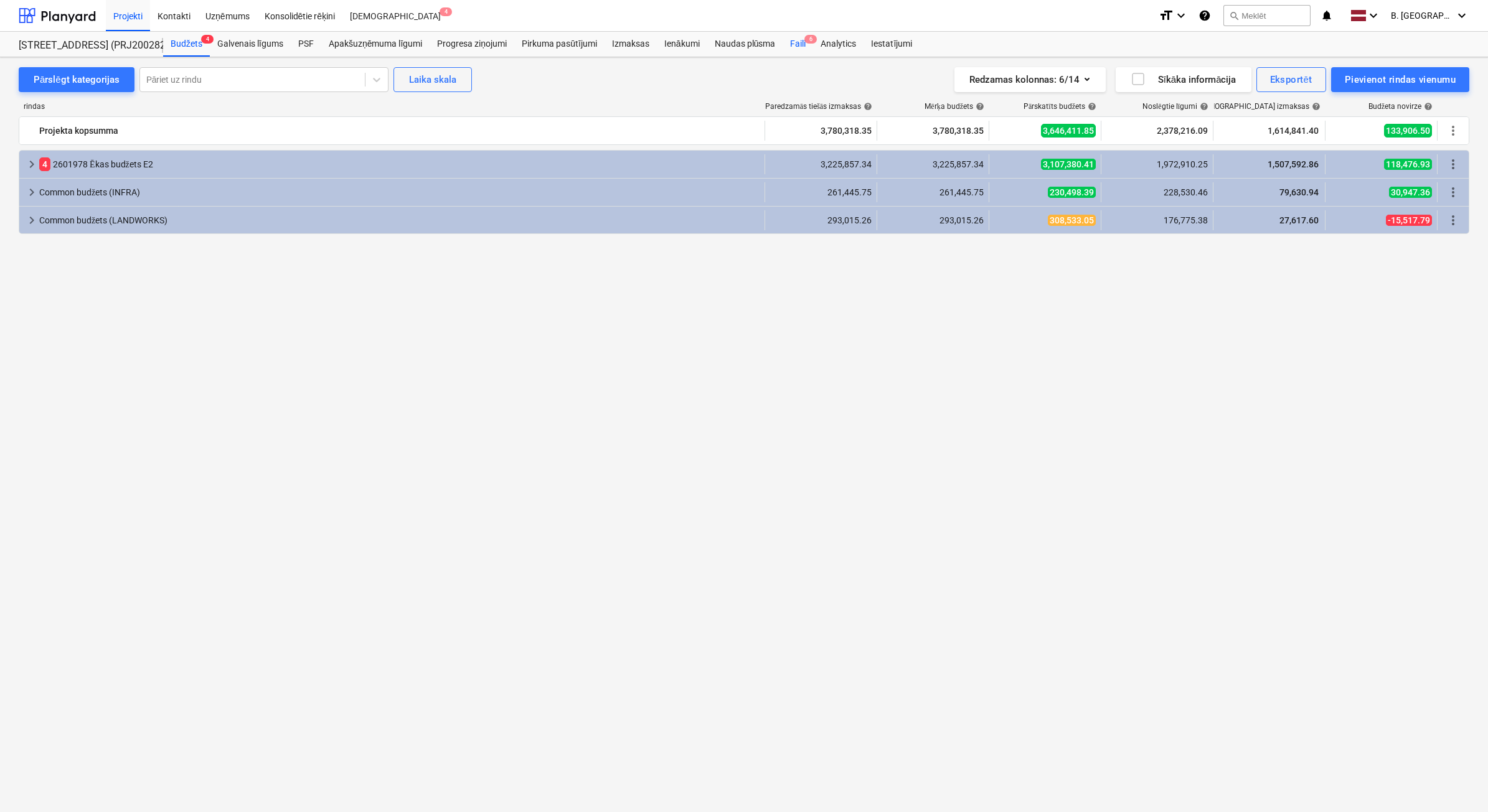
click at [795, 50] on div "Faili 6" at bounding box center [798, 44] width 31 height 25
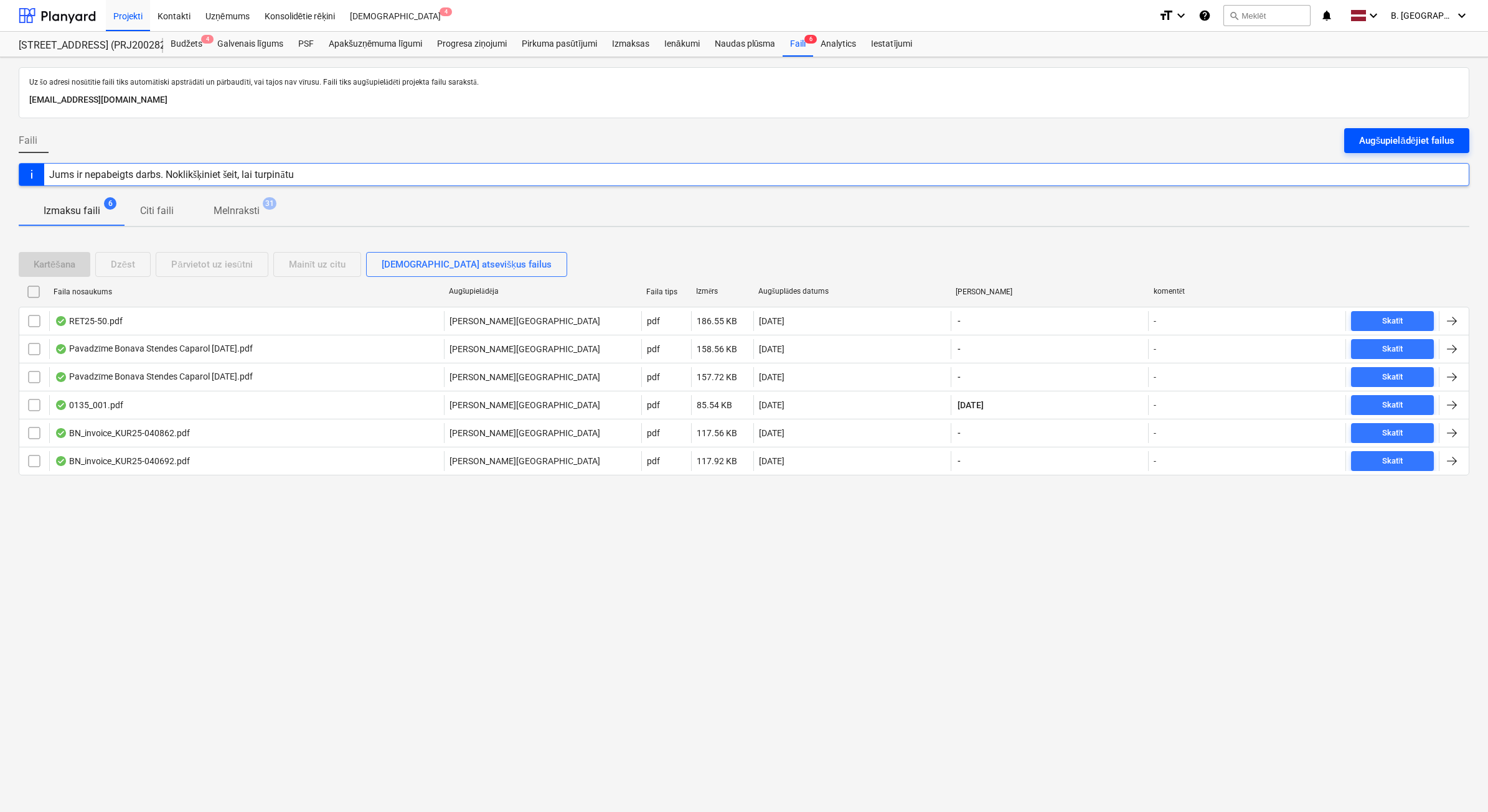
click at [1391, 144] on div "Augšupielādējiet failus" at bounding box center [1406, 140] width 95 height 16
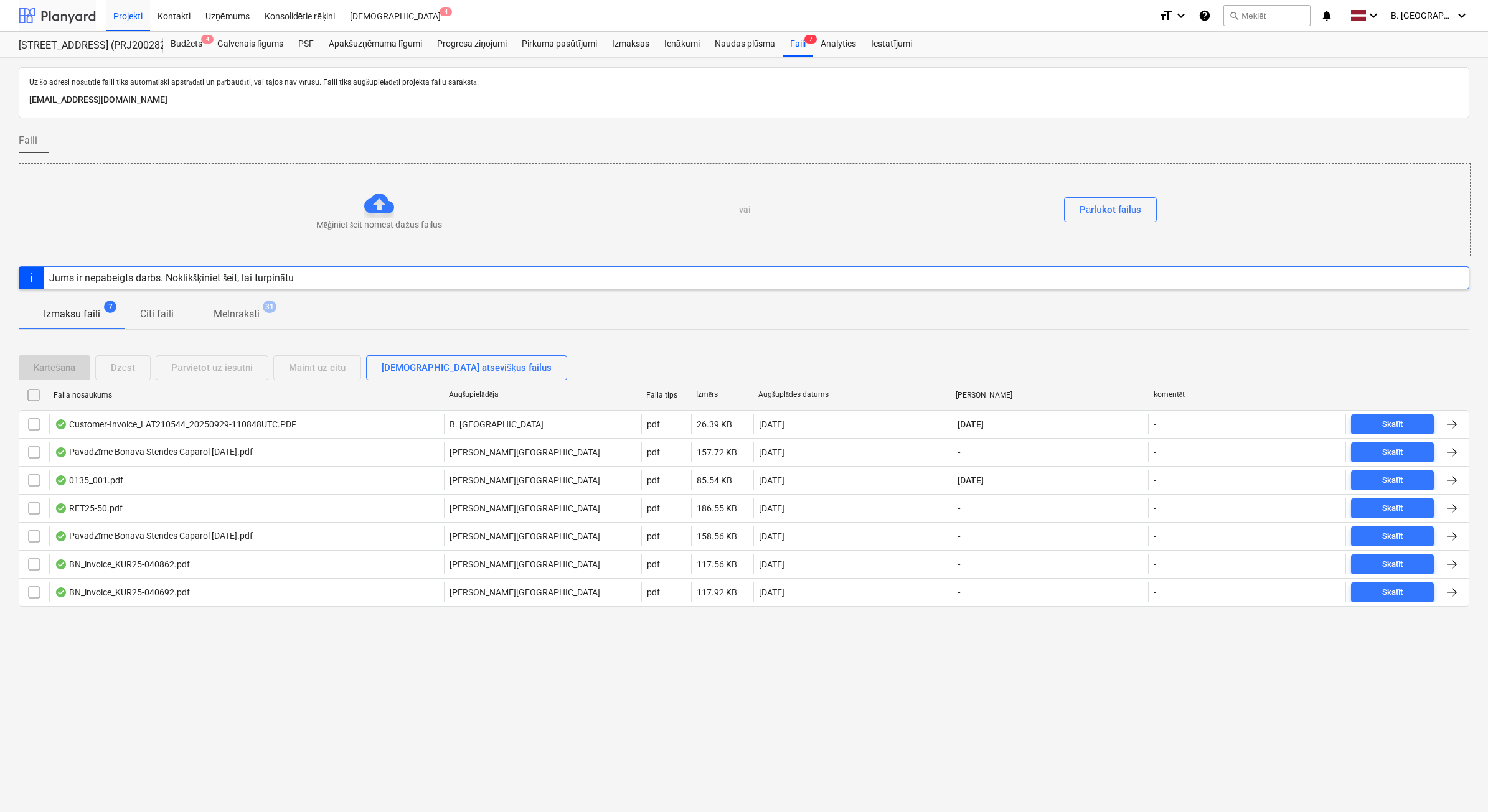
click at [83, 19] on div at bounding box center [57, 15] width 77 height 31
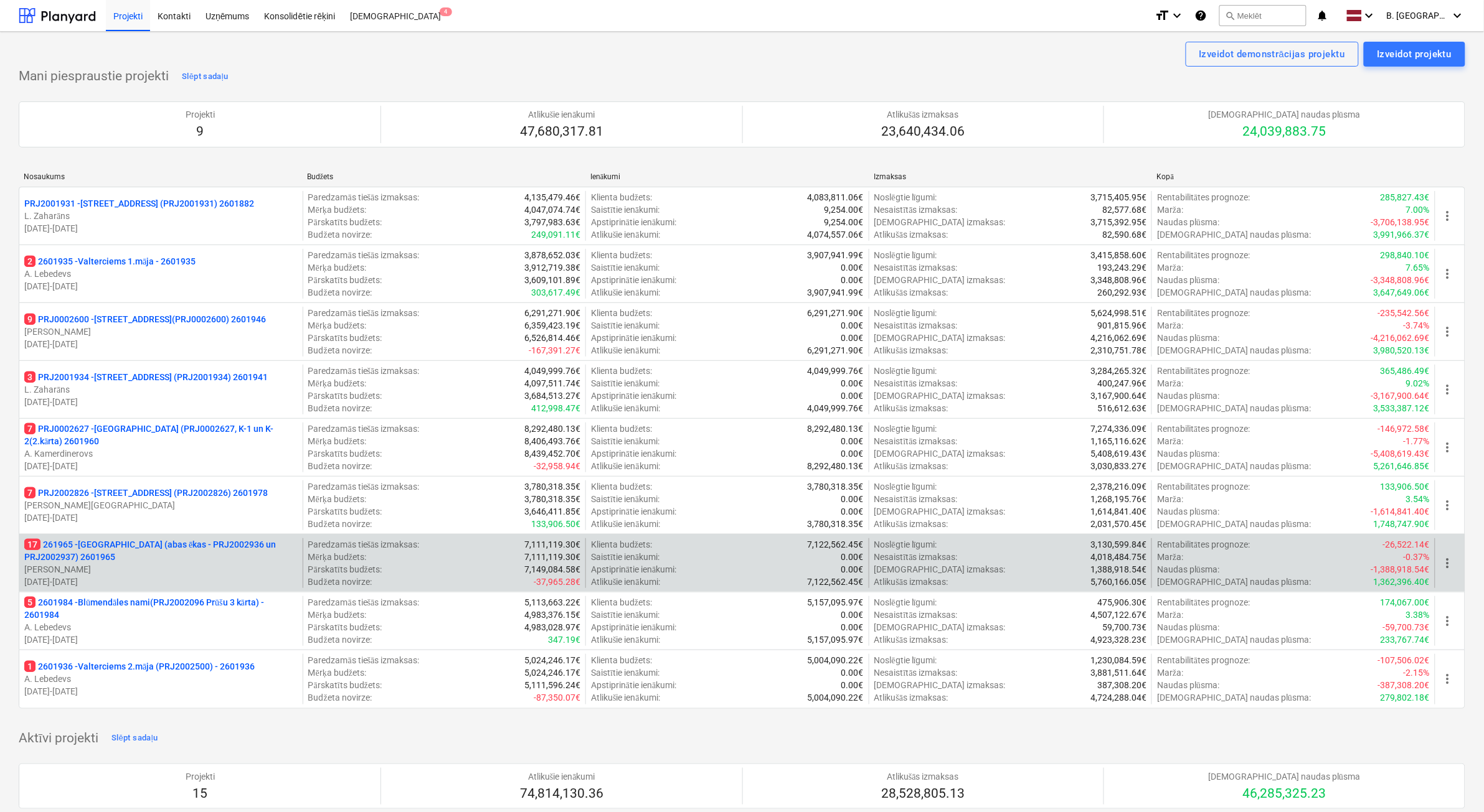
click at [168, 567] on p "[PERSON_NAME]" at bounding box center [161, 569] width 273 height 12
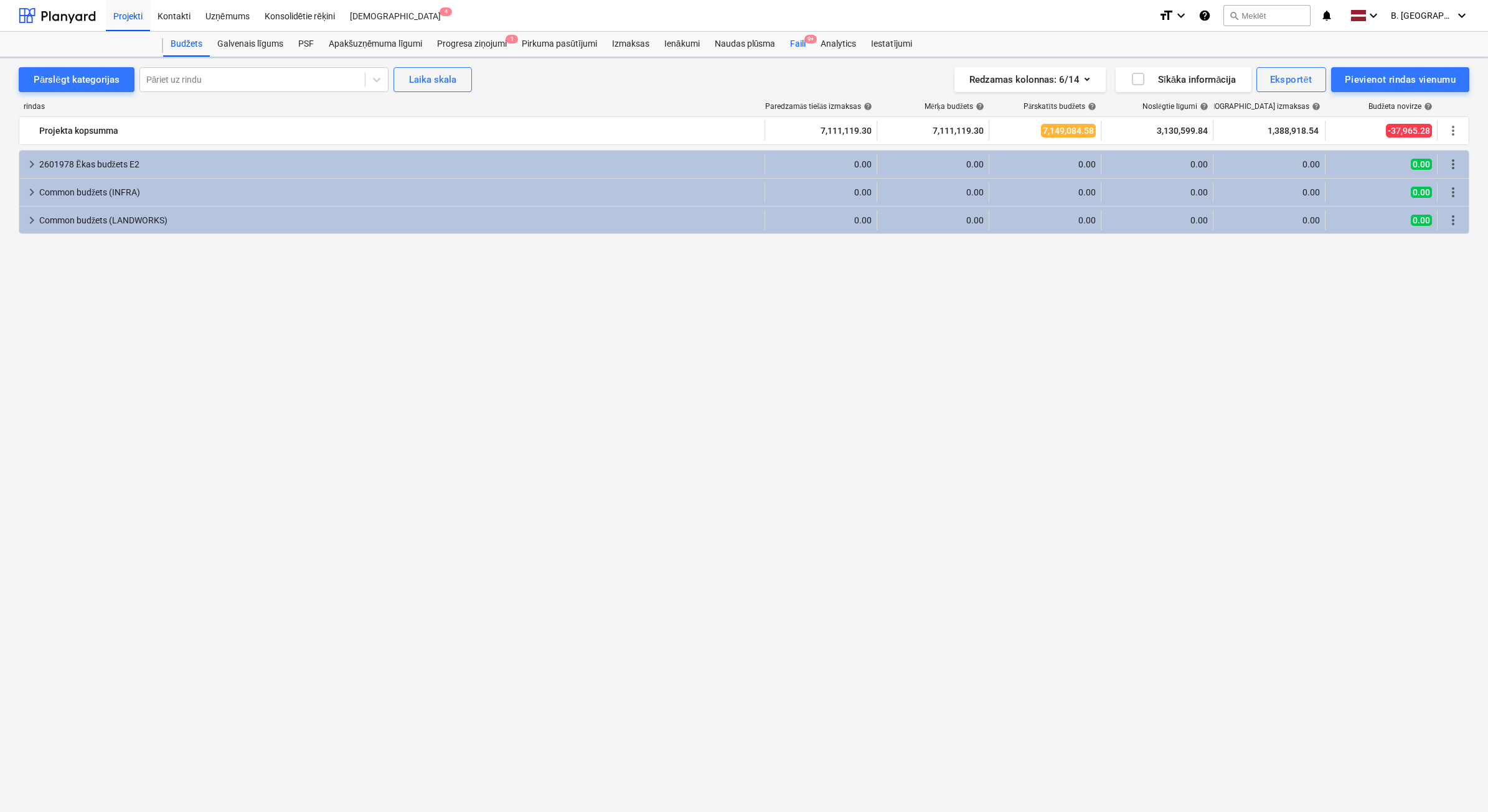
click at [804, 41] on div "Faili 9+" at bounding box center [798, 44] width 31 height 25
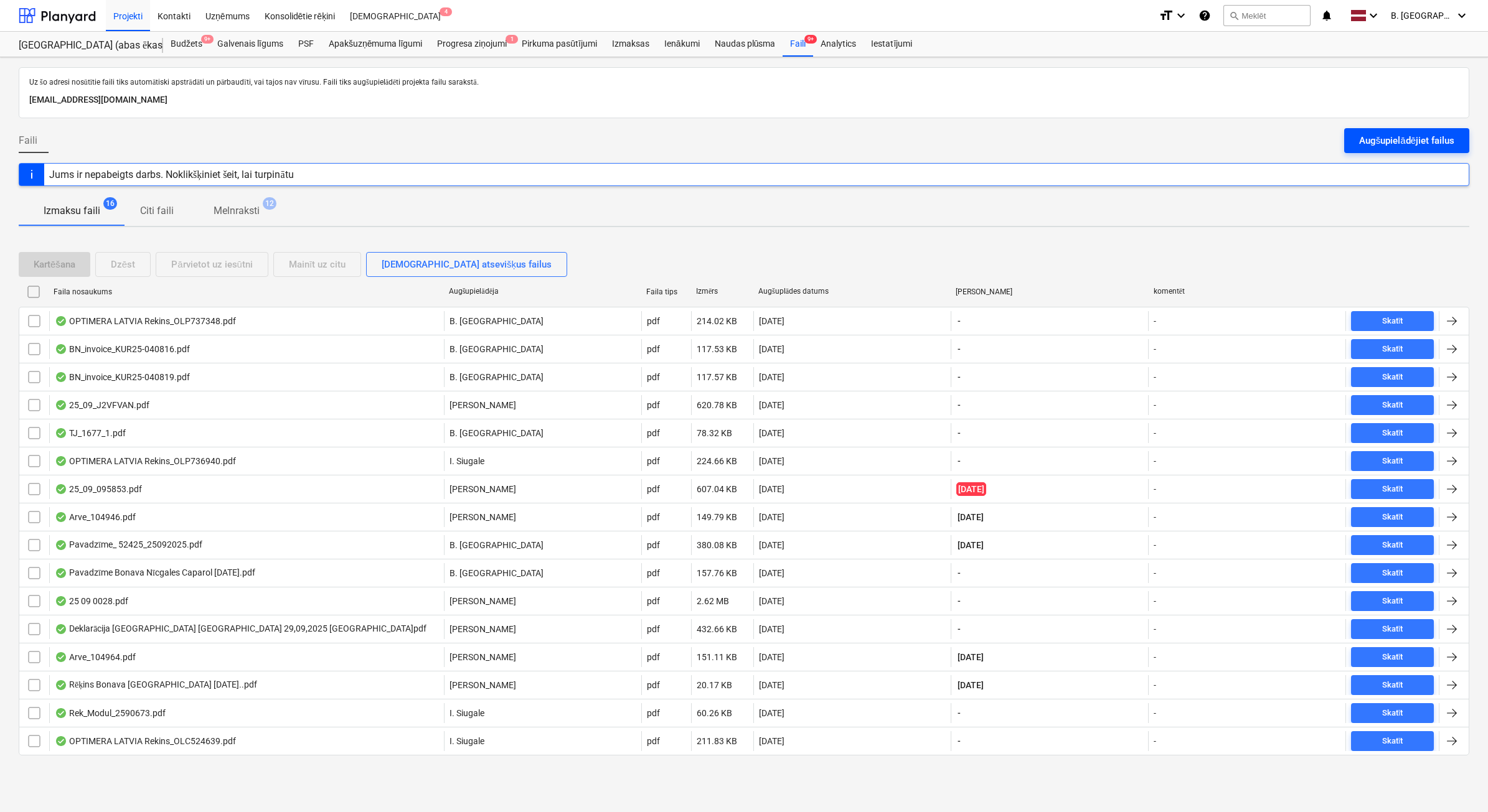
click at [1386, 138] on div "Augšupielādējiet failus" at bounding box center [1406, 140] width 95 height 16
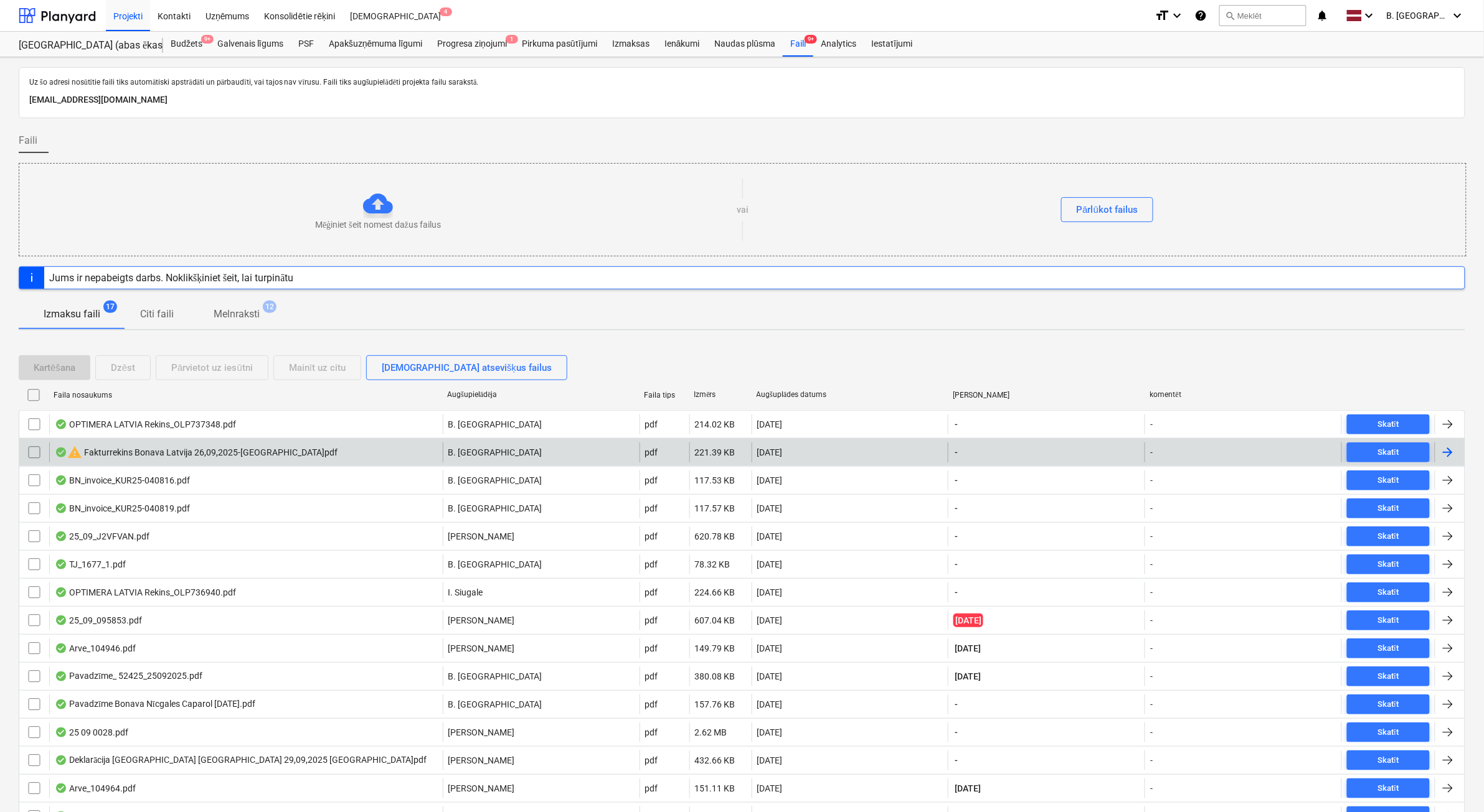
click at [28, 459] on input "checkbox" at bounding box center [34, 453] width 20 height 20
click at [123, 374] on div "Dzēst" at bounding box center [122, 367] width 24 height 16
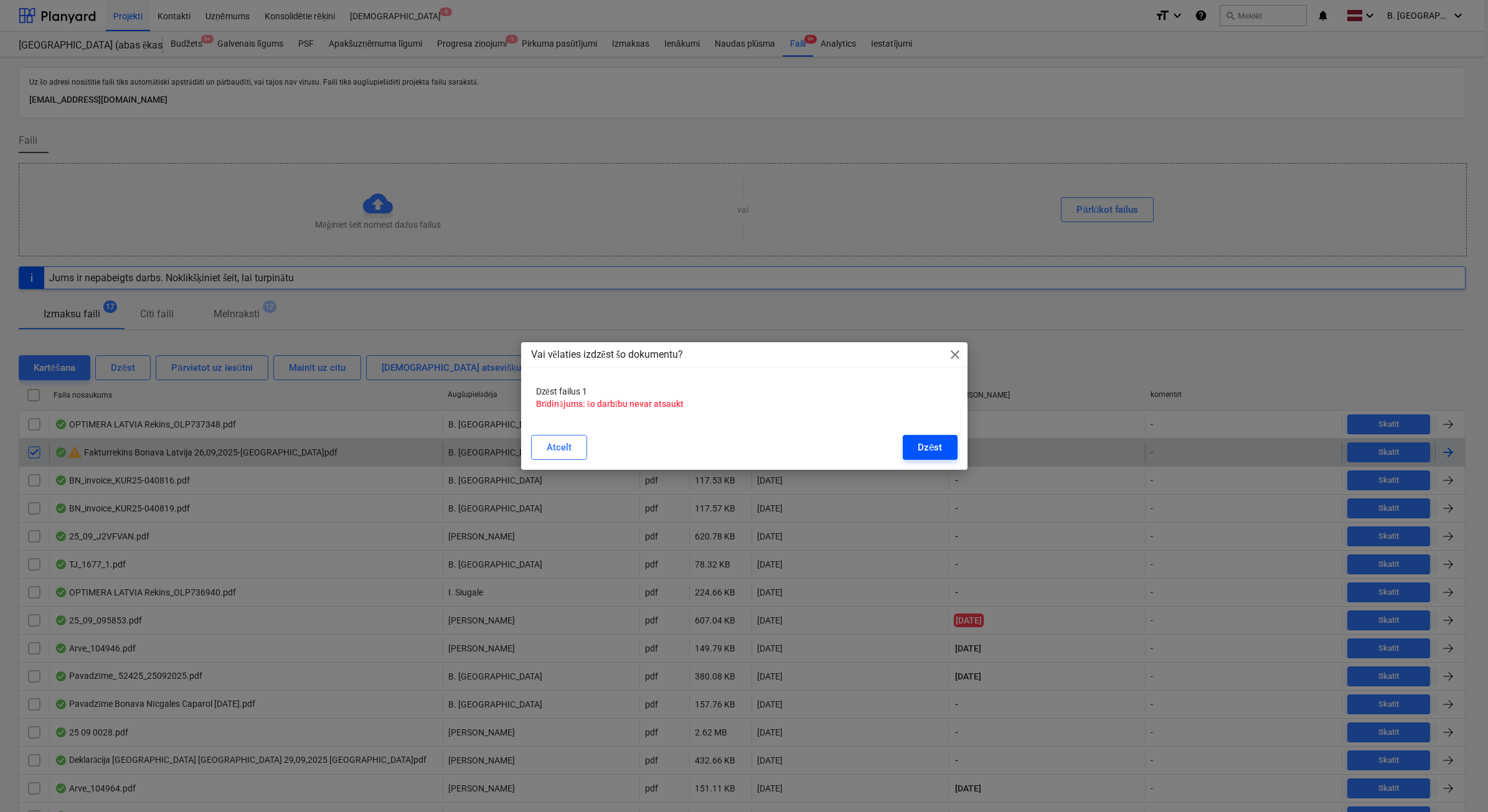
click at [923, 450] on div "Dzēst" at bounding box center [930, 447] width 24 height 16
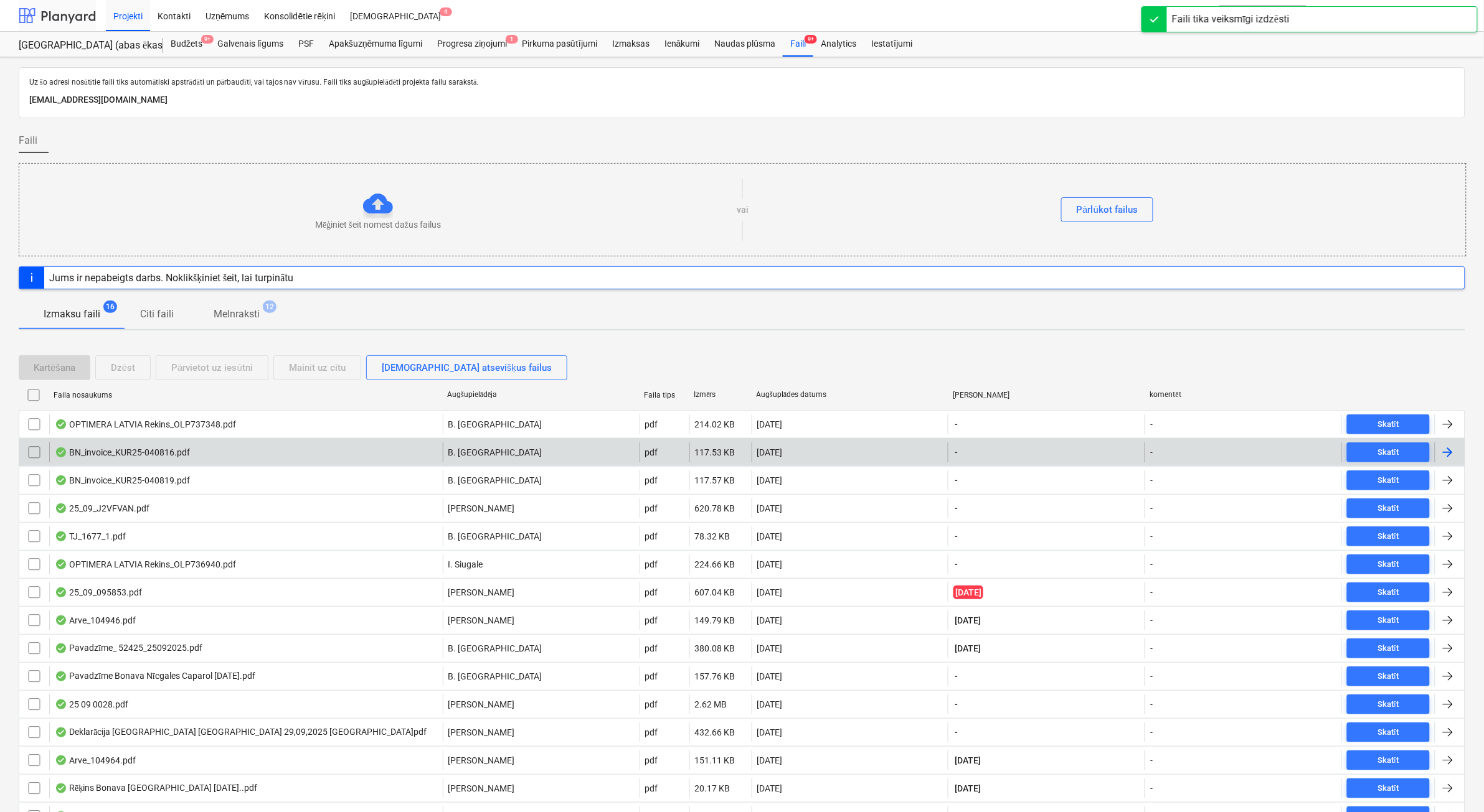
click at [56, 15] on div at bounding box center [57, 15] width 77 height 31
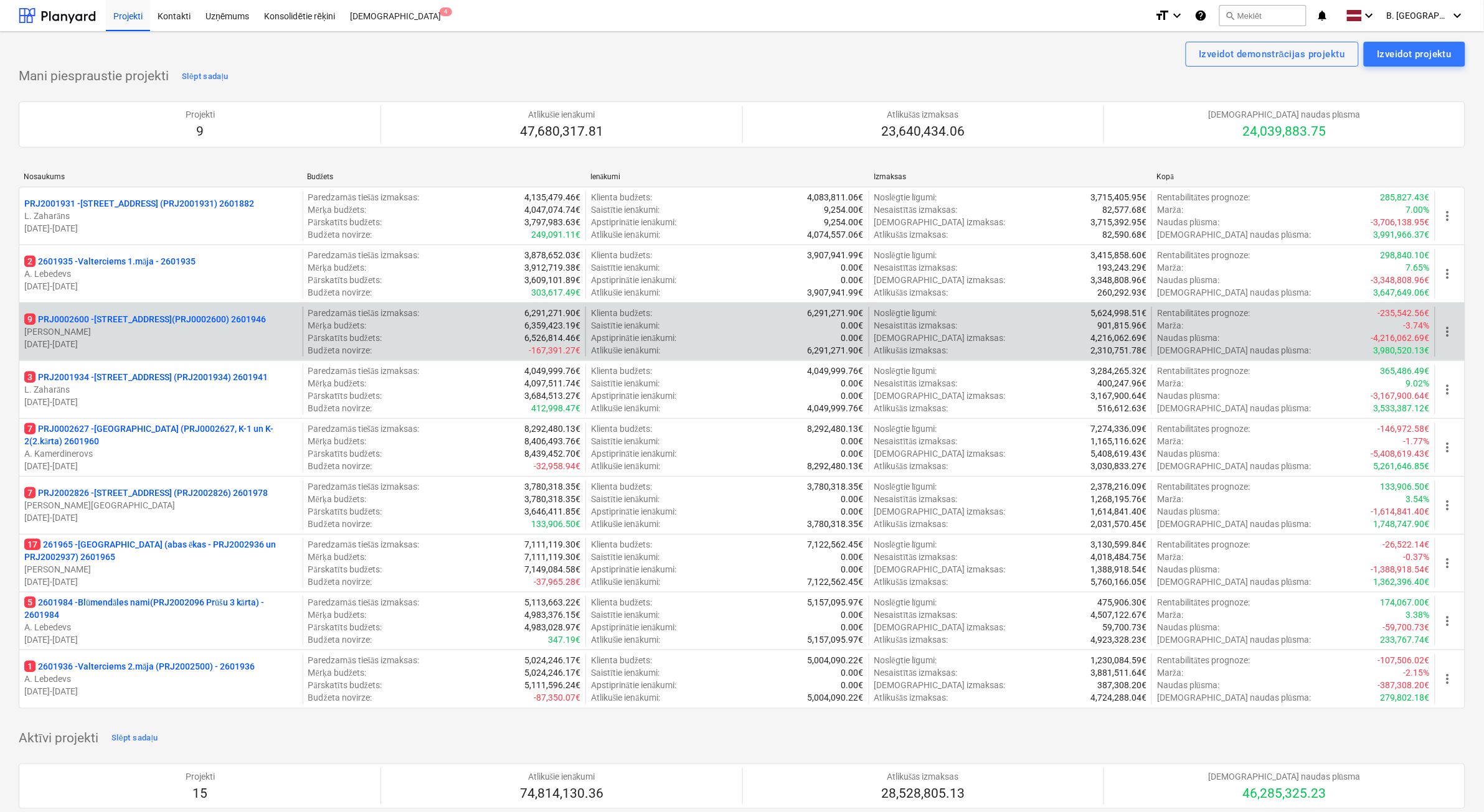
click at [163, 330] on p "[PERSON_NAME]" at bounding box center [161, 332] width 273 height 12
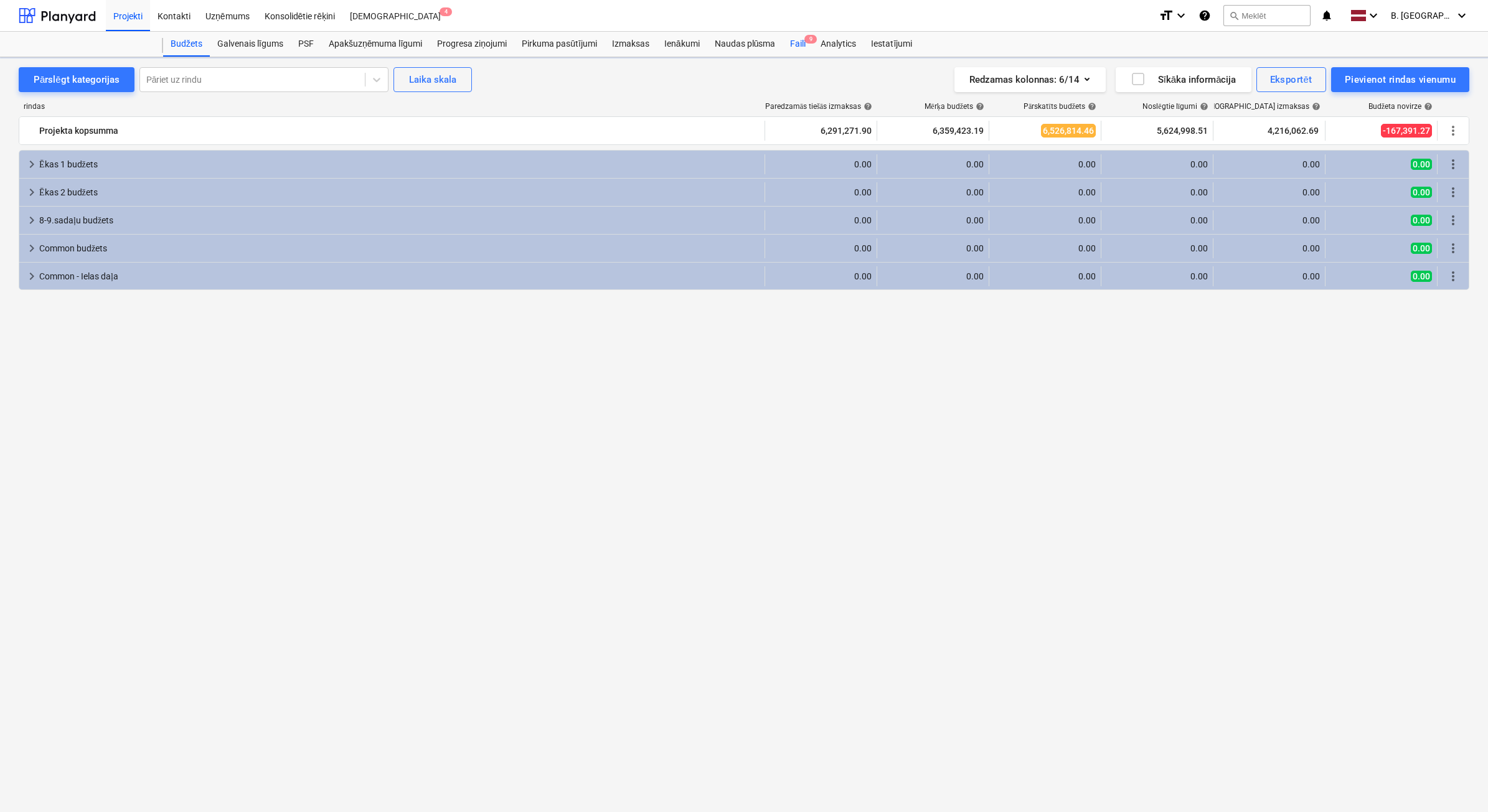
click at [798, 49] on div "Faili 9" at bounding box center [798, 44] width 31 height 25
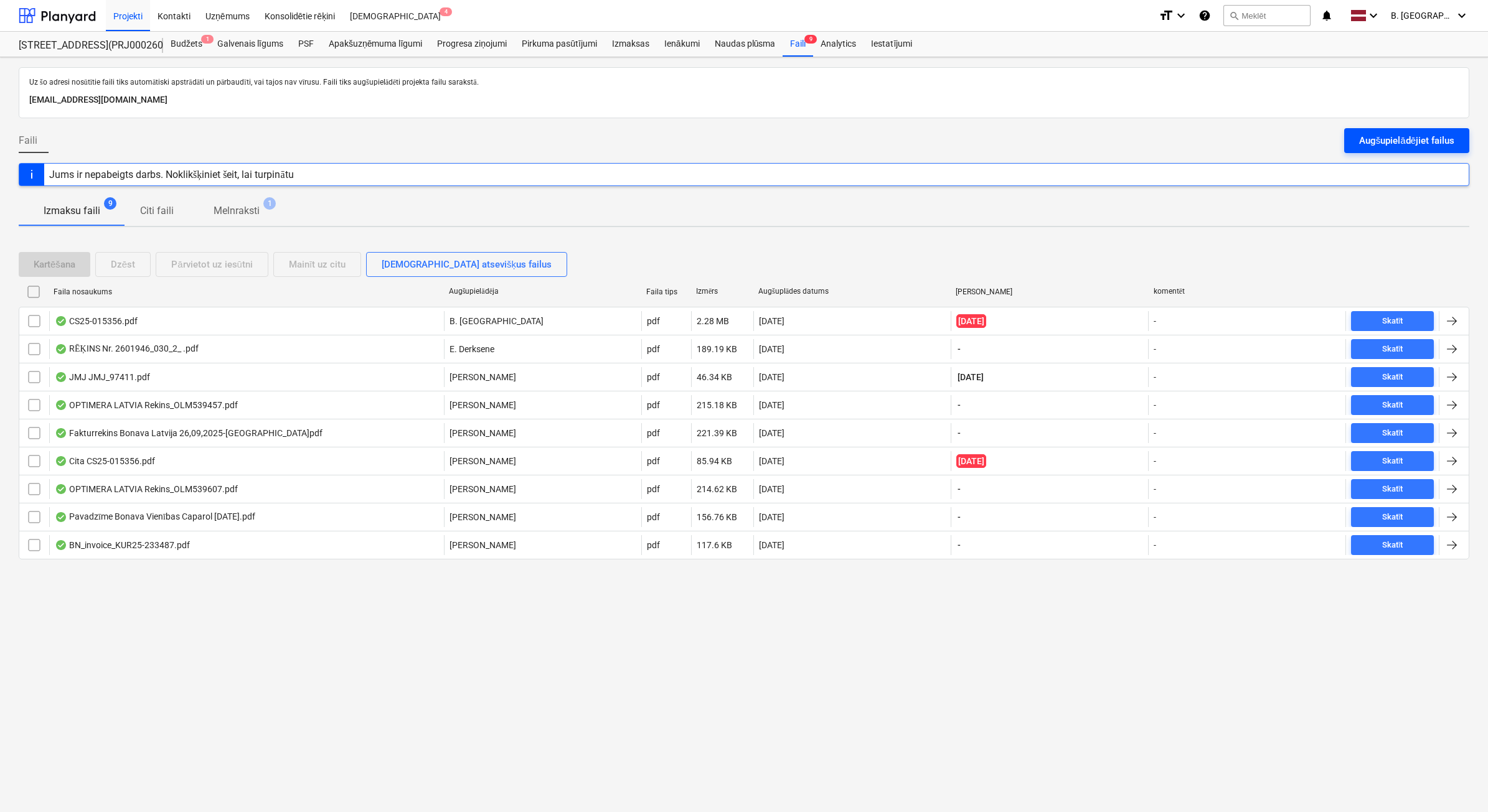
click at [1421, 147] on div "Augšupielādējiet failus" at bounding box center [1406, 140] width 95 height 16
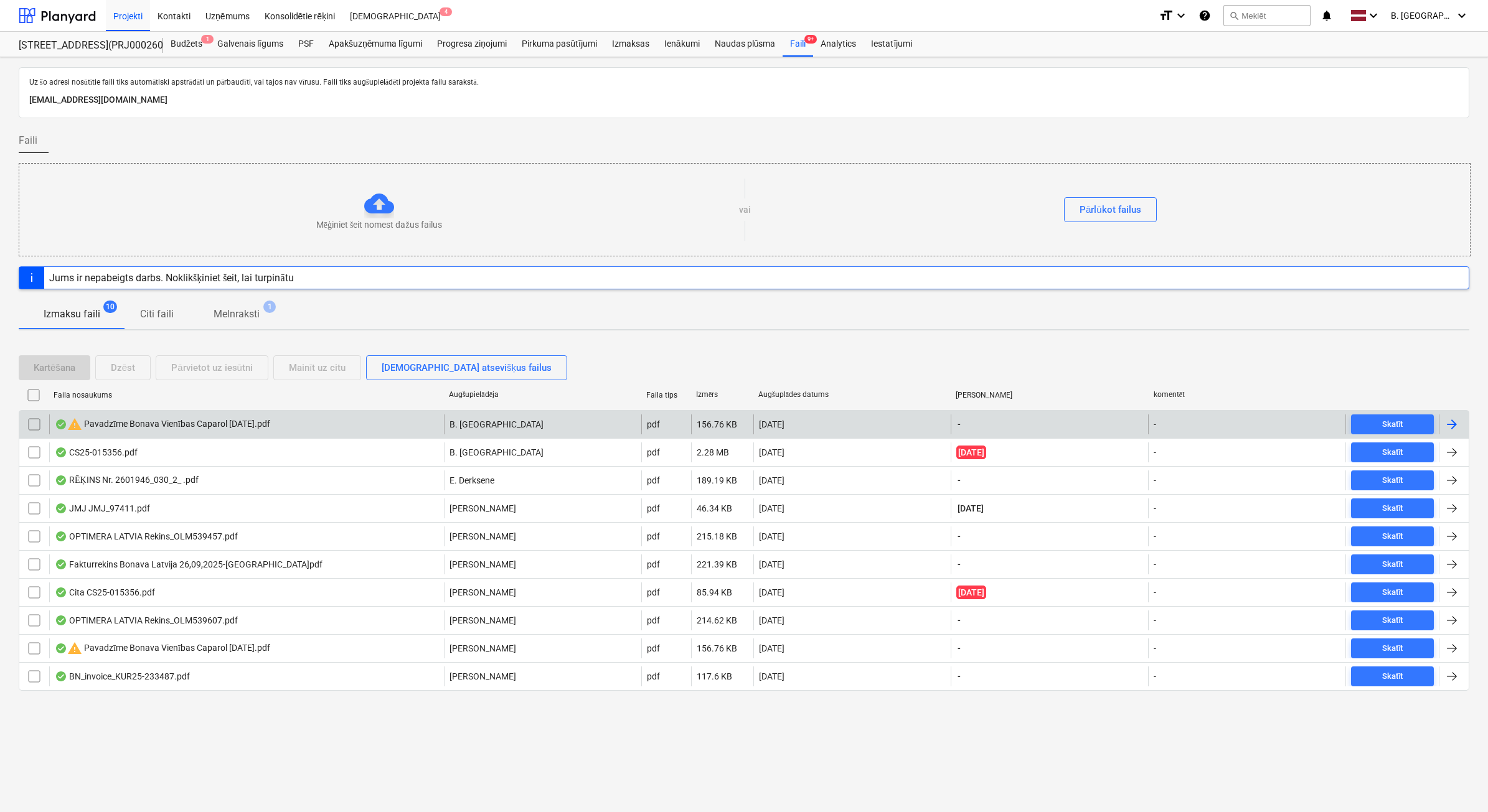
click at [40, 418] on input "checkbox" at bounding box center [34, 424] width 20 height 20
click at [118, 364] on div "Dzēst" at bounding box center [122, 367] width 24 height 16
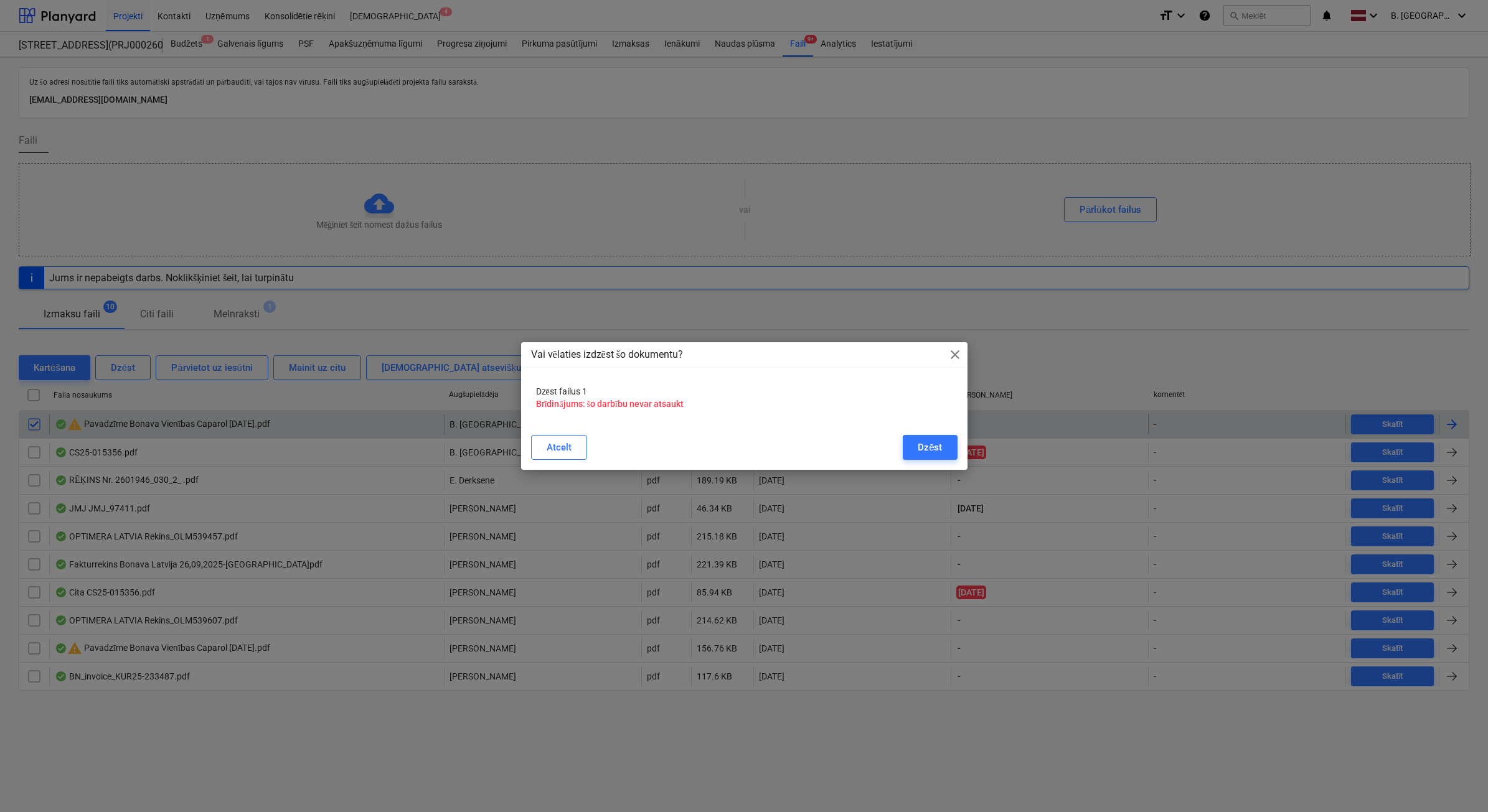
click at [963, 445] on div "Atcelt Dzēst" at bounding box center [744, 448] width 441 height 35
click at [955, 443] on button "Dzēst" at bounding box center [930, 448] width 54 height 25
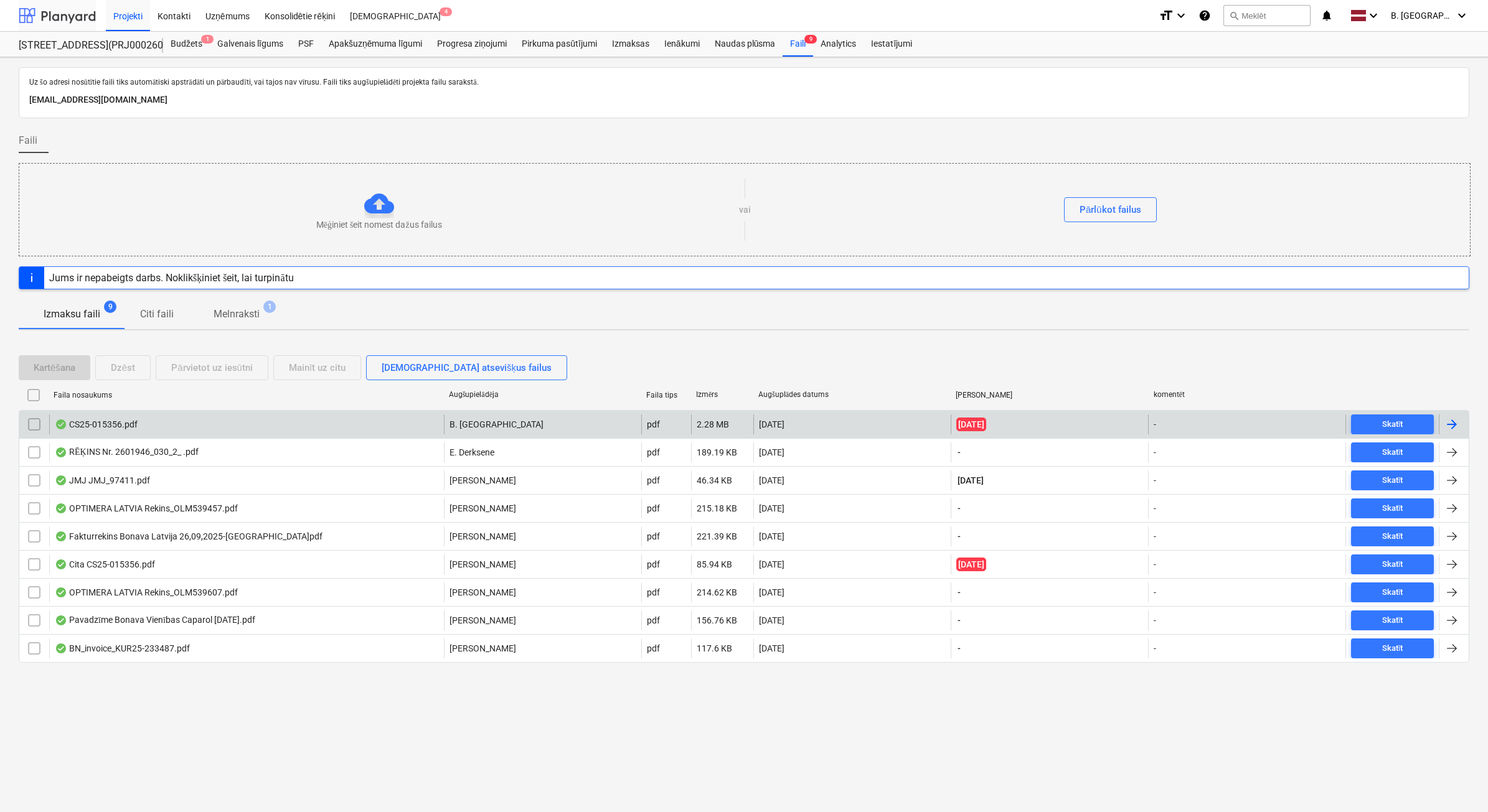
click at [62, 20] on div at bounding box center [57, 15] width 77 height 31
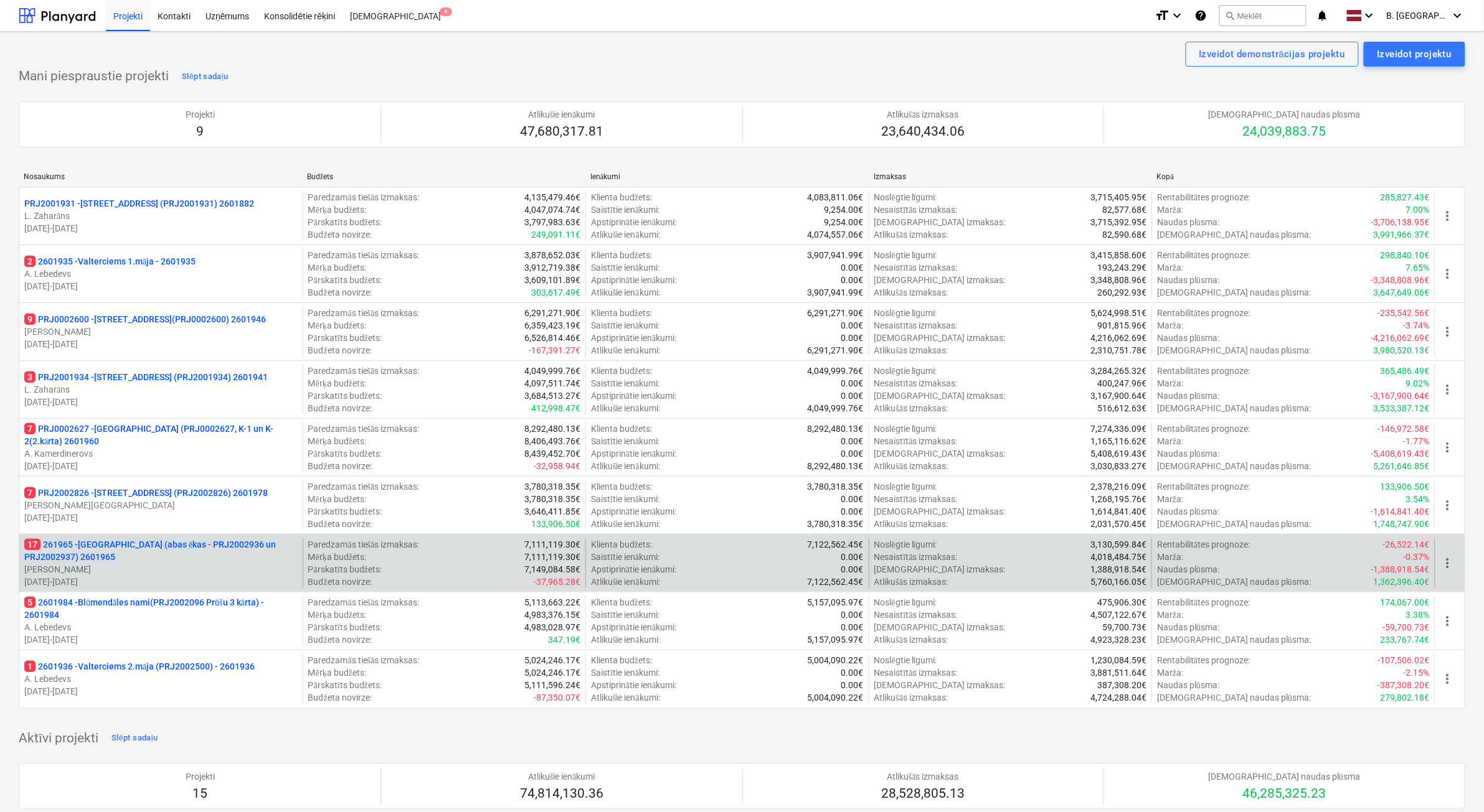
click at [193, 558] on p "17 261965 - [GEOGRAPHIC_DATA] (abas ēkas - PRJ2002936 un PRJ2002937) 2601965" at bounding box center [161, 551] width 273 height 25
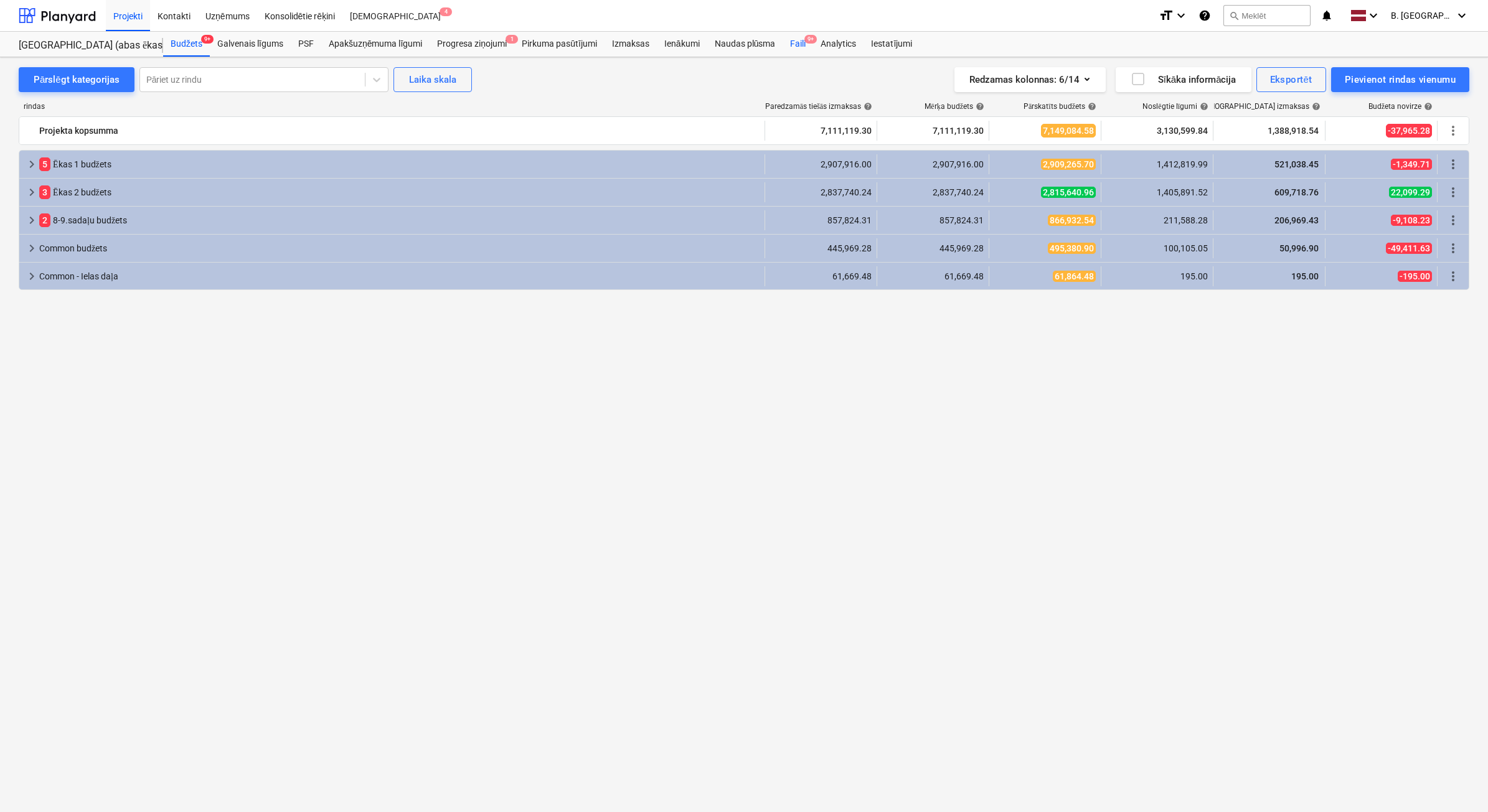
drag, startPoint x: 806, startPoint y: 45, endPoint x: 864, endPoint y: 45, distance: 58.0
click at [806, 47] on div "Faili 9+" at bounding box center [798, 44] width 31 height 25
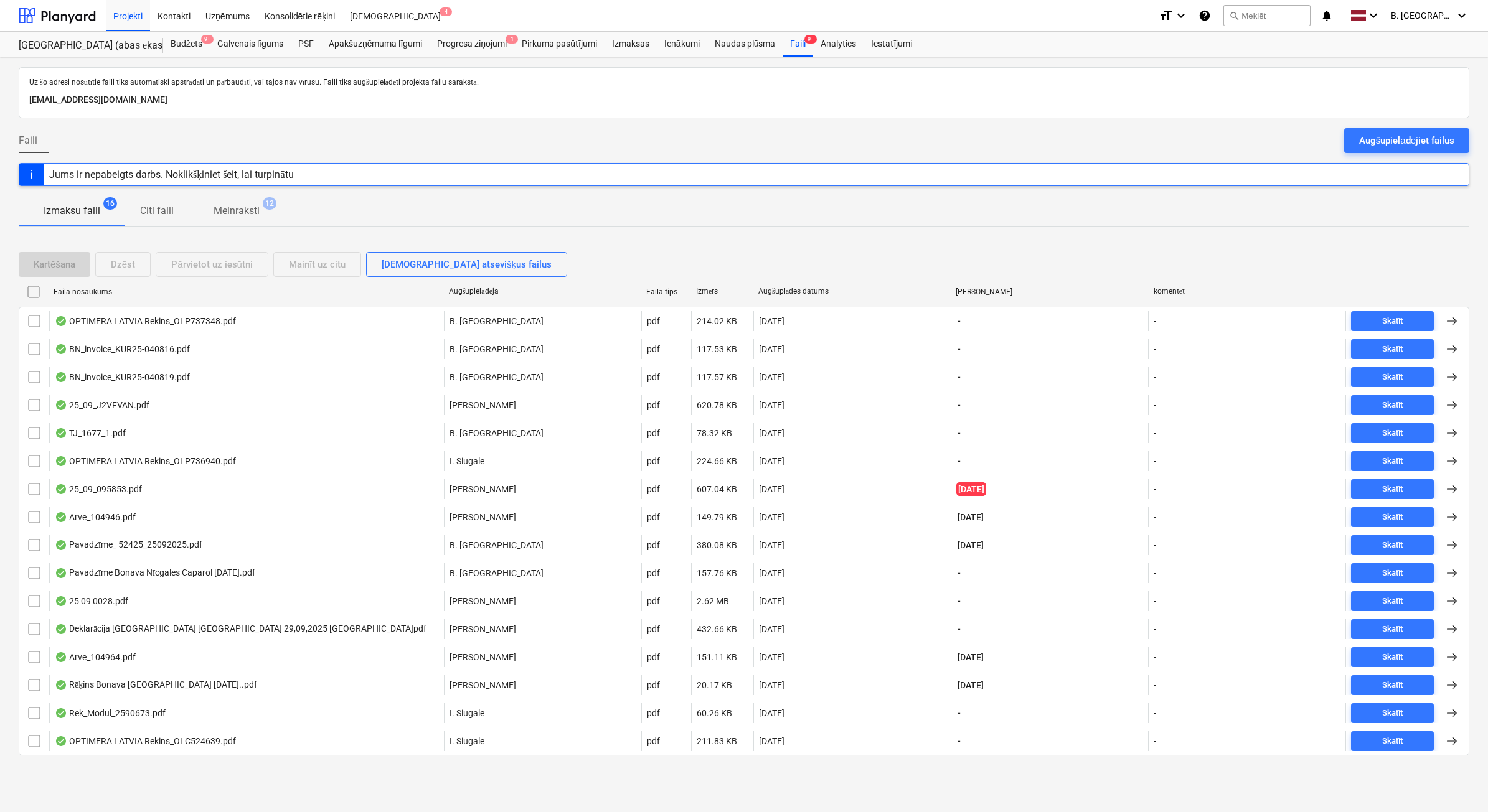
click at [1402, 148] on div "Augšupielādējiet failus" at bounding box center [1406, 140] width 95 height 16
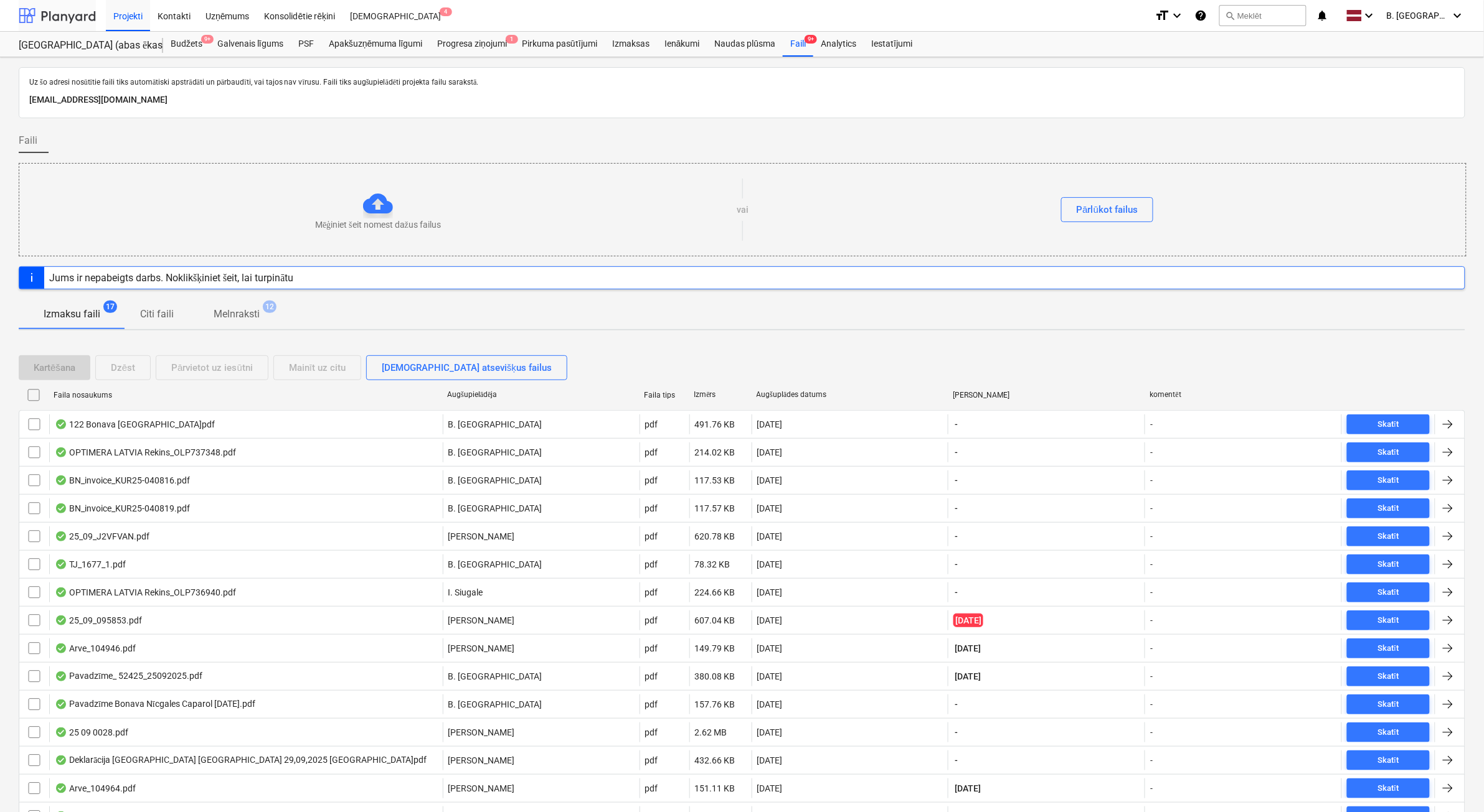
click at [50, 12] on div at bounding box center [57, 15] width 77 height 31
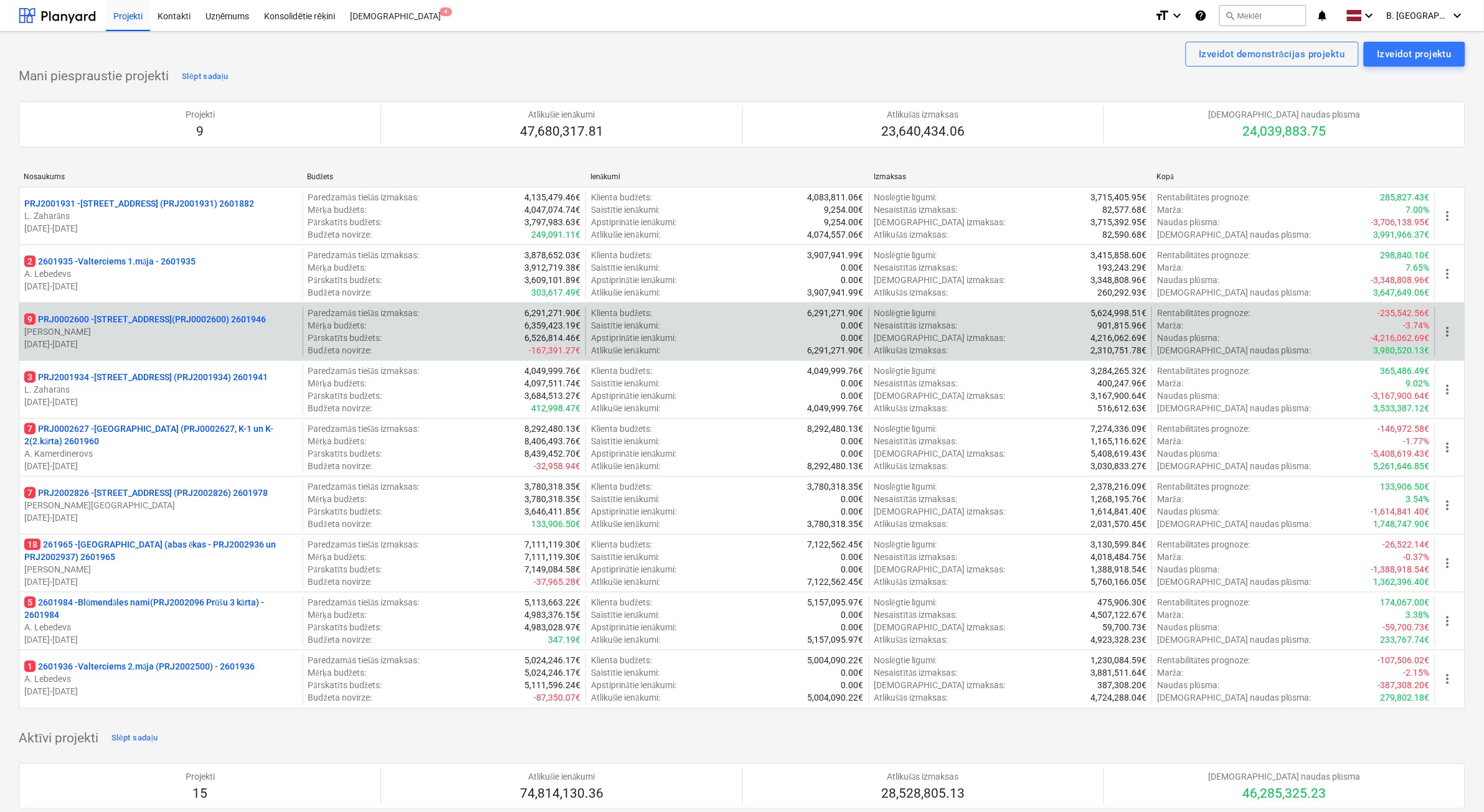
click at [231, 337] on p "[PERSON_NAME]" at bounding box center [161, 332] width 273 height 12
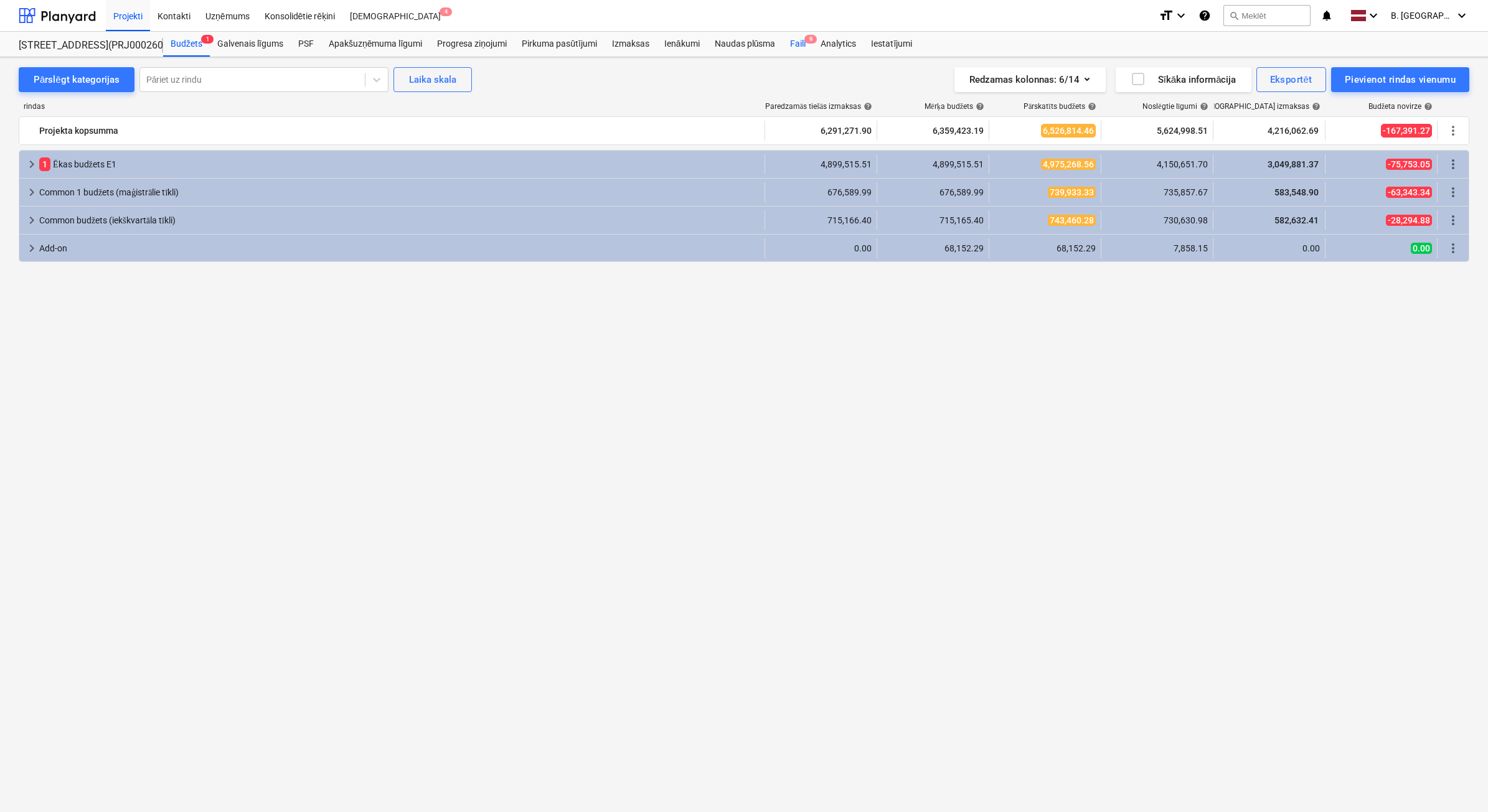
drag, startPoint x: 797, startPoint y: 50, endPoint x: 806, endPoint y: 47, distance: 9.5
click at [798, 51] on div "Faili 9" at bounding box center [798, 44] width 31 height 25
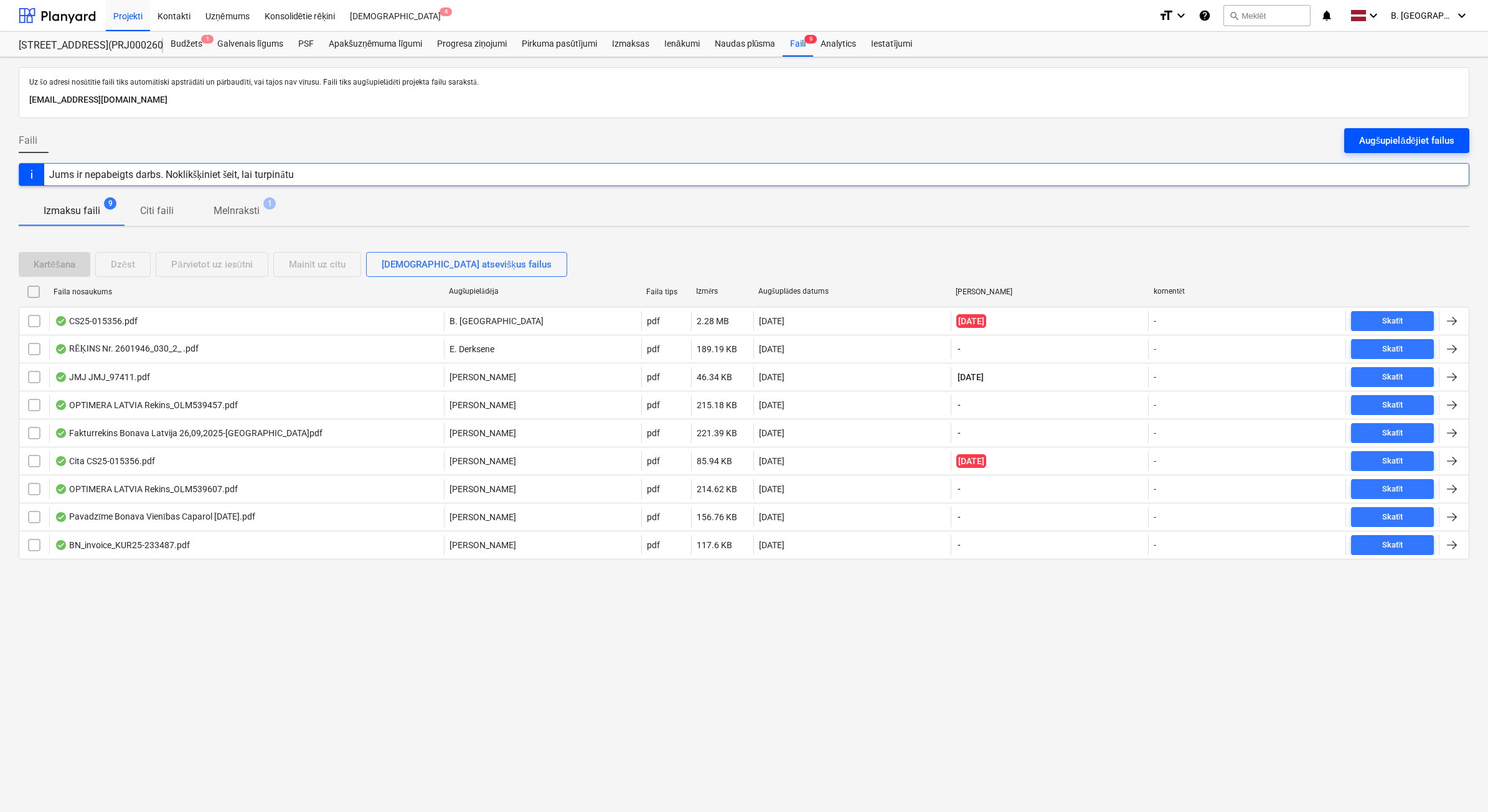
click at [1467, 130] on button "Augšupielādējiet failus" at bounding box center [1407, 140] width 125 height 25
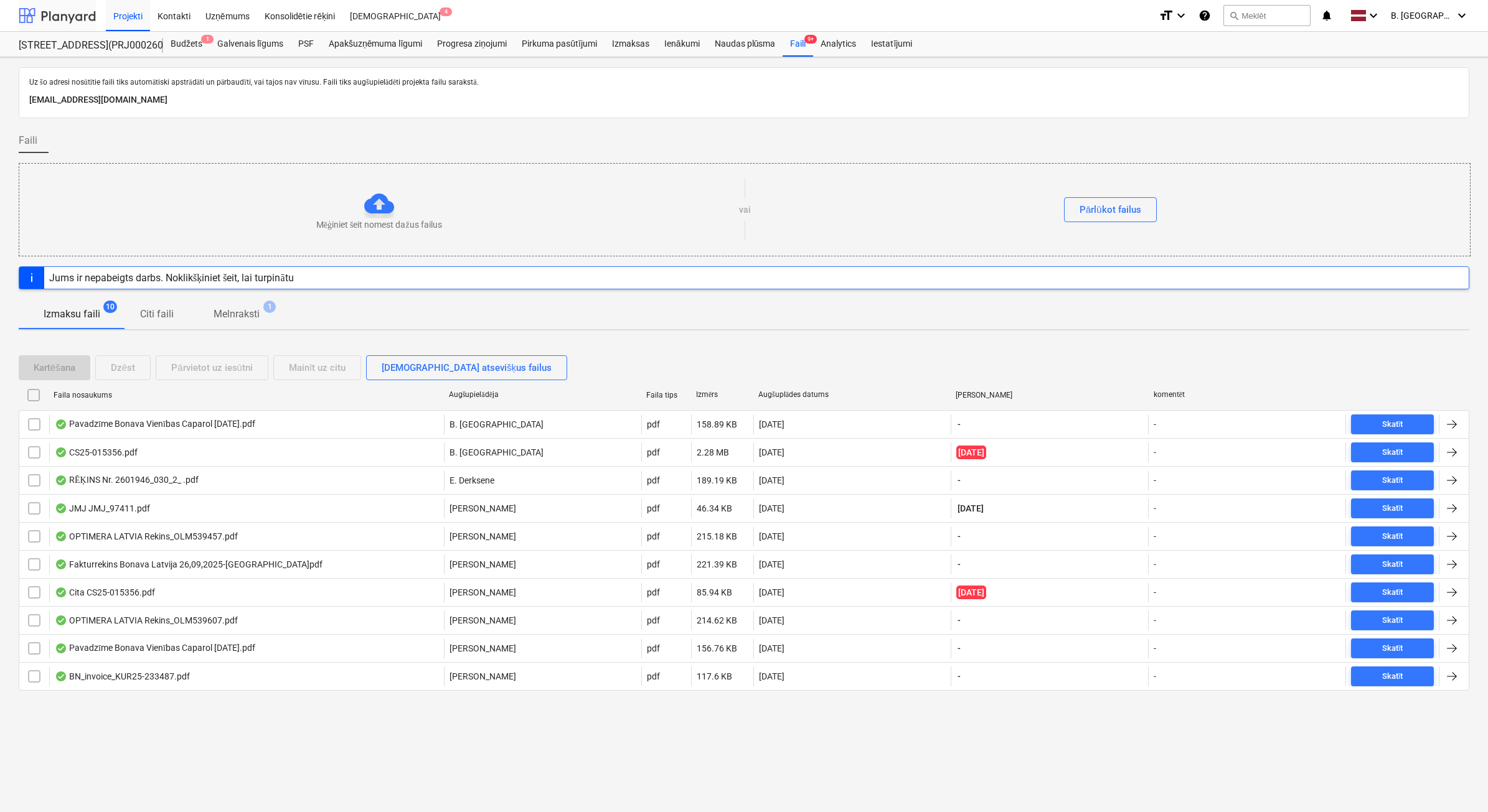
click at [60, 10] on div at bounding box center [57, 15] width 77 height 31
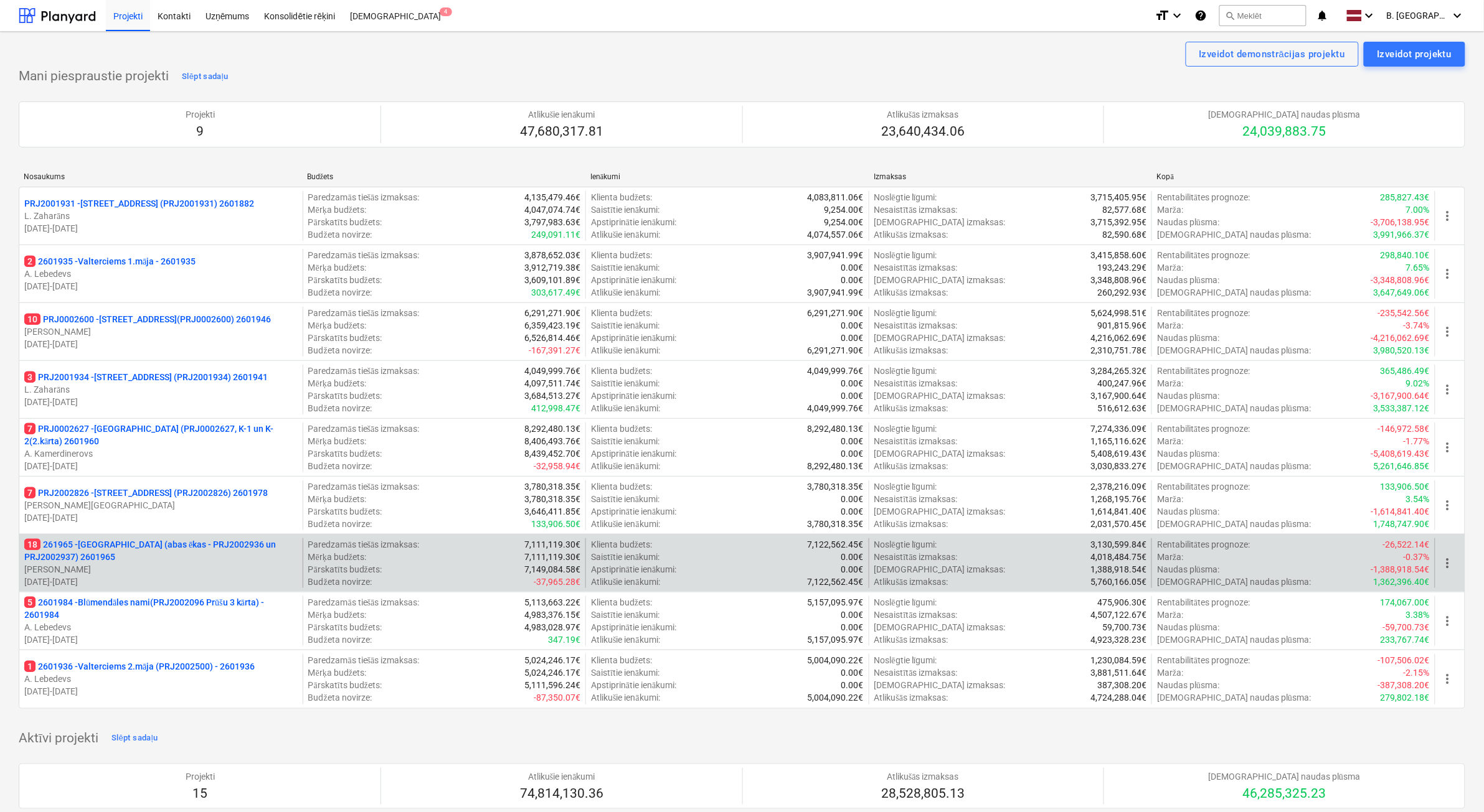
click at [208, 574] on p "[PERSON_NAME]" at bounding box center [161, 569] width 273 height 12
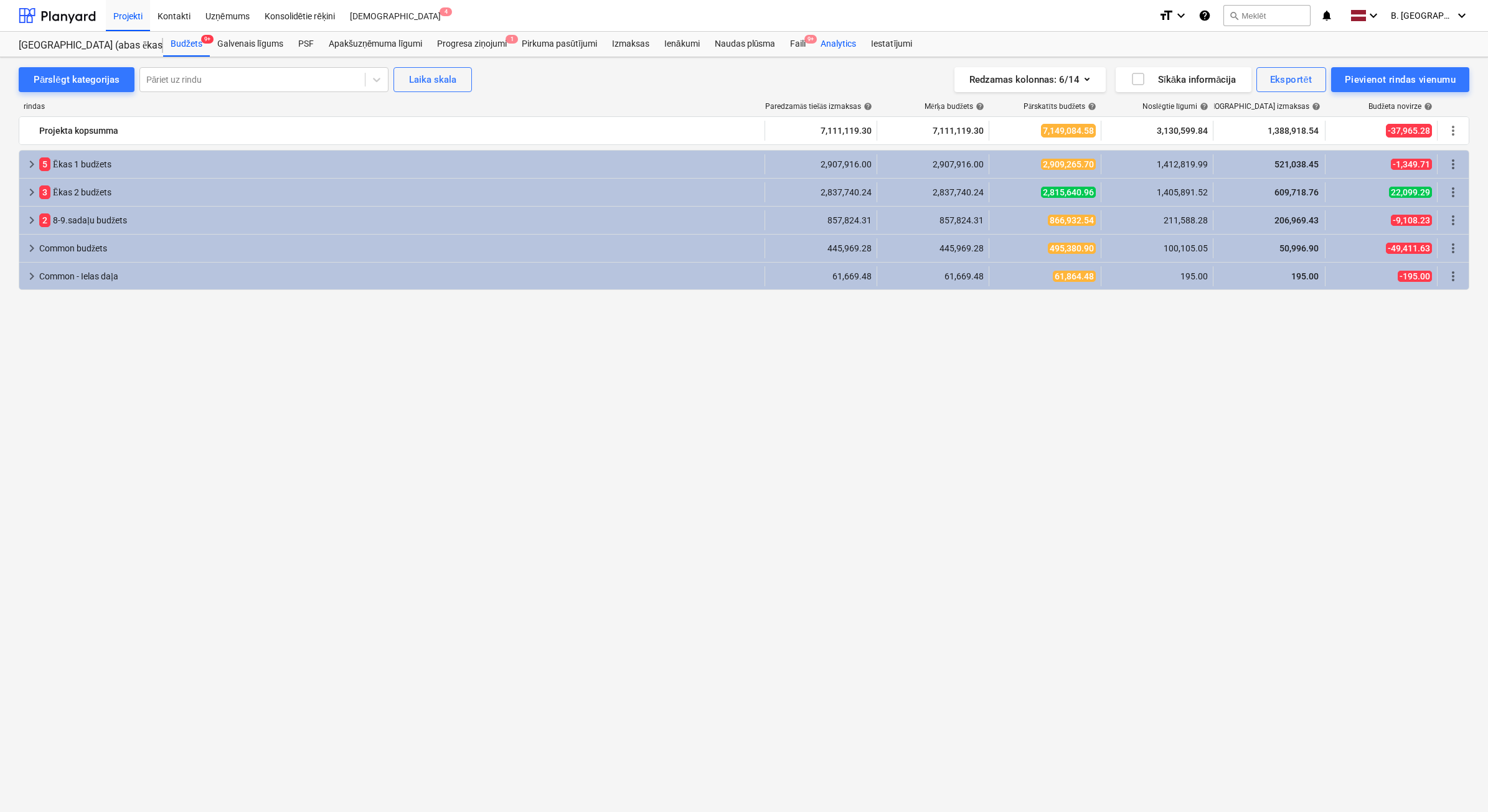
click at [805, 51] on div "Faili 9+" at bounding box center [798, 44] width 31 height 25
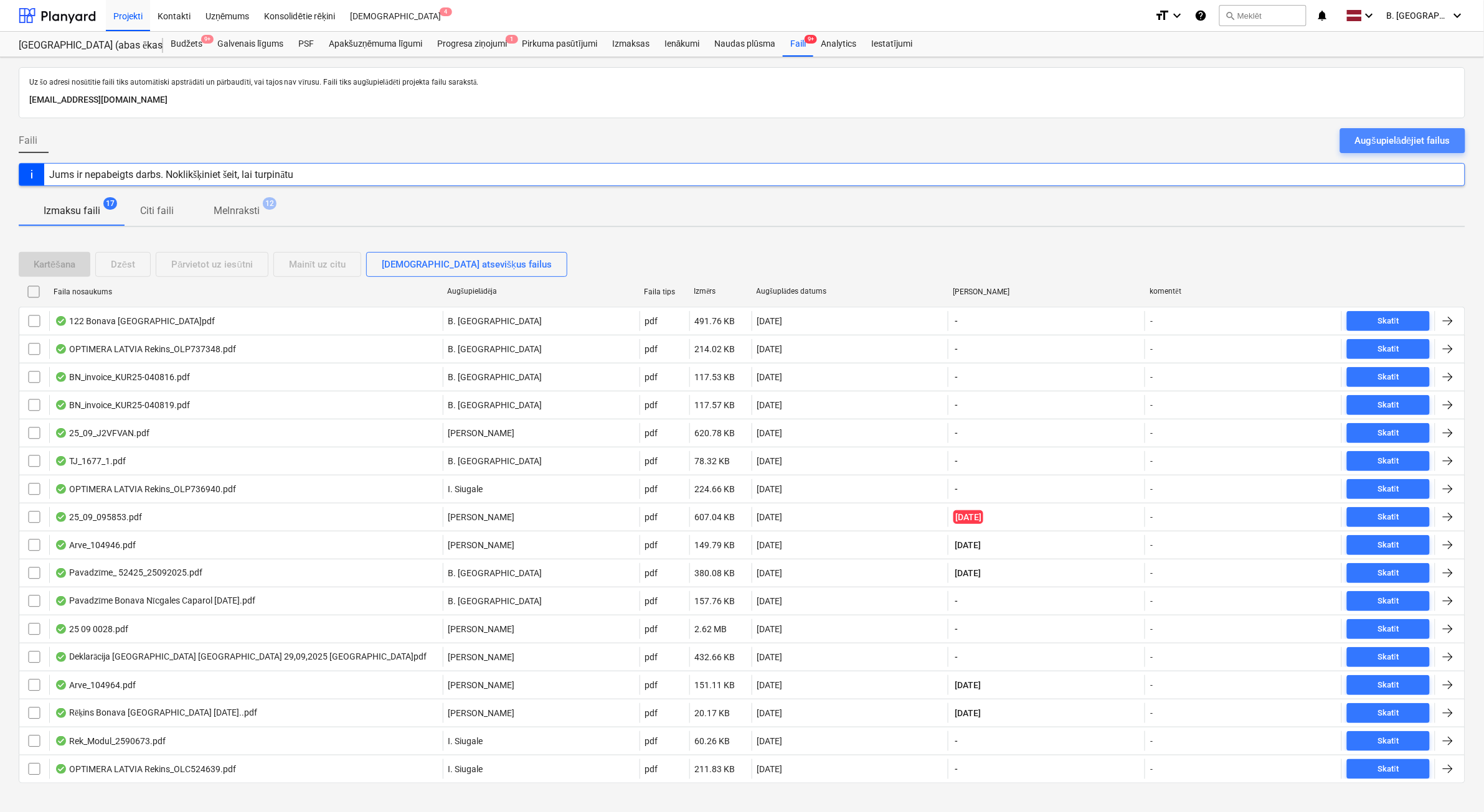
click at [1437, 145] on div "Augšupielādējiet failus" at bounding box center [1402, 140] width 95 height 16
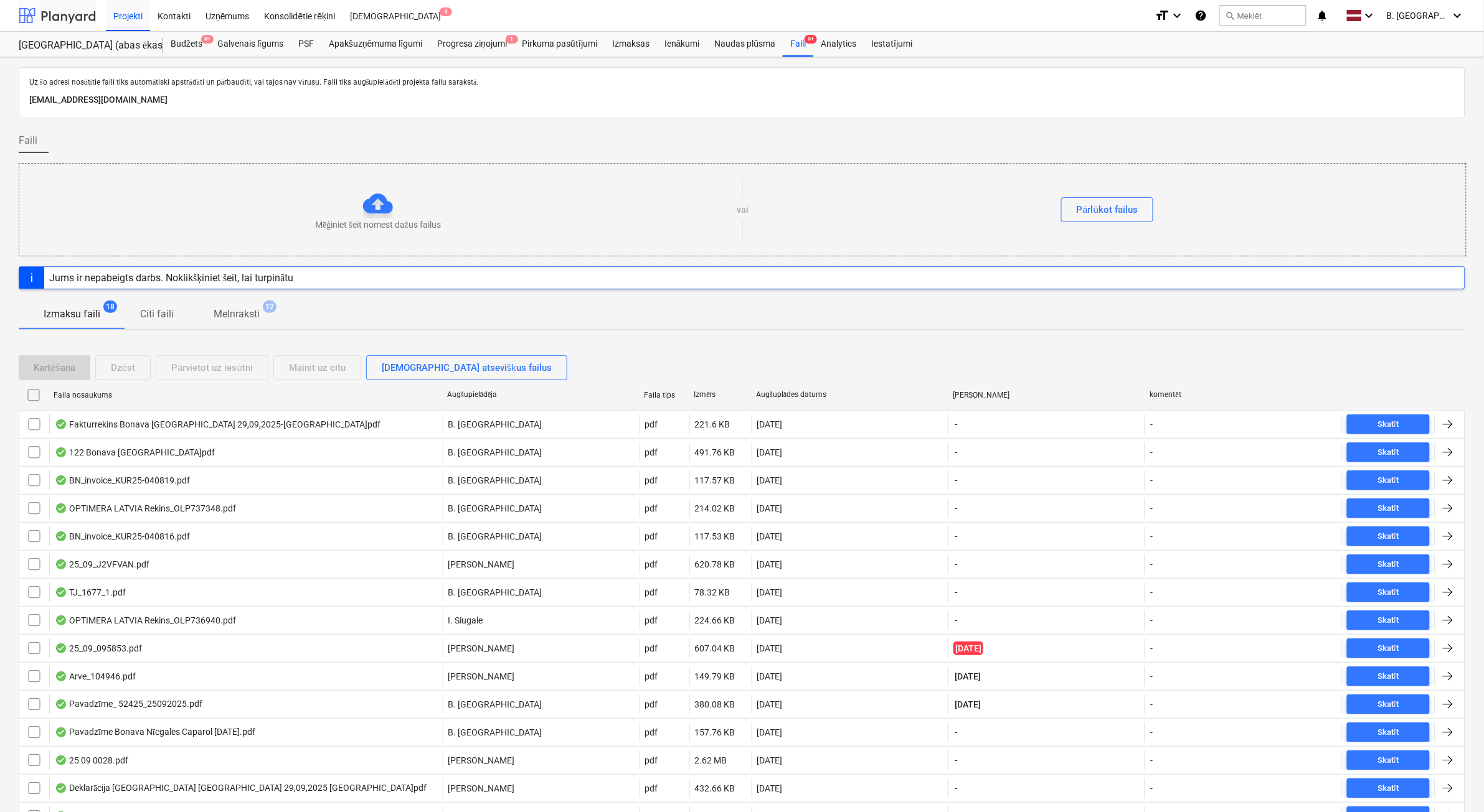
click at [60, 7] on div at bounding box center [57, 15] width 77 height 31
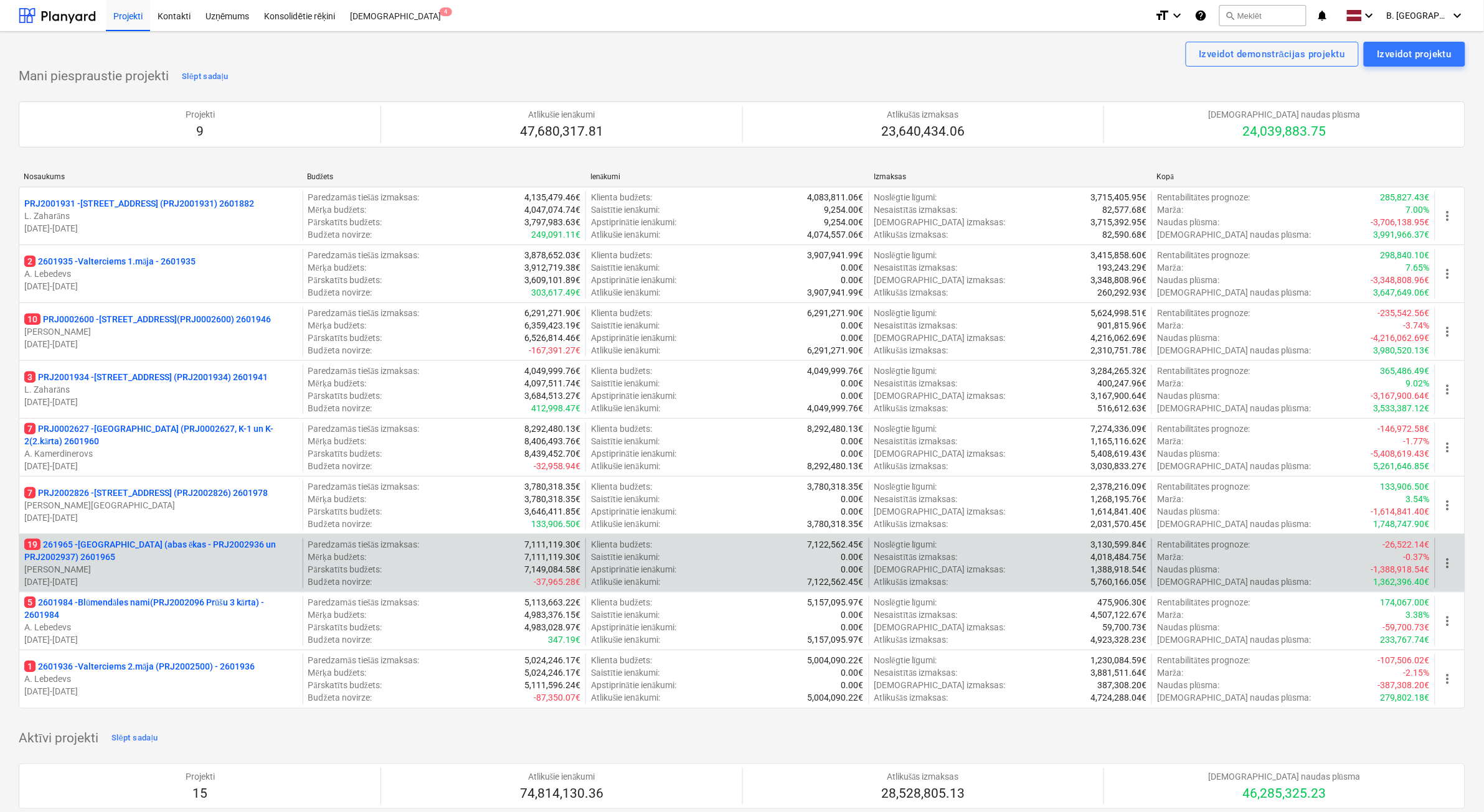
drag, startPoint x: 228, startPoint y: 450, endPoint x: 218, endPoint y: 563, distance: 113.4
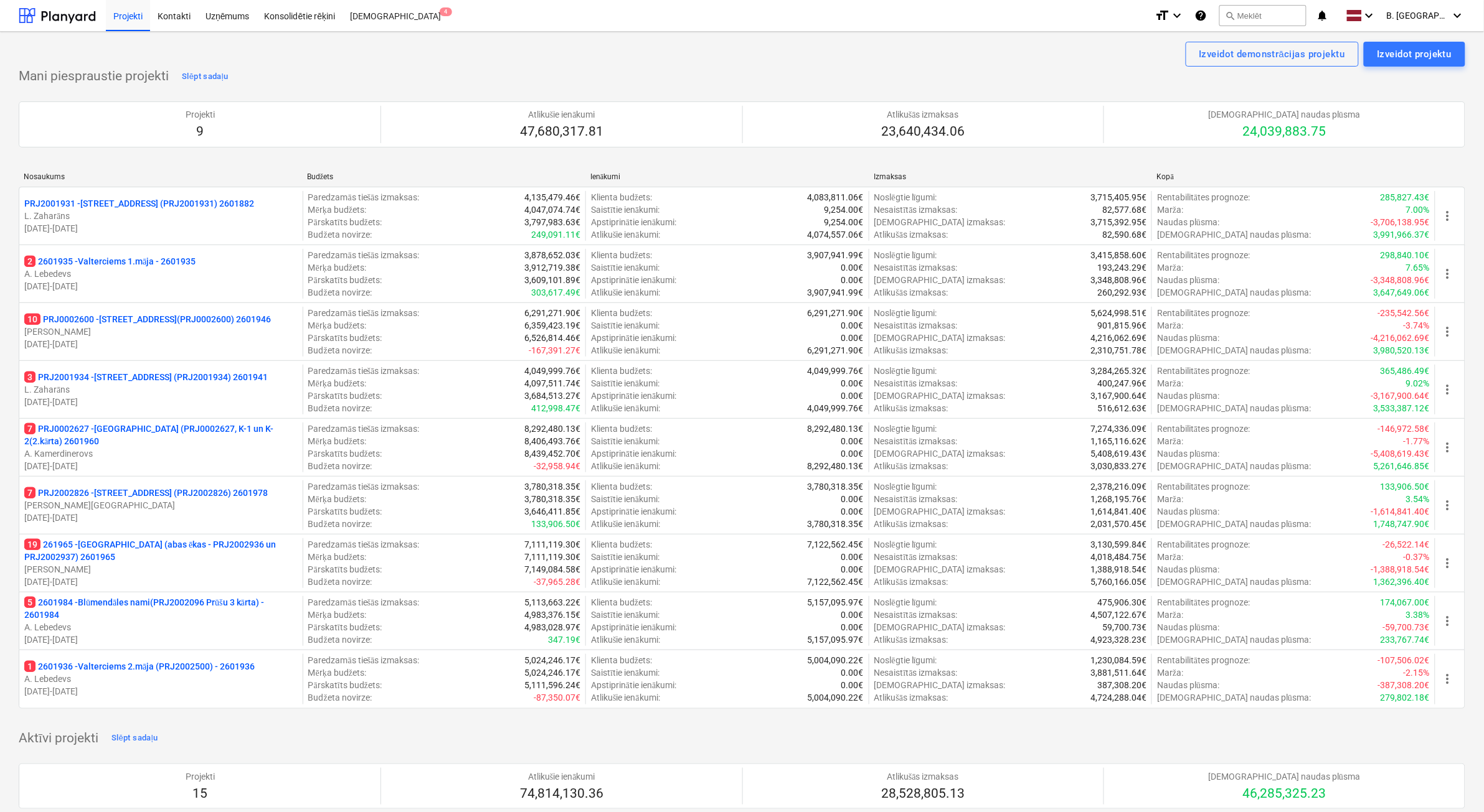
drag, startPoint x: 218, startPoint y: 563, endPoint x: 238, endPoint y: 742, distance: 180.1
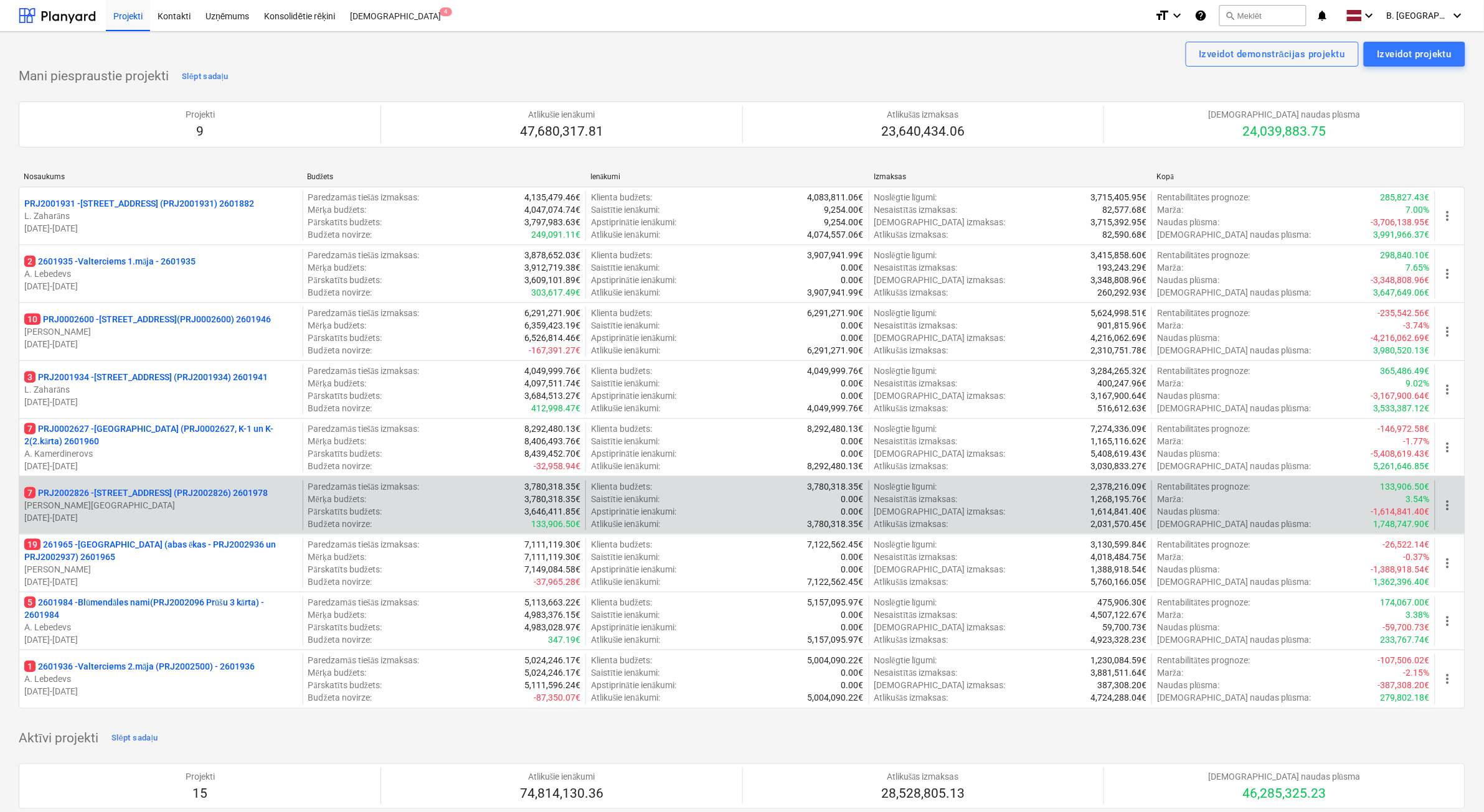
click at [136, 515] on p "[DATE] - [DATE]" at bounding box center [161, 518] width 273 height 12
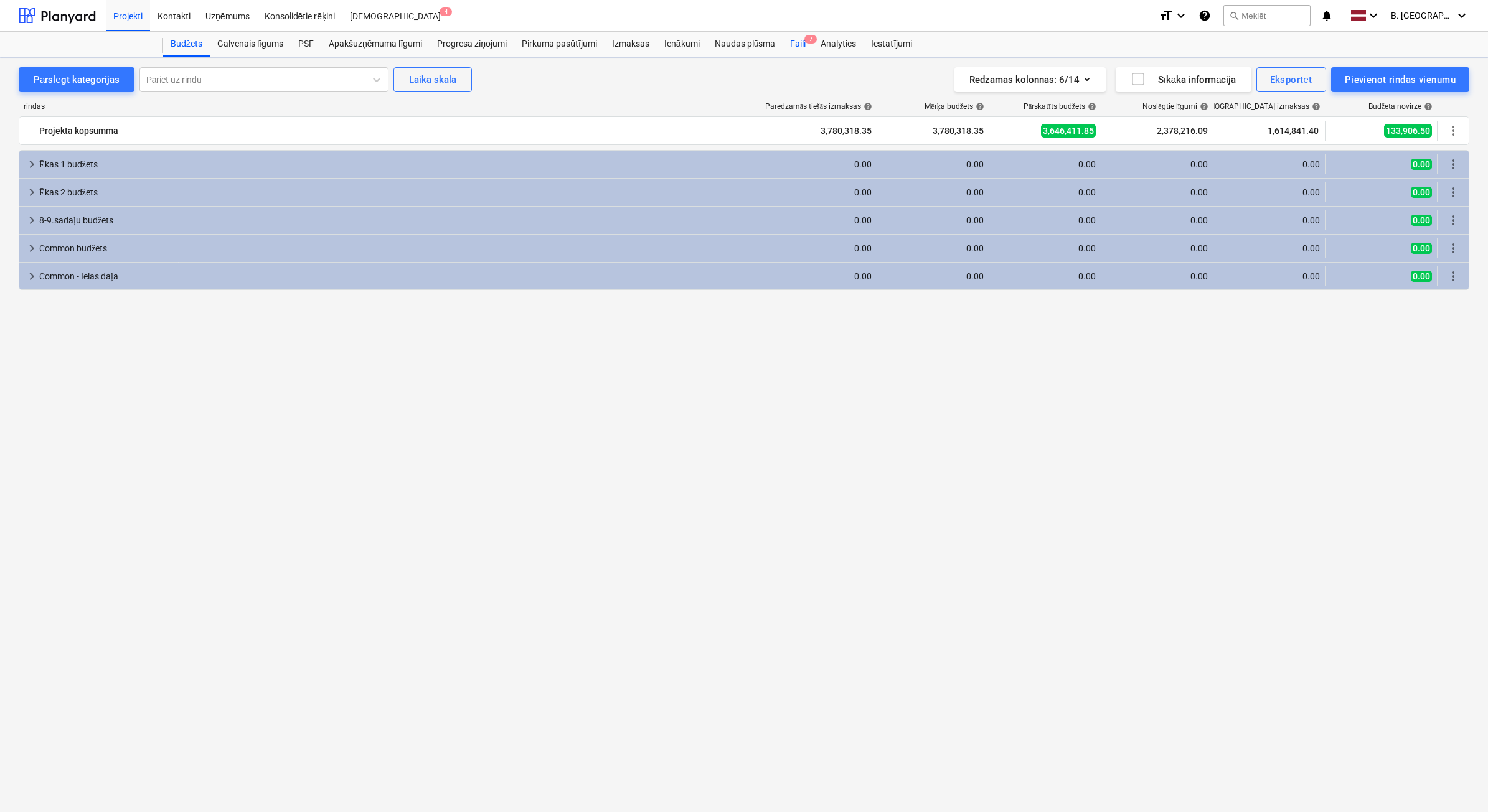
click at [797, 37] on div "Faili 7" at bounding box center [798, 44] width 31 height 25
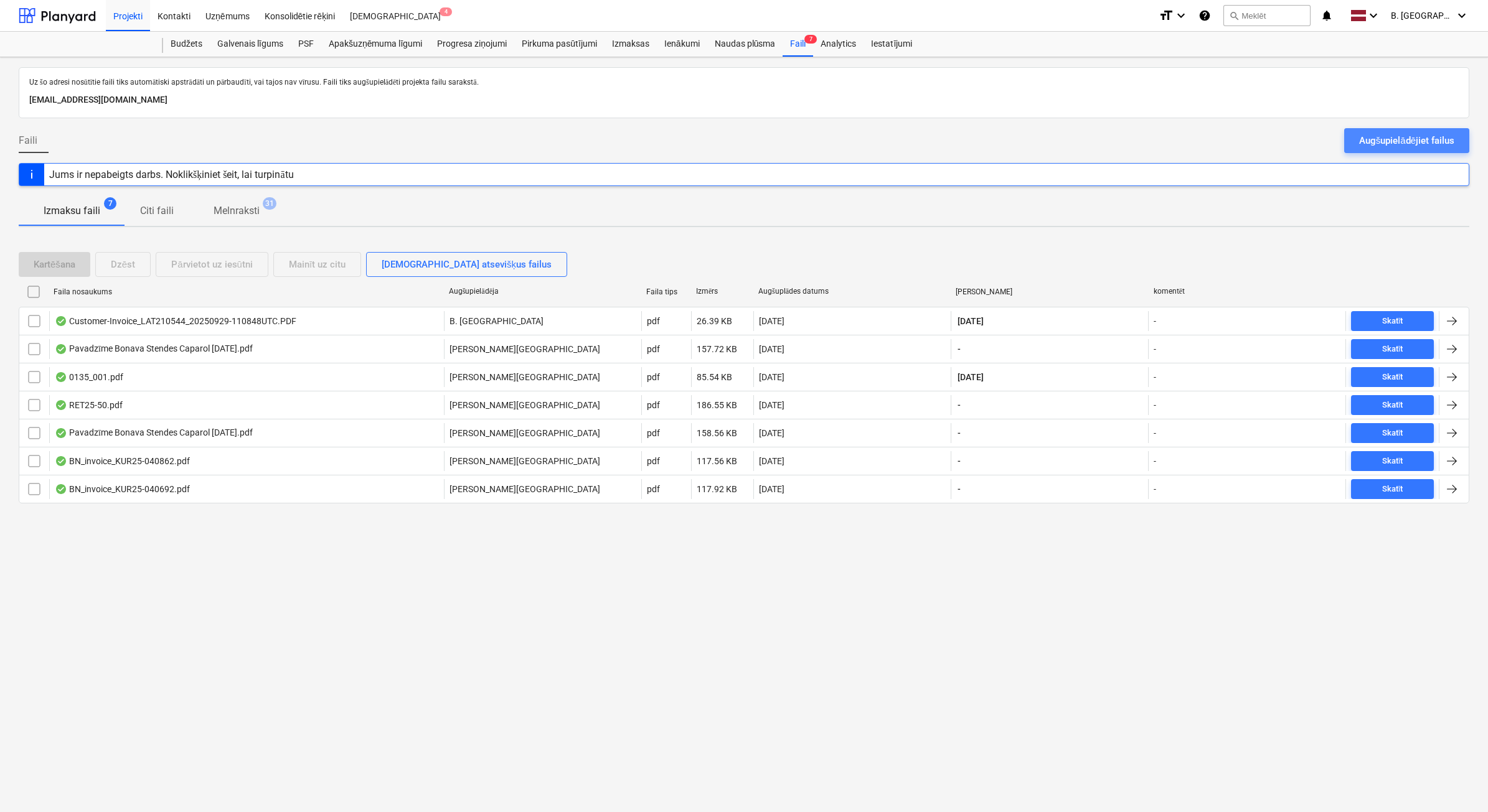
click at [1431, 142] on div "Augšupielādējiet failus" at bounding box center [1406, 140] width 95 height 16
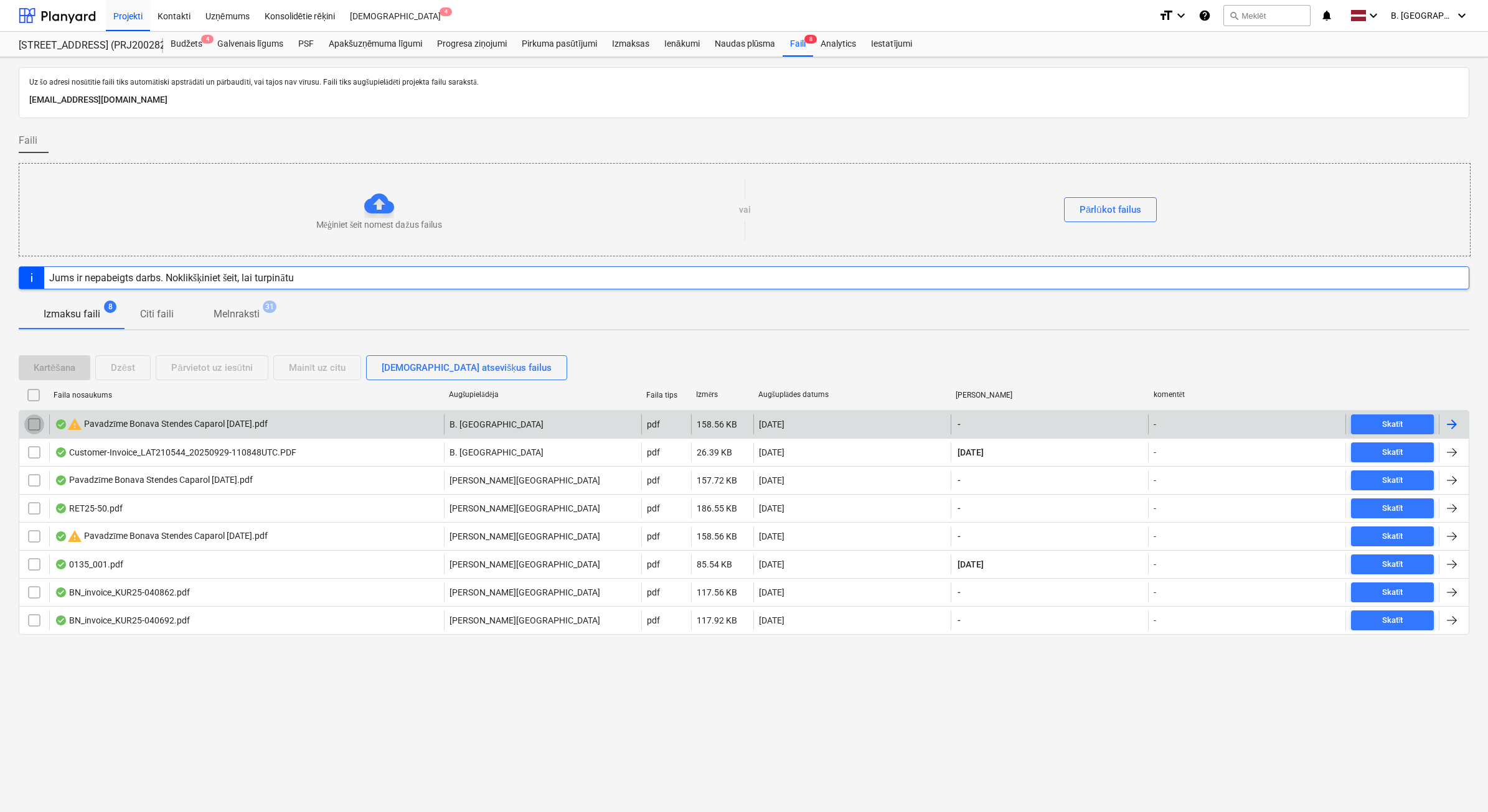
click at [31, 430] on input "checkbox" at bounding box center [34, 424] width 20 height 20
click at [138, 364] on button "Dzēst" at bounding box center [123, 368] width 56 height 25
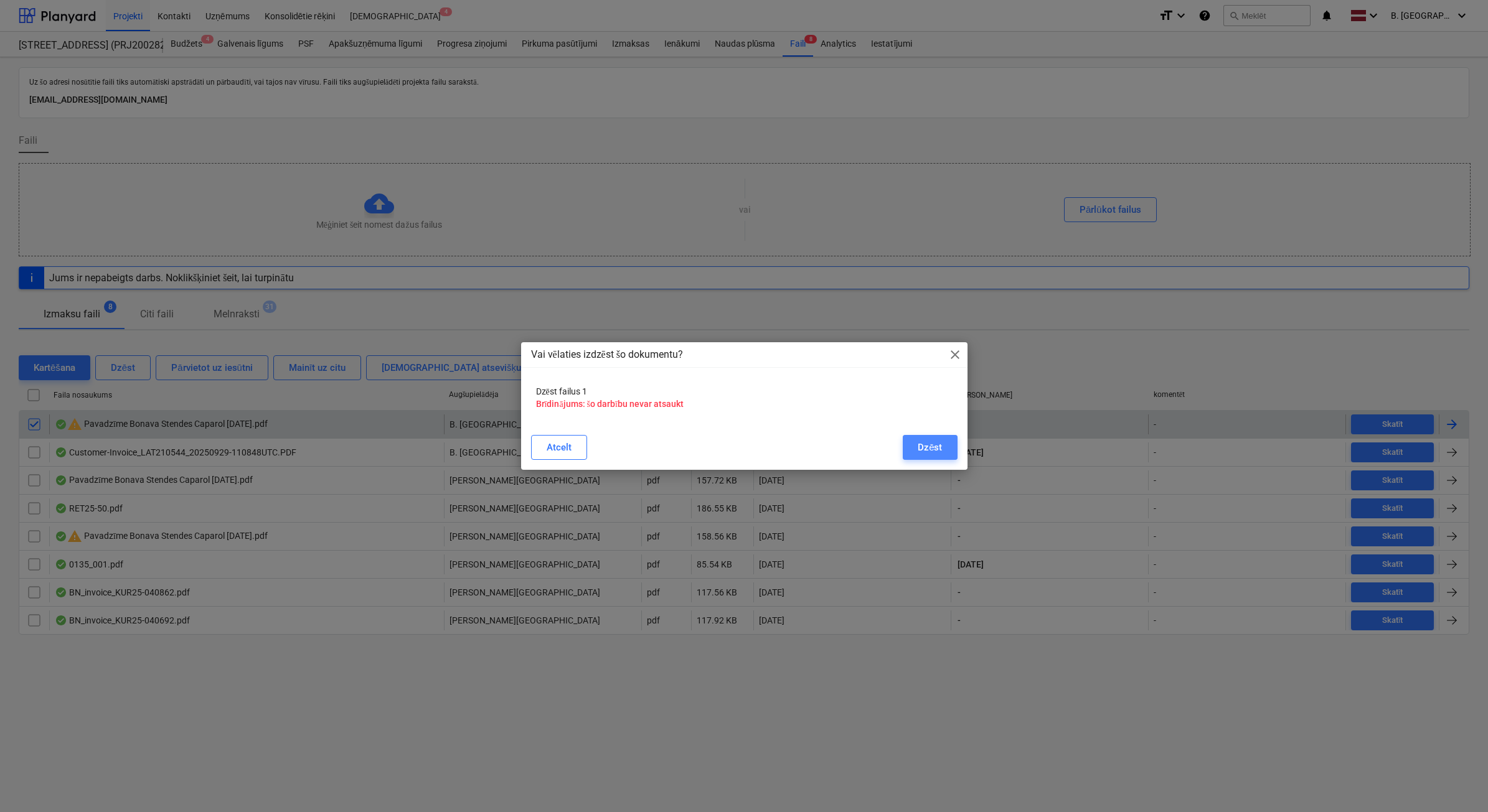
click at [942, 444] on button "Dzēst" at bounding box center [930, 448] width 54 height 25
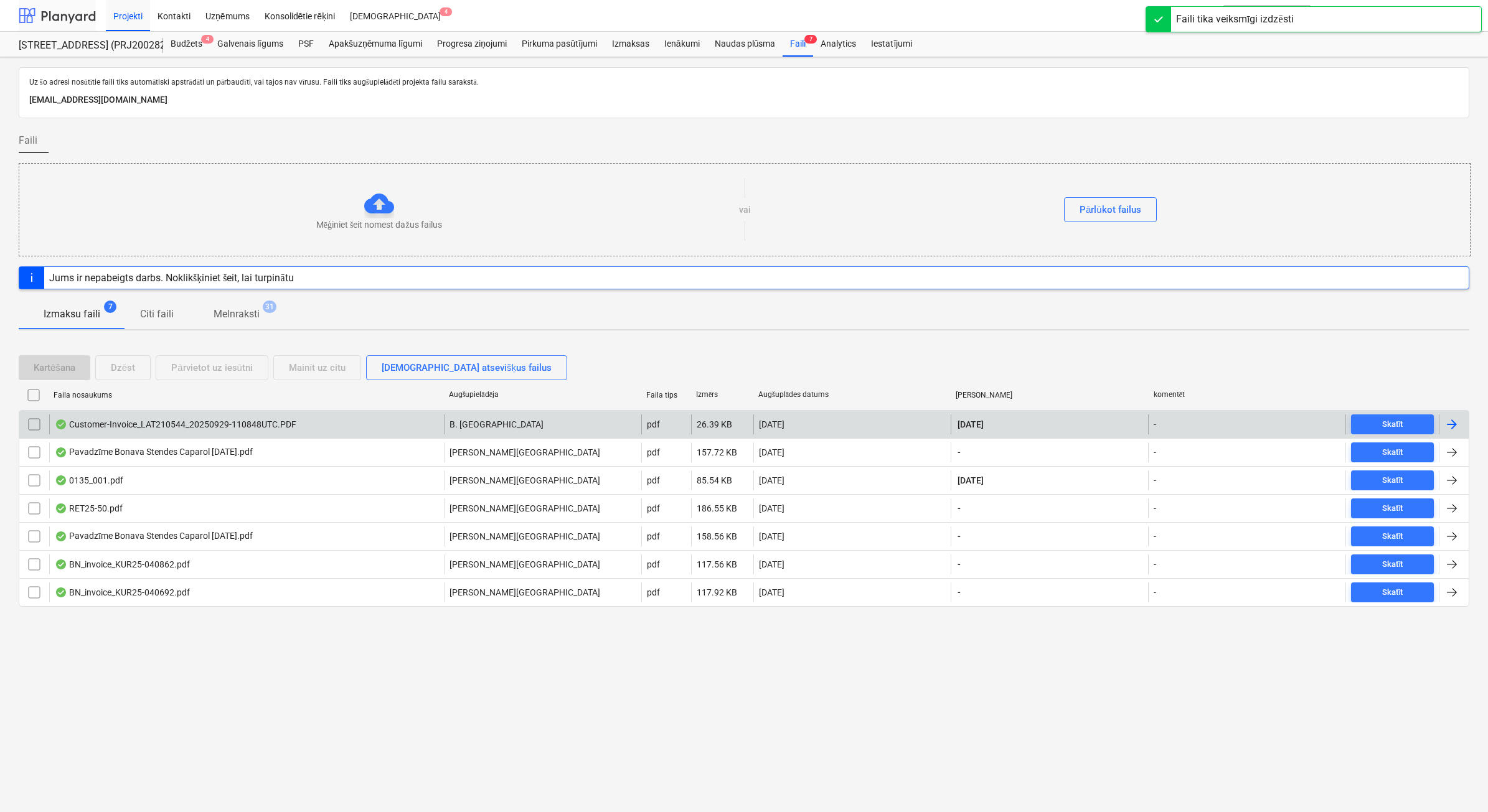
click at [43, 8] on div at bounding box center [57, 15] width 77 height 31
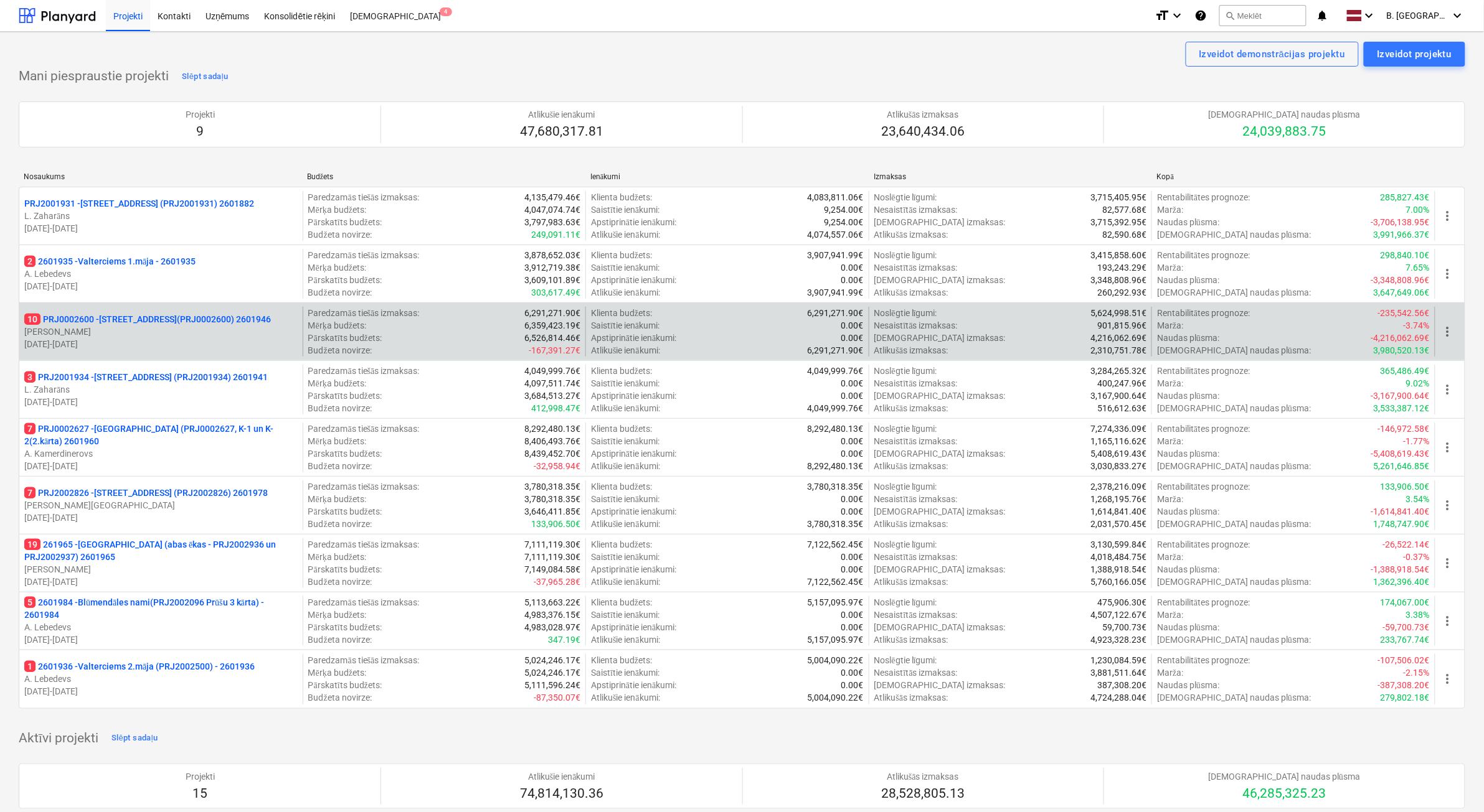
click at [276, 338] on p "[DATE] - [DATE]" at bounding box center [161, 344] width 273 height 12
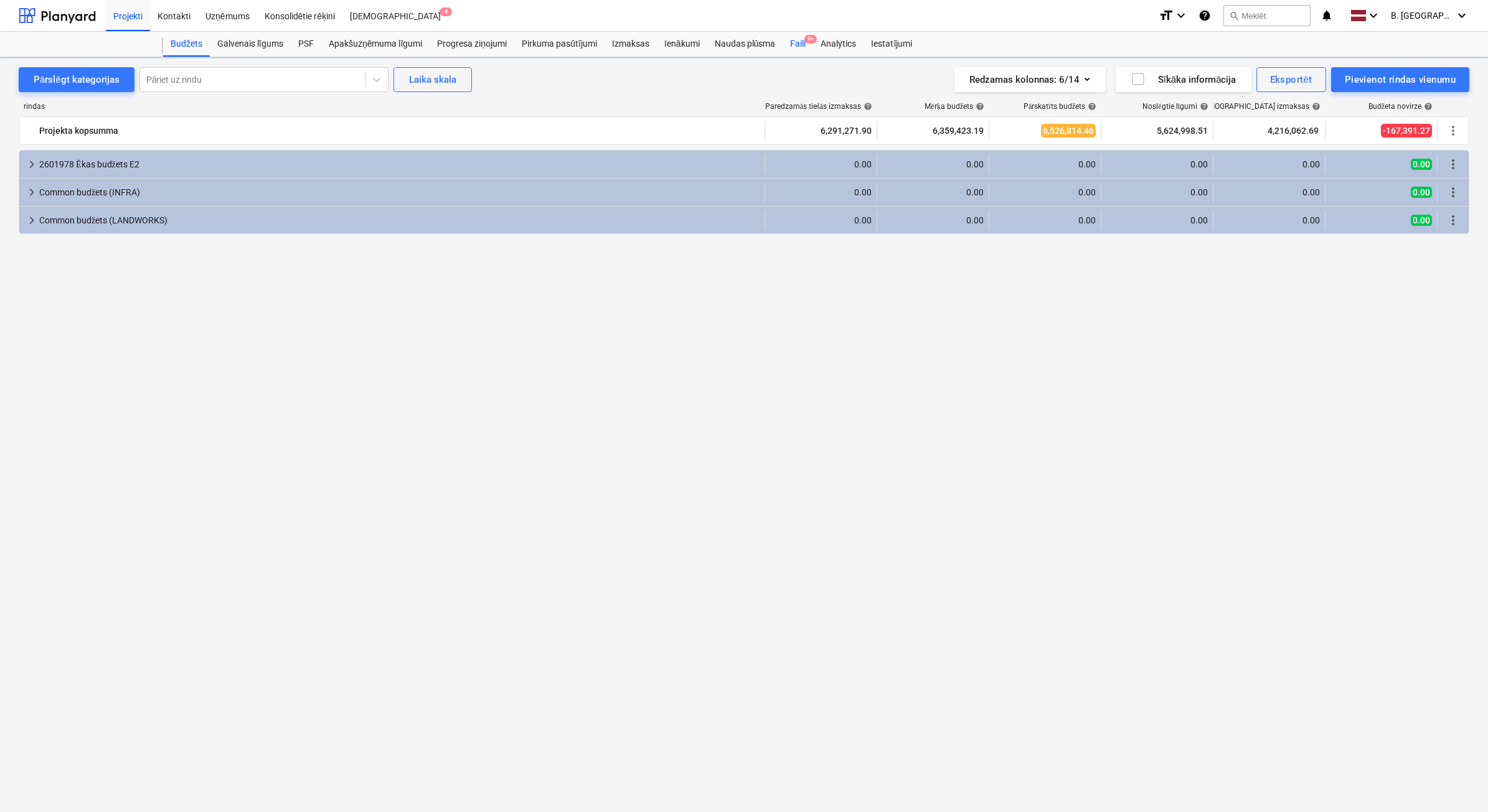
click at [805, 41] on span "9+" at bounding box center [810, 38] width 12 height 9
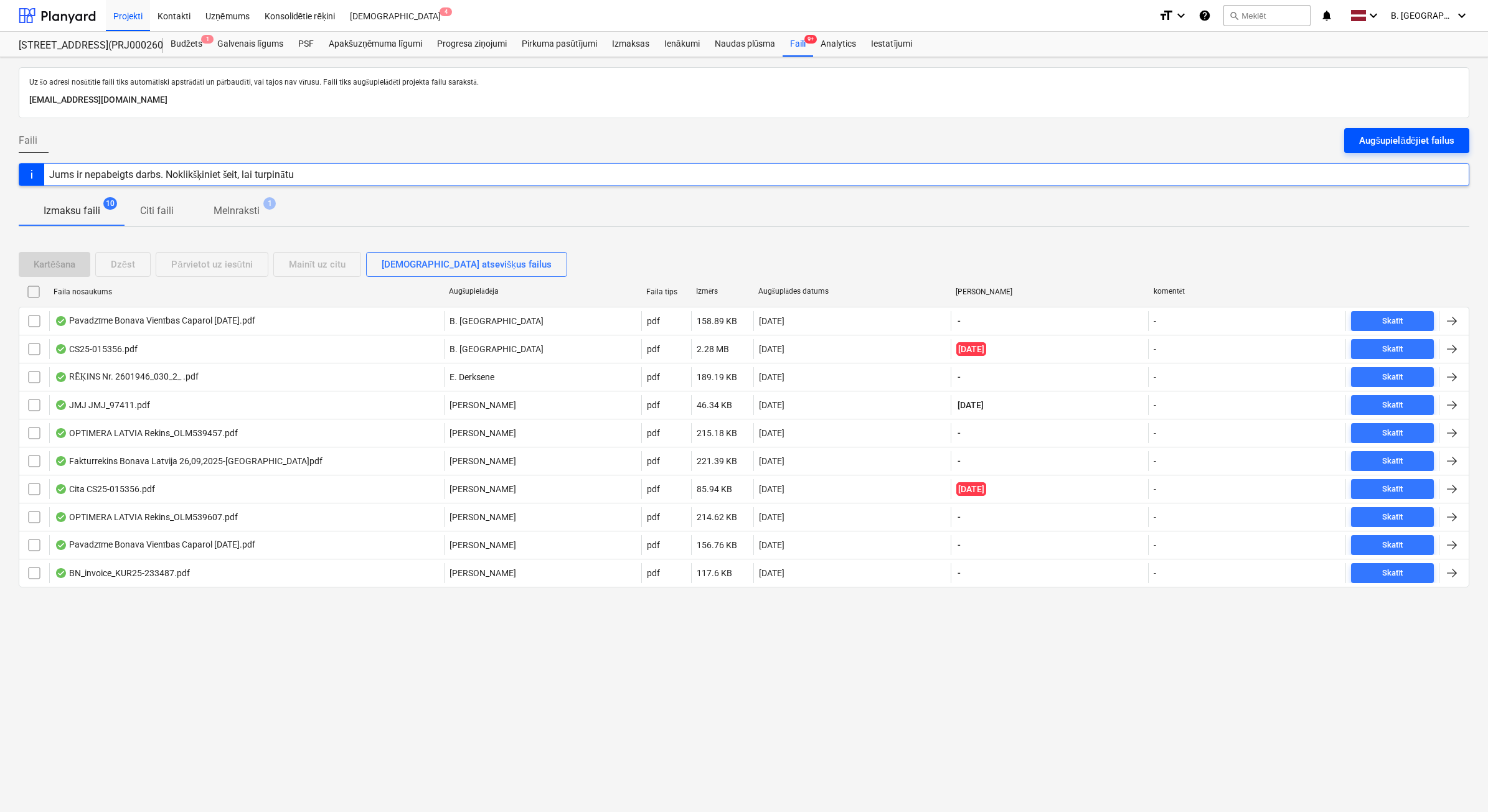
click at [1458, 144] on button "Augšupielādējiet failus" at bounding box center [1407, 140] width 125 height 25
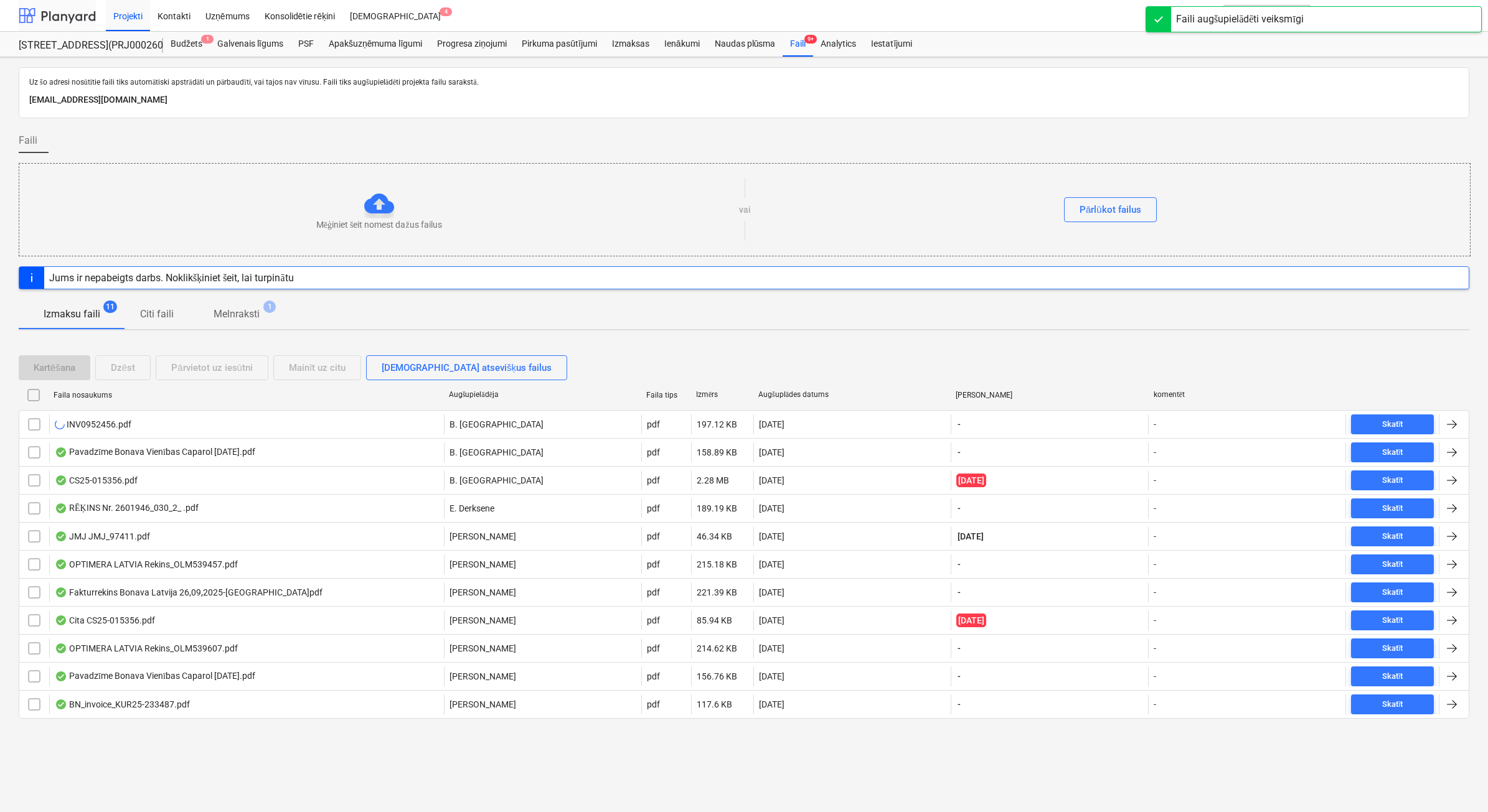
click at [67, 13] on div at bounding box center [57, 15] width 77 height 31
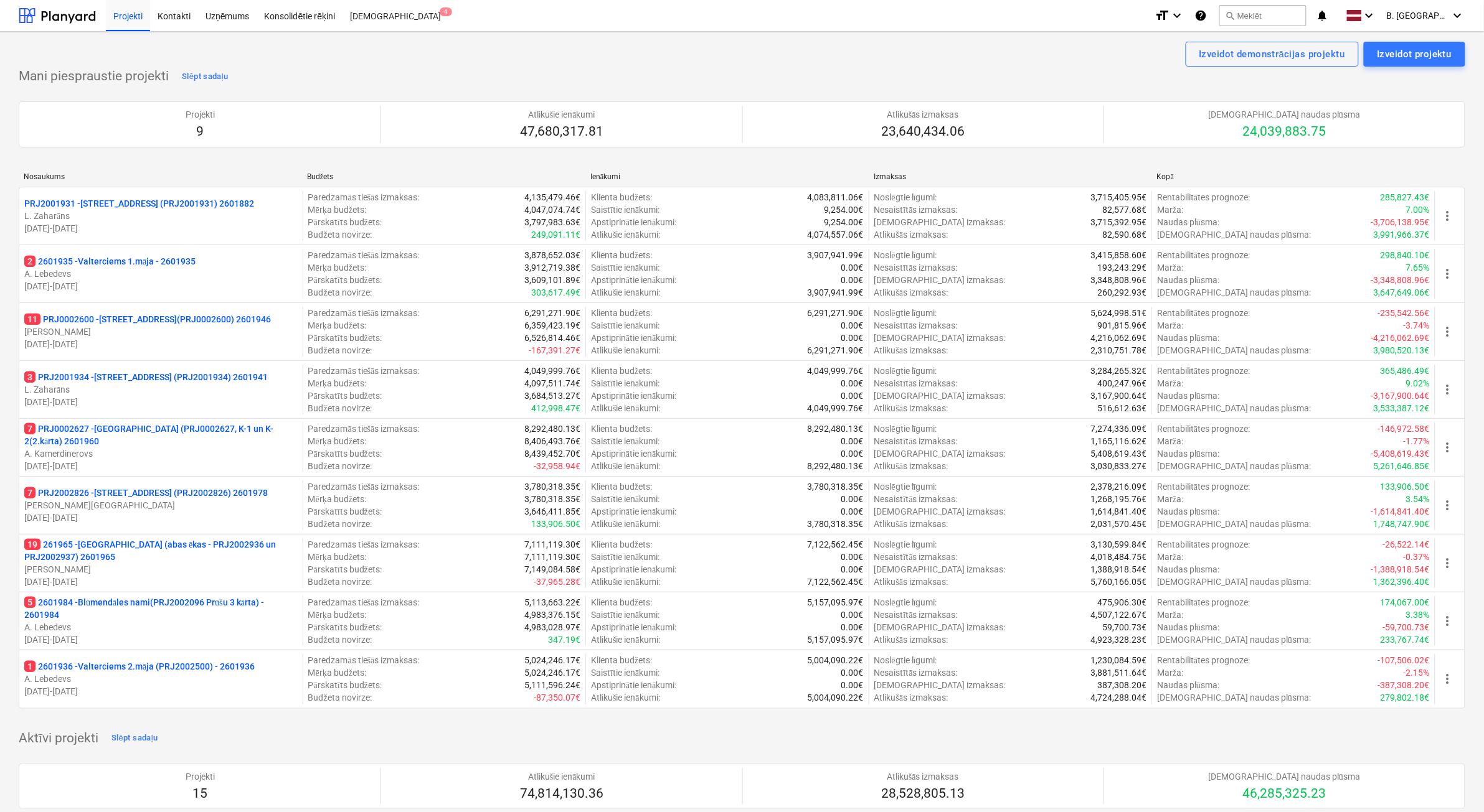
click at [141, 455] on p "A. Kamerdinerovs" at bounding box center [161, 454] width 273 height 12
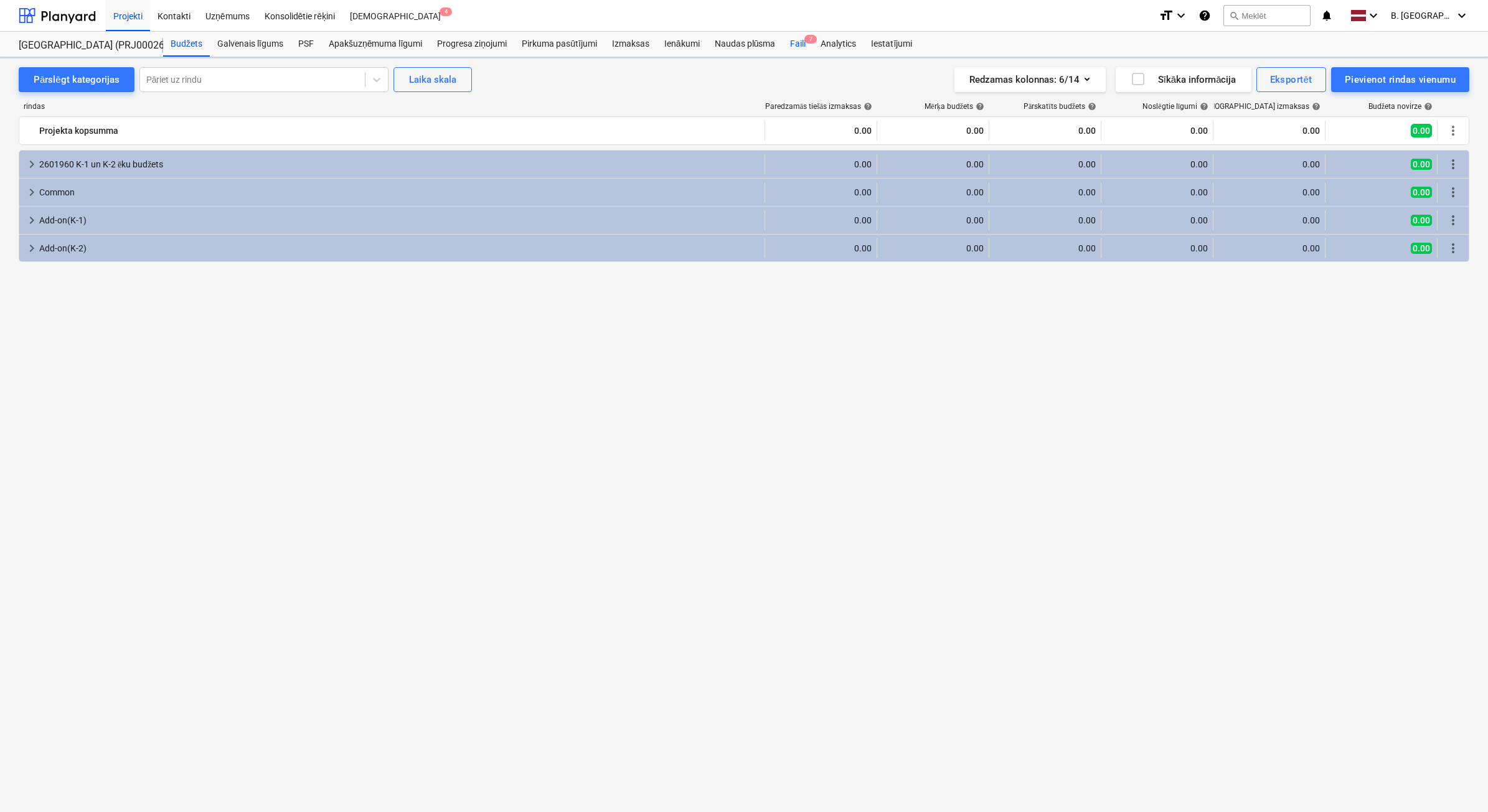
click at [795, 37] on div "Faili 7" at bounding box center [798, 44] width 31 height 25
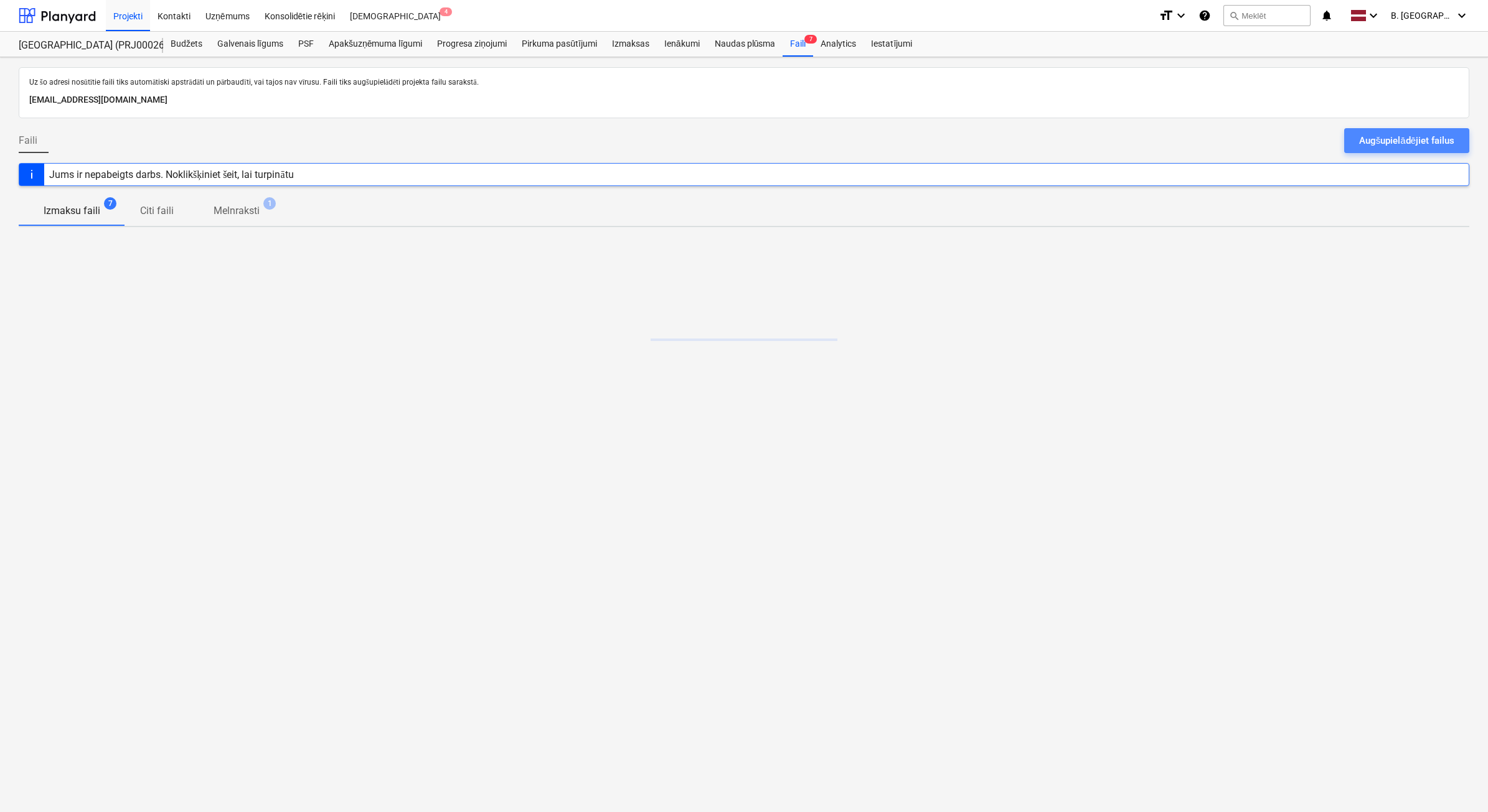
click at [1416, 147] on div "Augšupielādējiet failus" at bounding box center [1406, 140] width 95 height 16
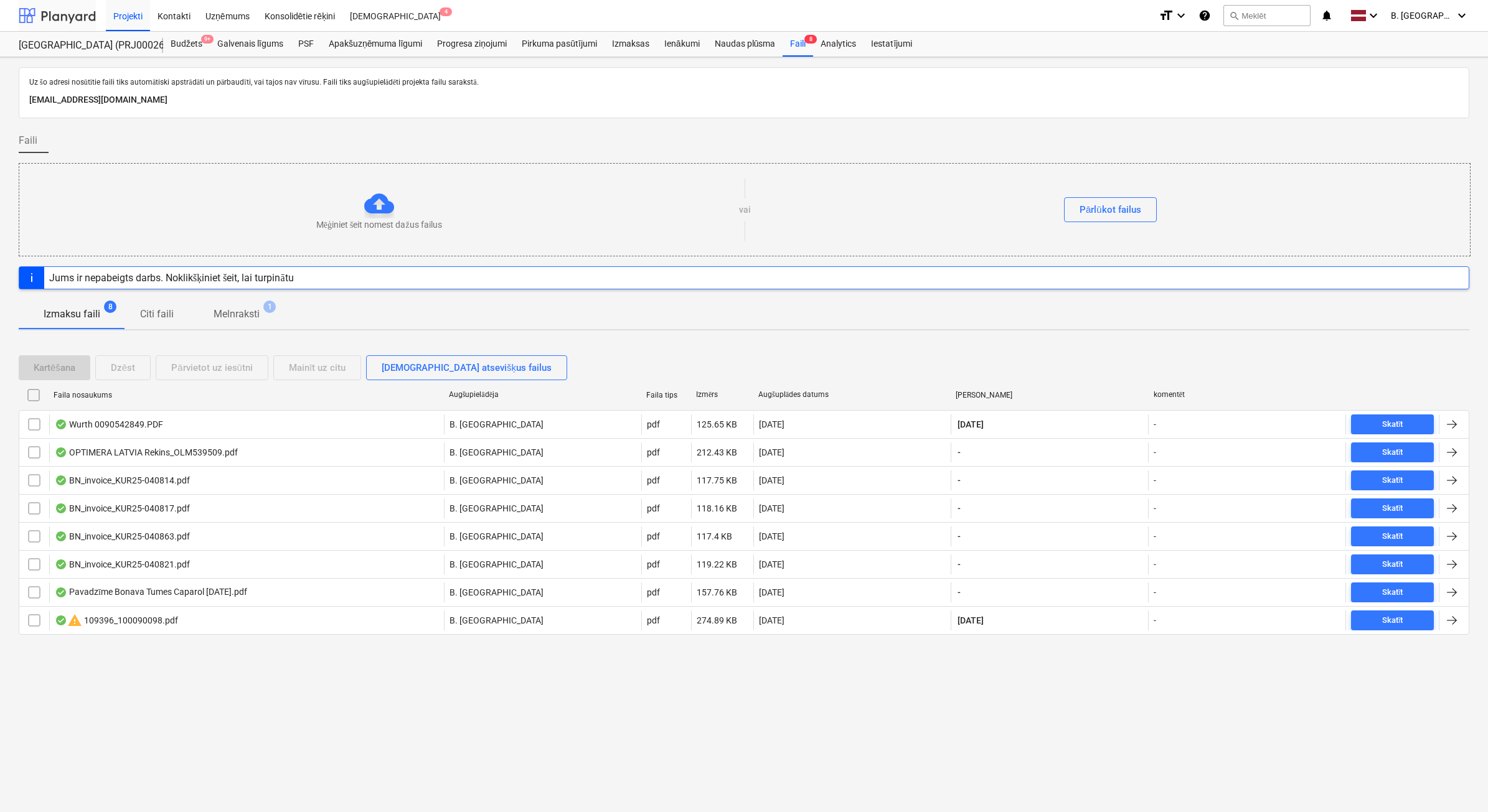
click at [82, 8] on div at bounding box center [57, 15] width 77 height 31
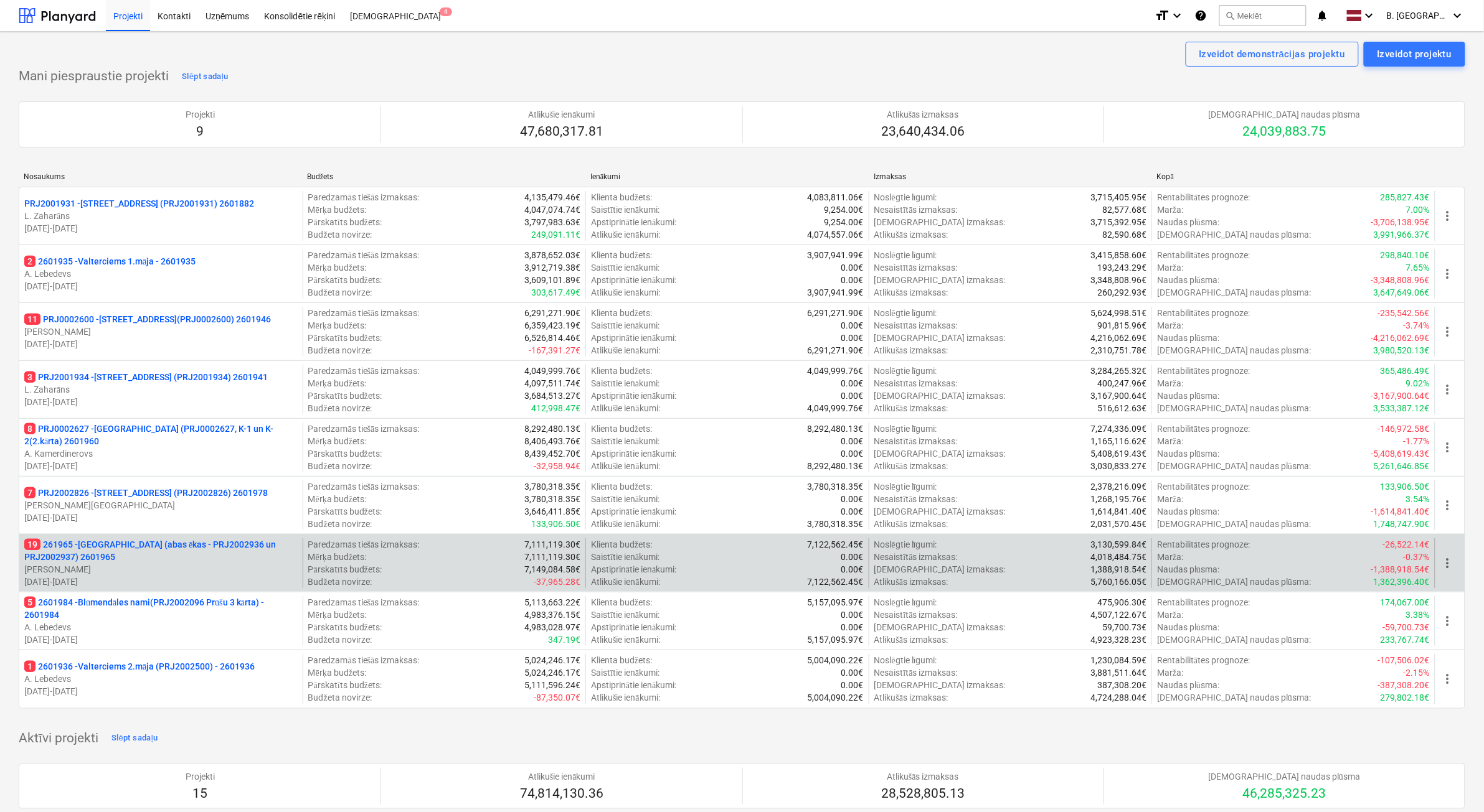
click at [210, 571] on p "[PERSON_NAME]" at bounding box center [161, 569] width 273 height 12
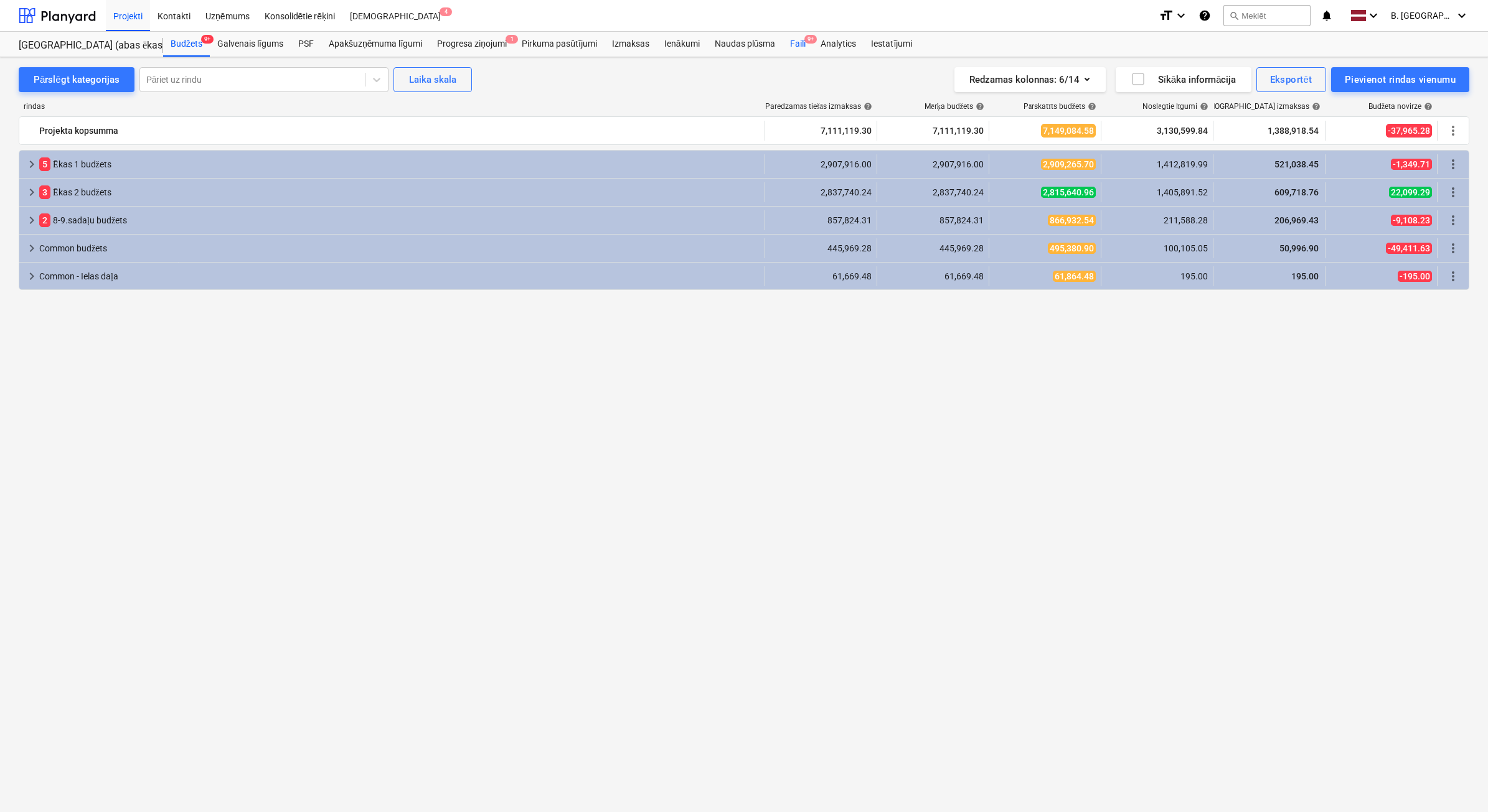
click at [806, 45] on div "Faili 9+" at bounding box center [798, 44] width 31 height 25
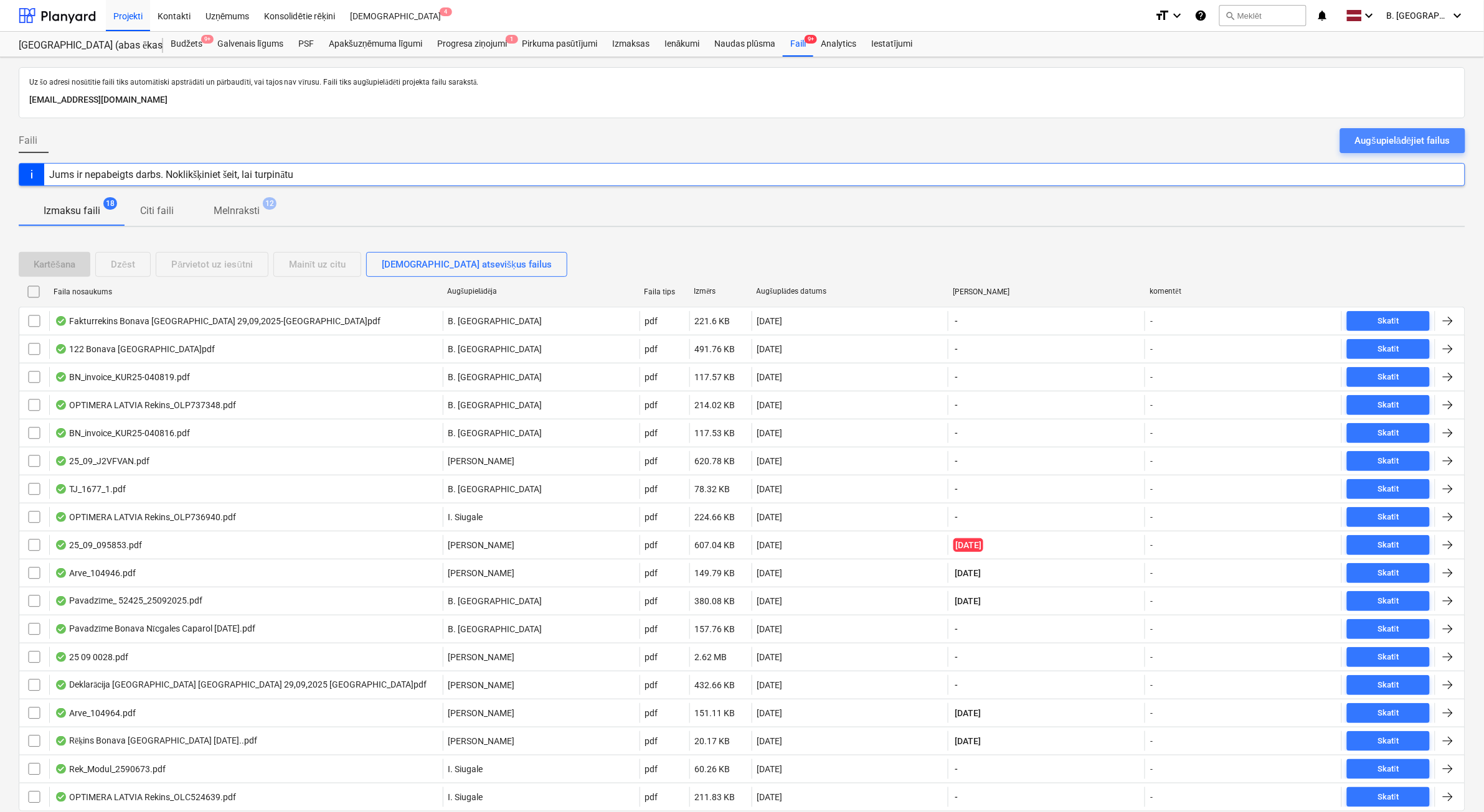
click at [1391, 149] on button "Augšupielādējiet failus" at bounding box center [1402, 140] width 125 height 25
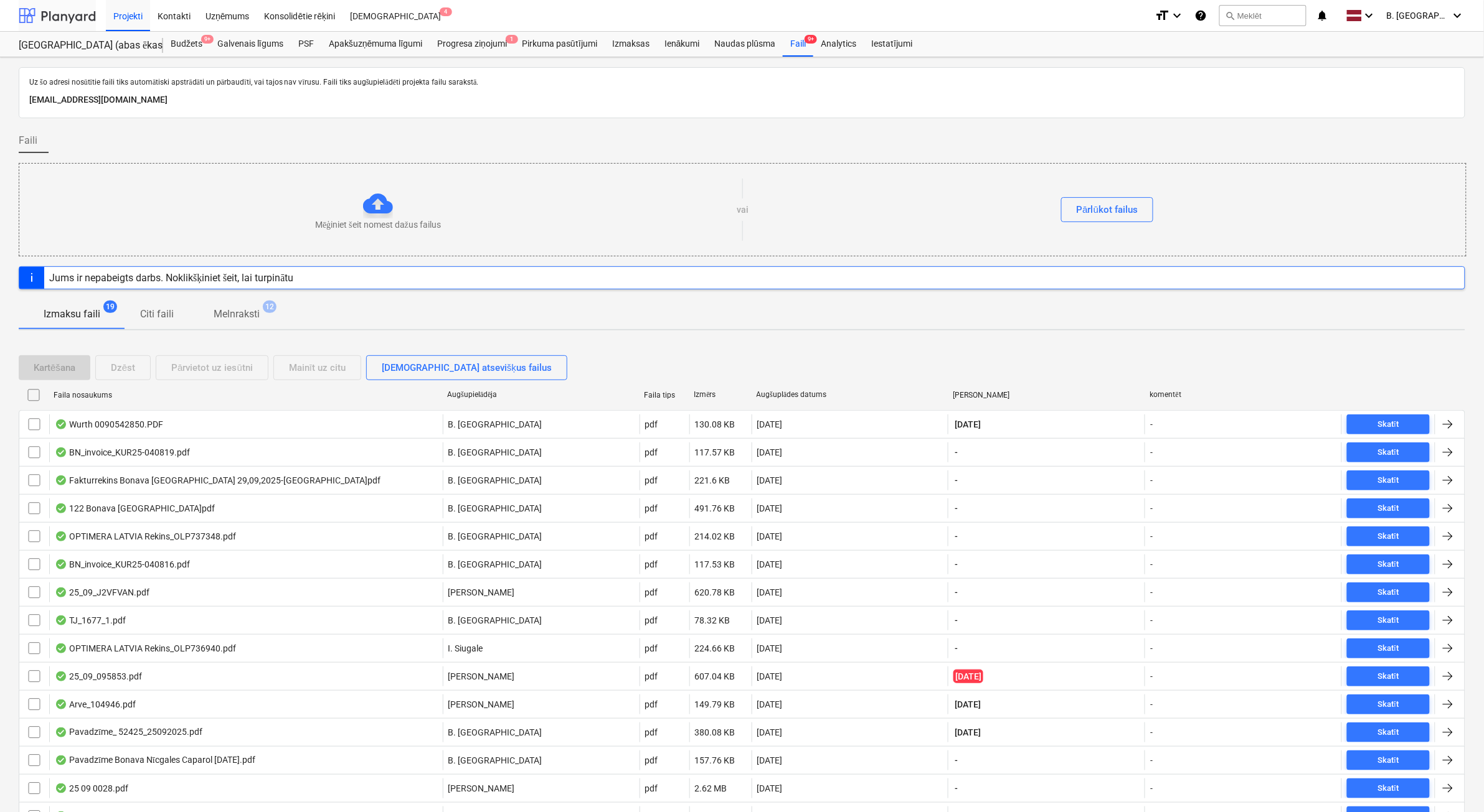
click at [66, 13] on div at bounding box center [57, 15] width 77 height 31
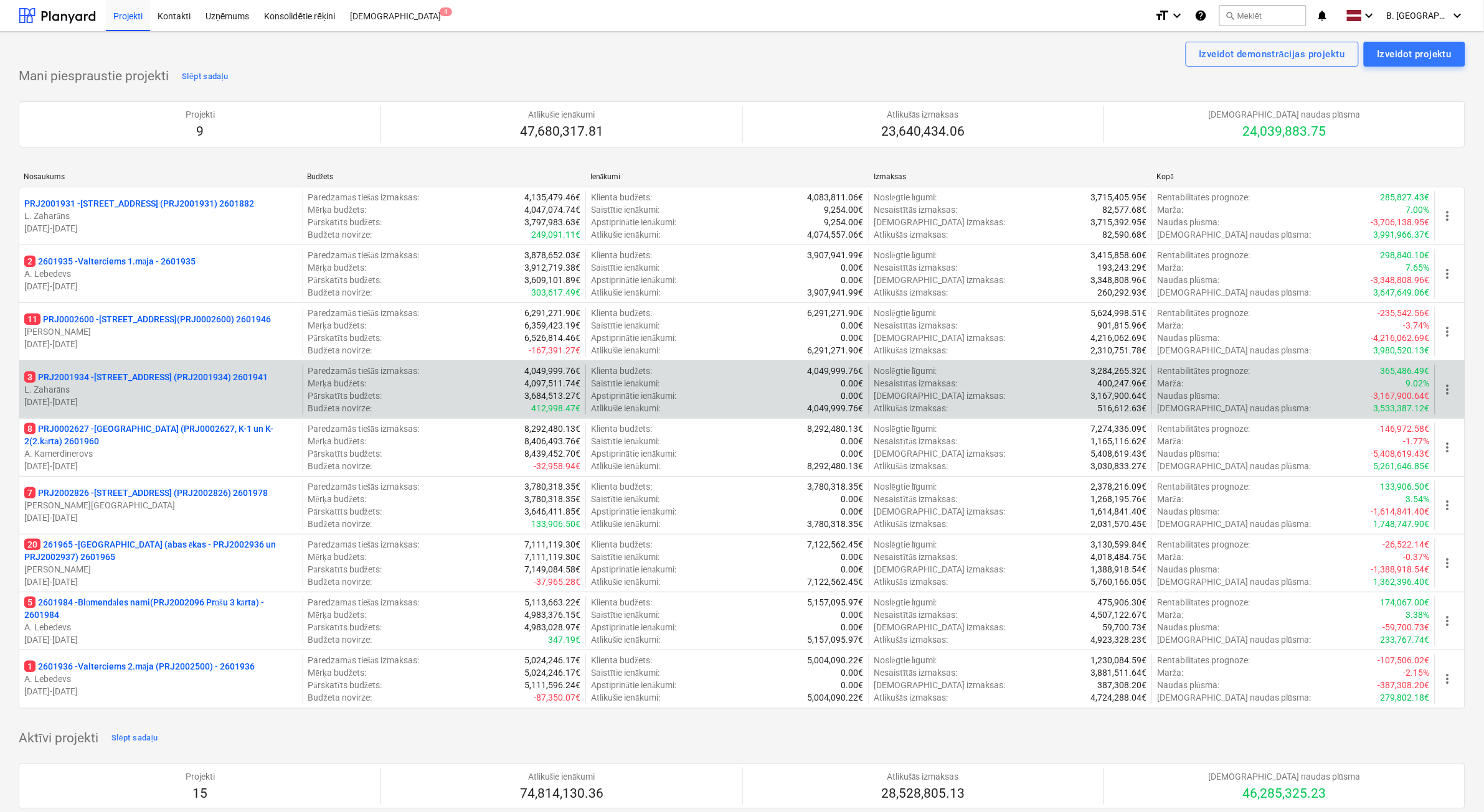
click at [226, 412] on div "3 PRJ2001934 - [STREET_ADDRESS] (PRJ2001934) 2601941 [PERSON_NAME] [DATE] - [DA…" at bounding box center [161, 390] width 284 height 50
click at [228, 397] on p "[DATE] - [DATE]" at bounding box center [161, 402] width 273 height 12
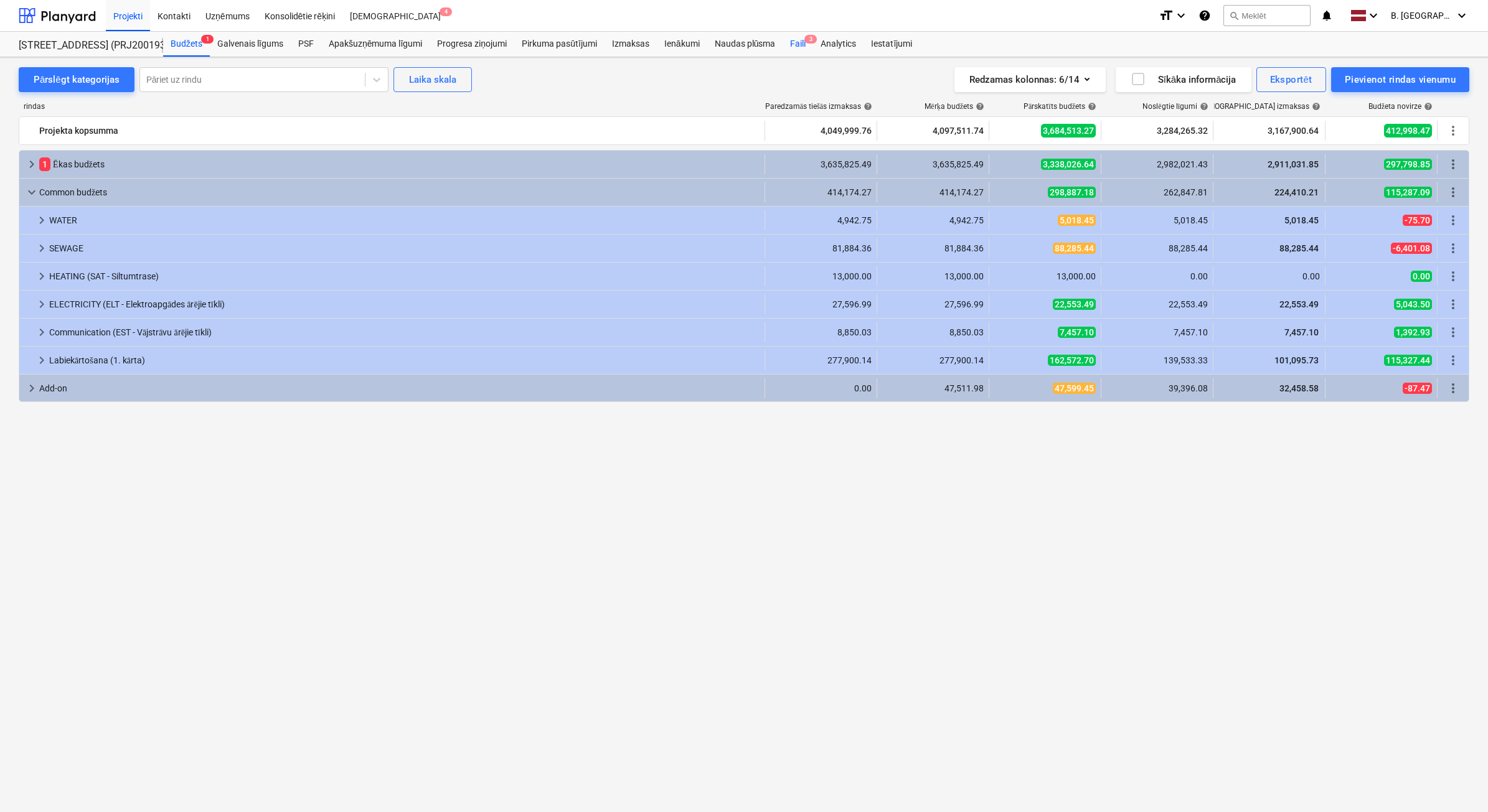
click at [795, 45] on div "Faili 3" at bounding box center [798, 44] width 31 height 25
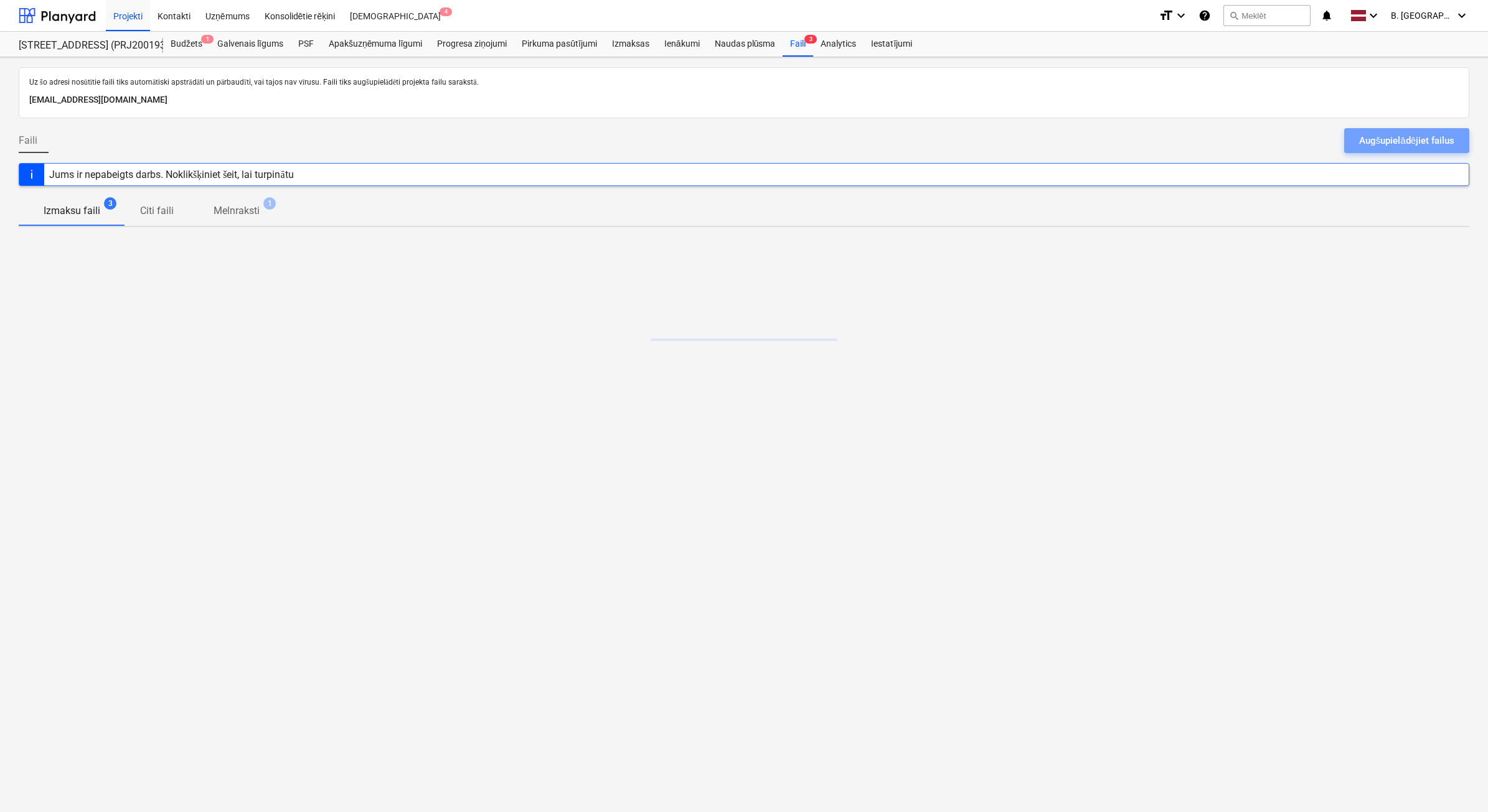
click at [1397, 138] on div "Augšupielādējiet failus" at bounding box center [1406, 140] width 95 height 16
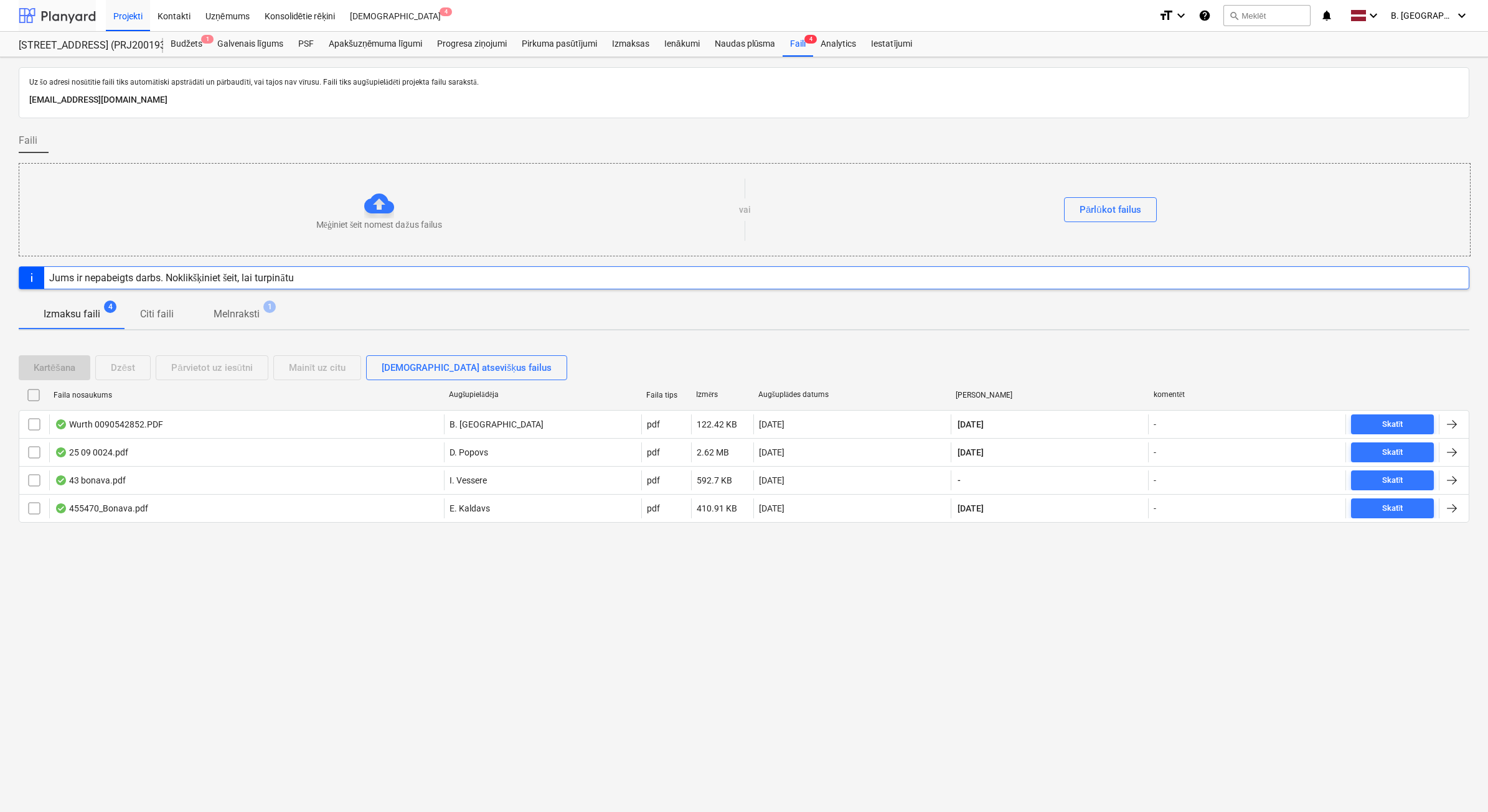
click at [58, 8] on div at bounding box center [57, 15] width 77 height 31
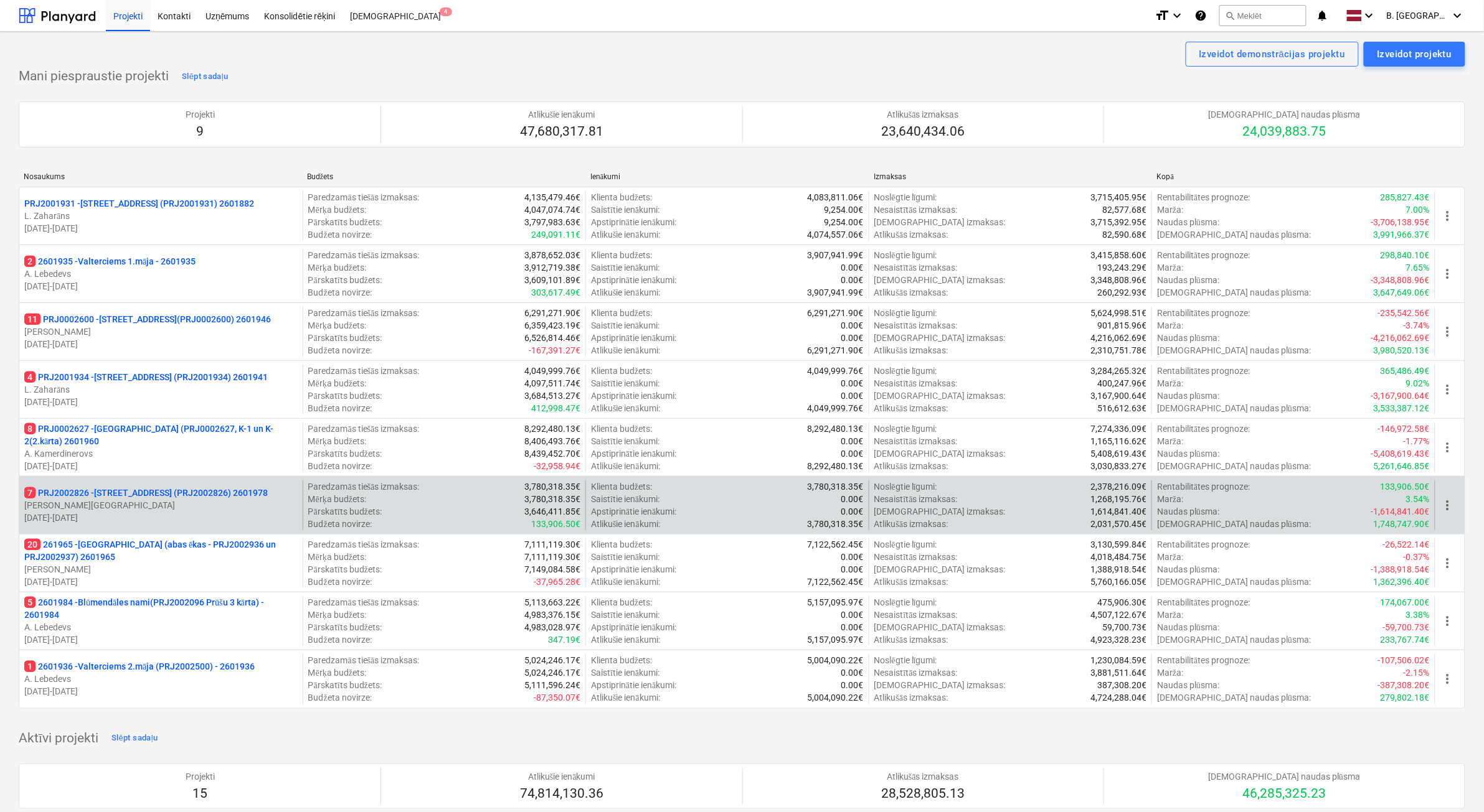
click at [213, 523] on p "[DATE] - [DATE]" at bounding box center [161, 518] width 273 height 12
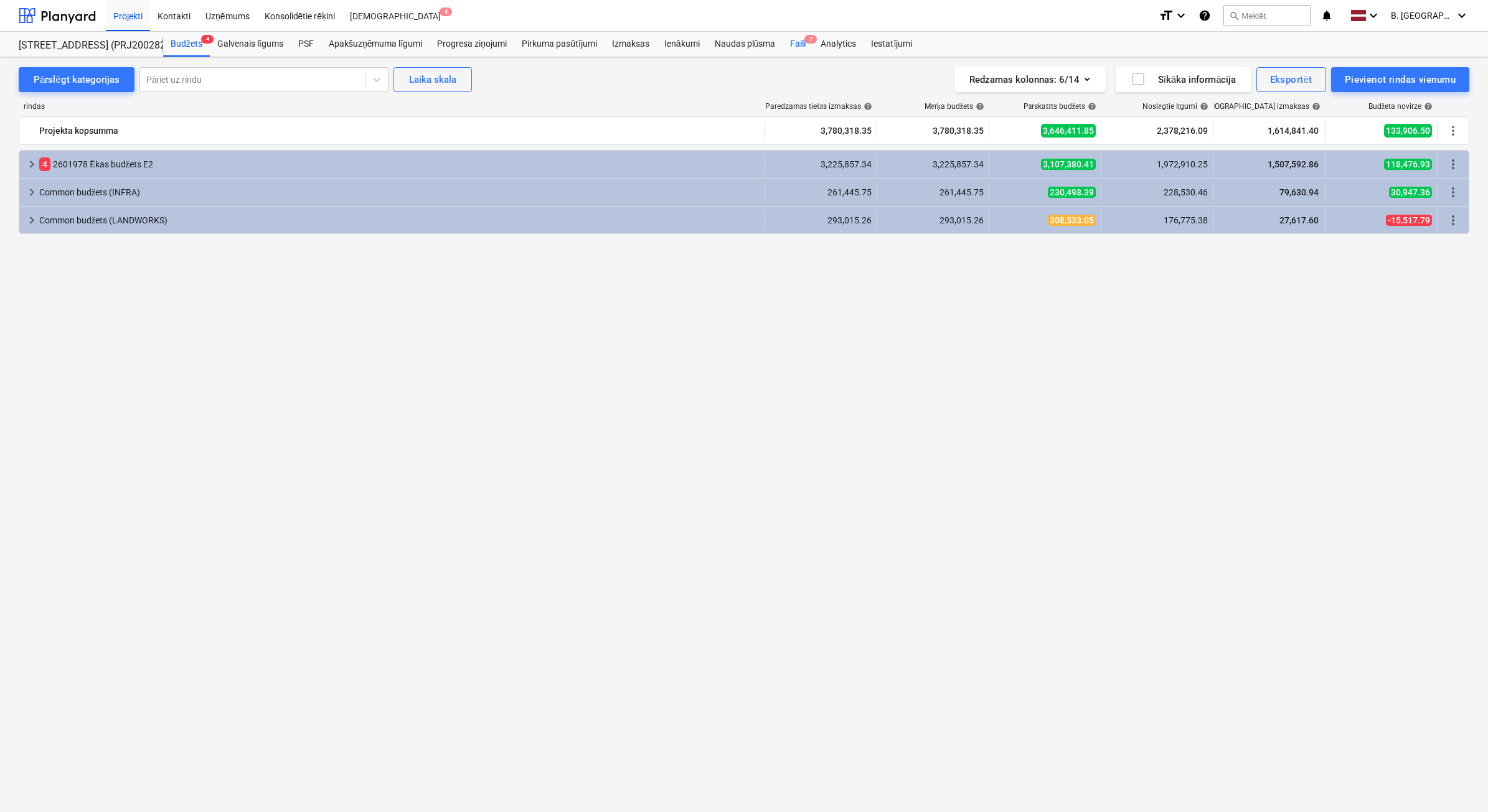
click at [801, 41] on div "Faili 7" at bounding box center [798, 44] width 31 height 25
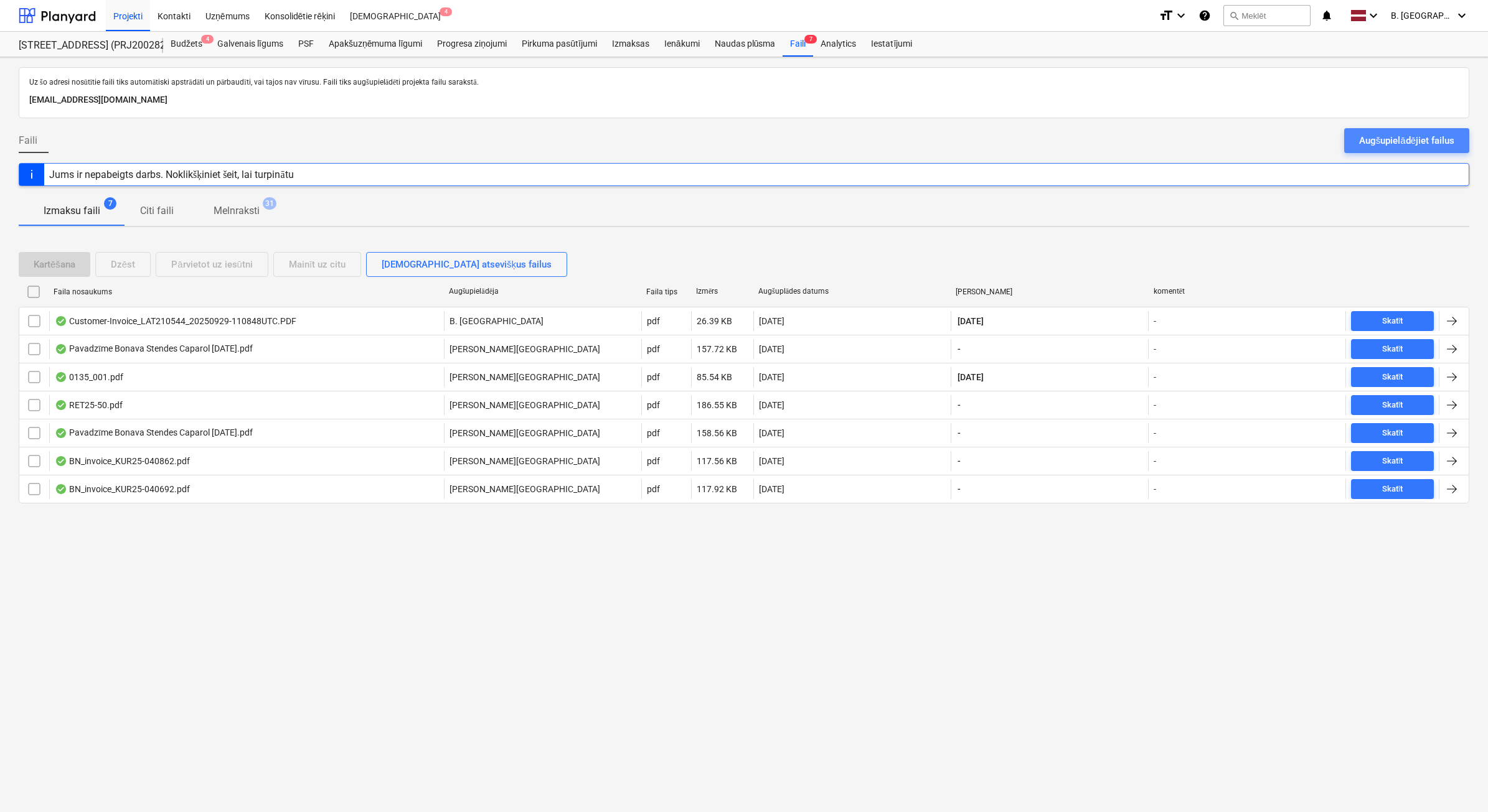
click at [1440, 137] on div "Augšupielādējiet failus" at bounding box center [1406, 140] width 95 height 16
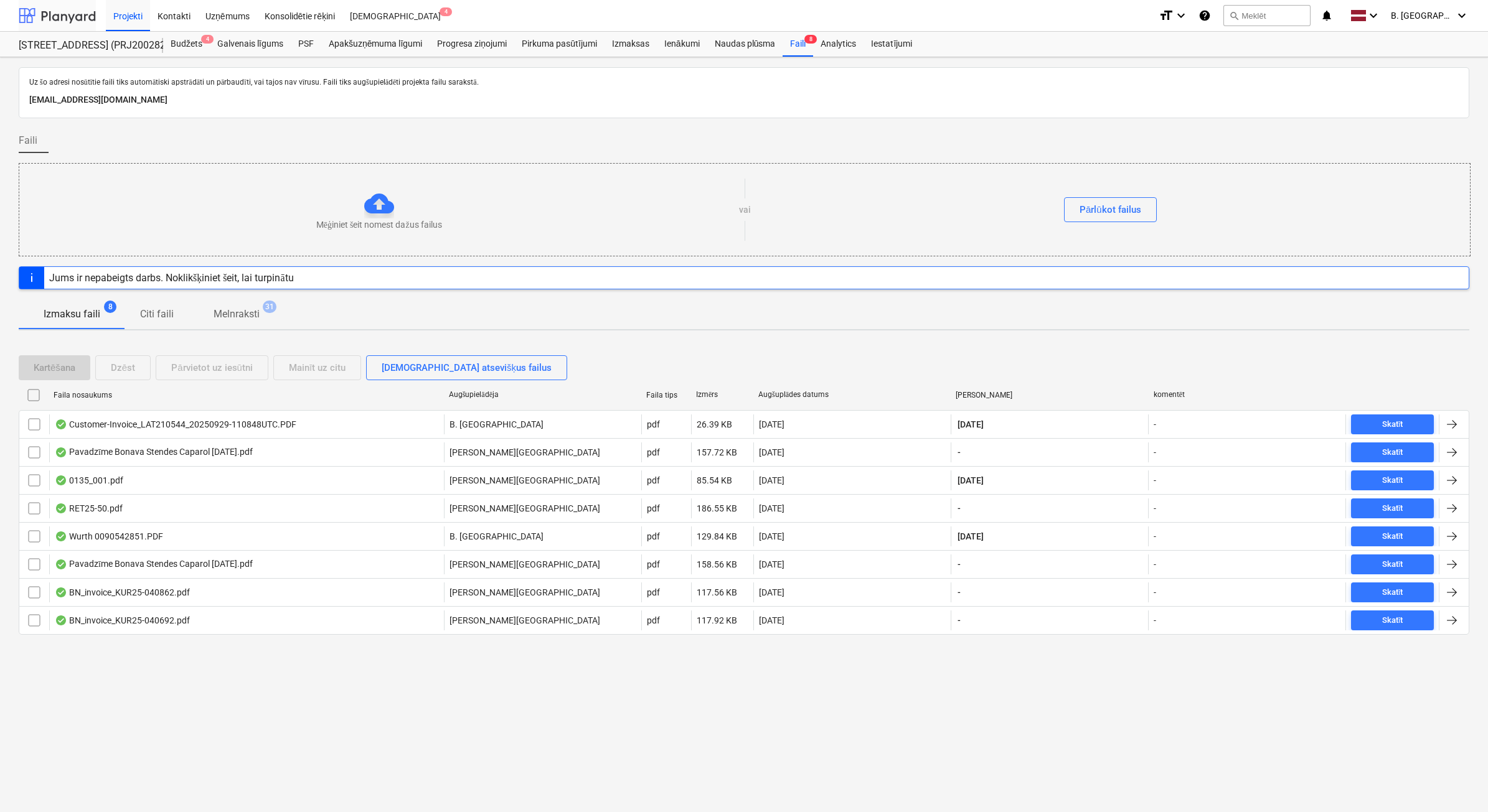
click at [69, 16] on div at bounding box center [57, 15] width 77 height 31
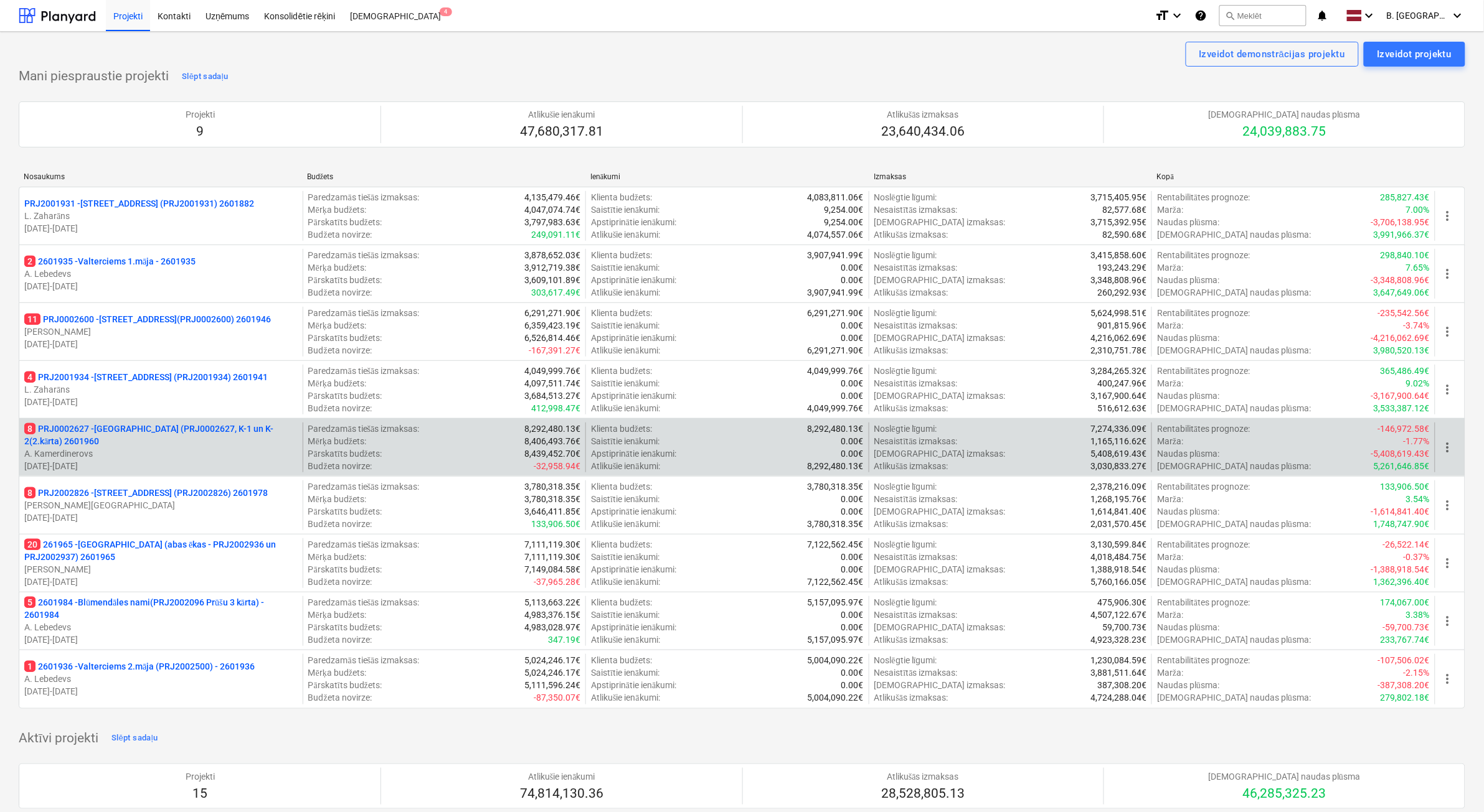
click at [208, 455] on p "A. Kamerdinerovs" at bounding box center [161, 454] width 273 height 12
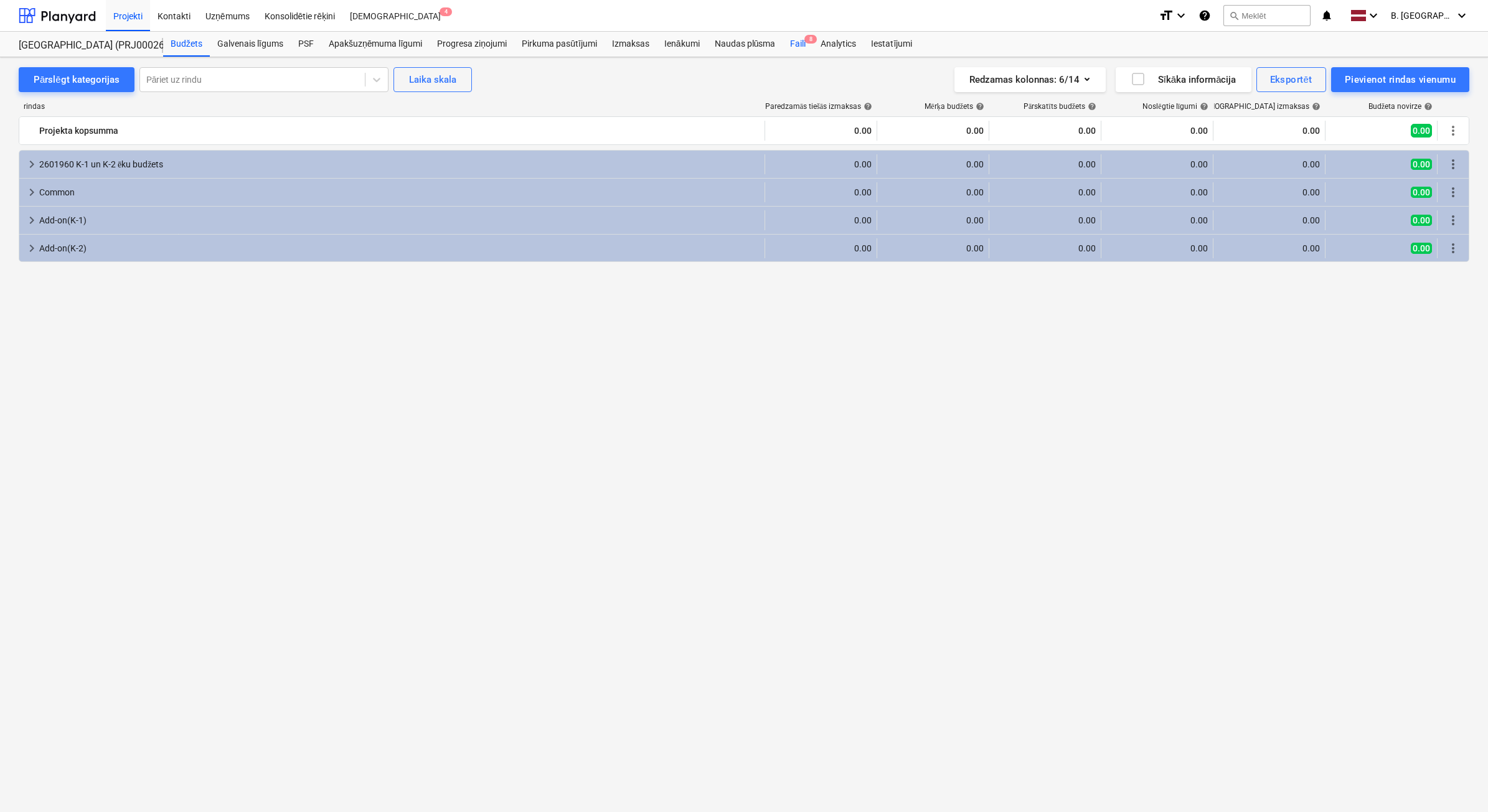
click at [804, 45] on div "Faili 8" at bounding box center [798, 44] width 31 height 25
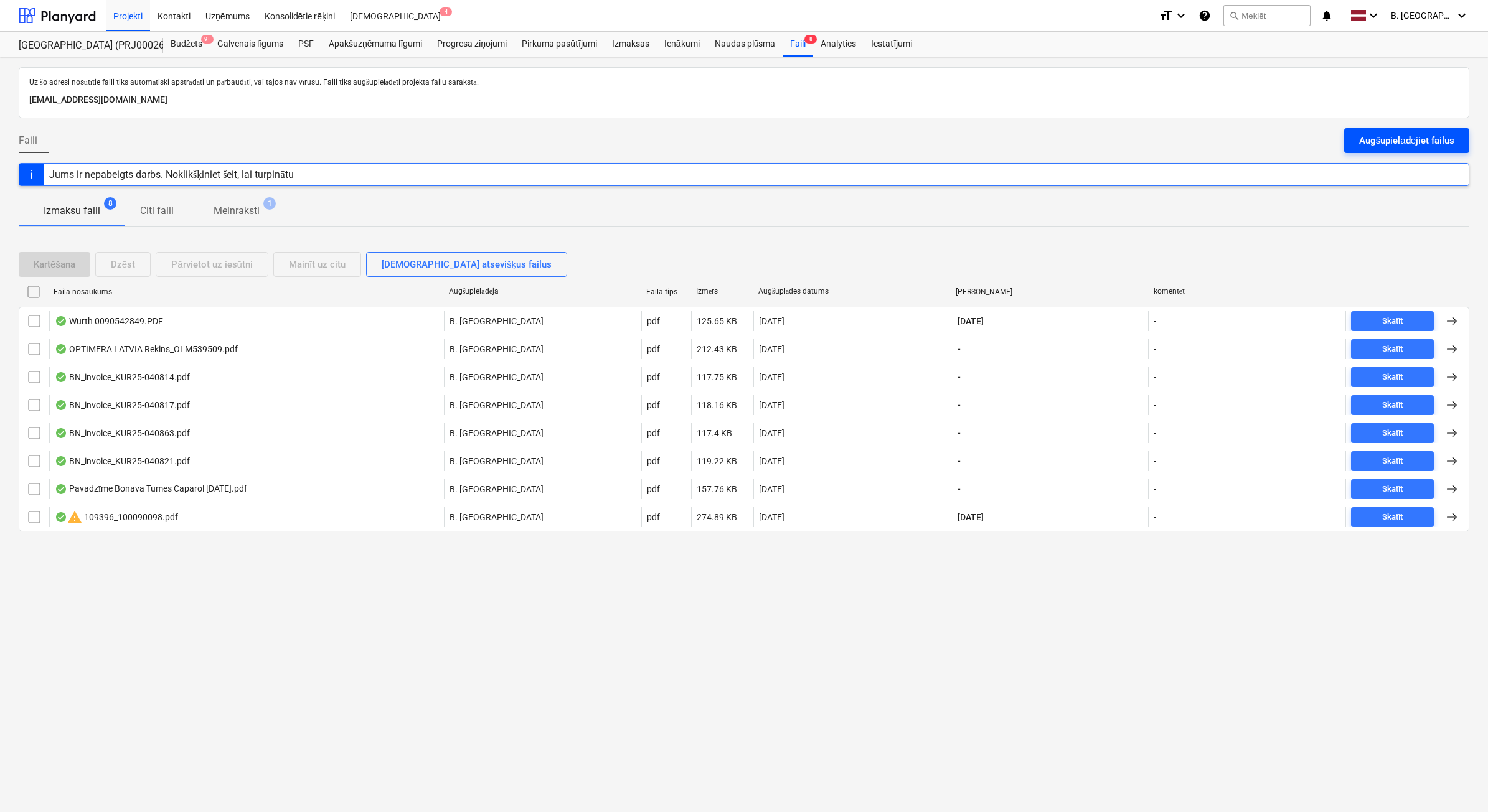
click at [1418, 143] on div "Augšupielādējiet failus" at bounding box center [1406, 140] width 95 height 16
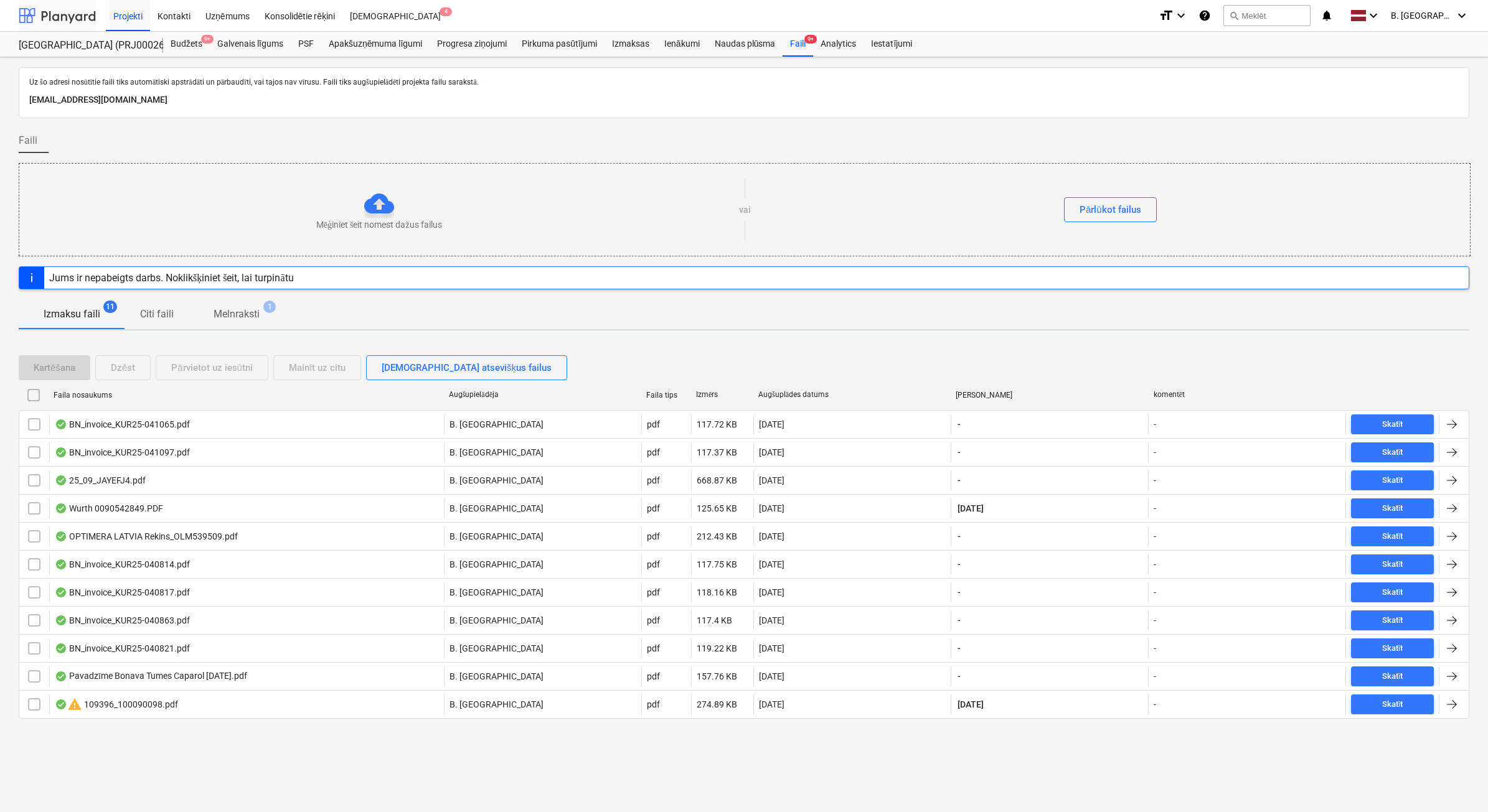
click at [60, 22] on div at bounding box center [57, 15] width 77 height 31
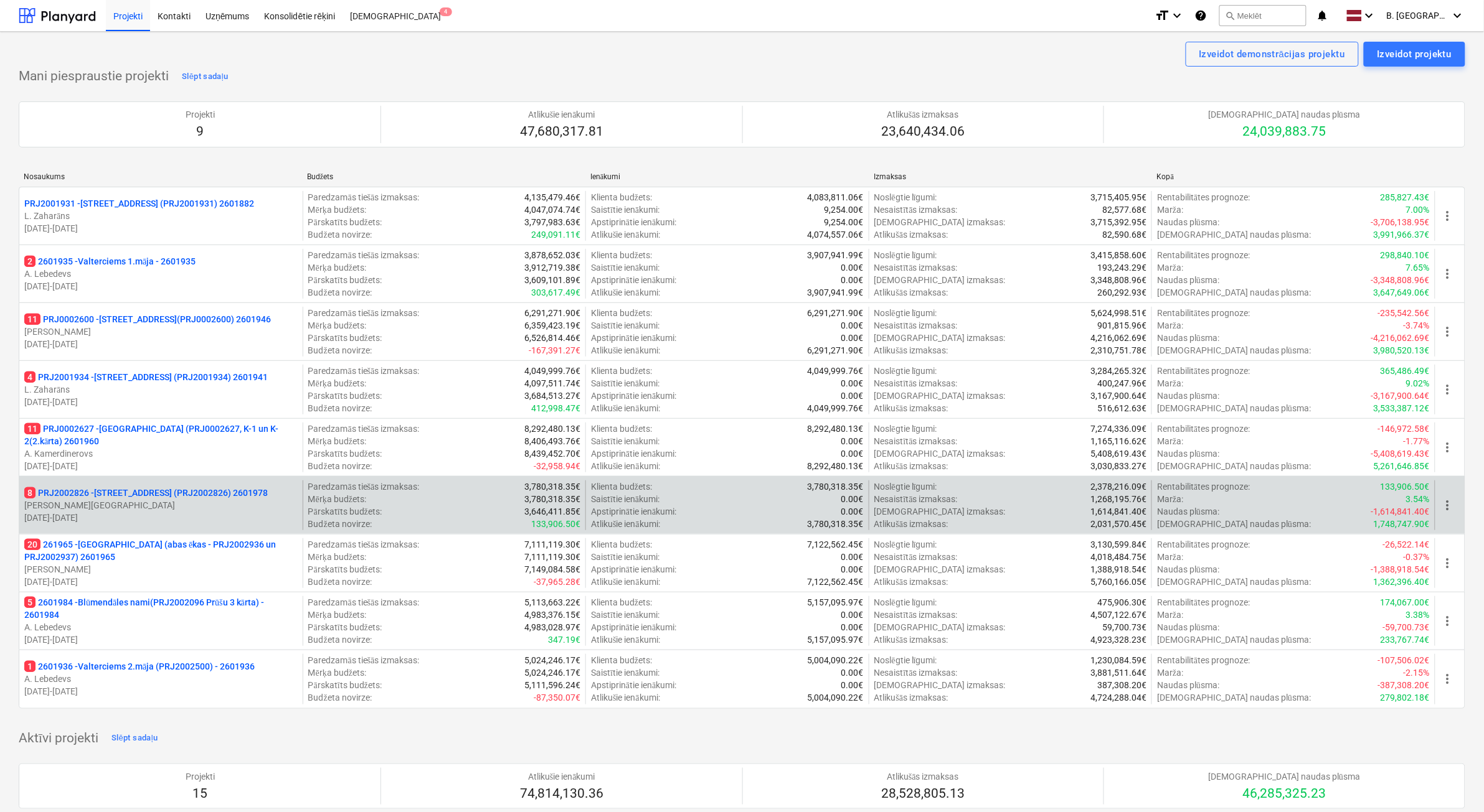
click at [195, 511] on p "[PERSON_NAME][GEOGRAPHIC_DATA]" at bounding box center [161, 505] width 273 height 12
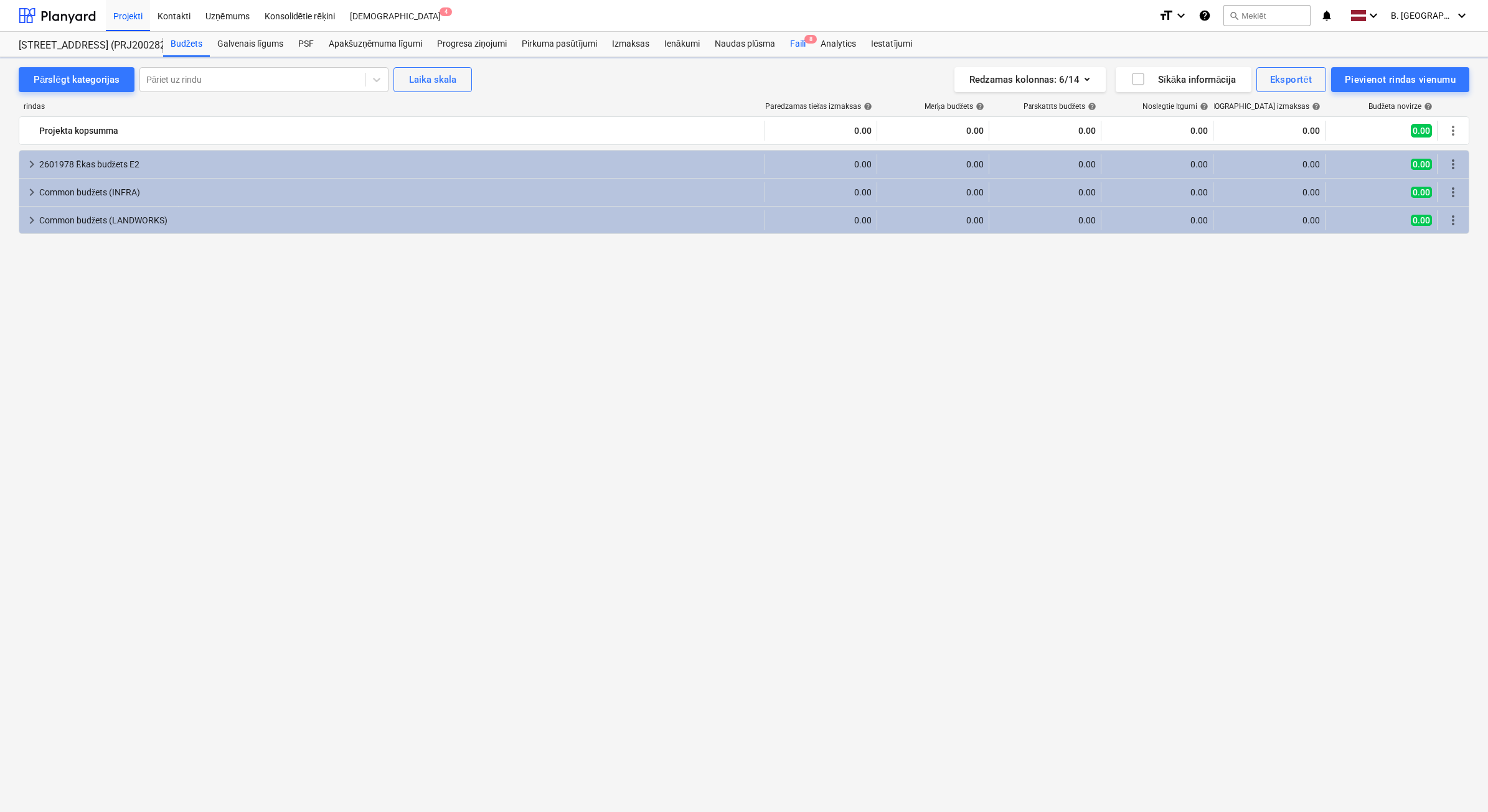
click at [804, 52] on div "Faili 8" at bounding box center [798, 44] width 31 height 25
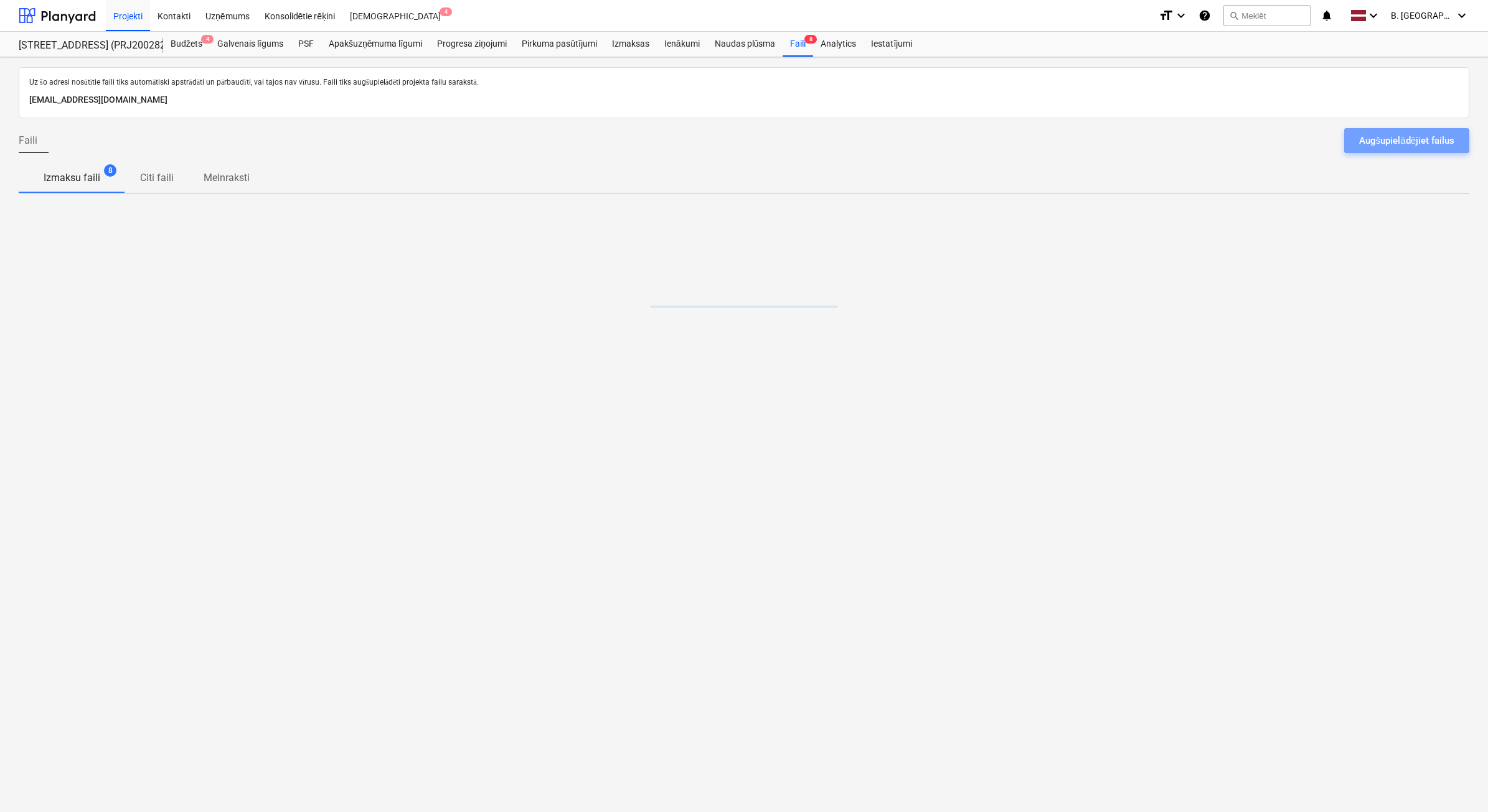
click at [1379, 143] on div "Augšupielādējiet failus" at bounding box center [1406, 140] width 95 height 16
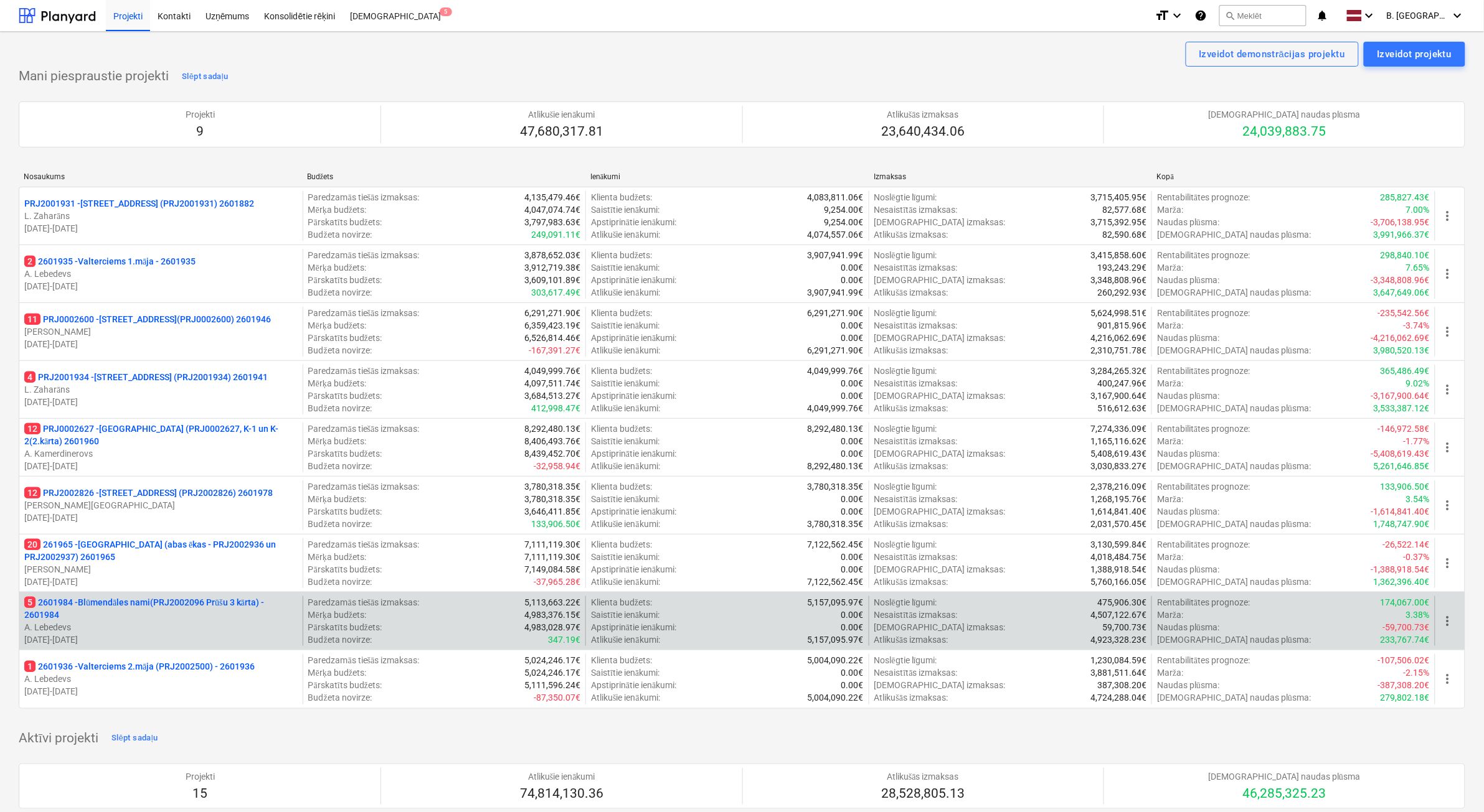
click at [231, 625] on p "A. Lebedevs" at bounding box center [161, 627] width 273 height 12
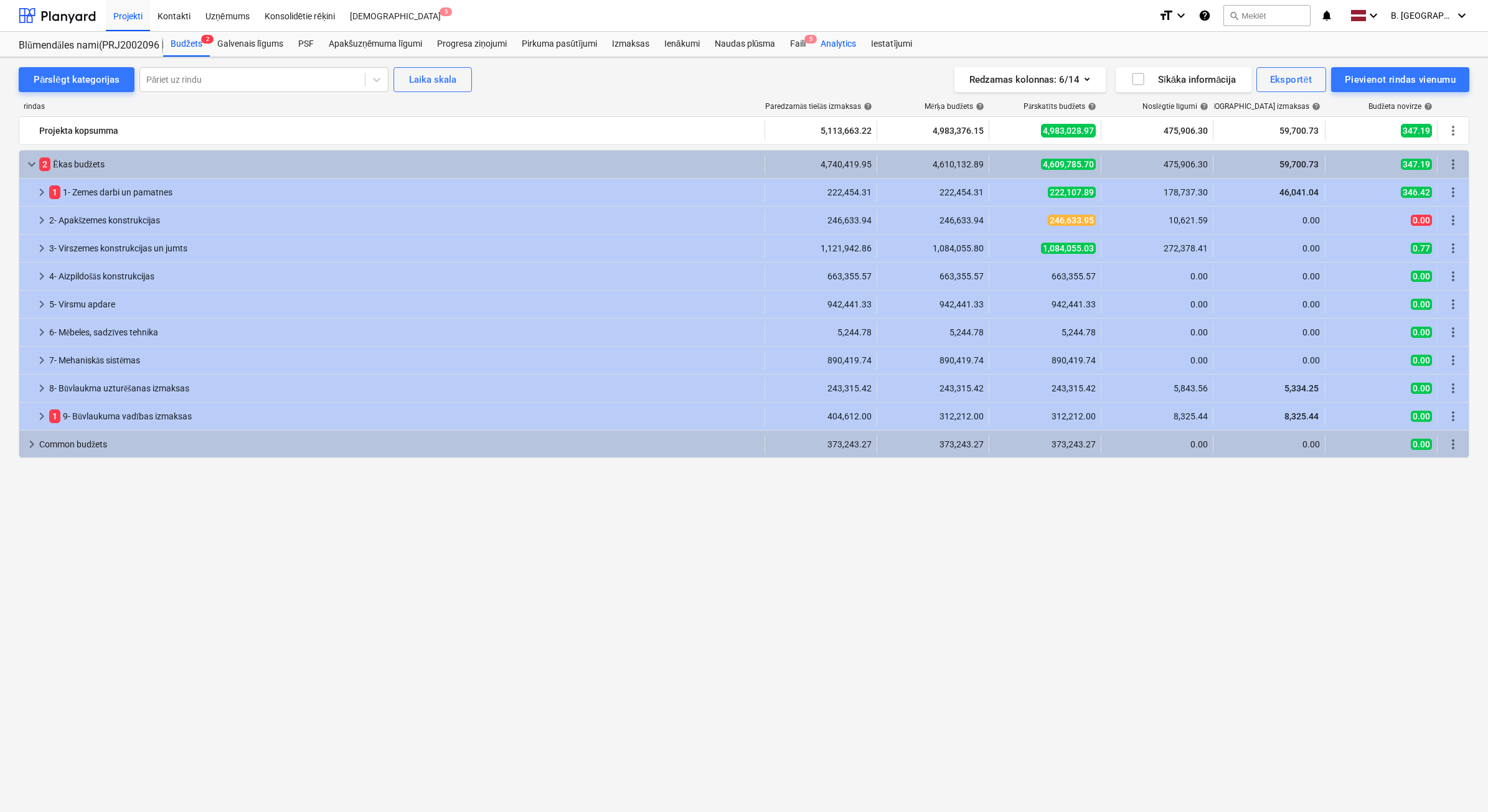
click at [804, 47] on div "Faili 5" at bounding box center [798, 44] width 31 height 25
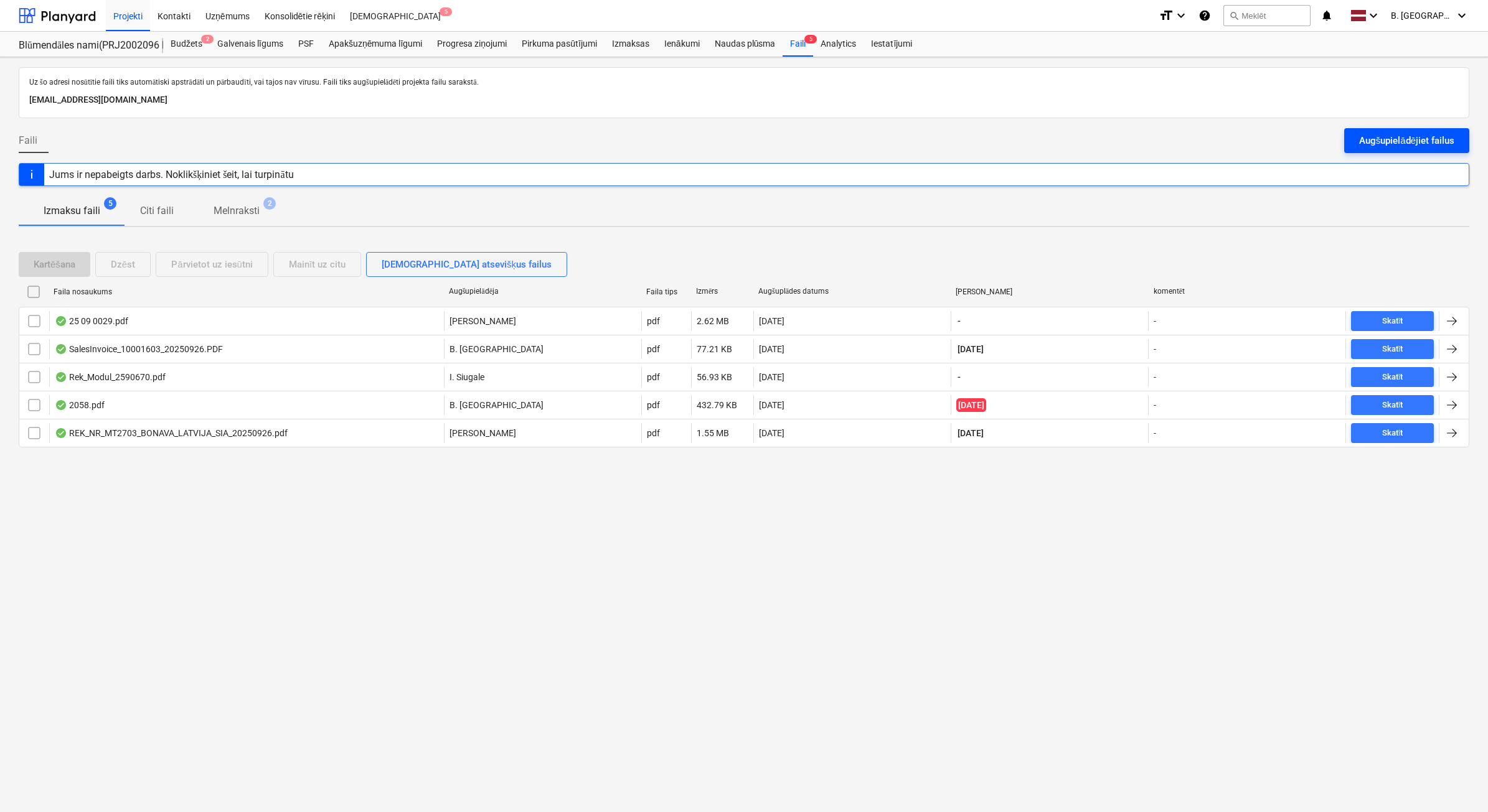
click at [1359, 138] on div "Augšupielādējiet failus" at bounding box center [1406, 140] width 95 height 16
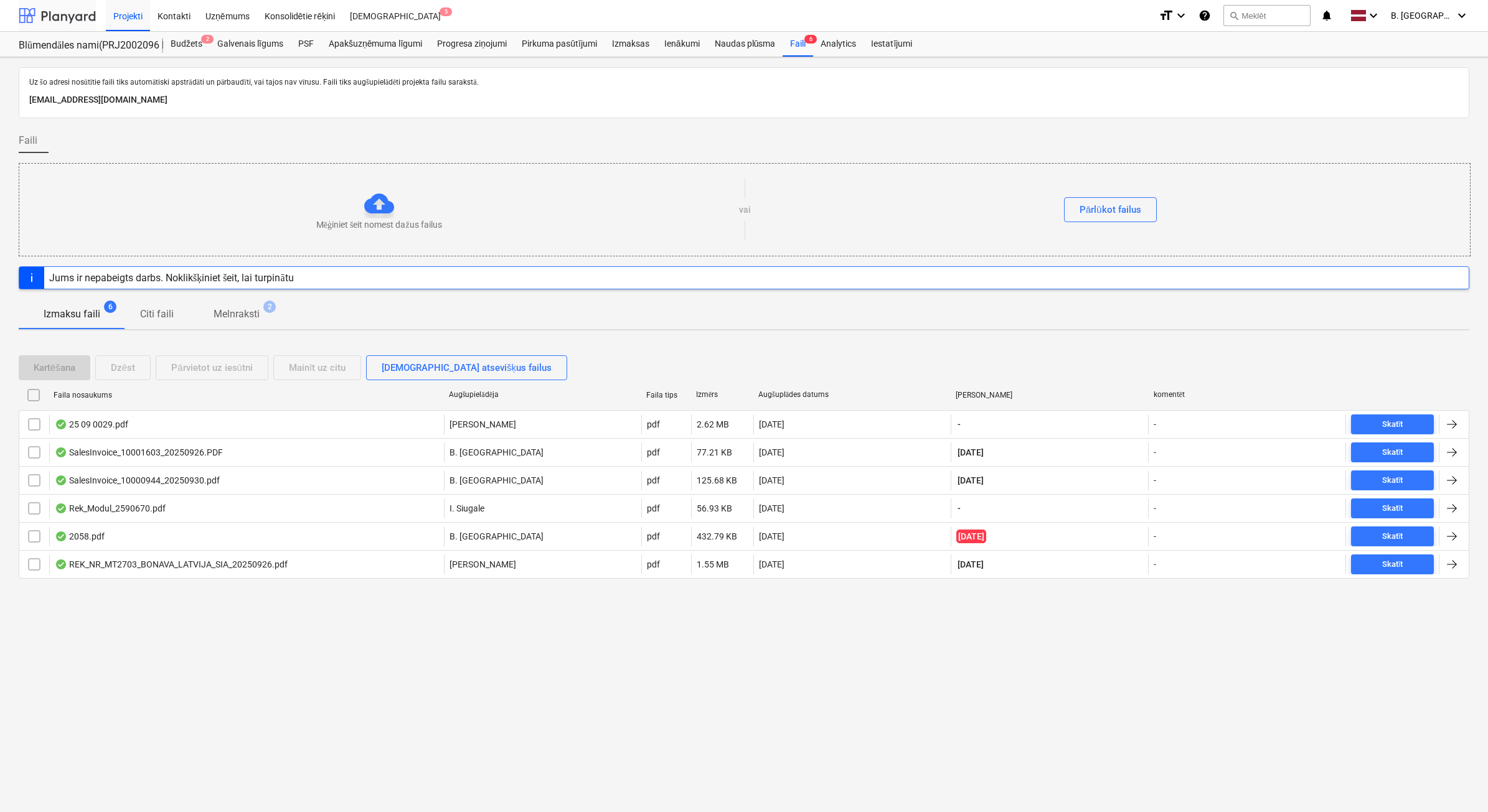
click at [48, 20] on div at bounding box center [57, 15] width 77 height 31
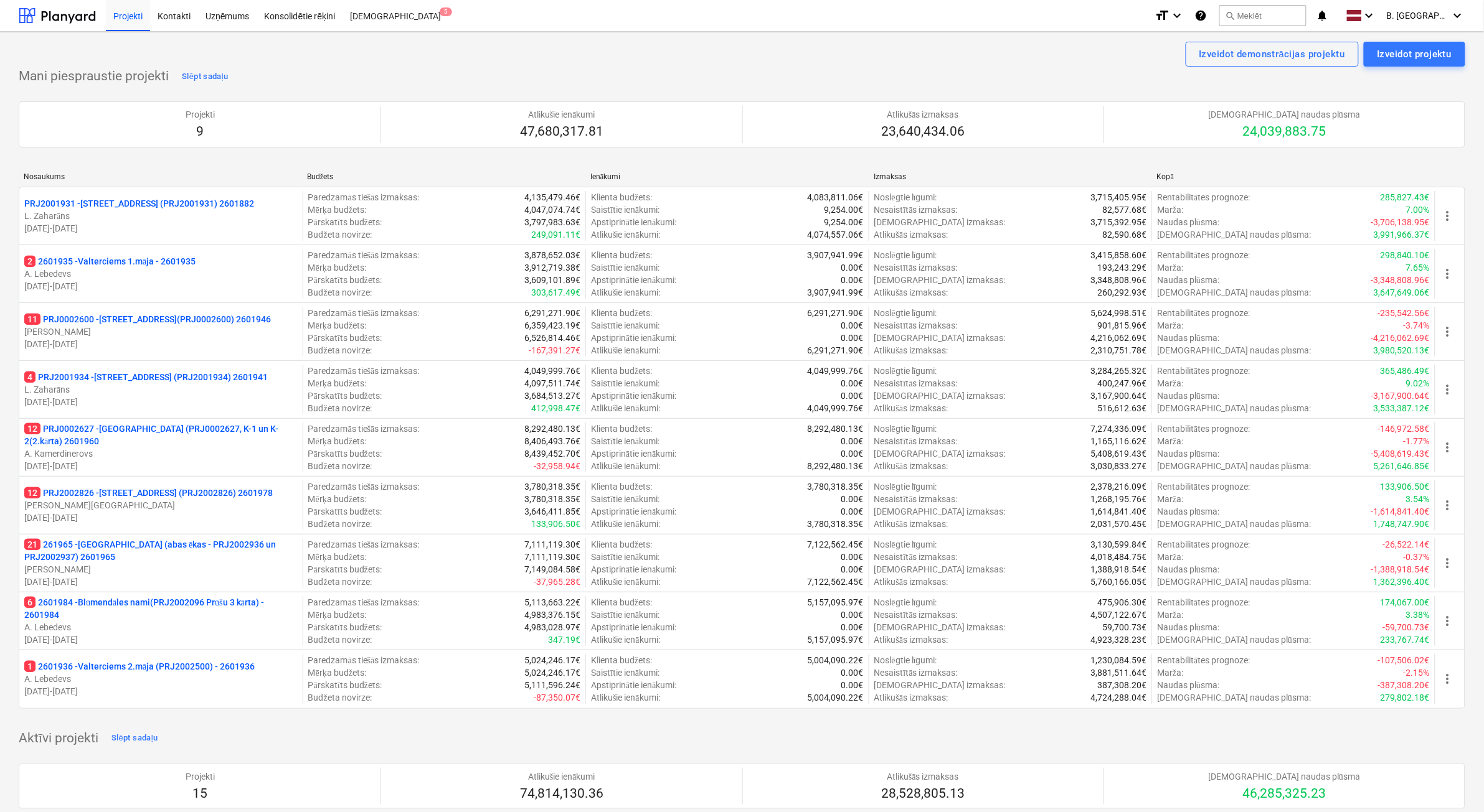
click at [143, 332] on p "[PERSON_NAME]" at bounding box center [161, 332] width 273 height 12
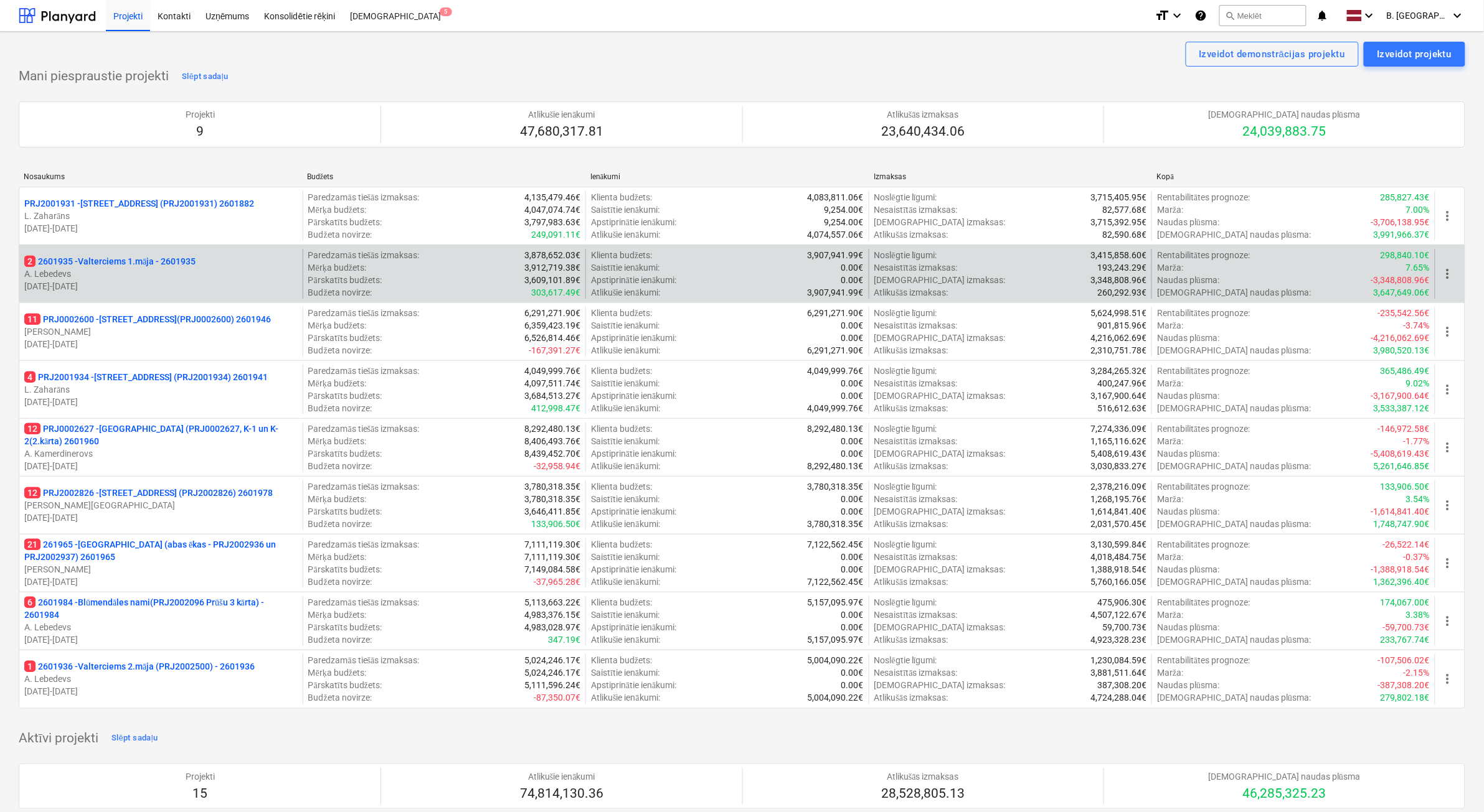
click at [182, 272] on p "A. Lebedevs" at bounding box center [161, 274] width 273 height 12
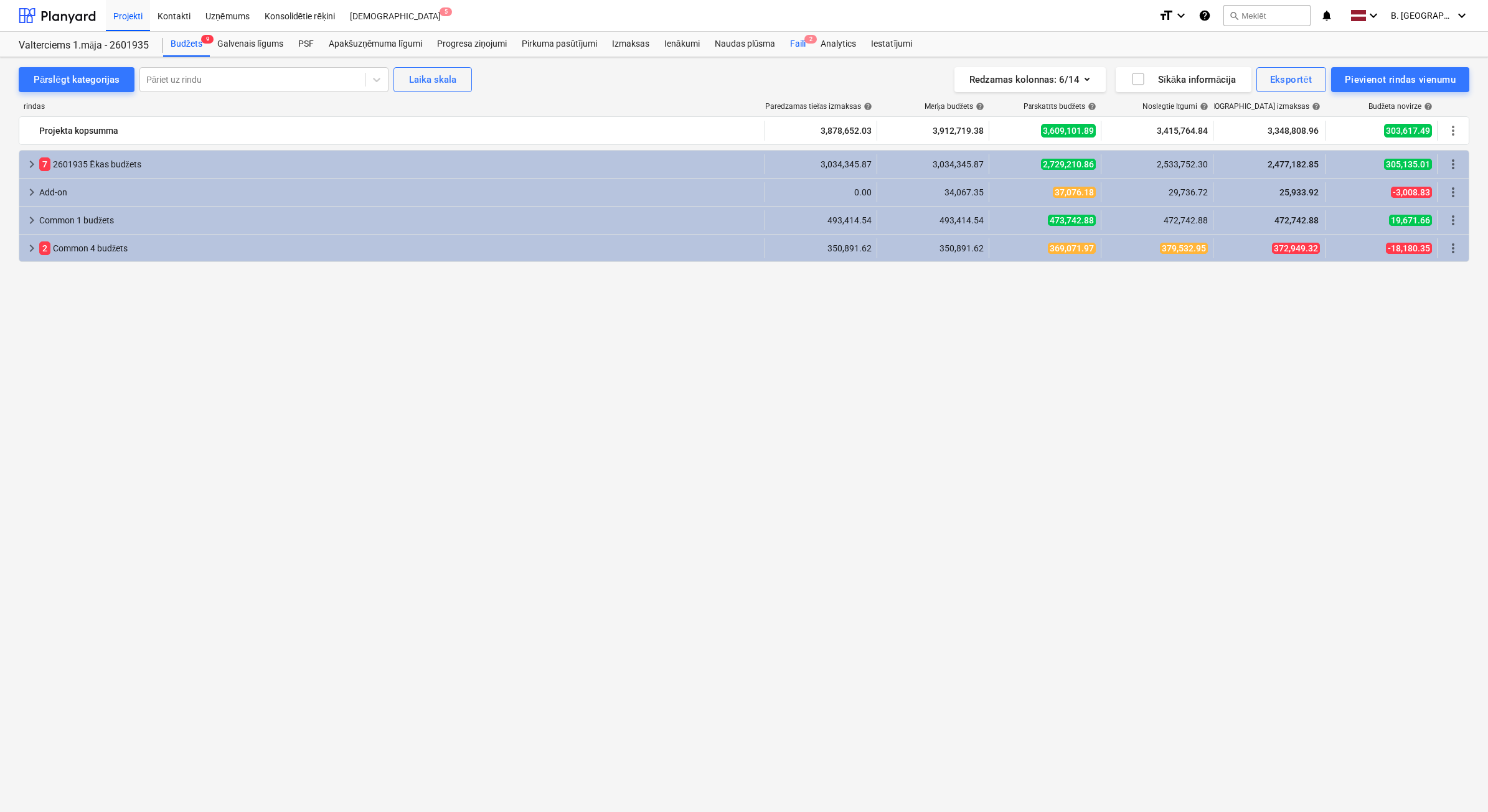
drag, startPoint x: 805, startPoint y: 39, endPoint x: 814, endPoint y: 39, distance: 9.0
click at [805, 38] on span "2" at bounding box center [810, 38] width 12 height 9
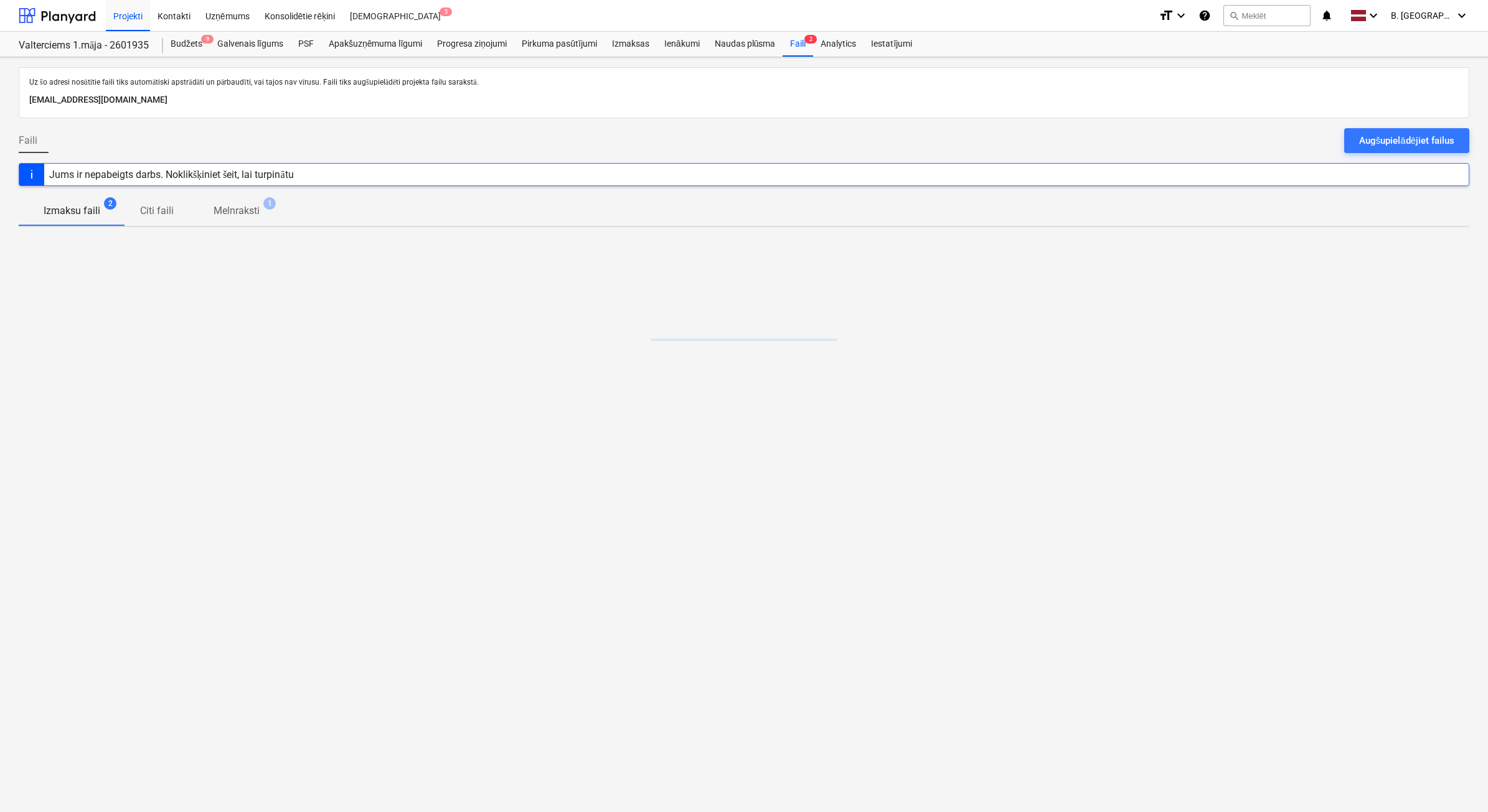
drag, startPoint x: 1376, startPoint y: 132, endPoint x: 1047, endPoint y: 83, distance: 332.6
click at [1377, 133] on div "Augšupielādējiet failus" at bounding box center [1406, 140] width 95 height 16
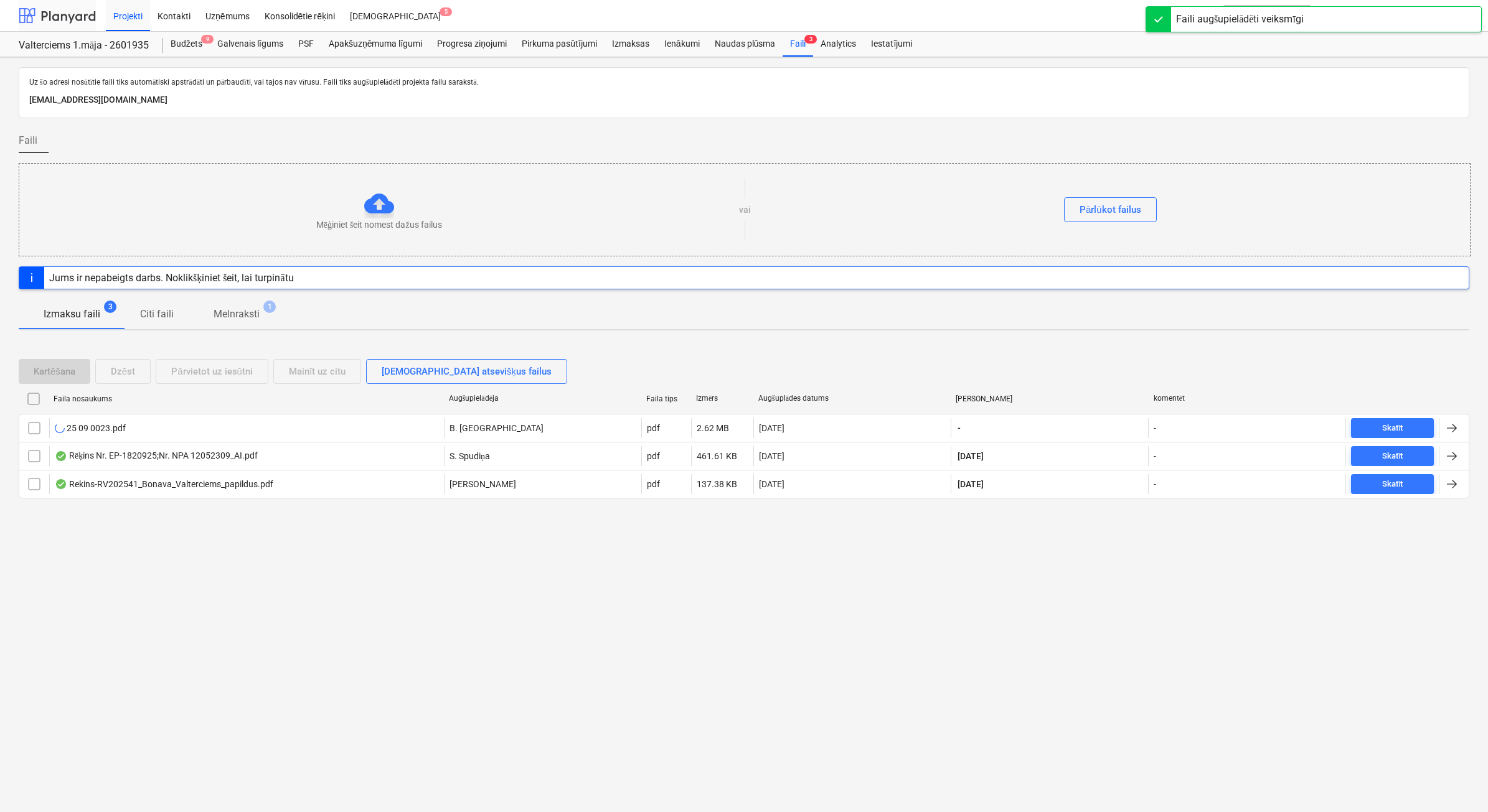
click at [89, 10] on div at bounding box center [57, 15] width 77 height 31
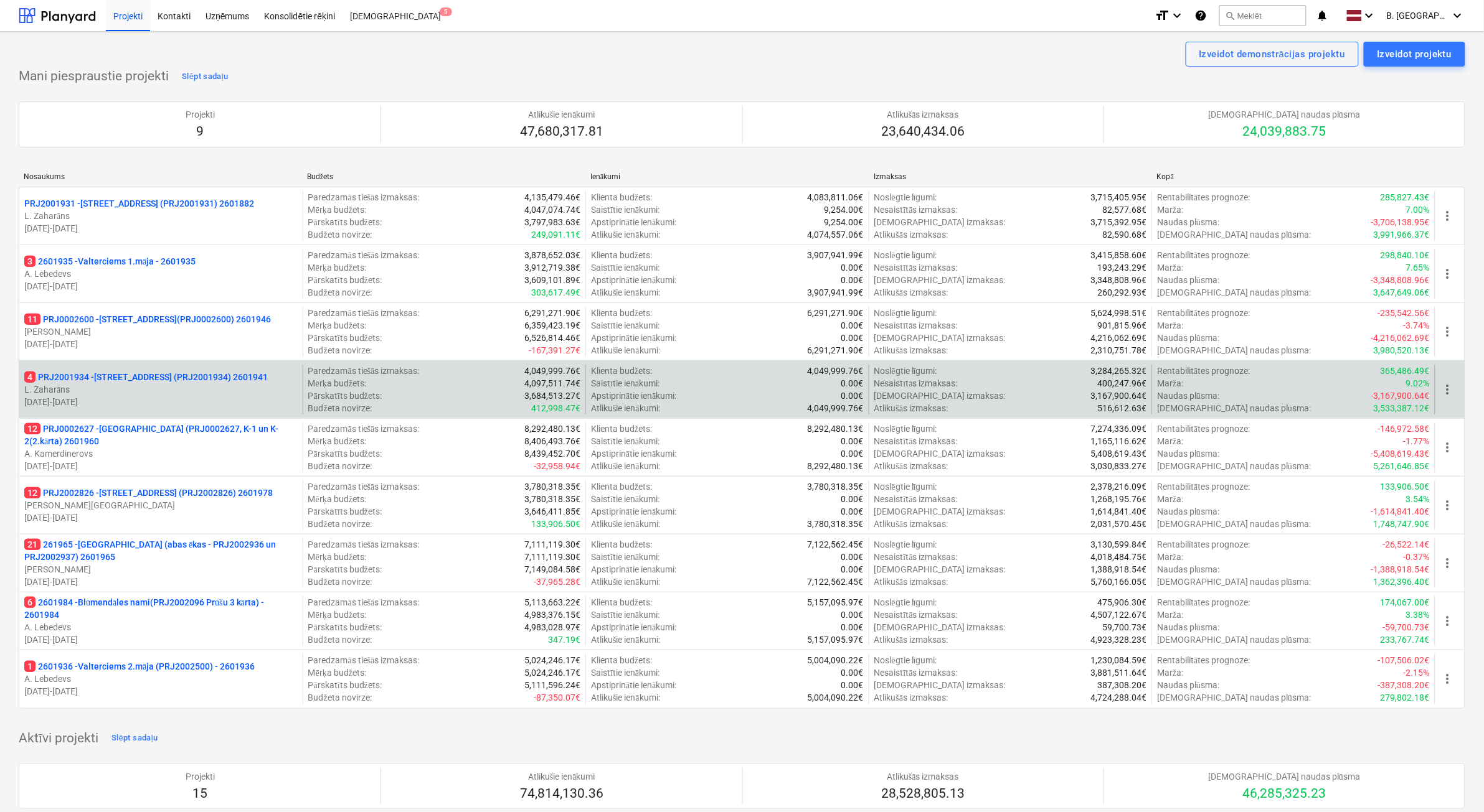
click at [229, 388] on p "L. Zaharāns" at bounding box center [161, 389] width 273 height 12
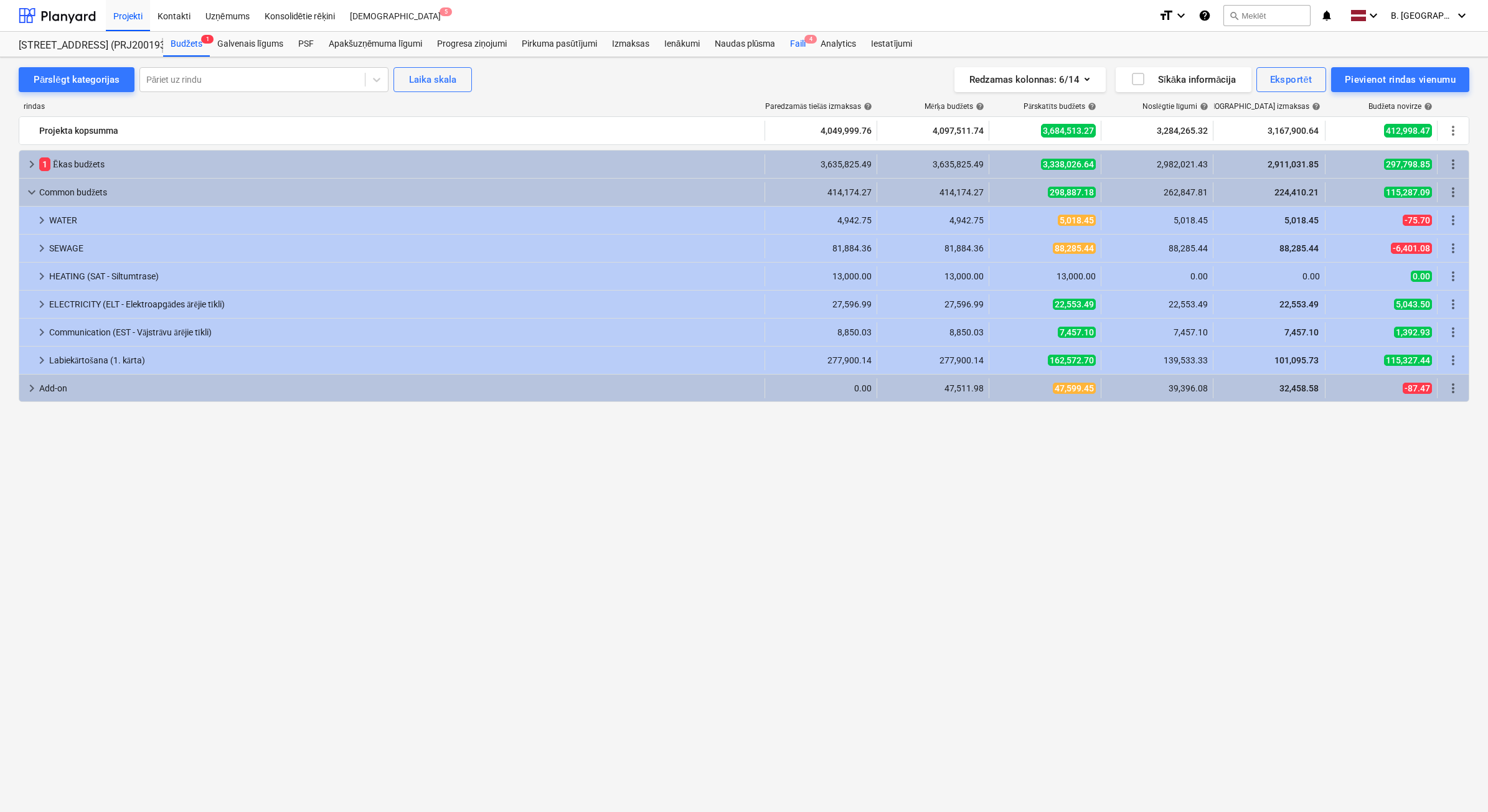
click at [790, 45] on div "Faili 4" at bounding box center [798, 44] width 31 height 25
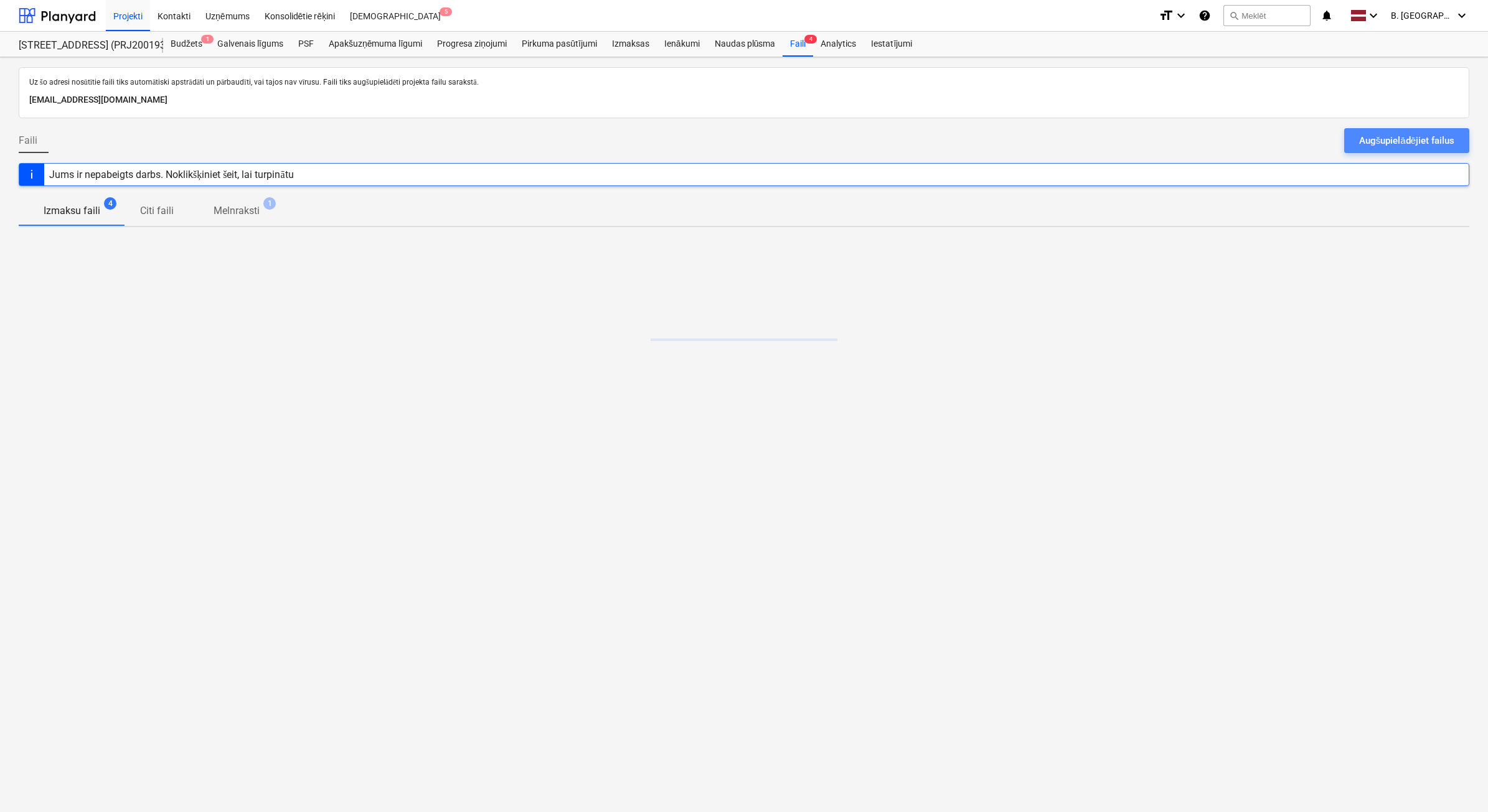
click at [1431, 144] on div "Augšupielādējiet failus" at bounding box center [1406, 140] width 95 height 16
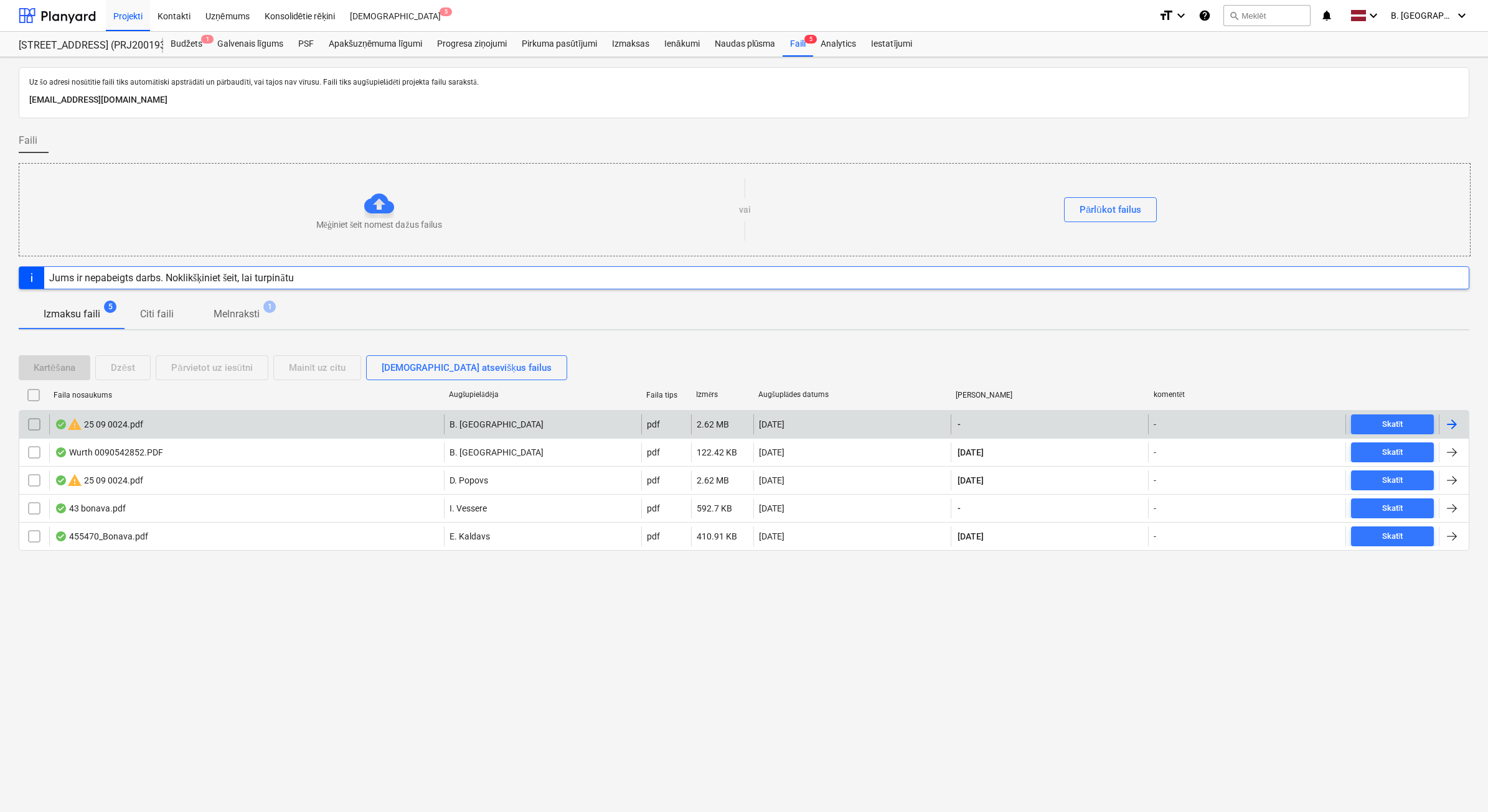
click at [45, 428] on div at bounding box center [34, 424] width 30 height 20
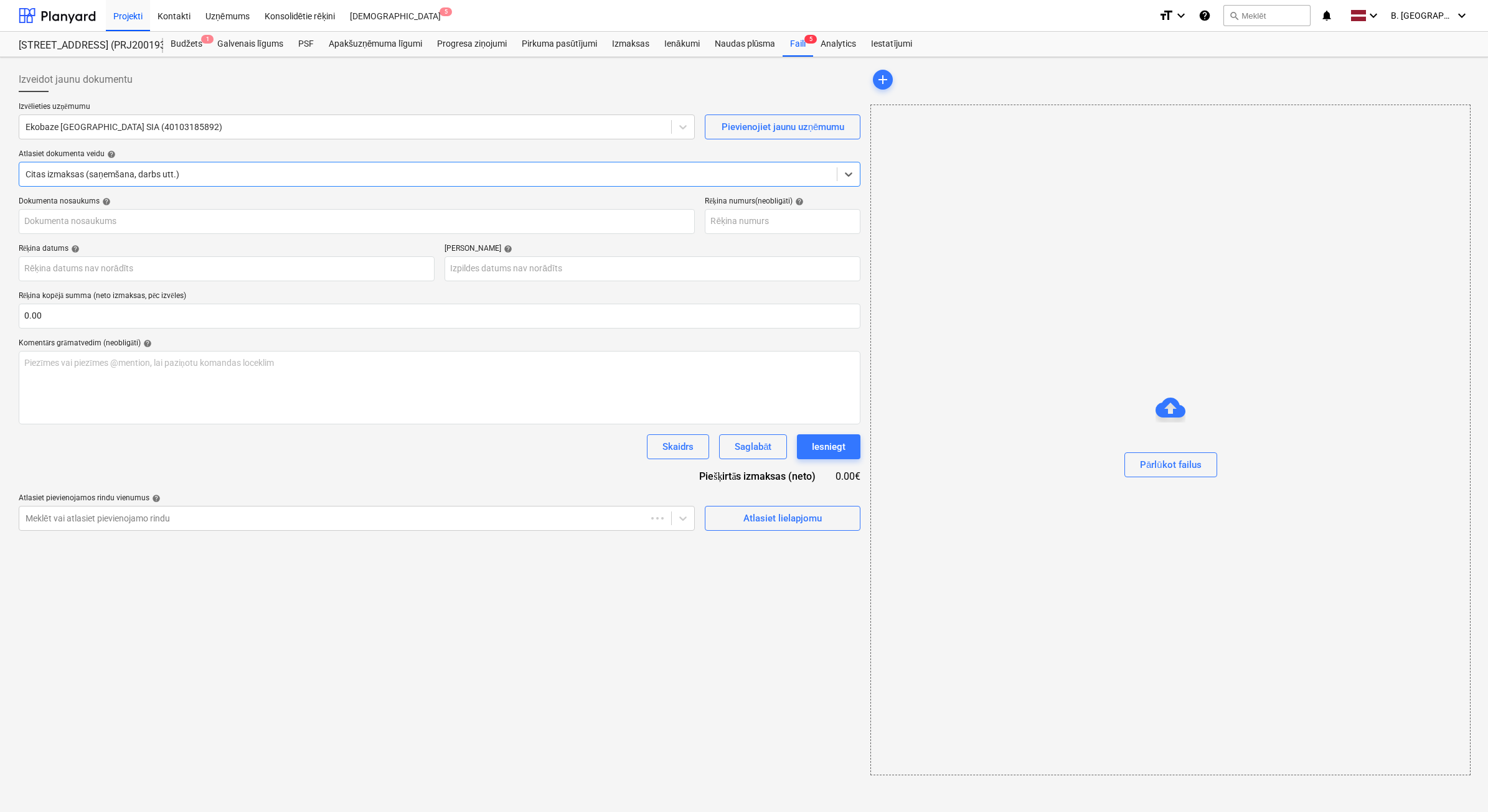
type input "25 09 0024.pdf"
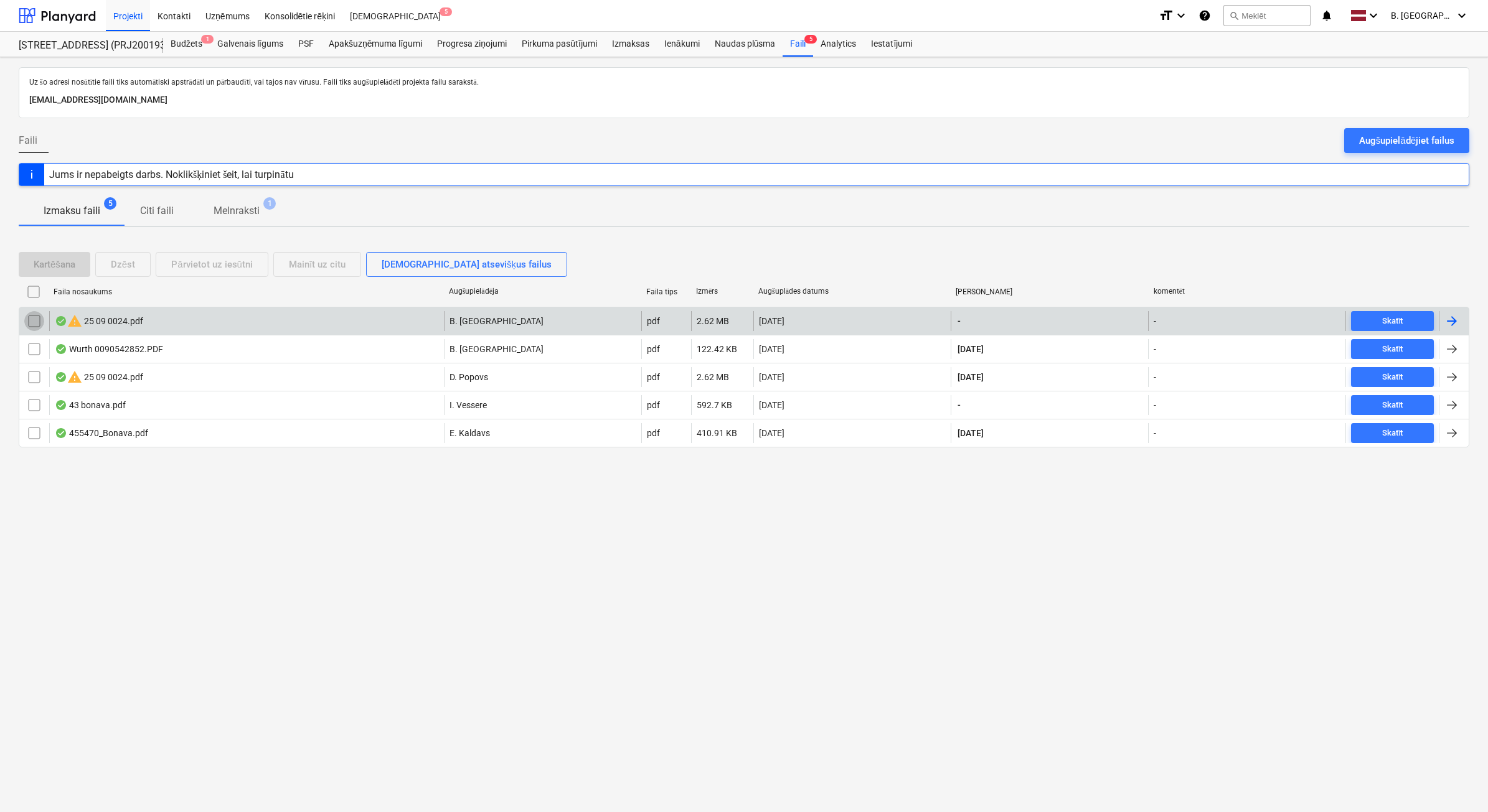
click at [37, 321] on input "checkbox" at bounding box center [34, 321] width 20 height 20
click at [132, 259] on div "Dzēst" at bounding box center [122, 264] width 24 height 16
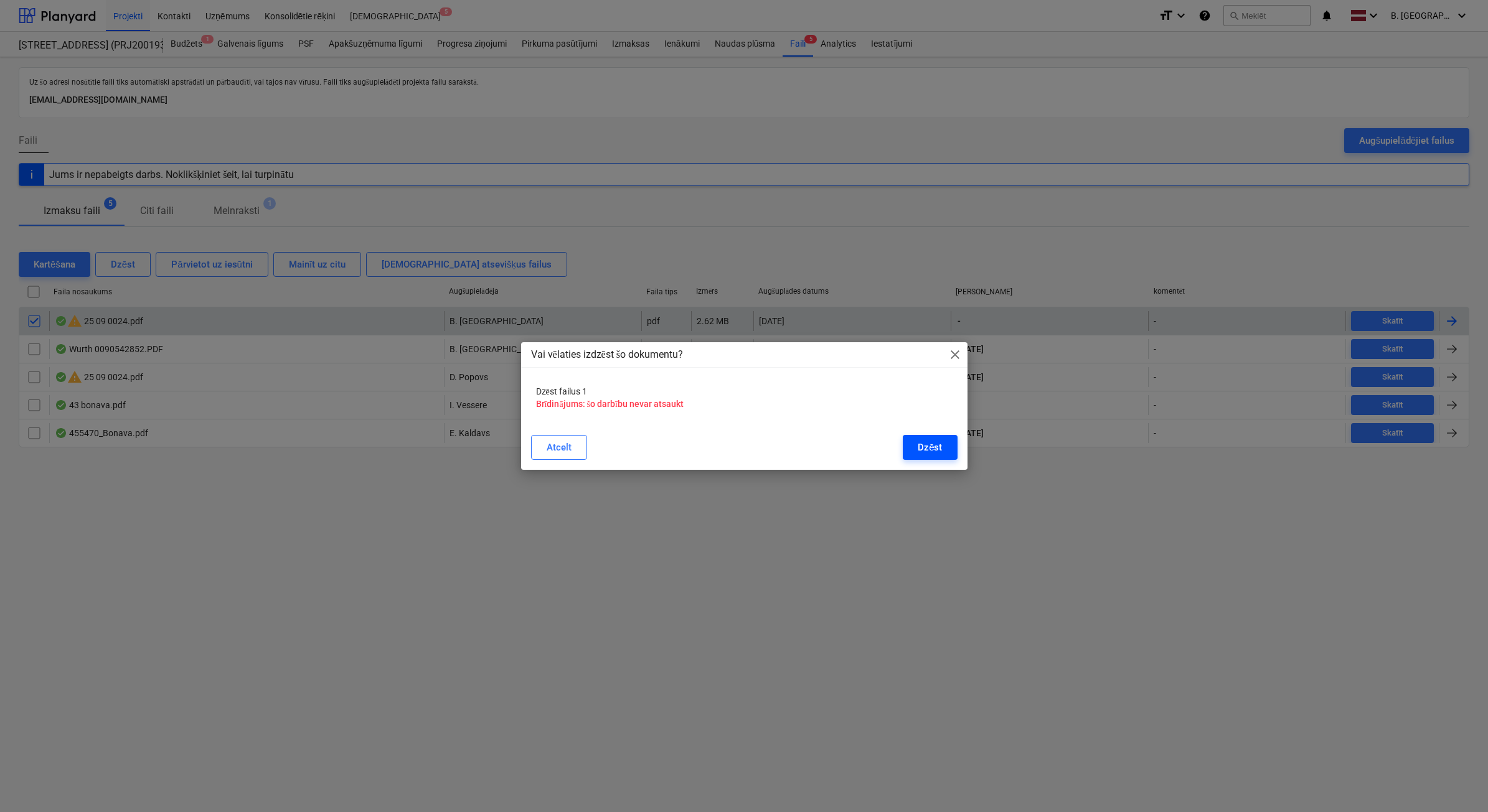
click at [947, 447] on button "Dzēst" at bounding box center [930, 448] width 54 height 25
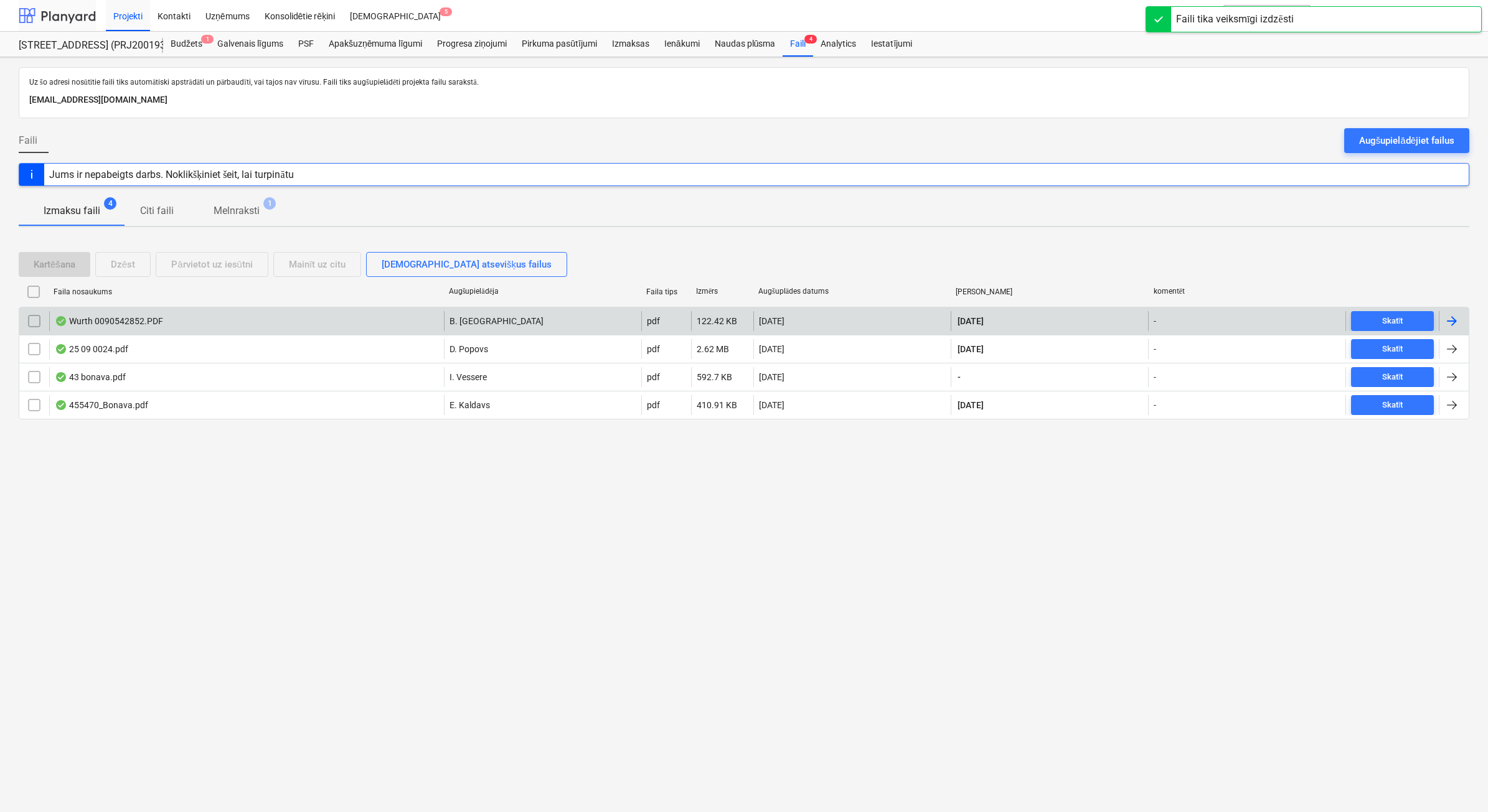
click at [66, 10] on div at bounding box center [57, 15] width 77 height 31
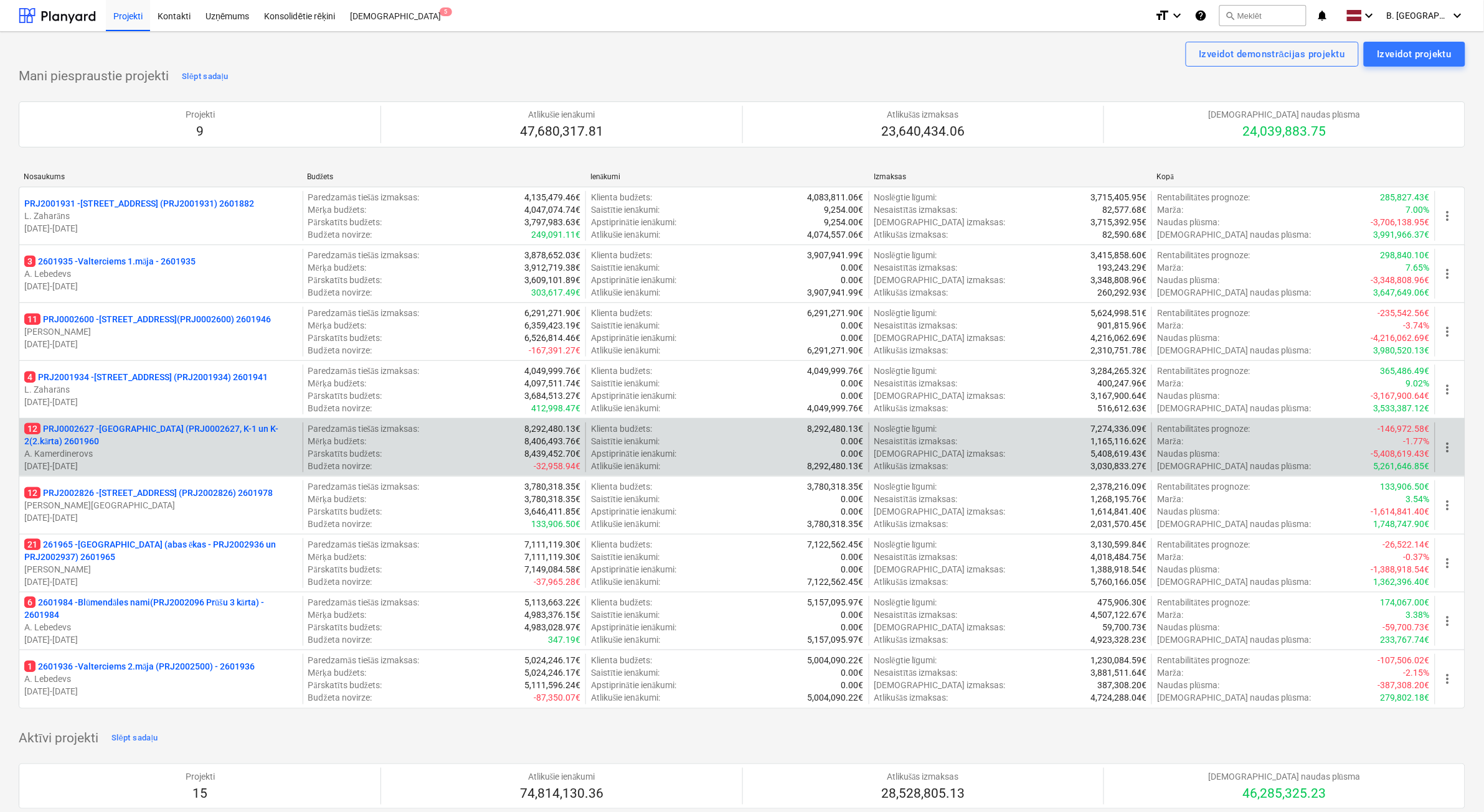
click at [200, 445] on p "12 PRJ0002627 - Tumes iela (PRJ0002627, K-1 un K-2(2.kārta) 2601960" at bounding box center [161, 435] width 273 height 25
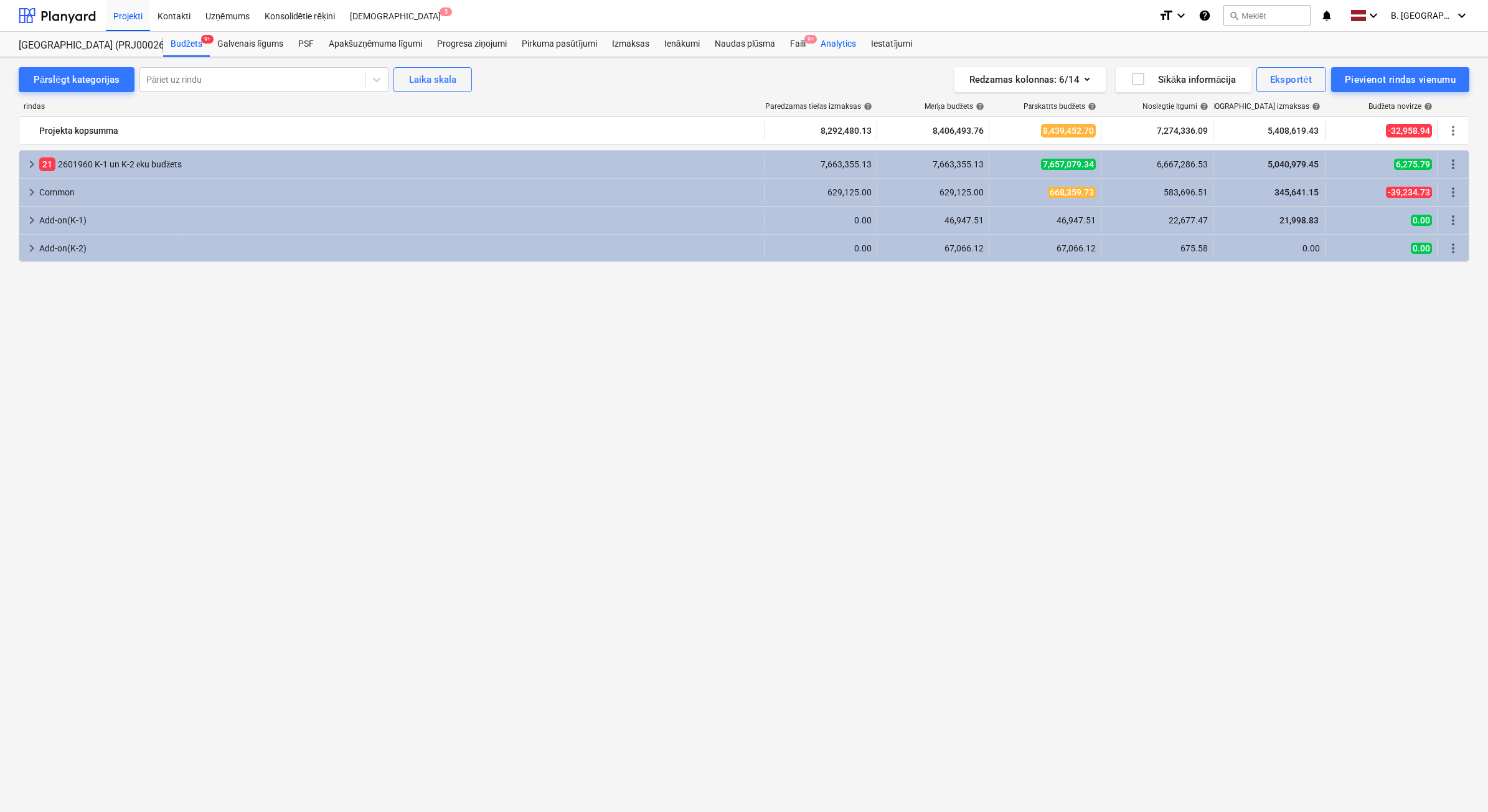
click at [798, 45] on div "Faili 9+" at bounding box center [798, 44] width 31 height 25
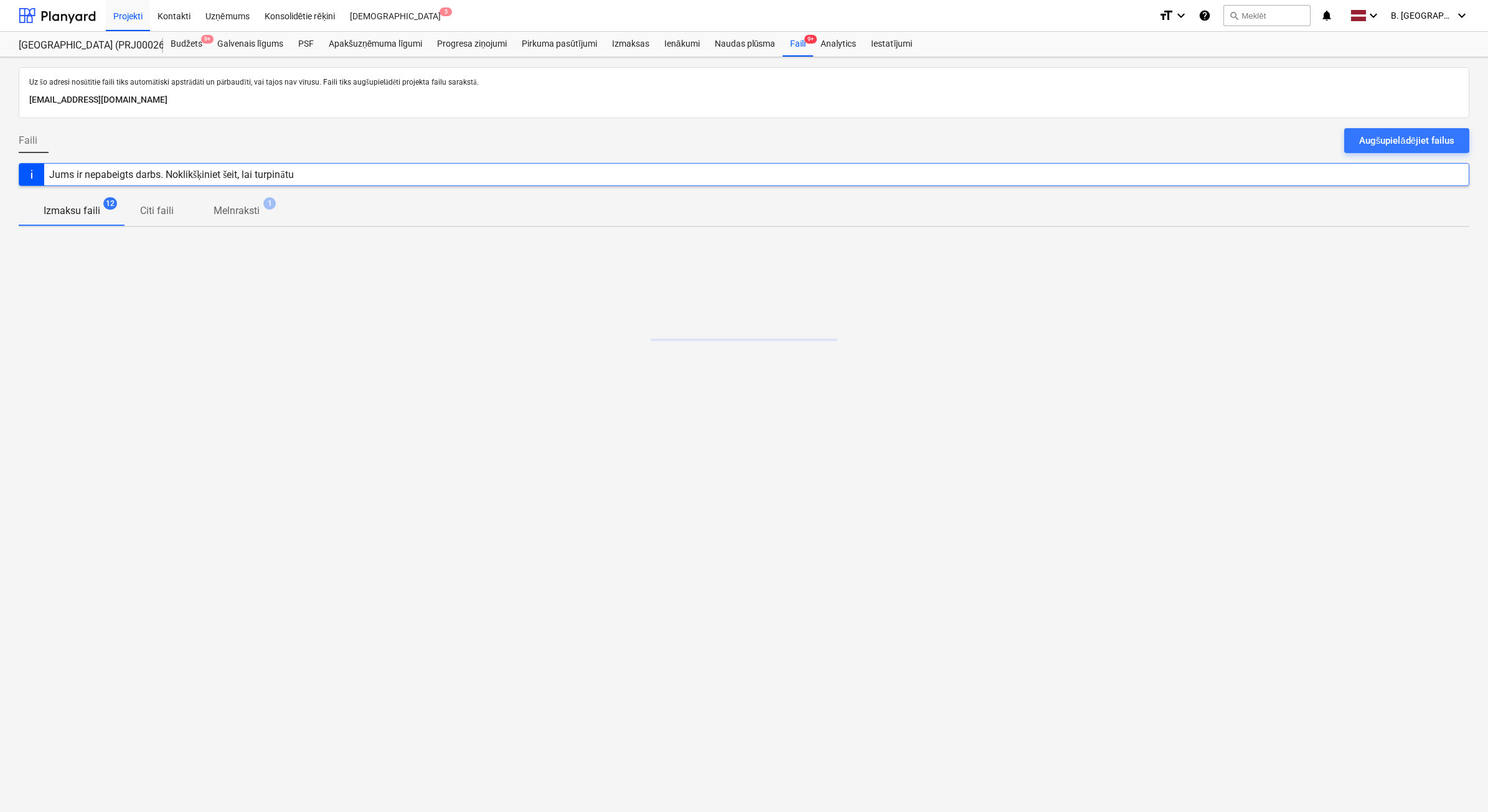
drag, startPoint x: 1409, startPoint y: 144, endPoint x: 1402, endPoint y: 140, distance: 8.1
click at [1409, 140] on div "Augšupielādējiet failus" at bounding box center [1406, 140] width 95 height 16
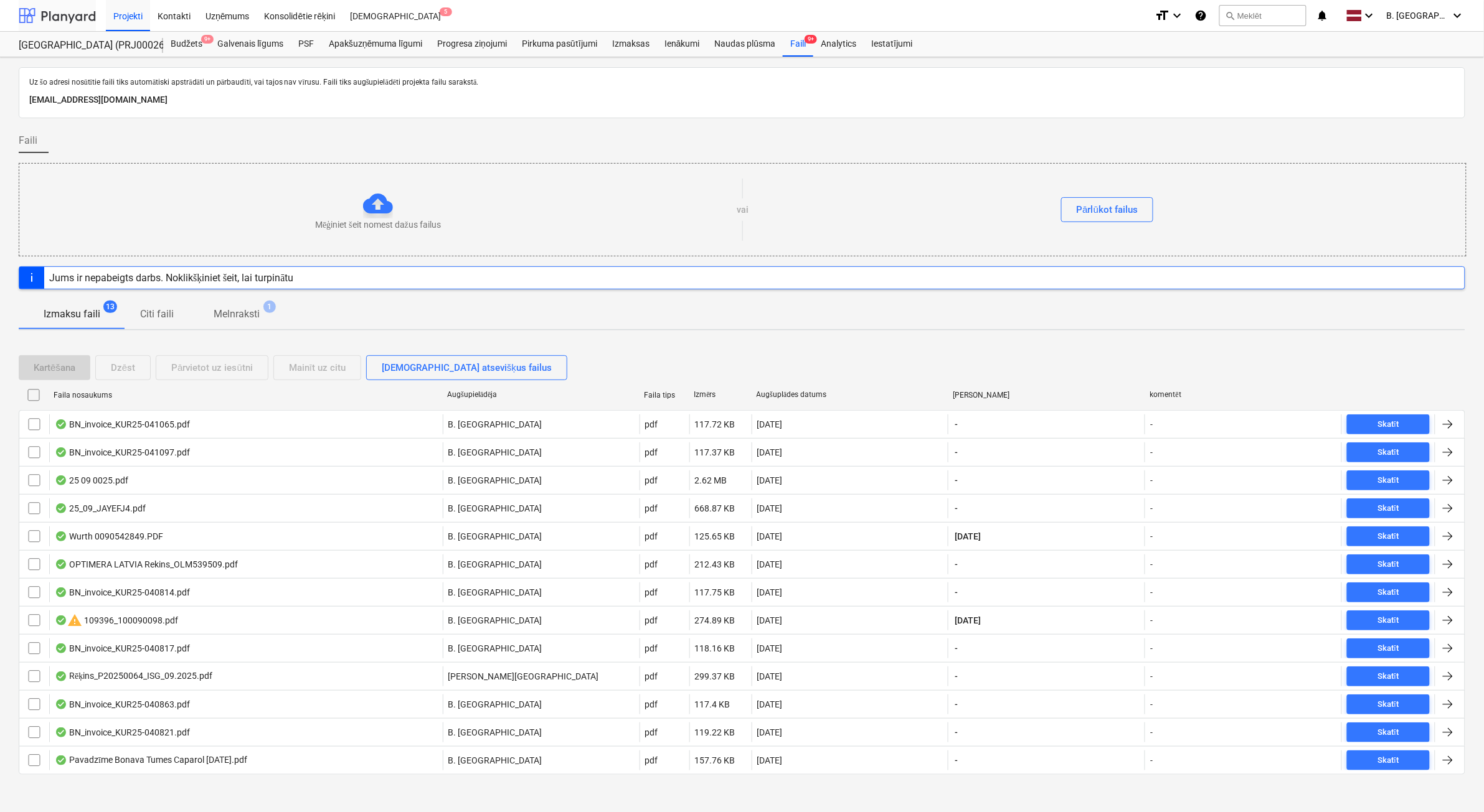
click at [68, 14] on div at bounding box center [57, 15] width 77 height 31
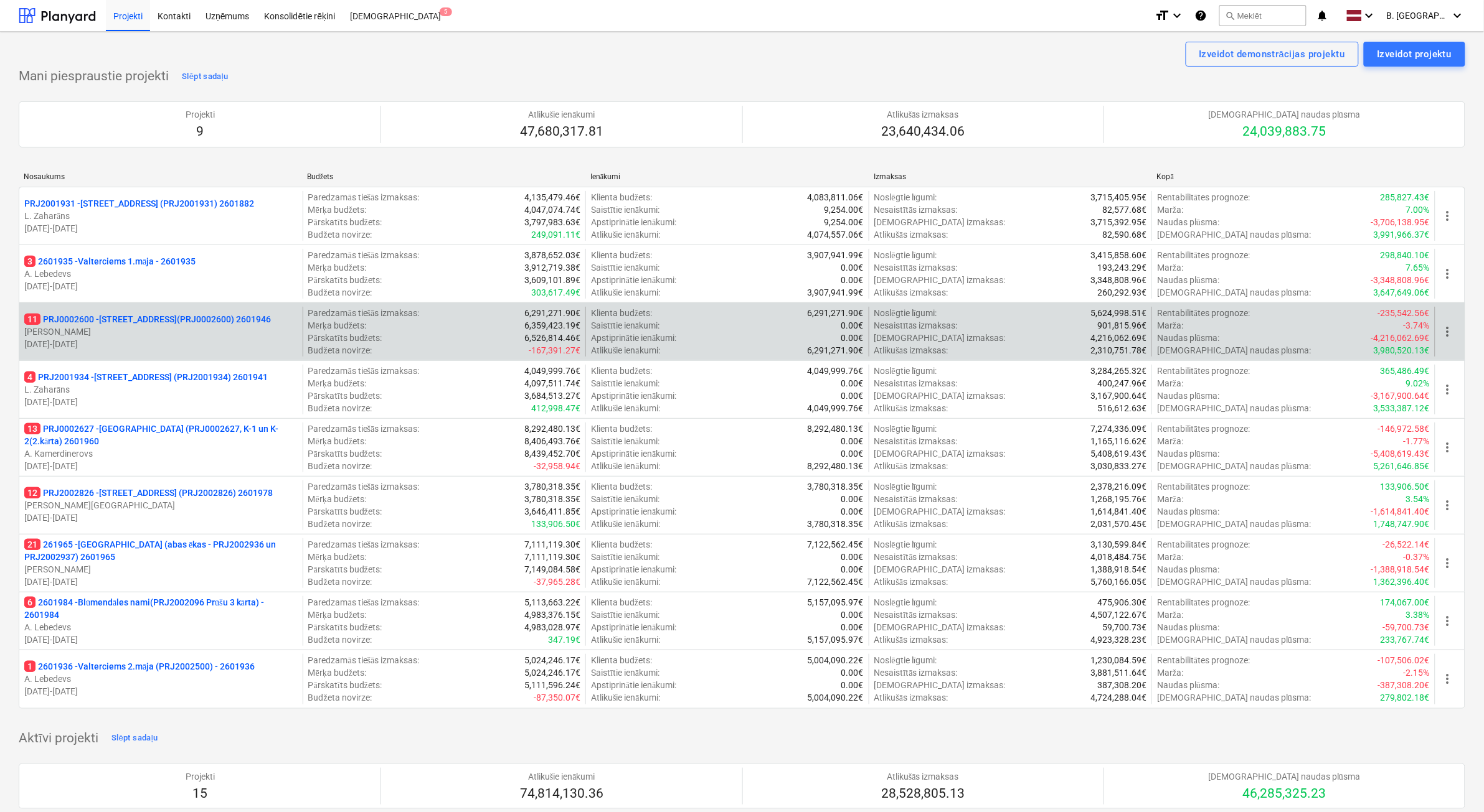
click at [185, 340] on p "[DATE] - [DATE]" at bounding box center [161, 344] width 273 height 12
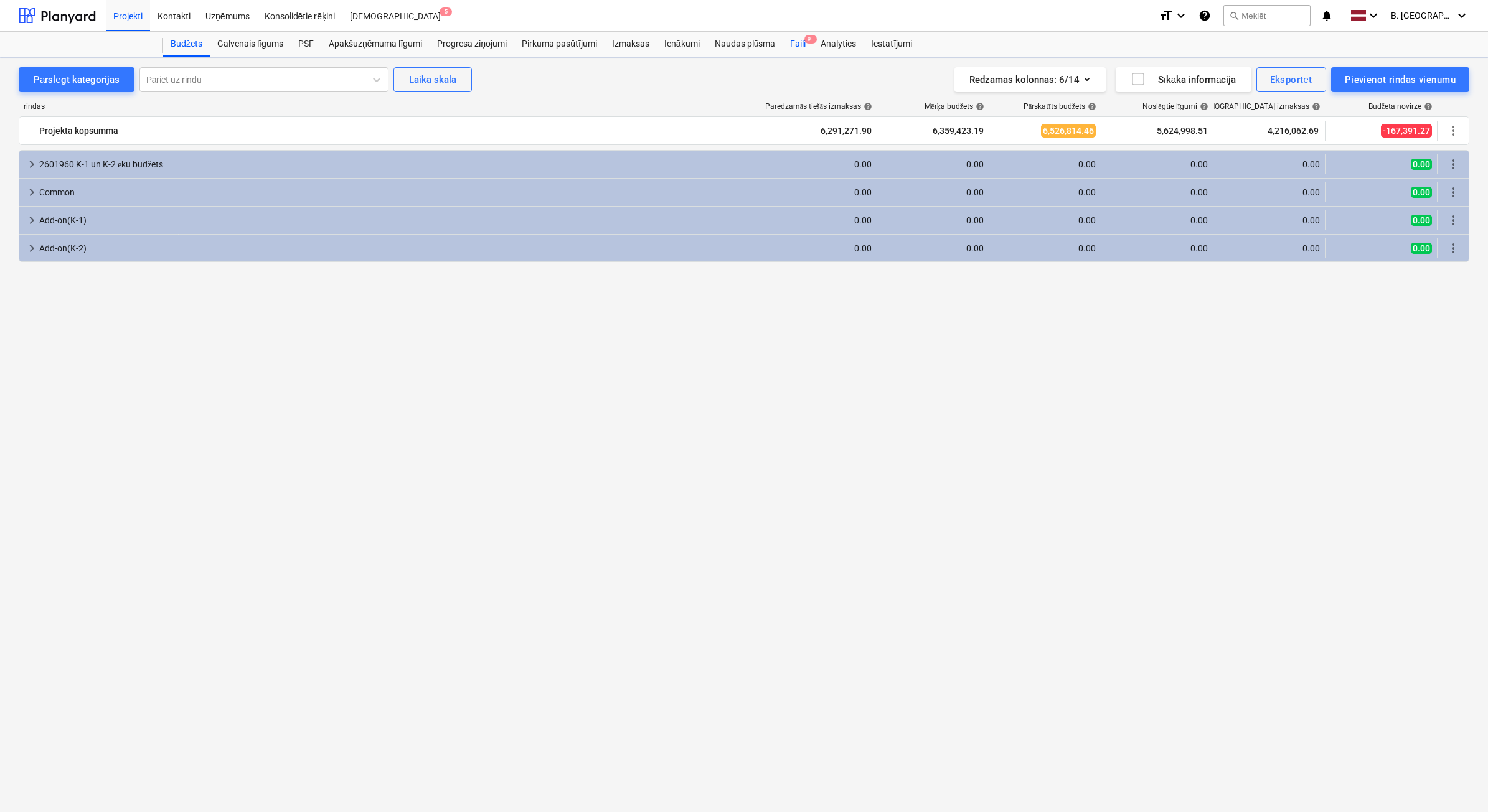
click at [788, 48] on div "Faili 9+" at bounding box center [798, 44] width 31 height 25
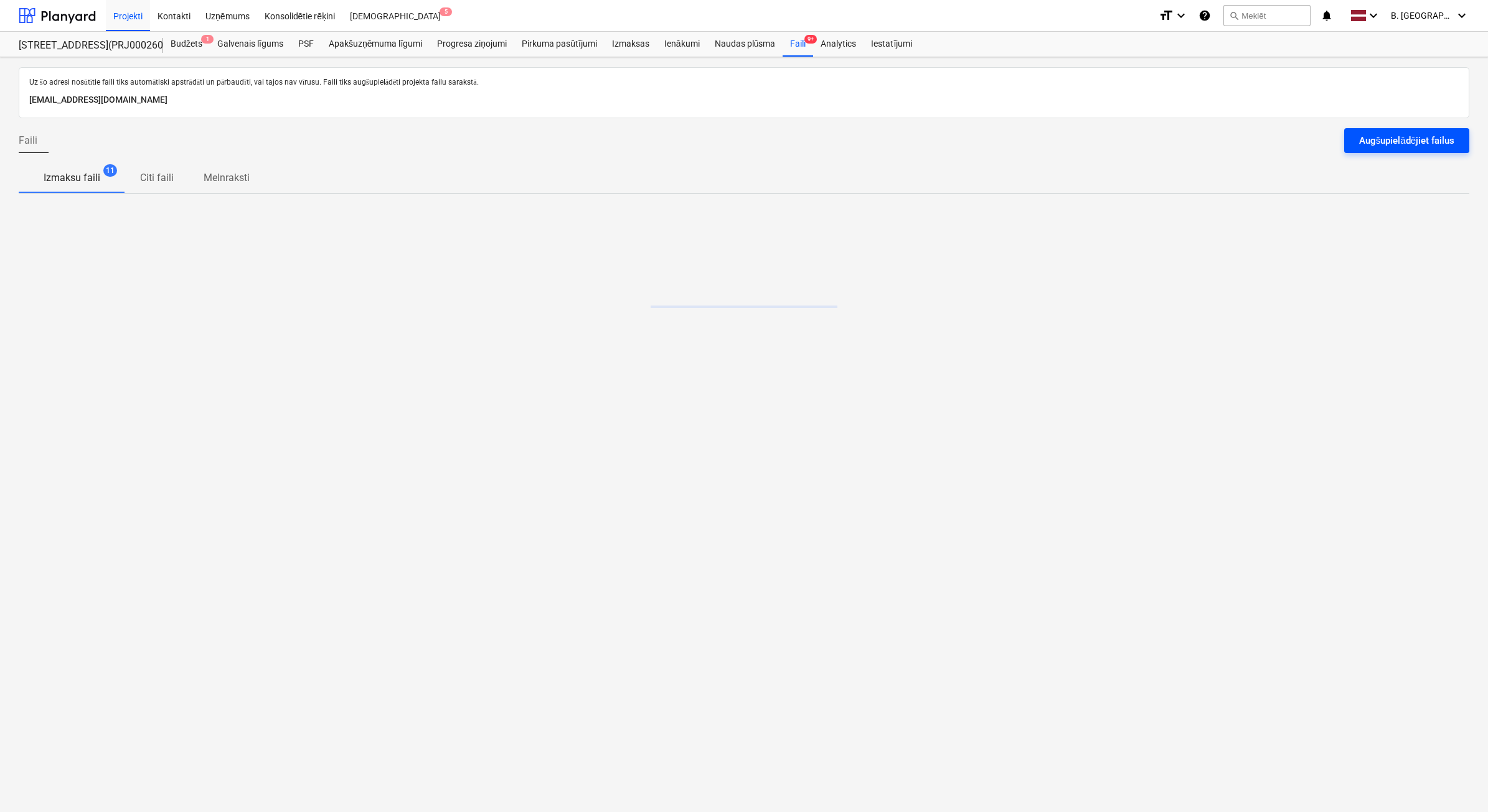
click at [1410, 149] on button "Augšupielādējiet failus" at bounding box center [1407, 140] width 125 height 25
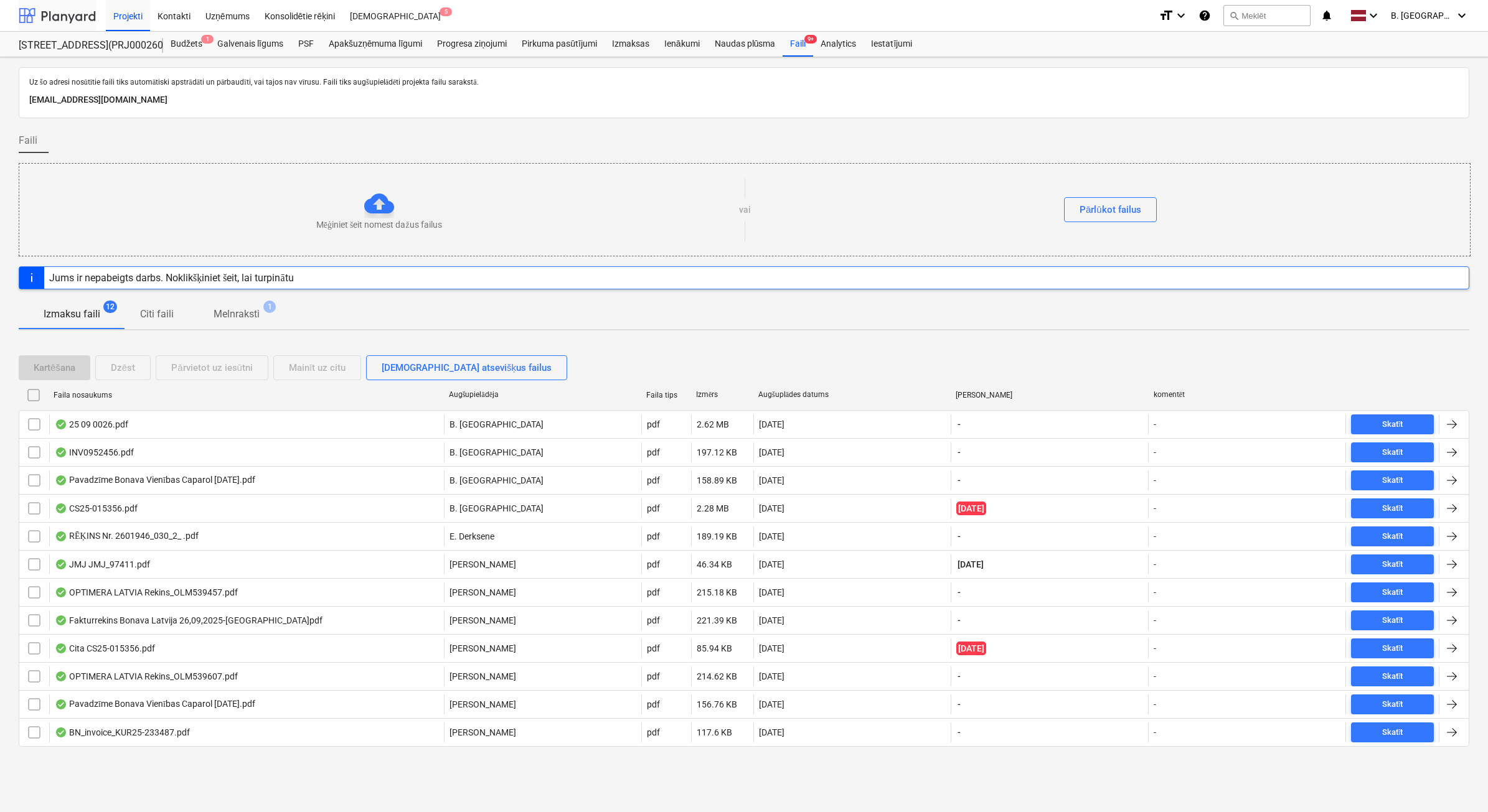
click at [80, 29] on div at bounding box center [57, 15] width 77 height 31
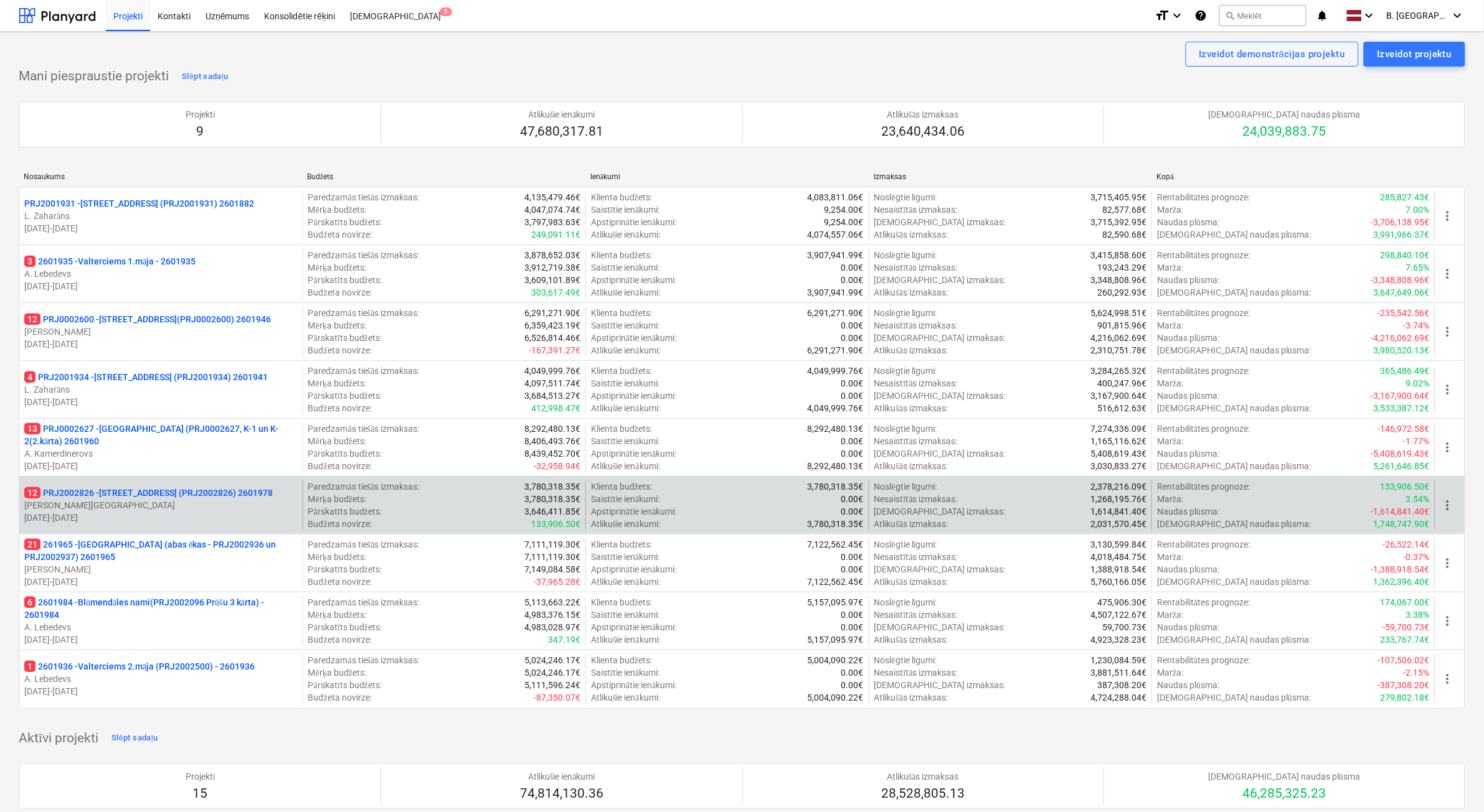
click at [218, 508] on p "[PERSON_NAME][GEOGRAPHIC_DATA]" at bounding box center [161, 505] width 273 height 12
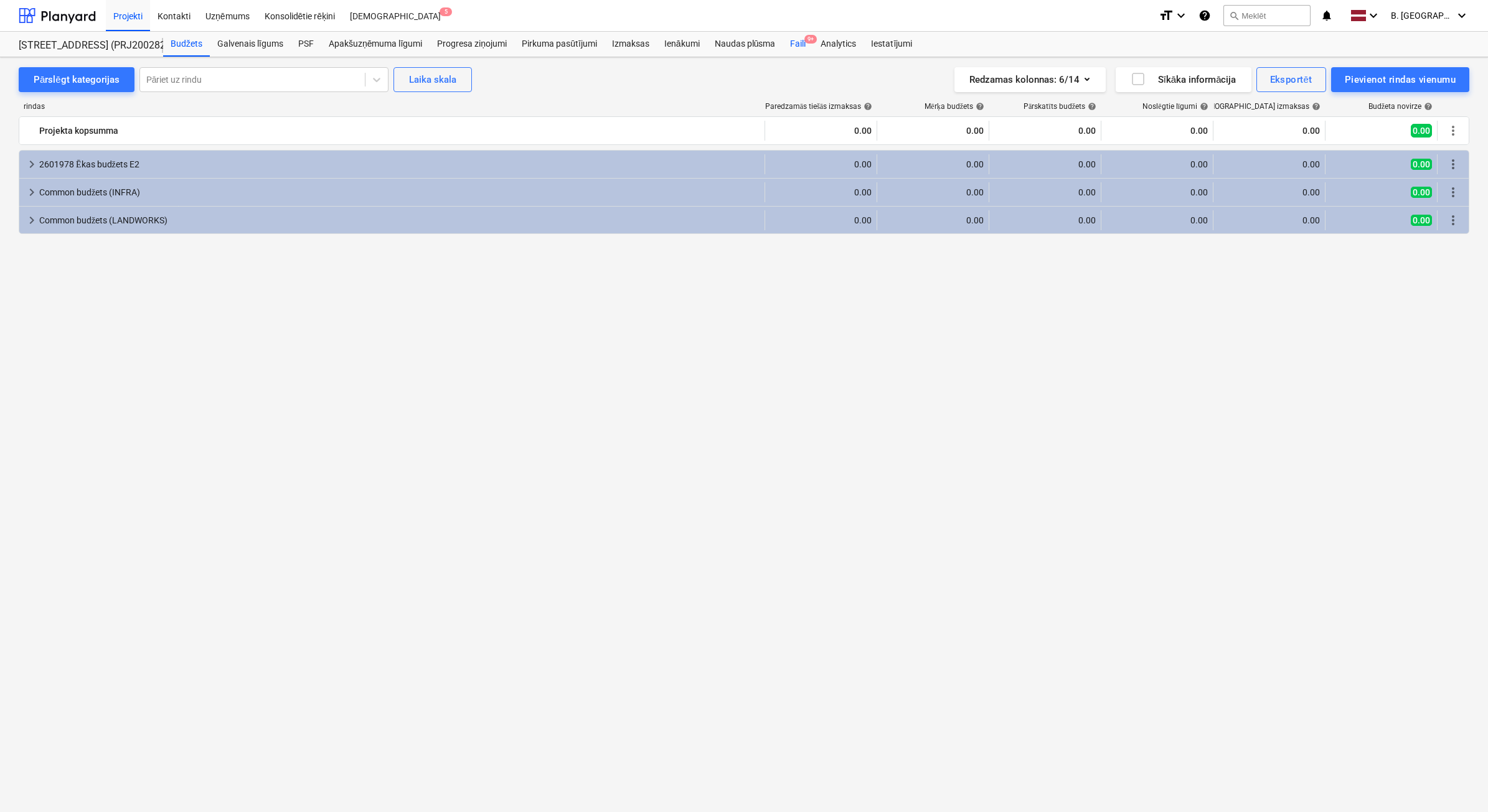
click at [804, 47] on div "Faili 9+" at bounding box center [798, 44] width 31 height 25
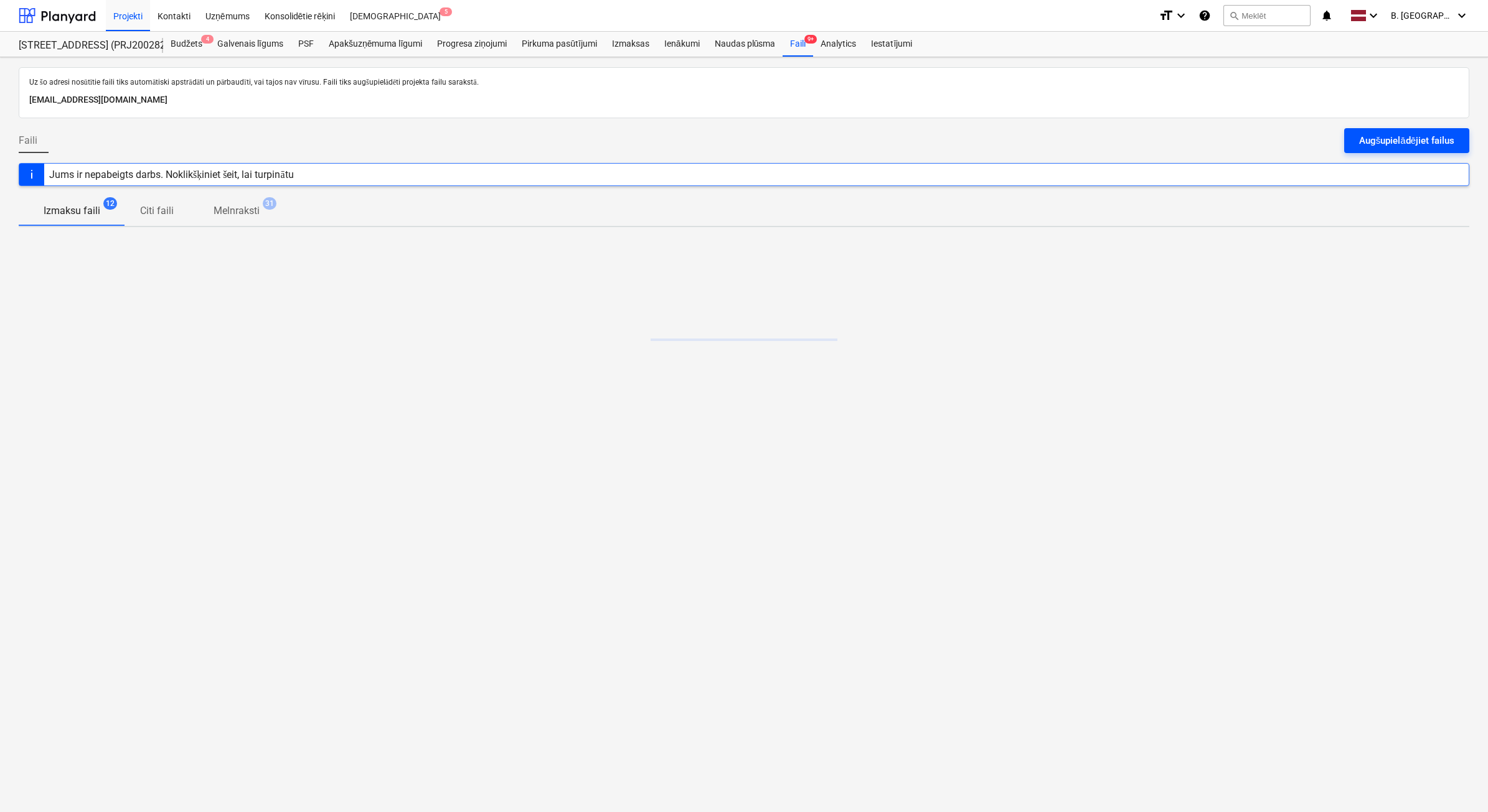
click at [1424, 140] on div "Augšupielādējiet failus" at bounding box center [1406, 140] width 95 height 16
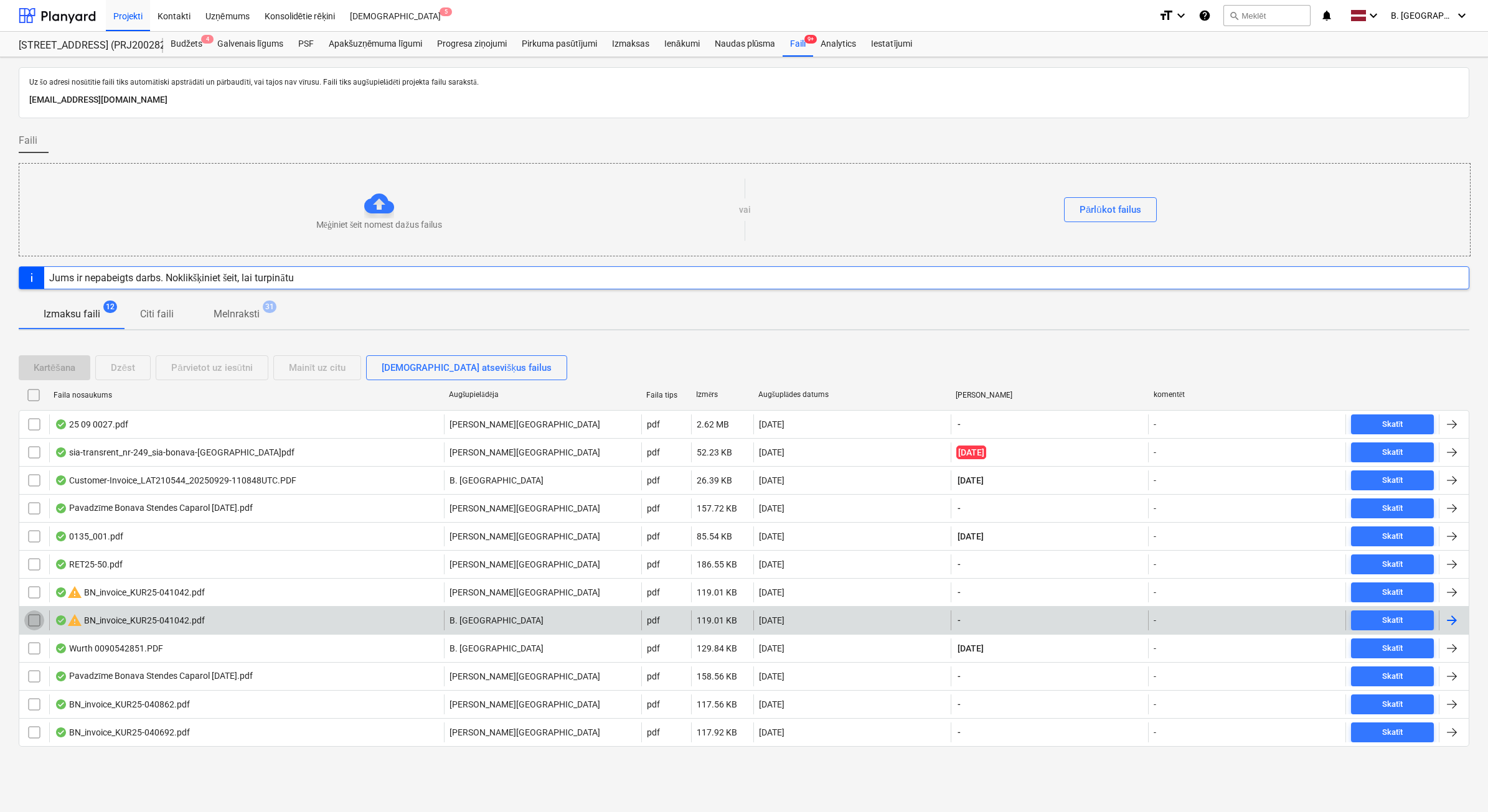
click at [31, 627] on input "checkbox" at bounding box center [34, 621] width 20 height 20
click at [121, 375] on div "Dzēst" at bounding box center [122, 367] width 24 height 16
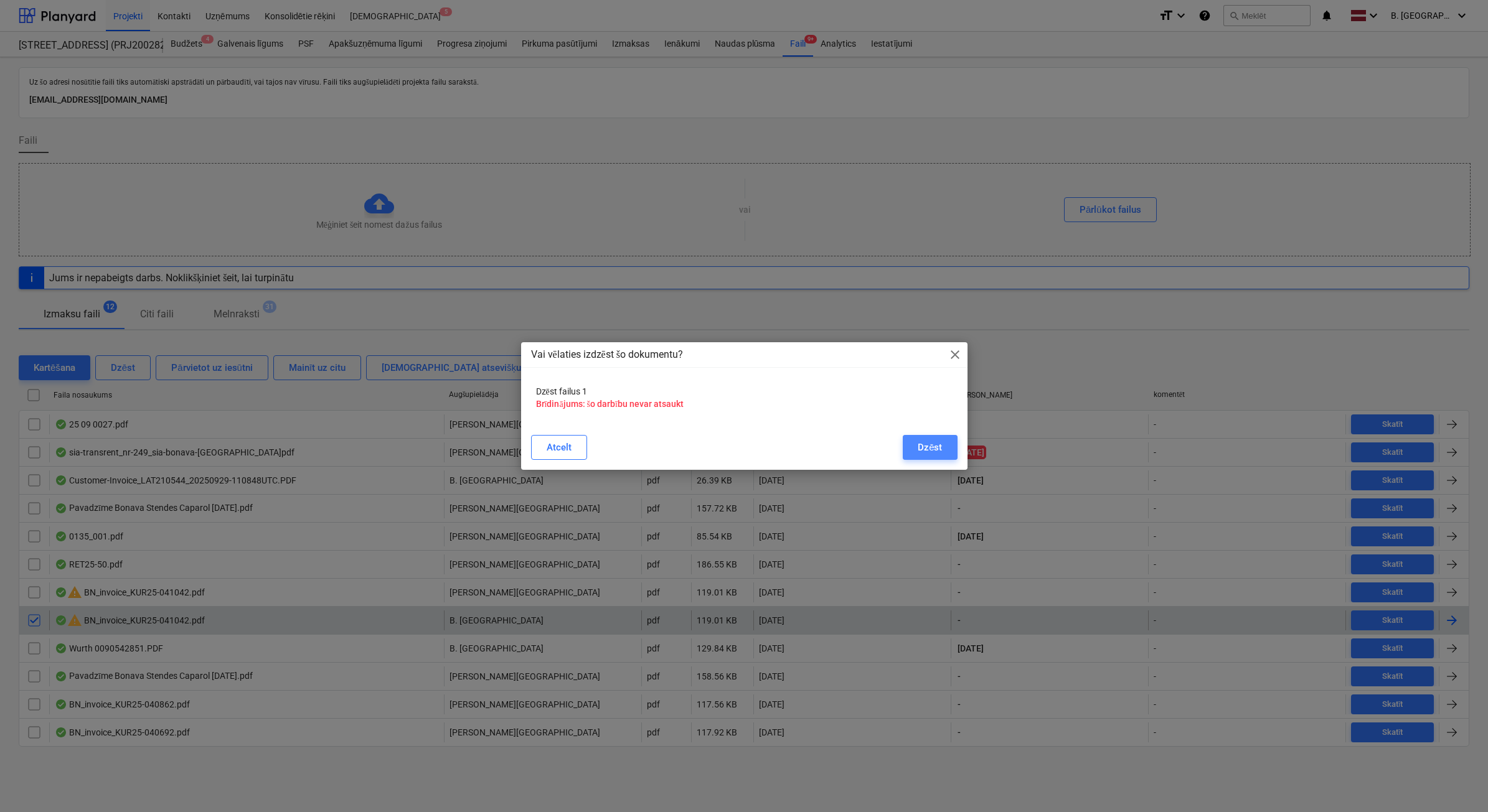
click at [936, 445] on div "Dzēst" at bounding box center [930, 447] width 24 height 16
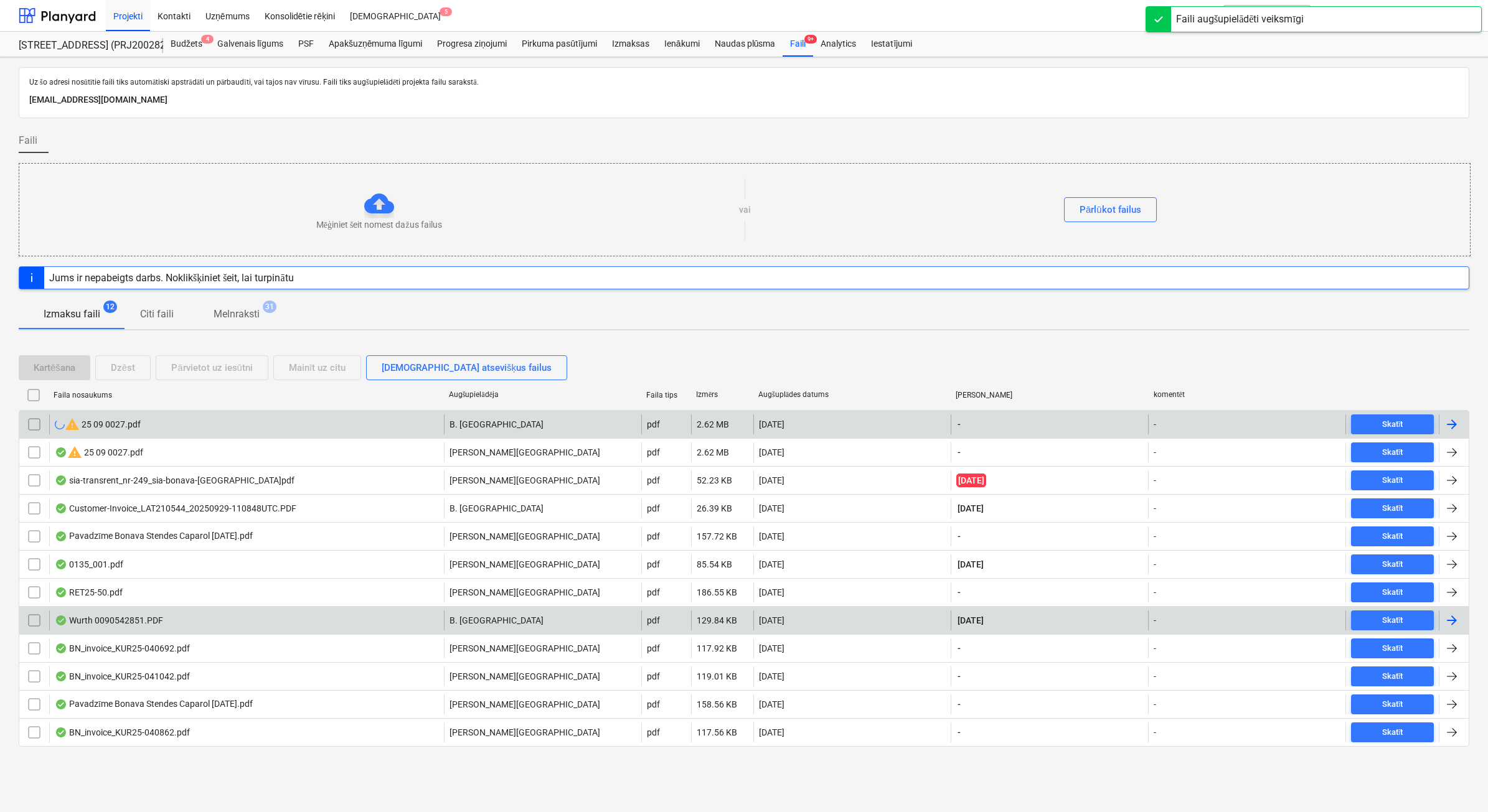
click at [28, 424] on input "checkbox" at bounding box center [34, 424] width 20 height 20
click at [135, 372] on div "Dzēst" at bounding box center [122, 367] width 24 height 16
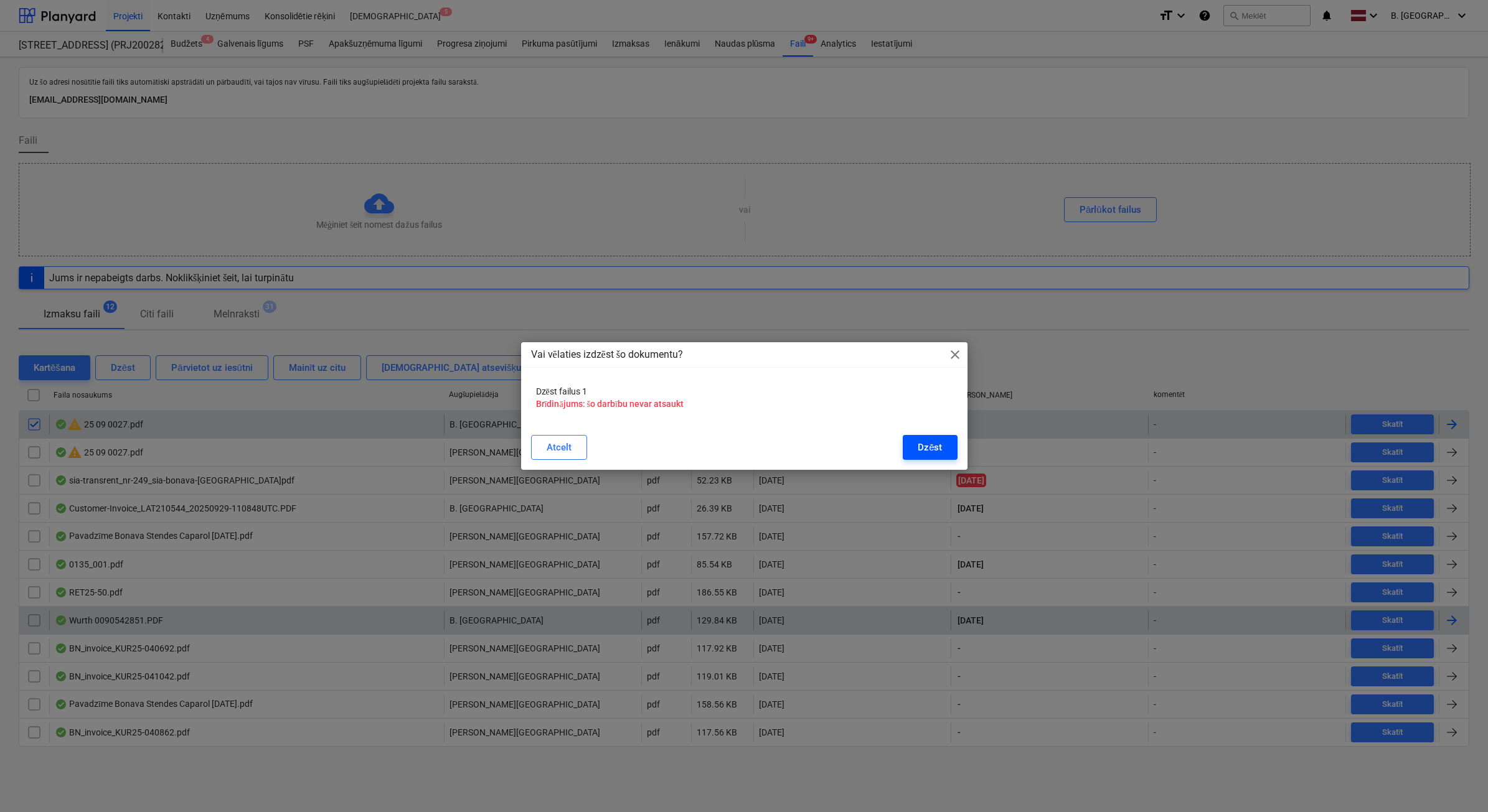
click at [947, 440] on button "Dzēst" at bounding box center [930, 448] width 54 height 25
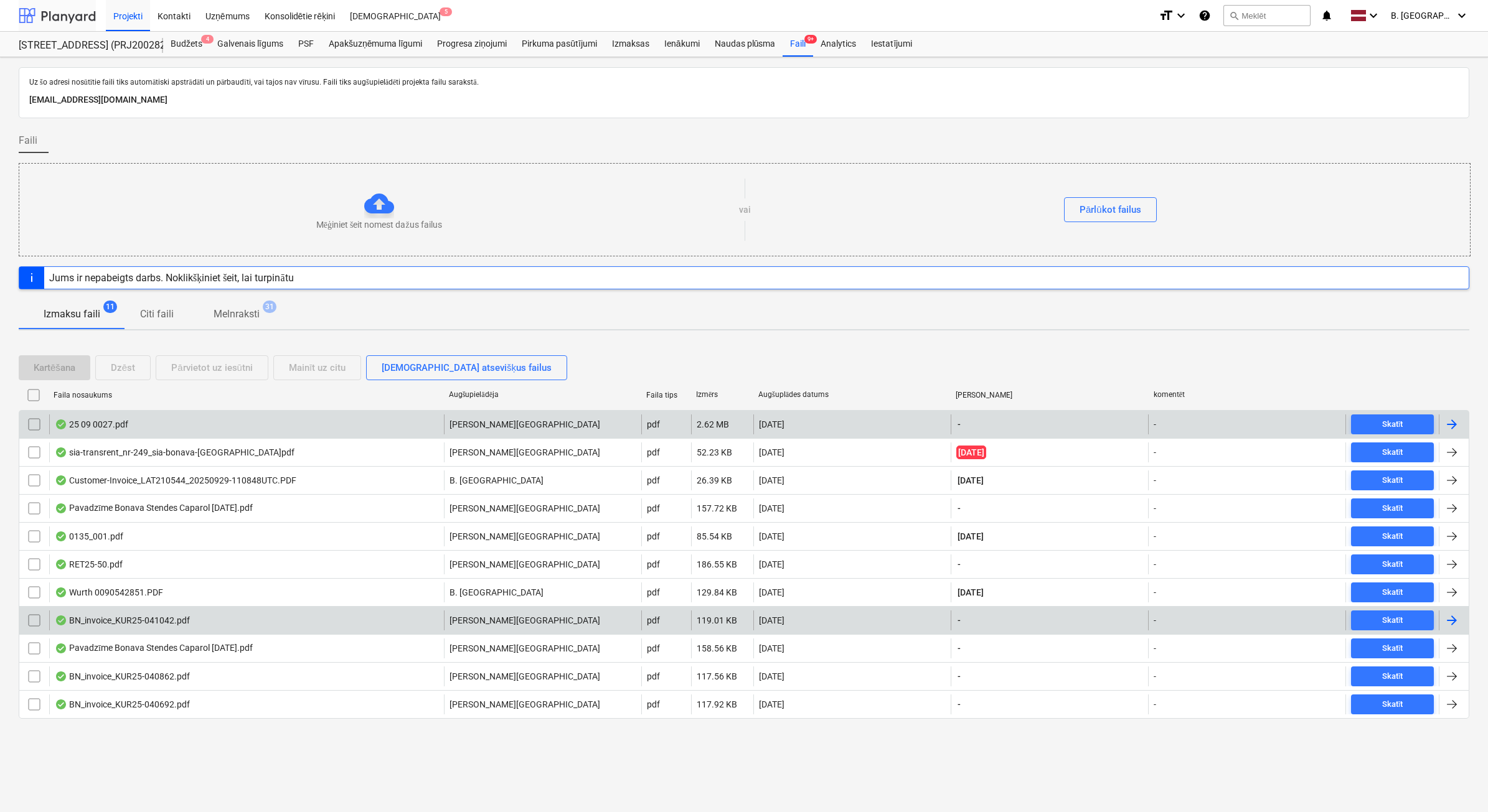
click at [64, 22] on div at bounding box center [57, 15] width 77 height 31
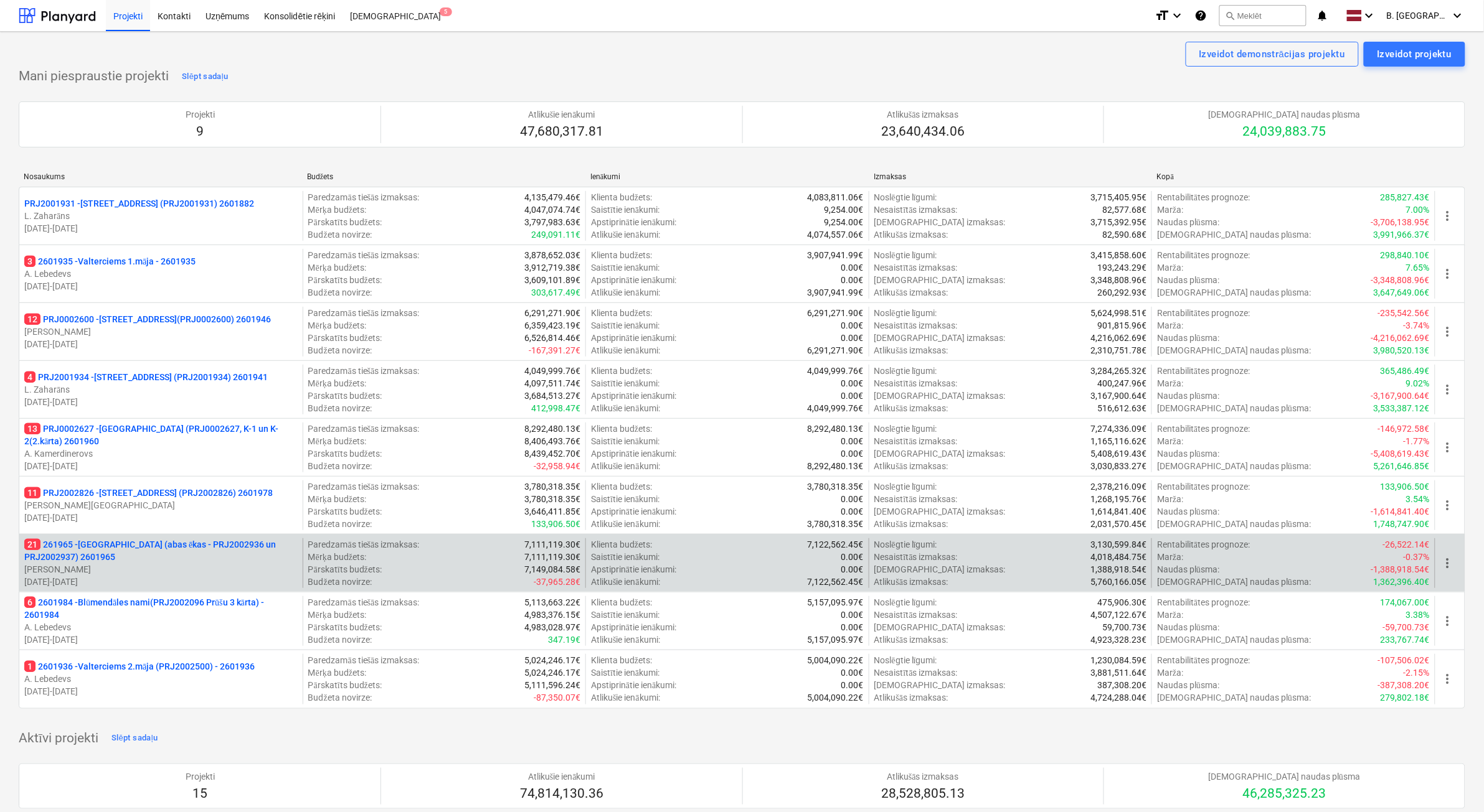
click at [117, 567] on p "[PERSON_NAME]" at bounding box center [161, 569] width 273 height 12
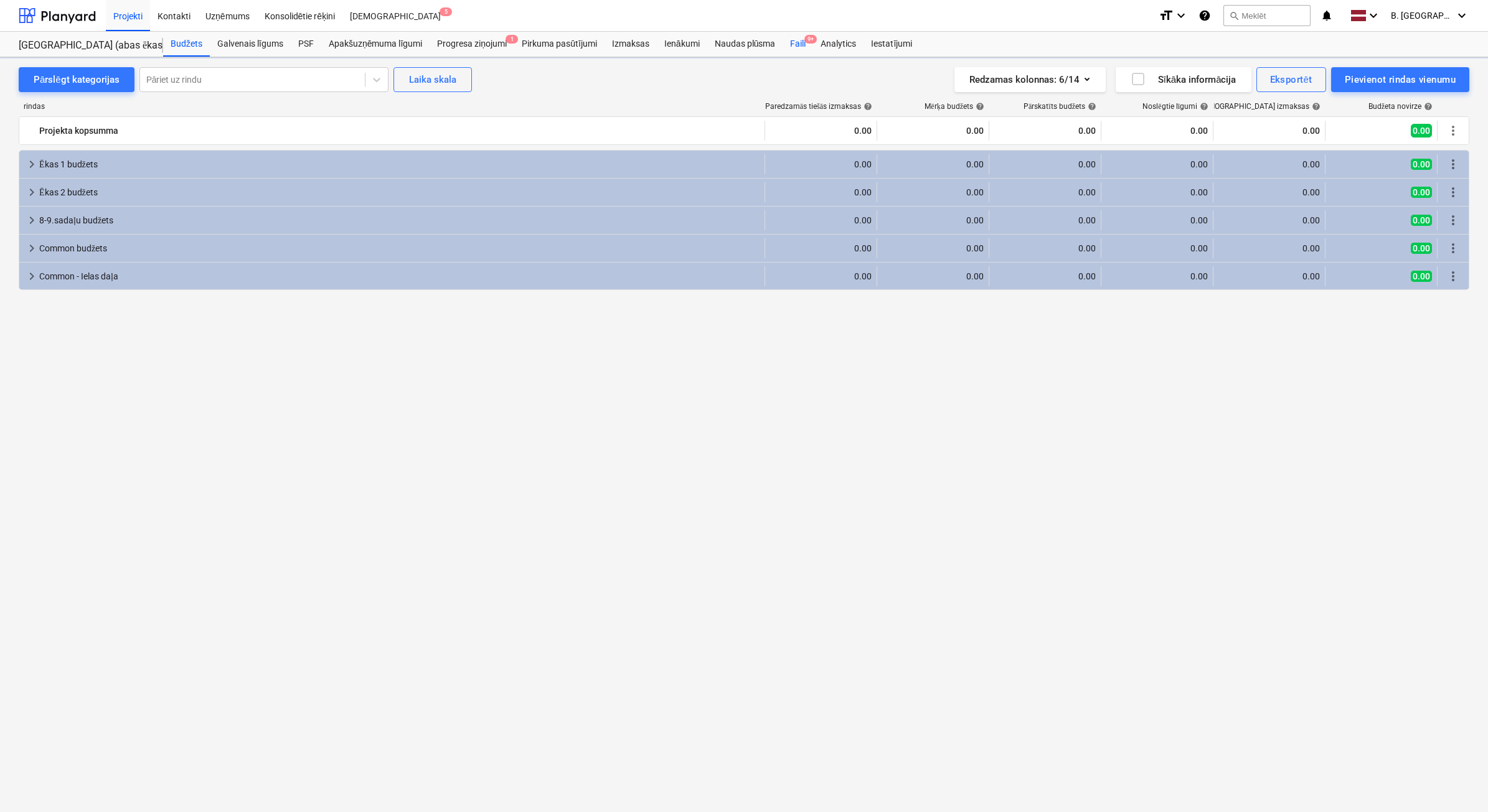
click at [801, 37] on div "Faili 9+" at bounding box center [798, 44] width 31 height 25
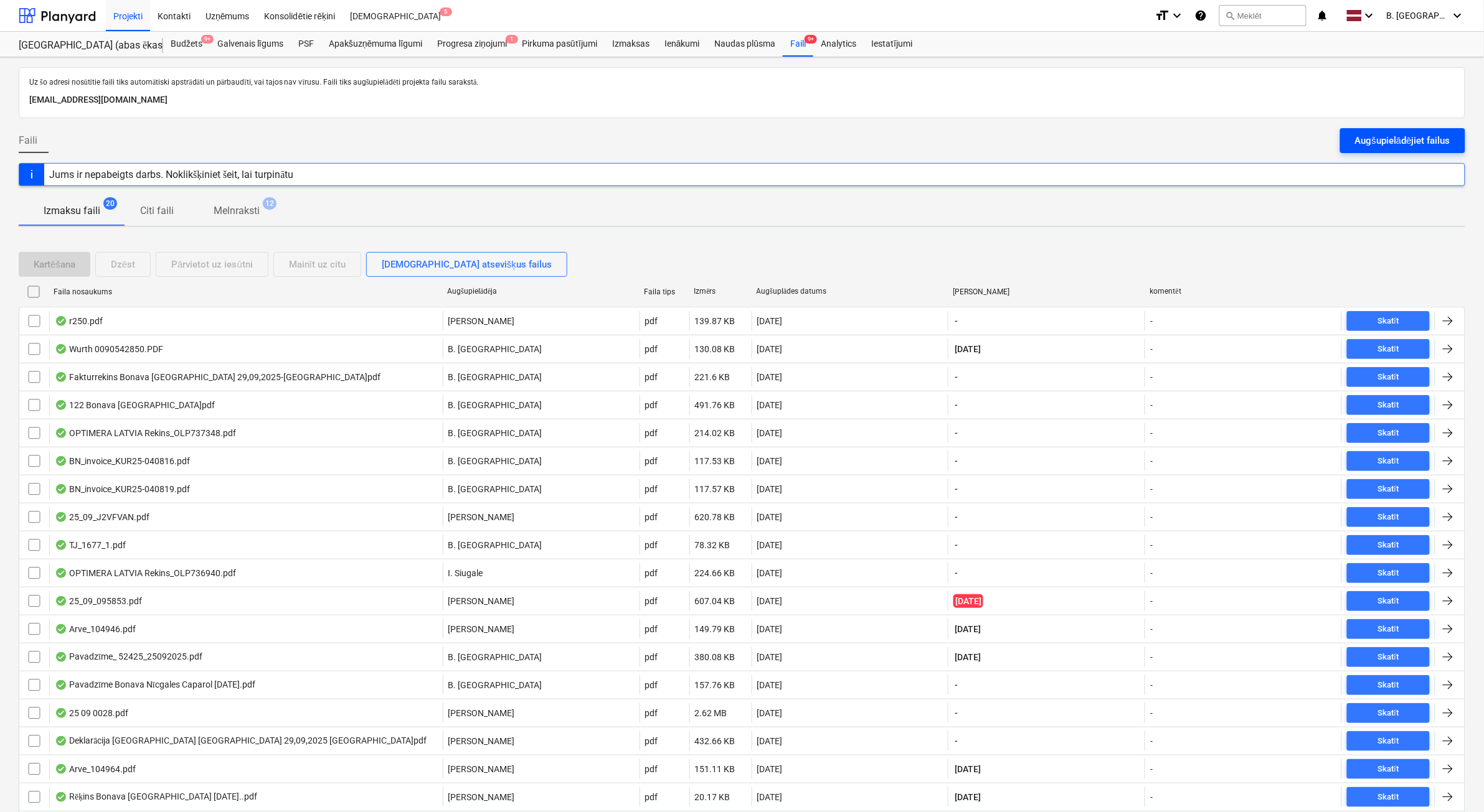
click at [1365, 150] on button "Augšupielādējiet failus" at bounding box center [1402, 140] width 125 height 25
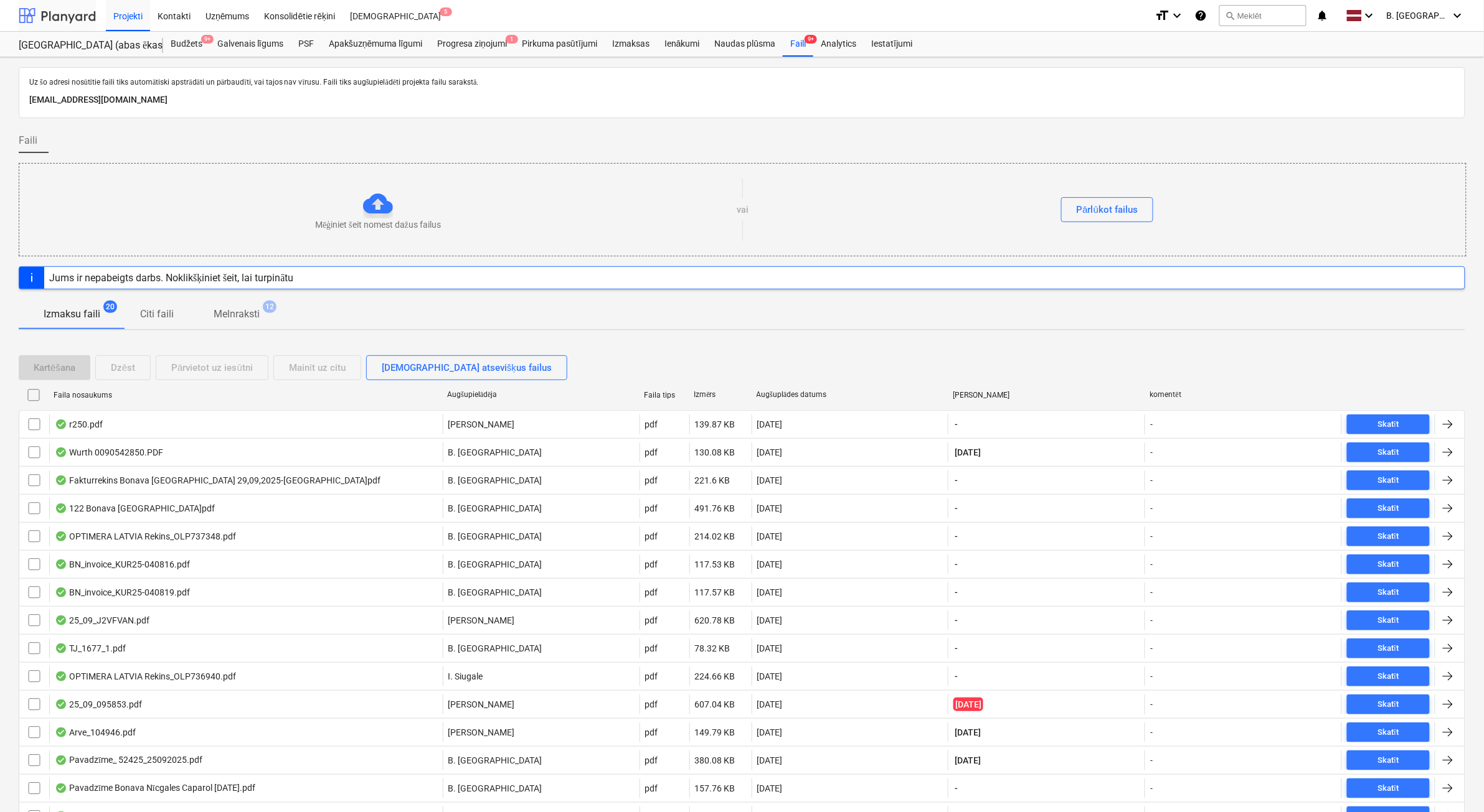
click at [75, 12] on div at bounding box center [57, 15] width 77 height 31
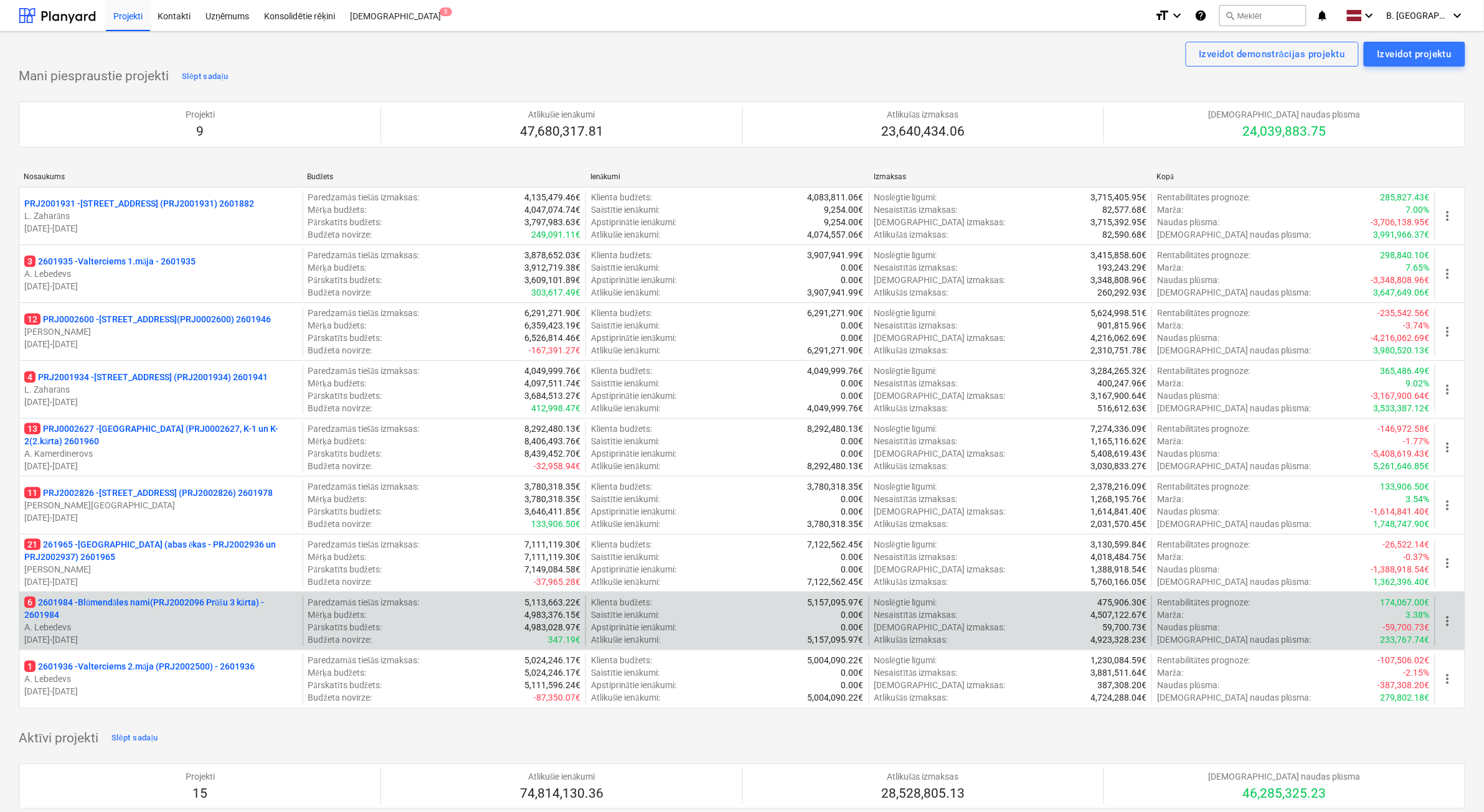
click at [187, 624] on p "A. Lebedevs" at bounding box center [161, 627] width 273 height 12
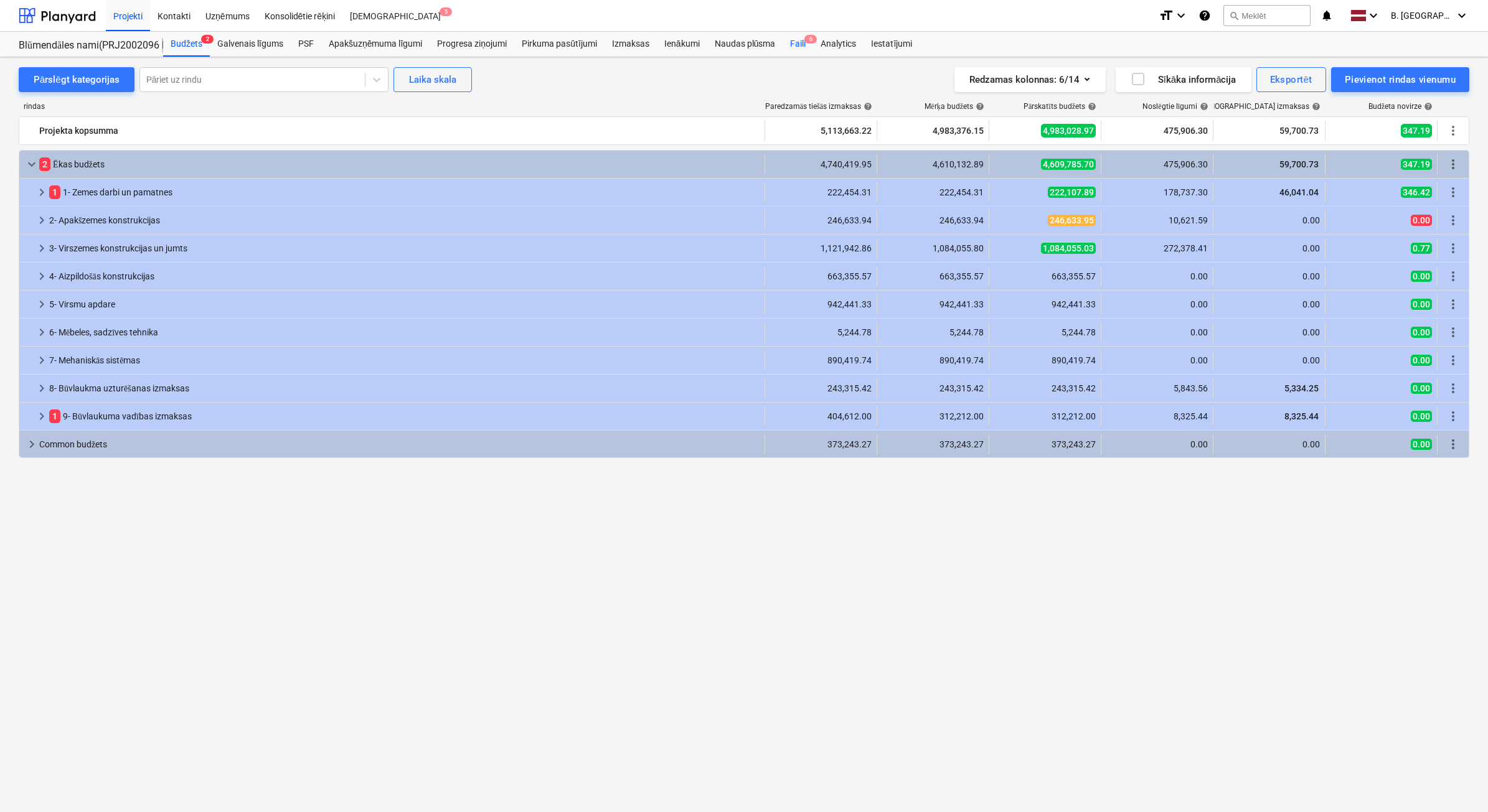
click at [807, 47] on div "Faili 6" at bounding box center [798, 44] width 31 height 25
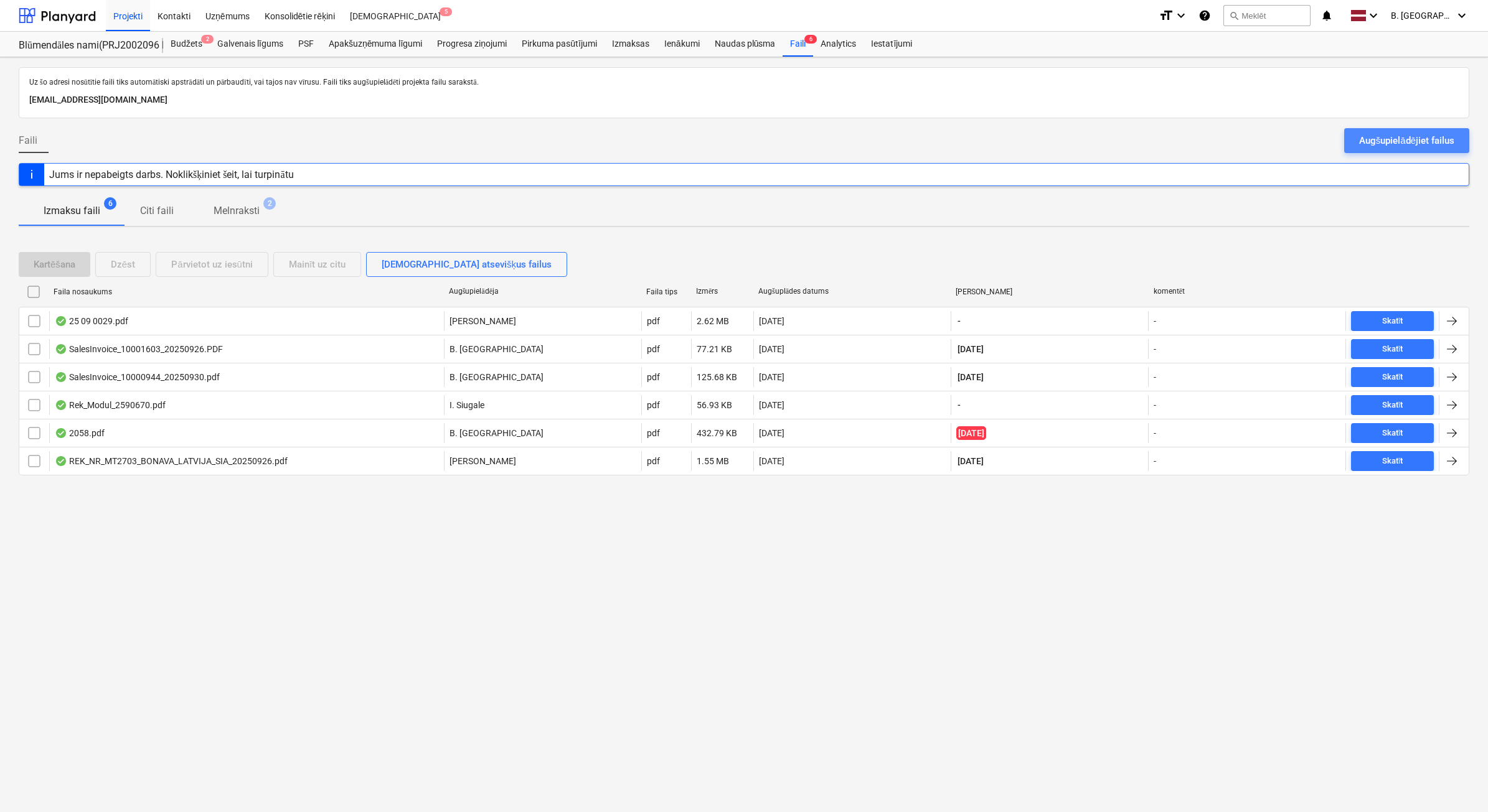
click at [1400, 145] on div "Augšupielādējiet failus" at bounding box center [1406, 140] width 95 height 16
